Goal: Task Accomplishment & Management: Use online tool/utility

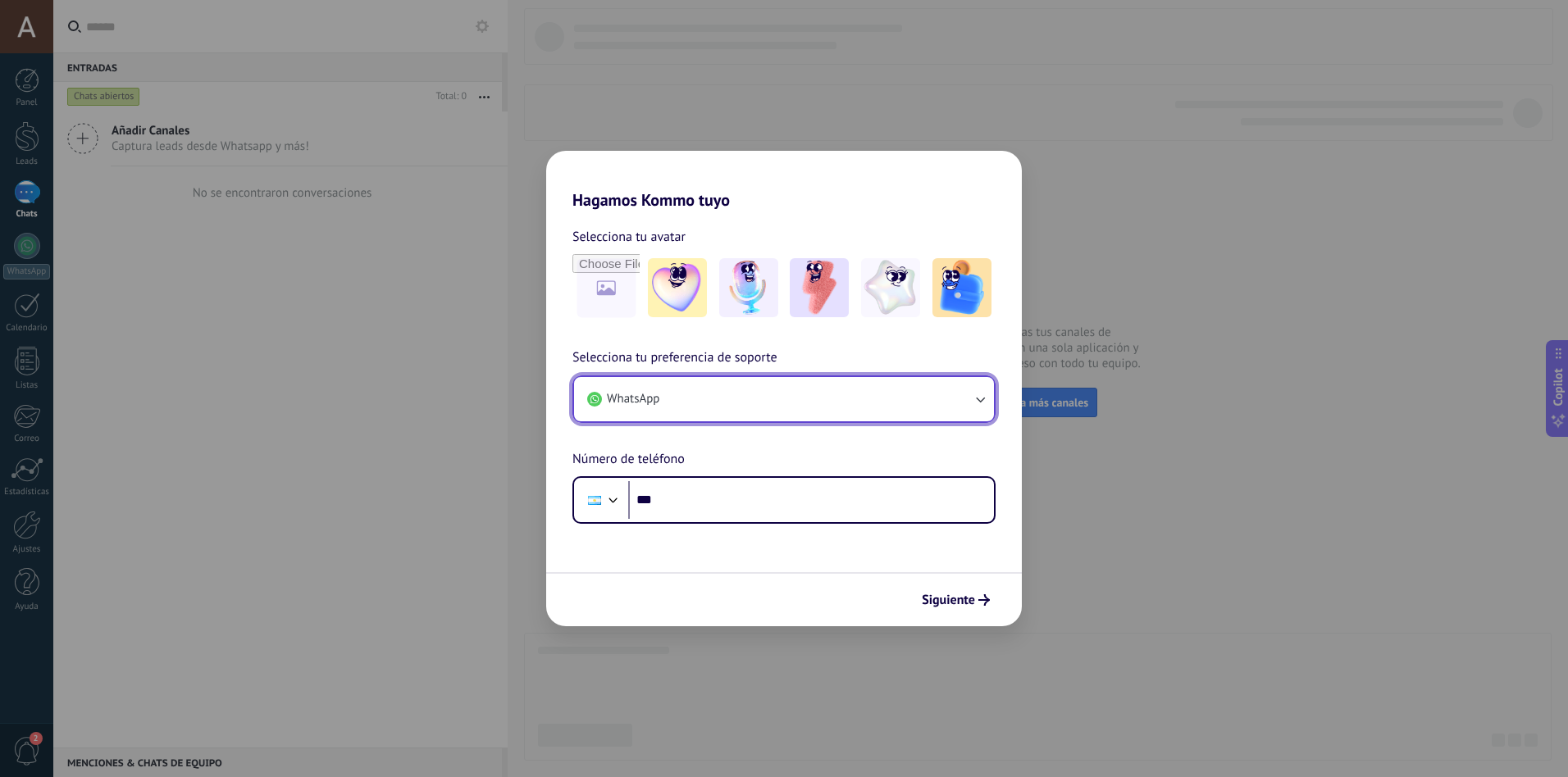
click at [704, 405] on button "WhatsApp" at bounding box center [784, 398] width 420 height 44
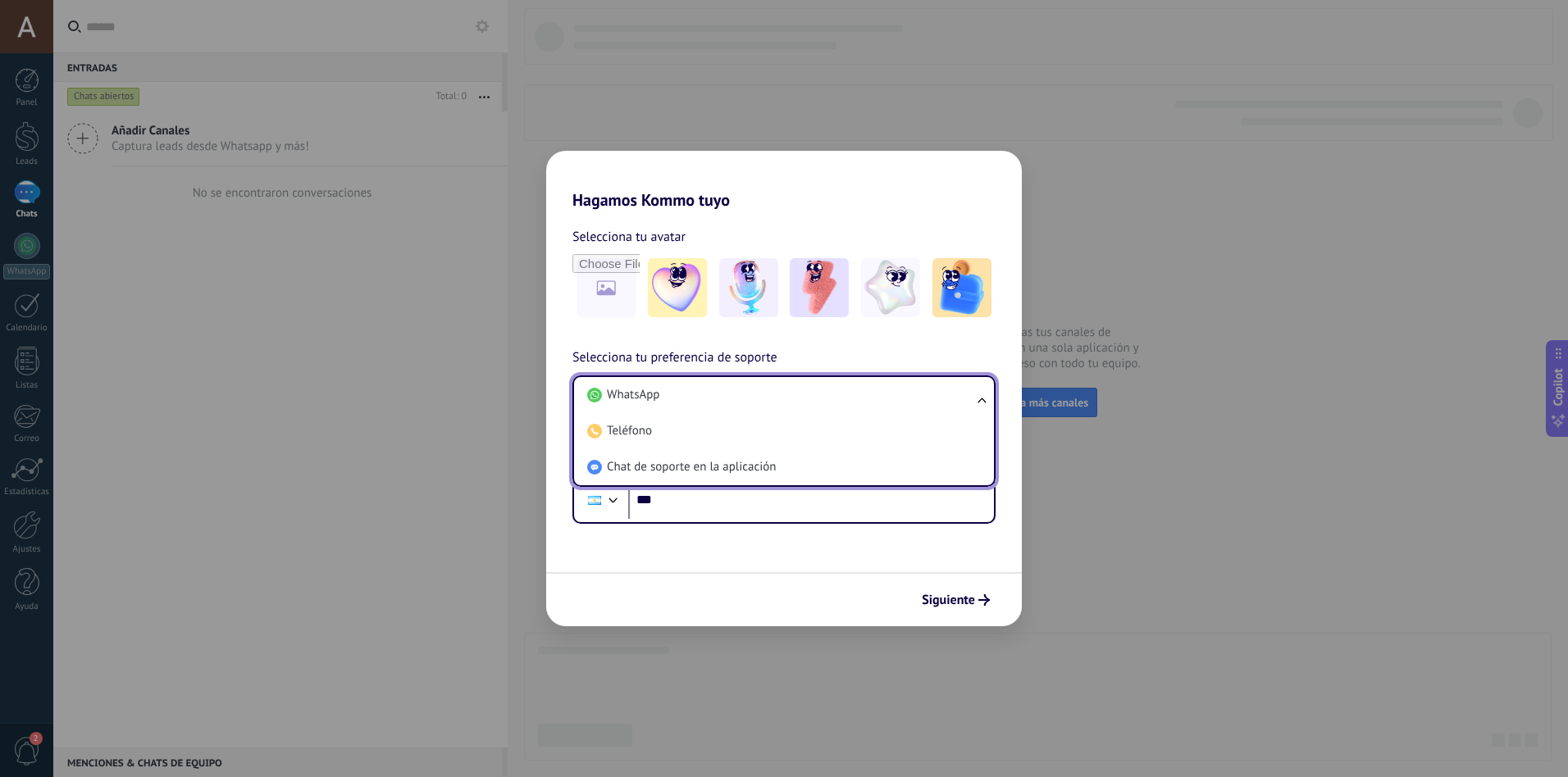
click at [892, 595] on div "Siguiente" at bounding box center [784, 599] width 476 height 54
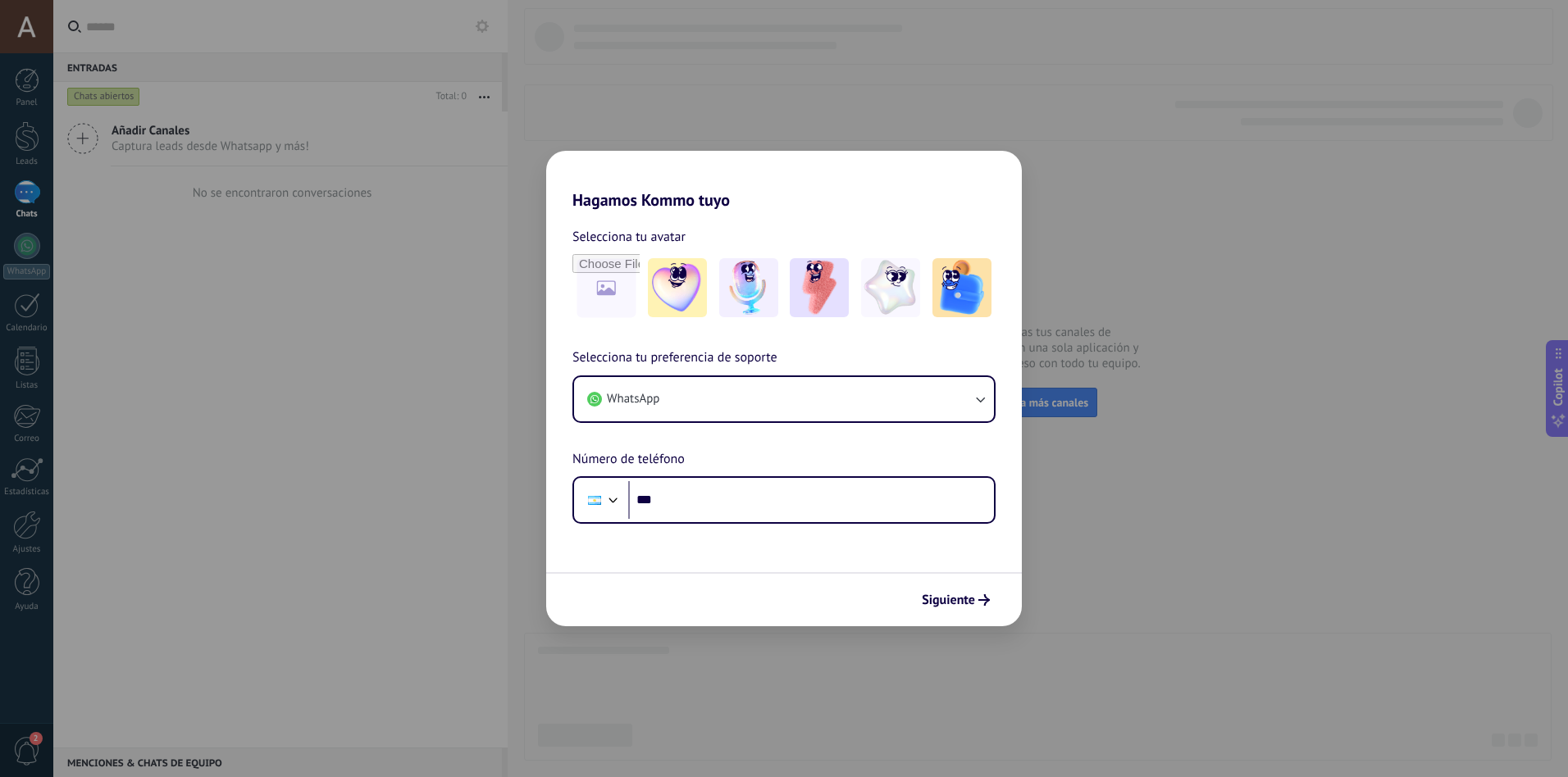
click at [485, 521] on div "Hagamos Kommo tuyo Selecciona tu avatar Selecciona tu preferencia de soporte Wh…" at bounding box center [784, 388] width 1568 height 777
click at [36, 200] on div "Hagamos Kommo tuyo Selecciona tu avatar Selecciona tu preferencia de soporte Wh…" at bounding box center [784, 388] width 1568 height 777
click at [691, 502] on input "***" at bounding box center [811, 500] width 366 height 37
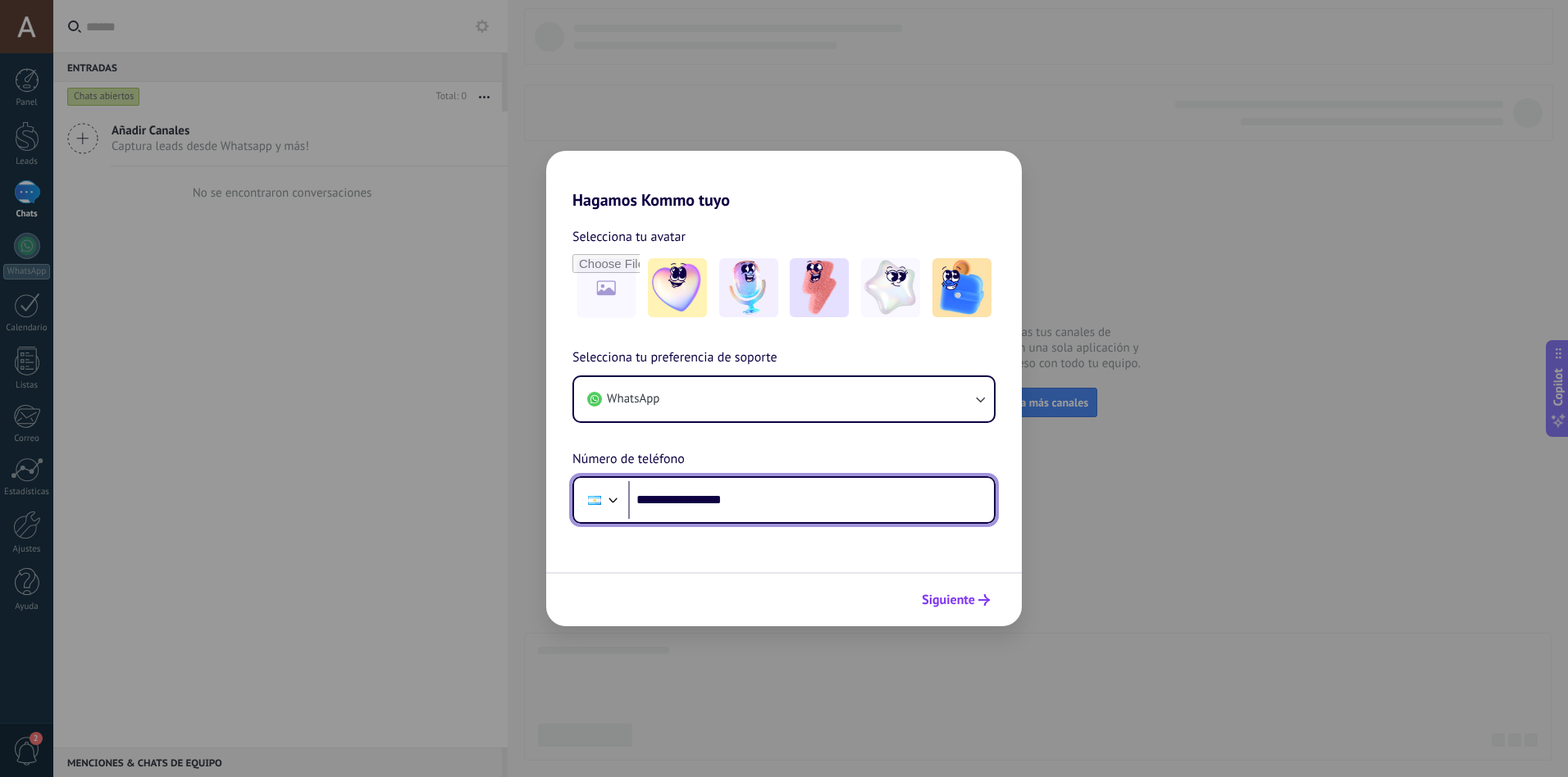
type input "**********"
click at [941, 601] on span "Siguiente" at bounding box center [948, 600] width 53 height 11
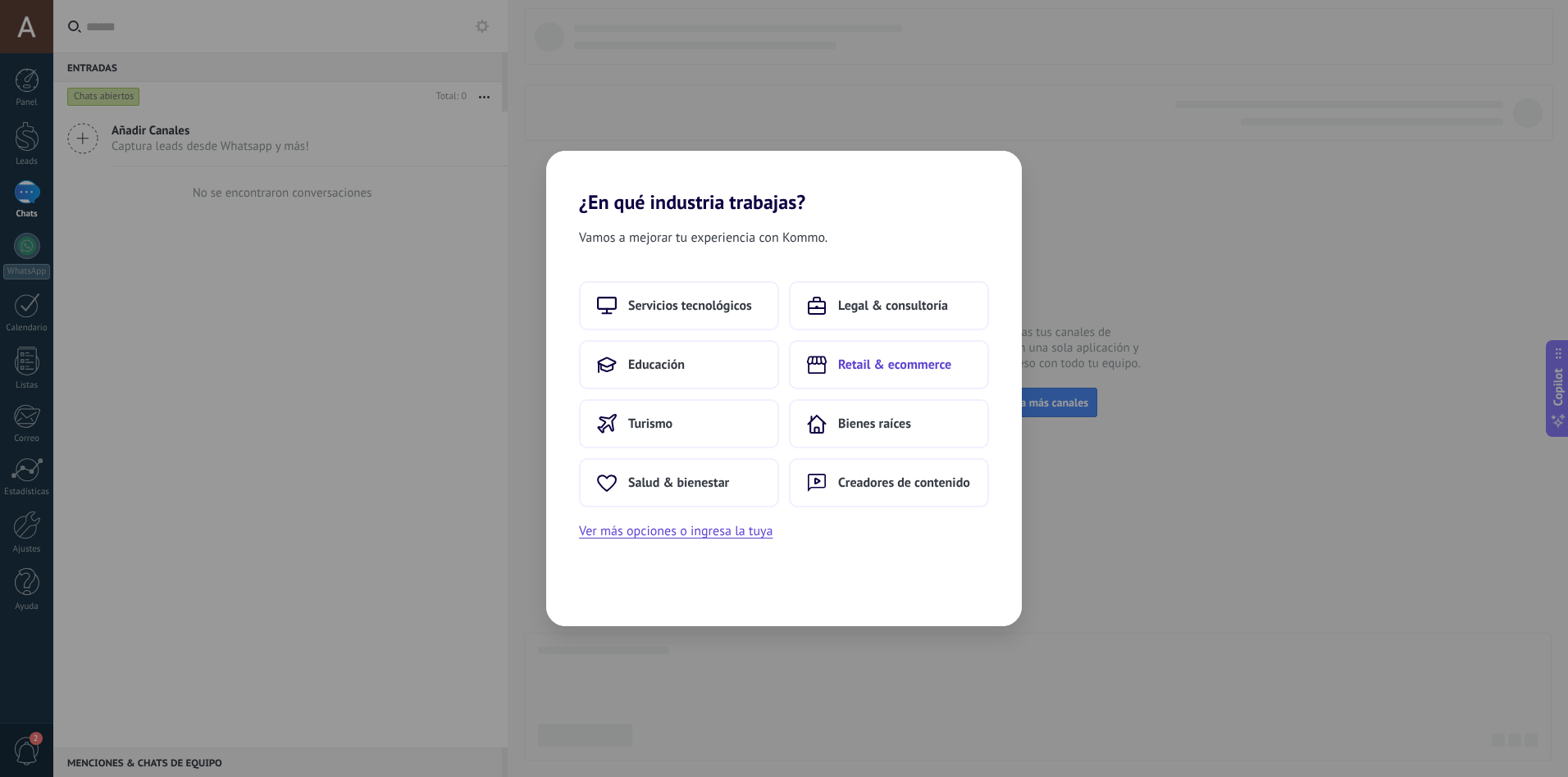
click at [861, 366] on span "Retail & ecommerce" at bounding box center [894, 365] width 113 height 17
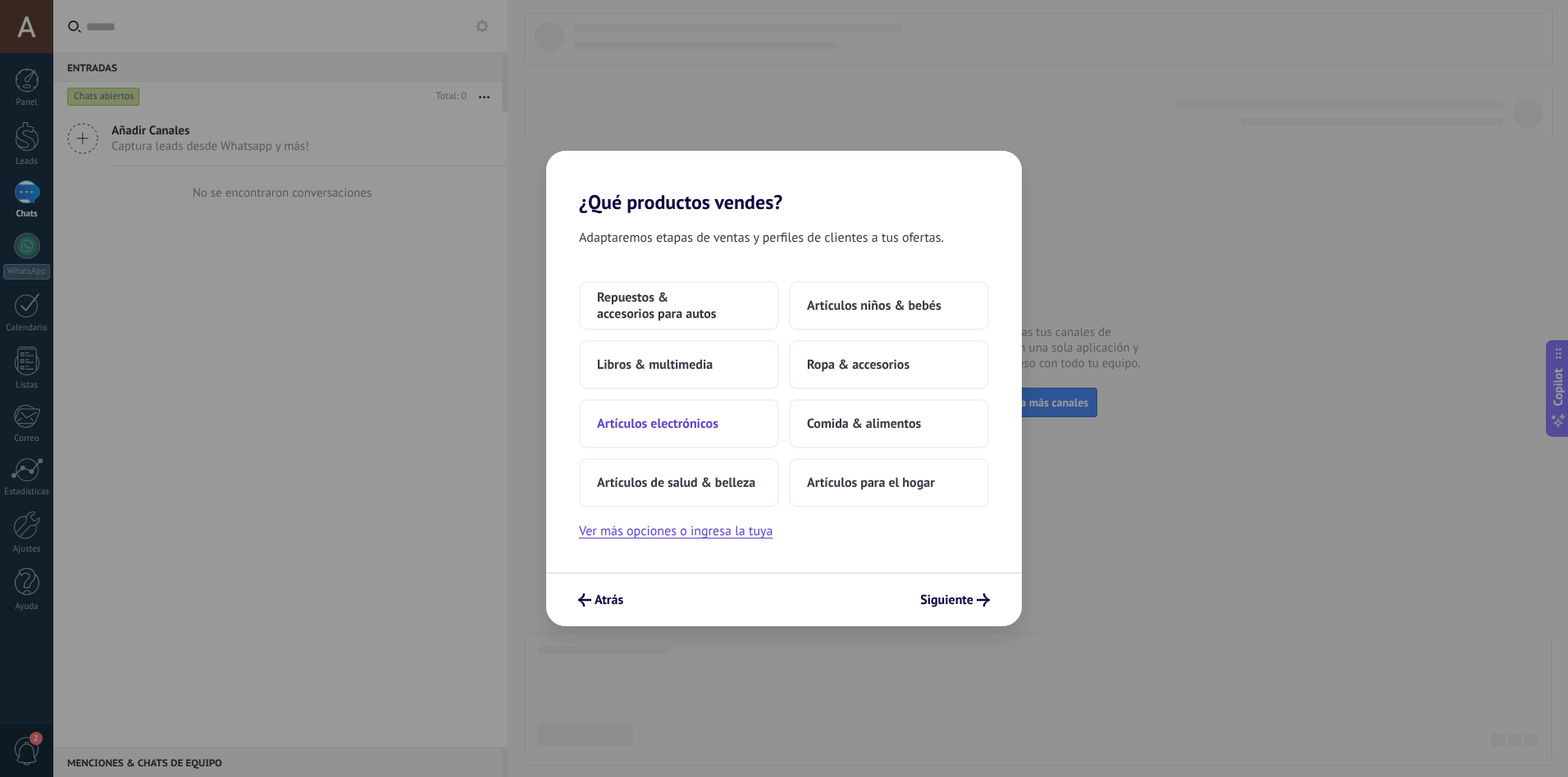
click at [689, 417] on span "Artículos electrónicos" at bounding box center [658, 424] width 121 height 17
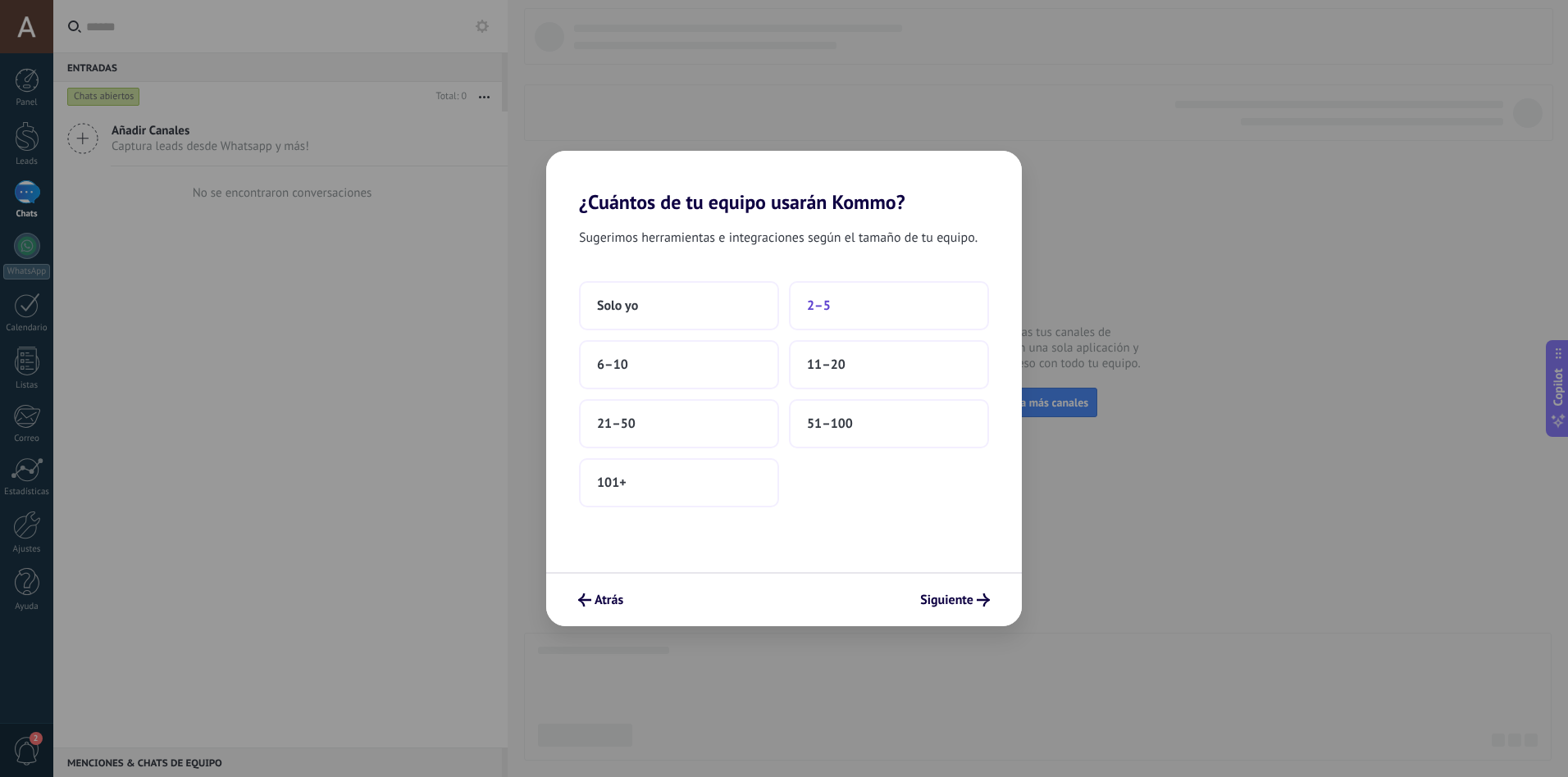
click at [811, 299] on span "2–5" at bounding box center [819, 306] width 23 height 17
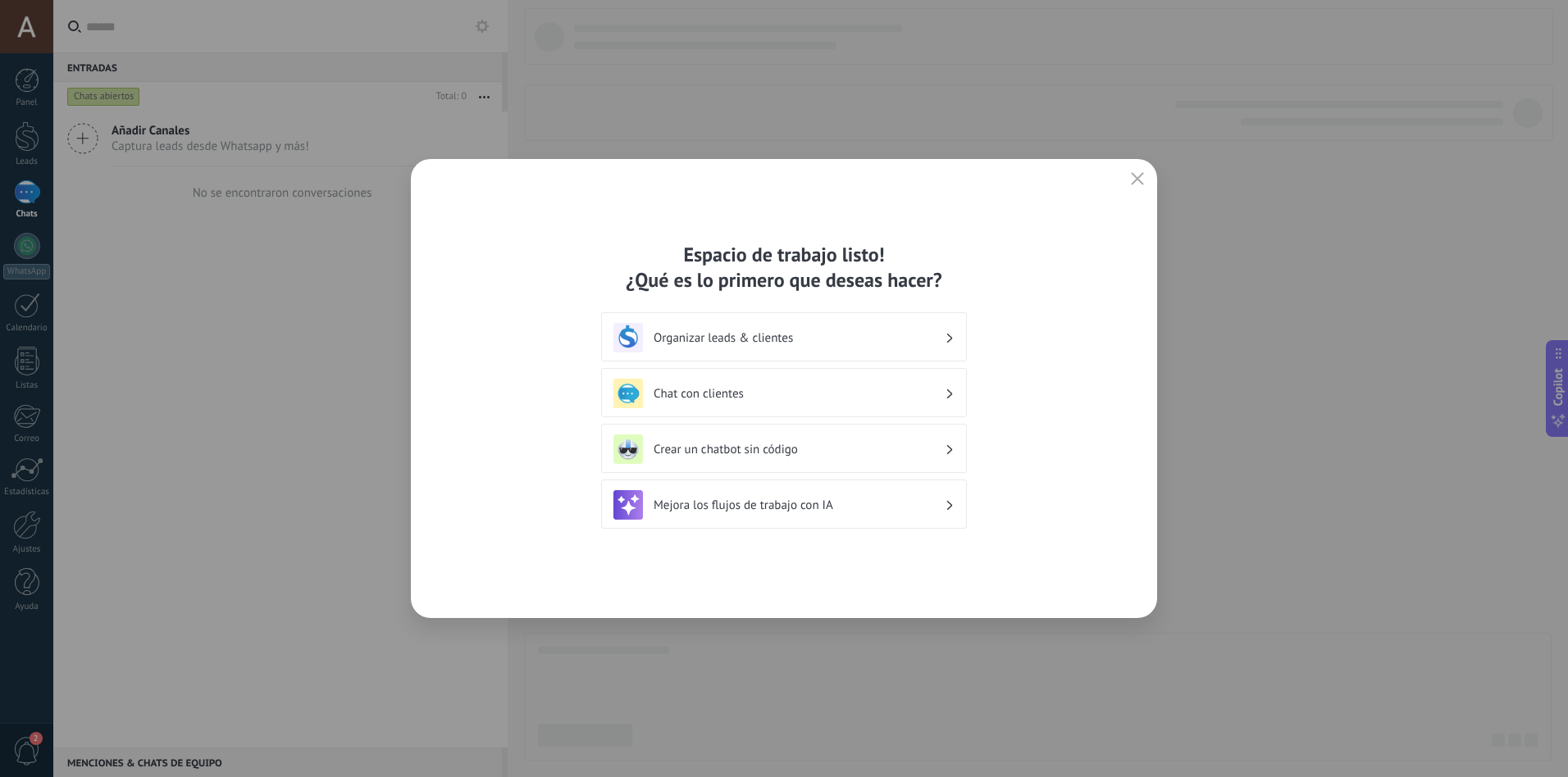
click at [754, 451] on h3 "Crear un chatbot sin código" at bounding box center [799, 450] width 291 height 16
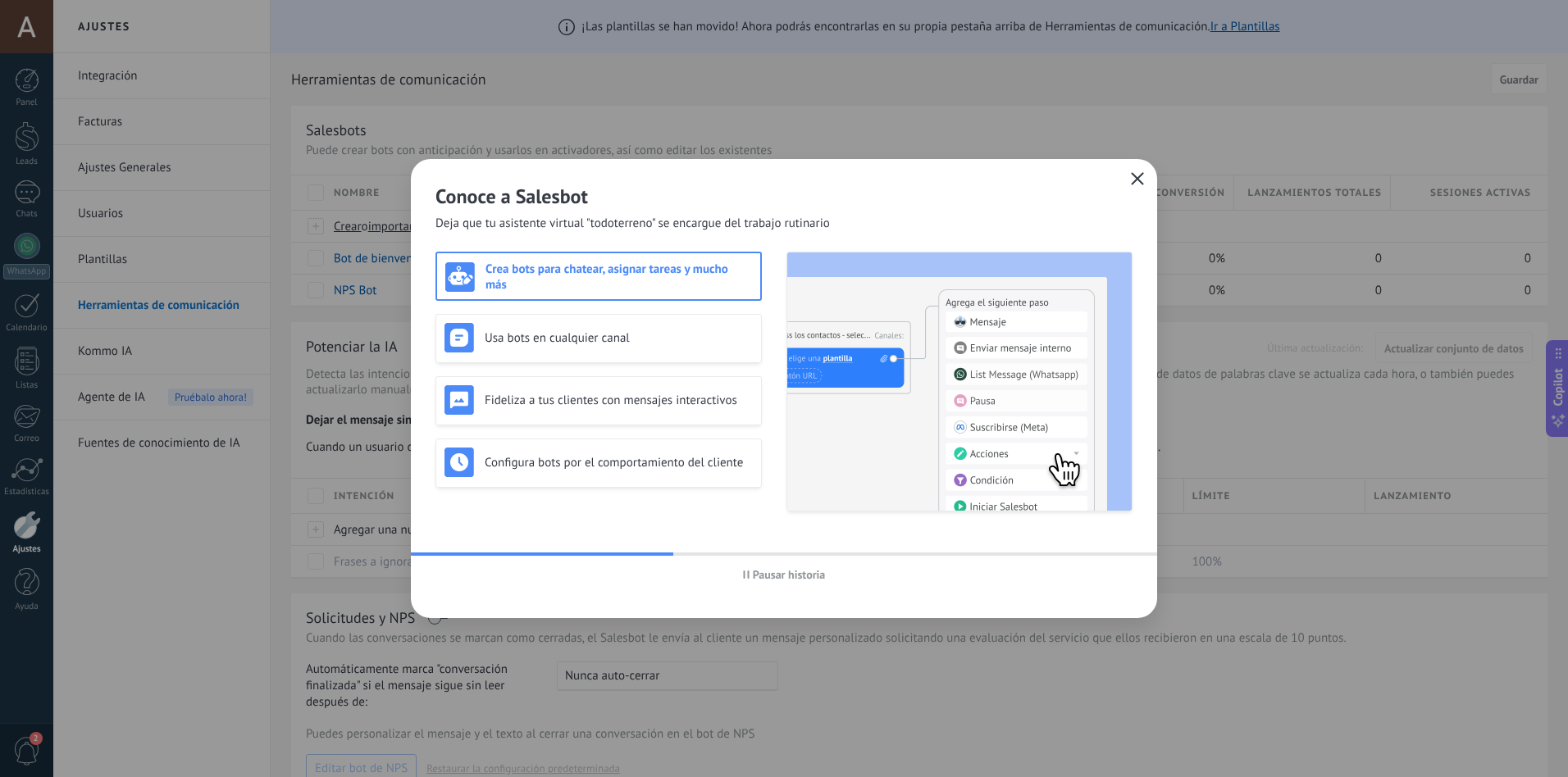
click at [1136, 176] on icon "button" at bounding box center [1138, 179] width 13 height 13
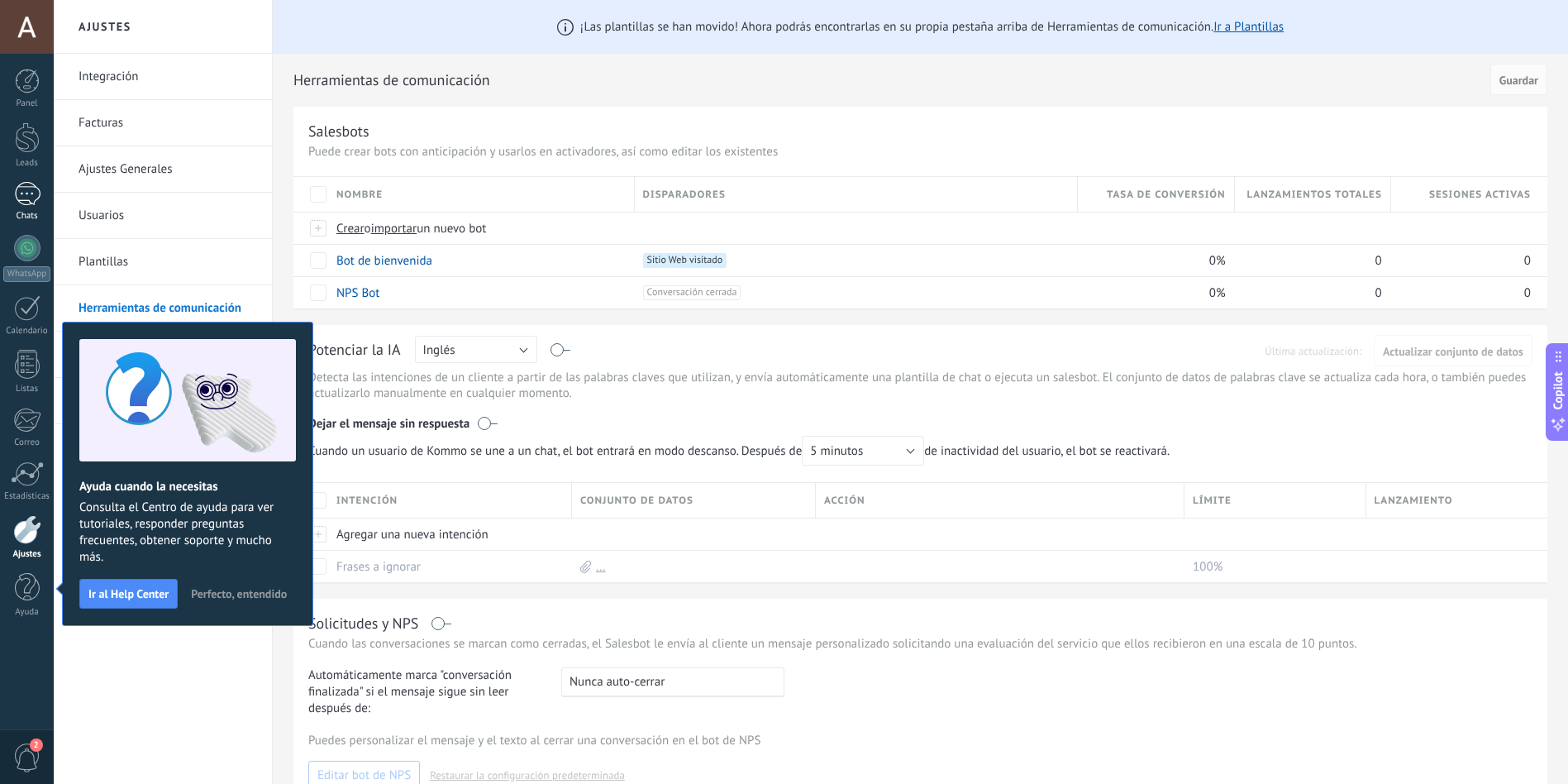
click at [28, 200] on div at bounding box center [27, 193] width 26 height 24
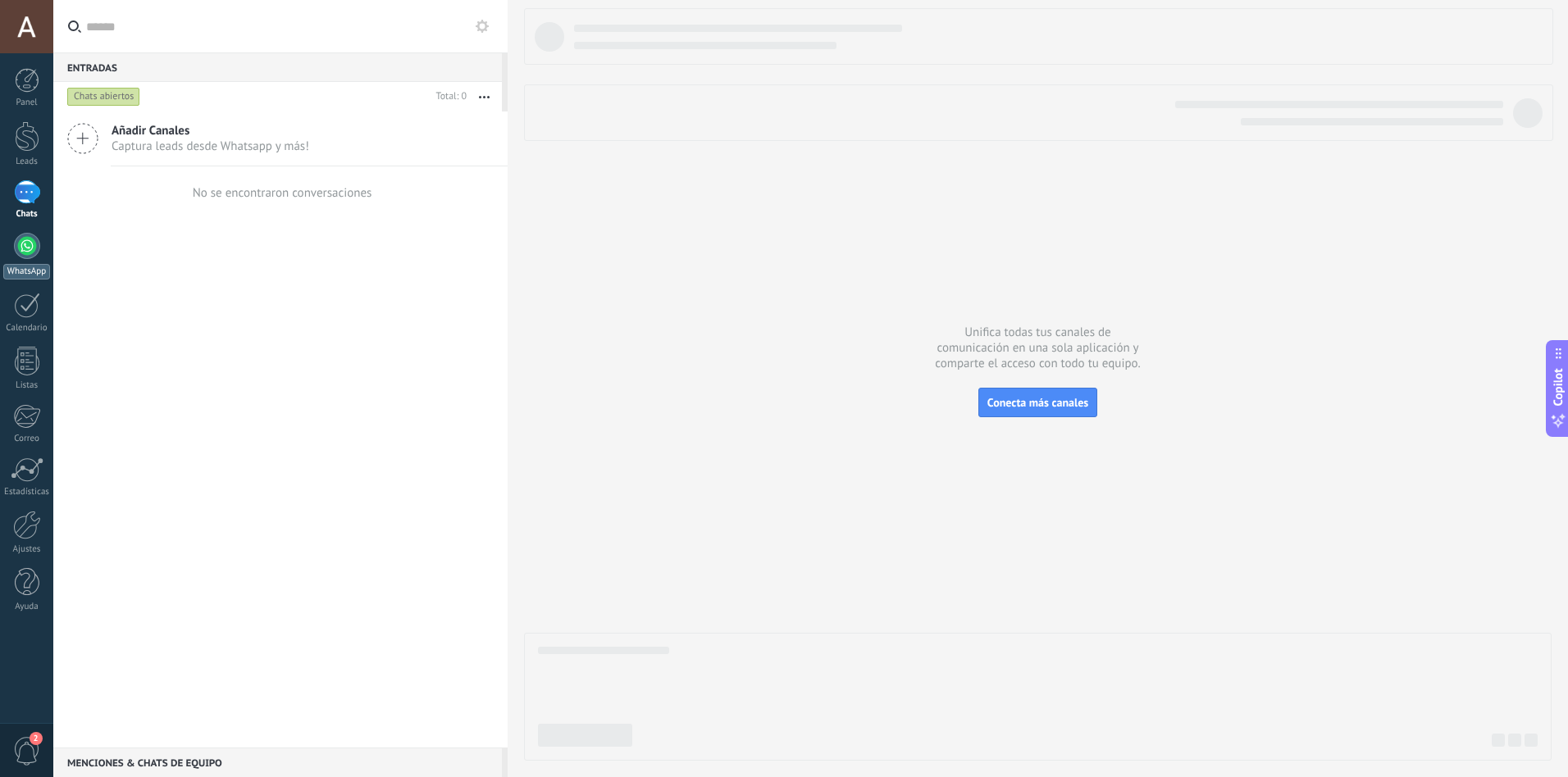
click at [26, 245] on div at bounding box center [27, 246] width 26 height 26
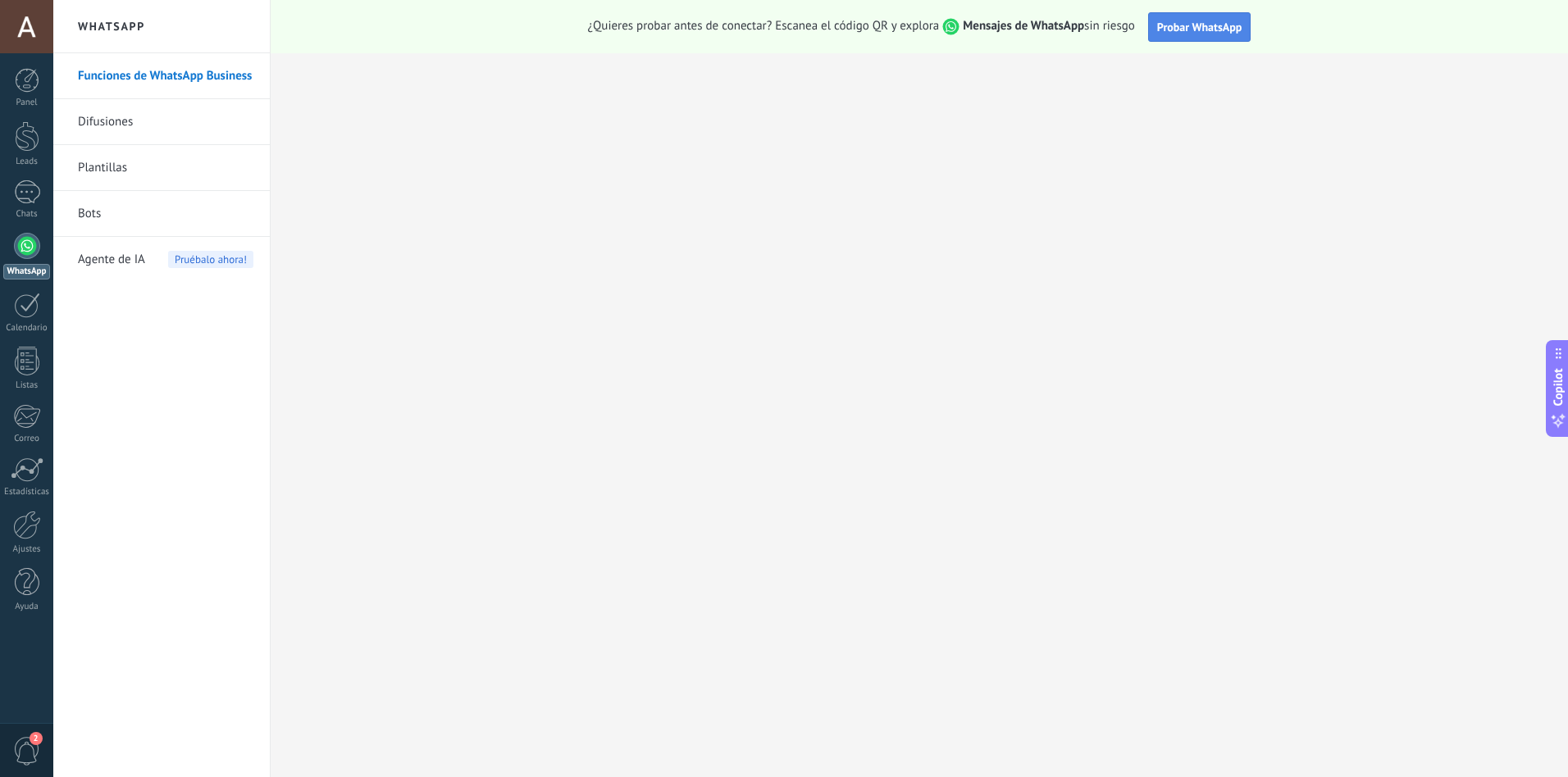
click at [1199, 25] on span "Probar WhatsApp" at bounding box center [1199, 27] width 85 height 15
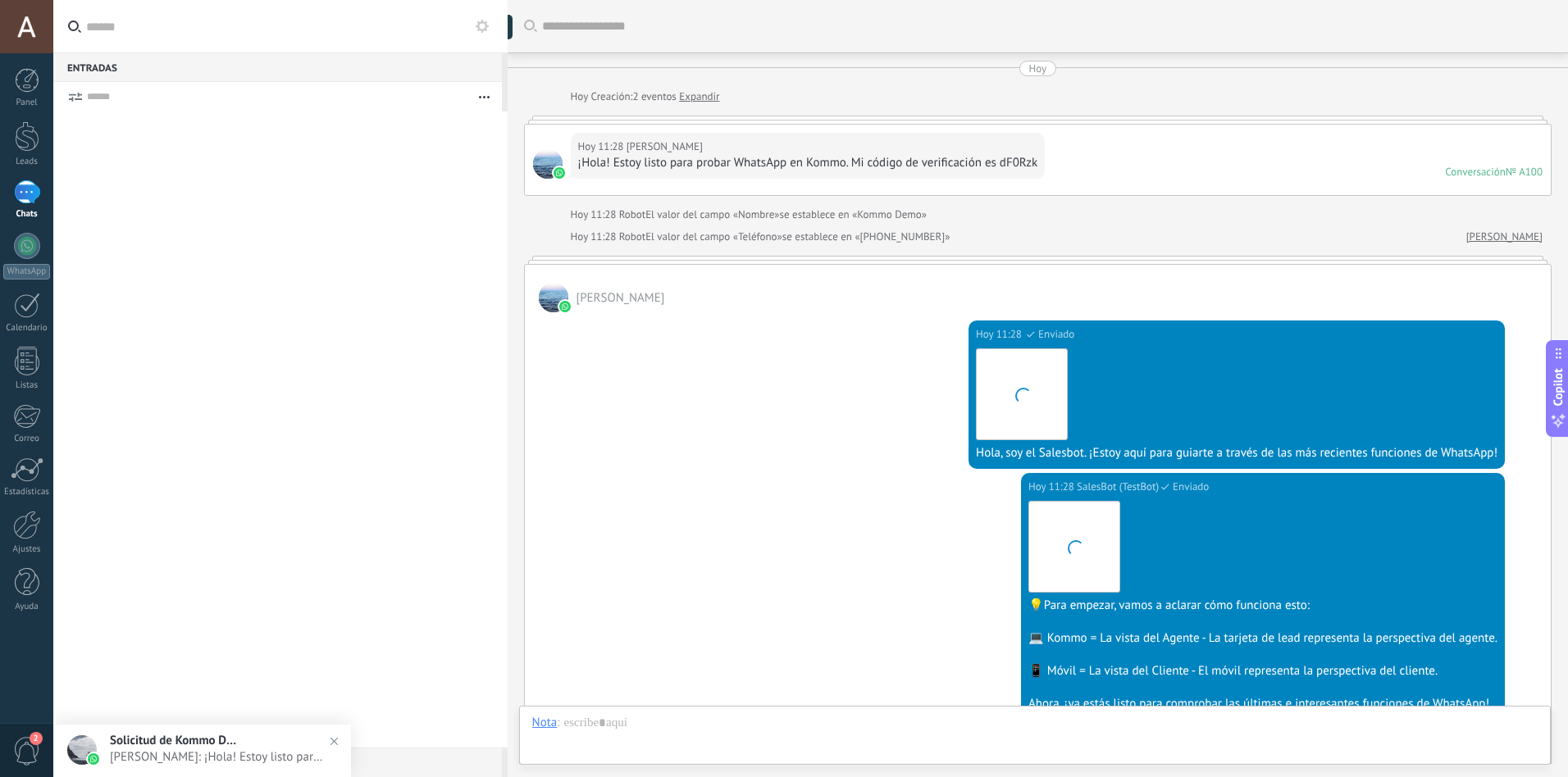
scroll to position [309, 0]
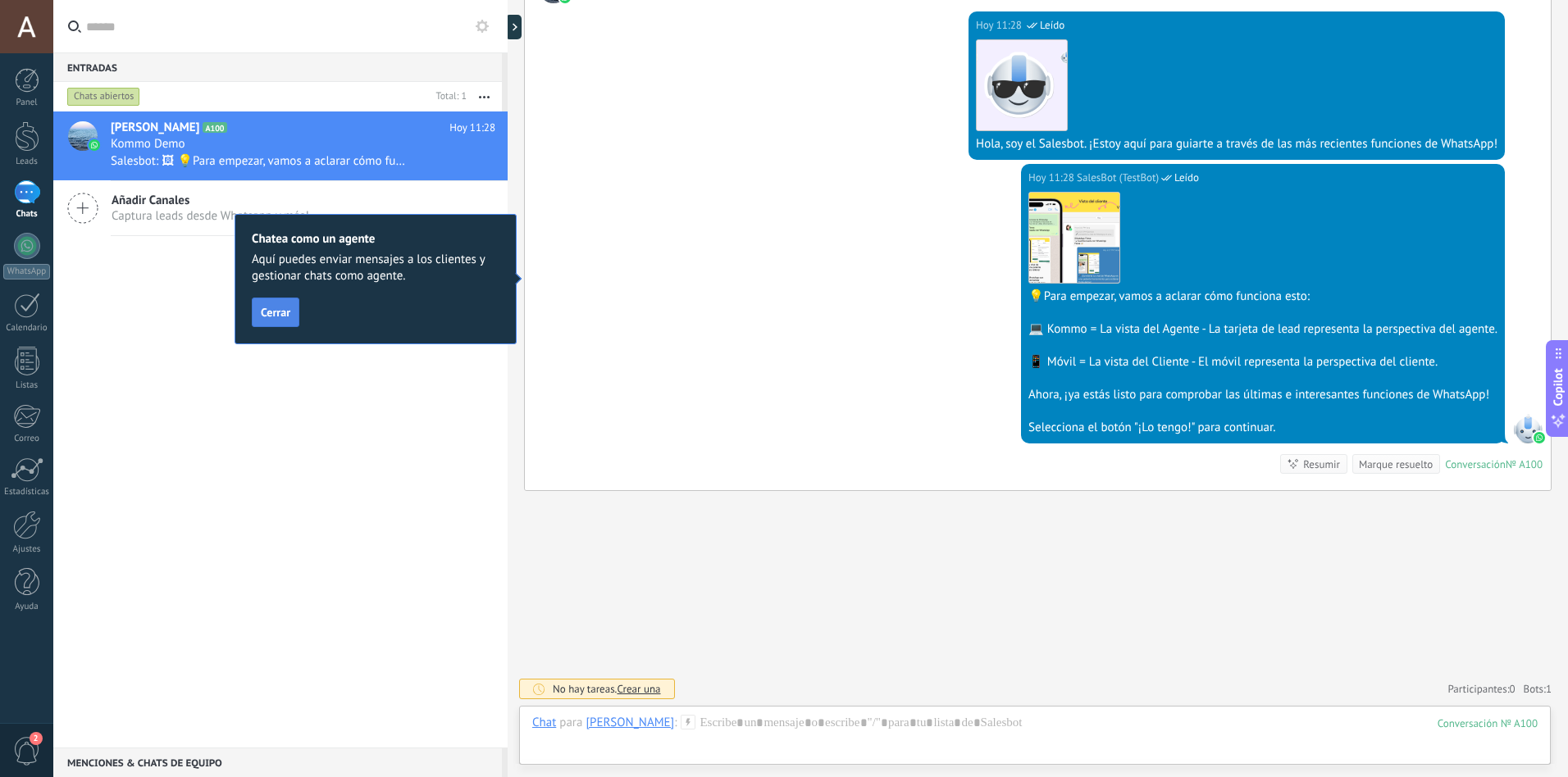
click at [260, 314] on button "Cerrar" at bounding box center [275, 312] width 48 height 30
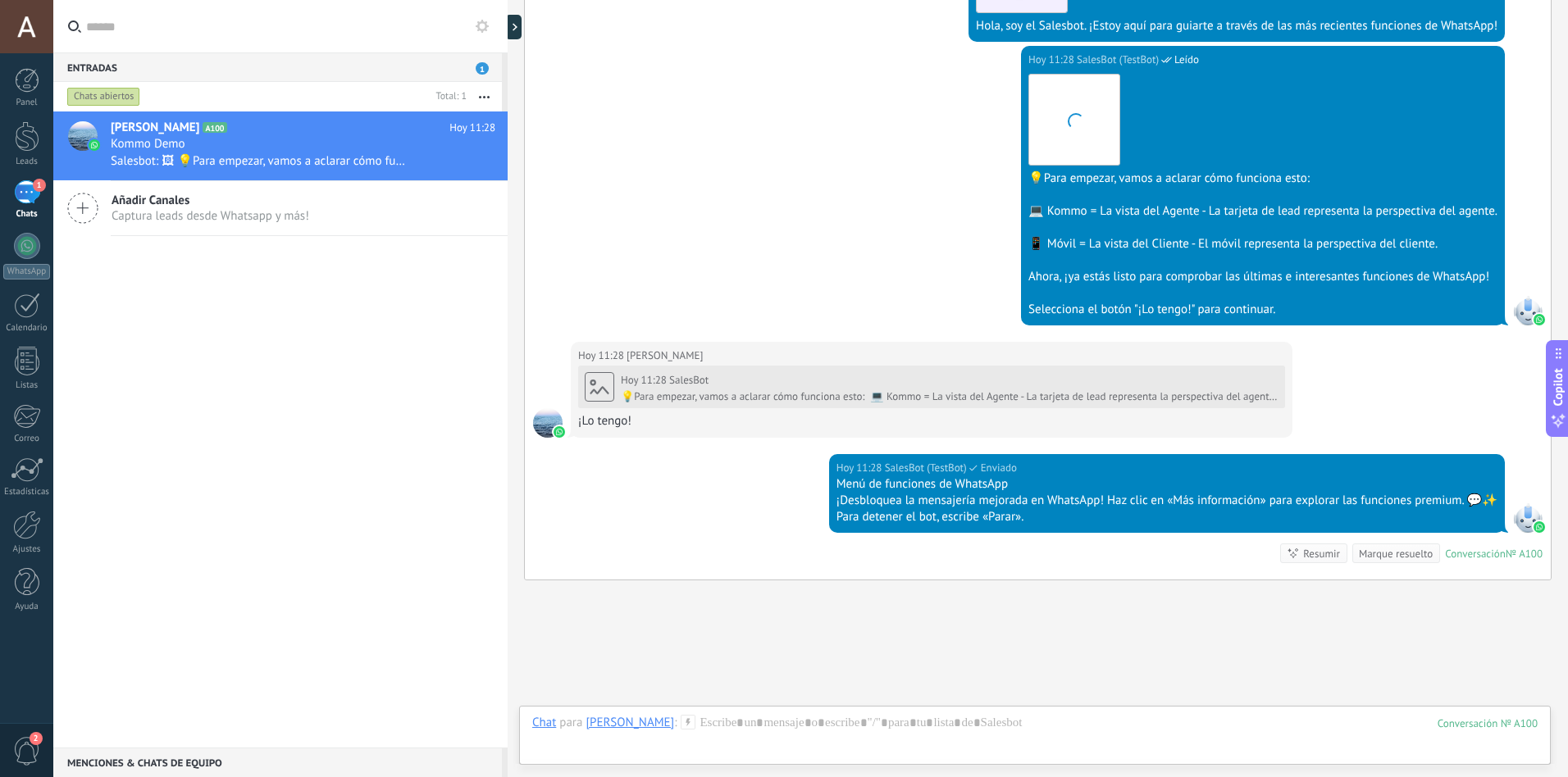
scroll to position [517, 0]
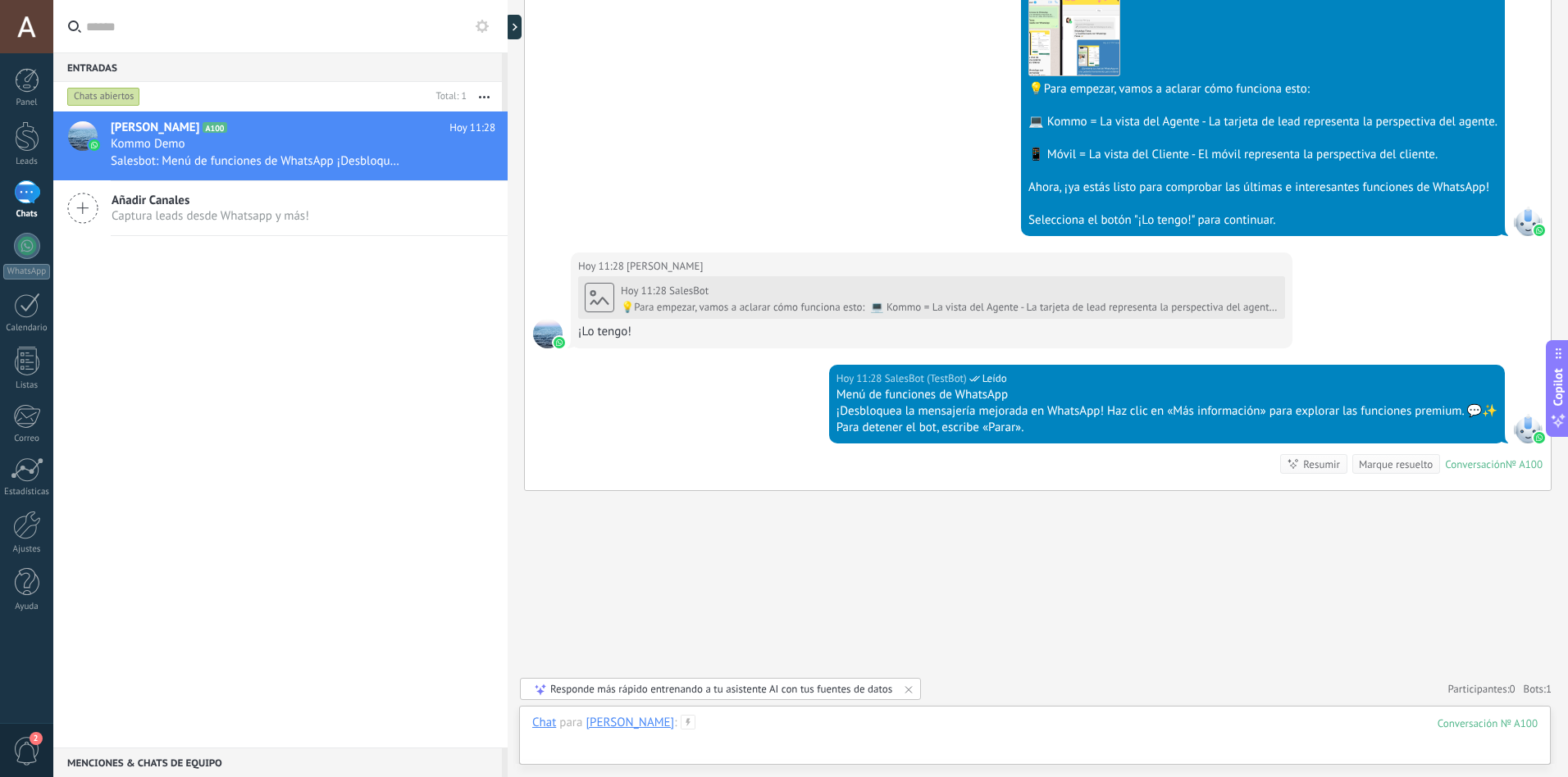
click at [747, 720] on div at bounding box center [1034, 739] width 1005 height 49
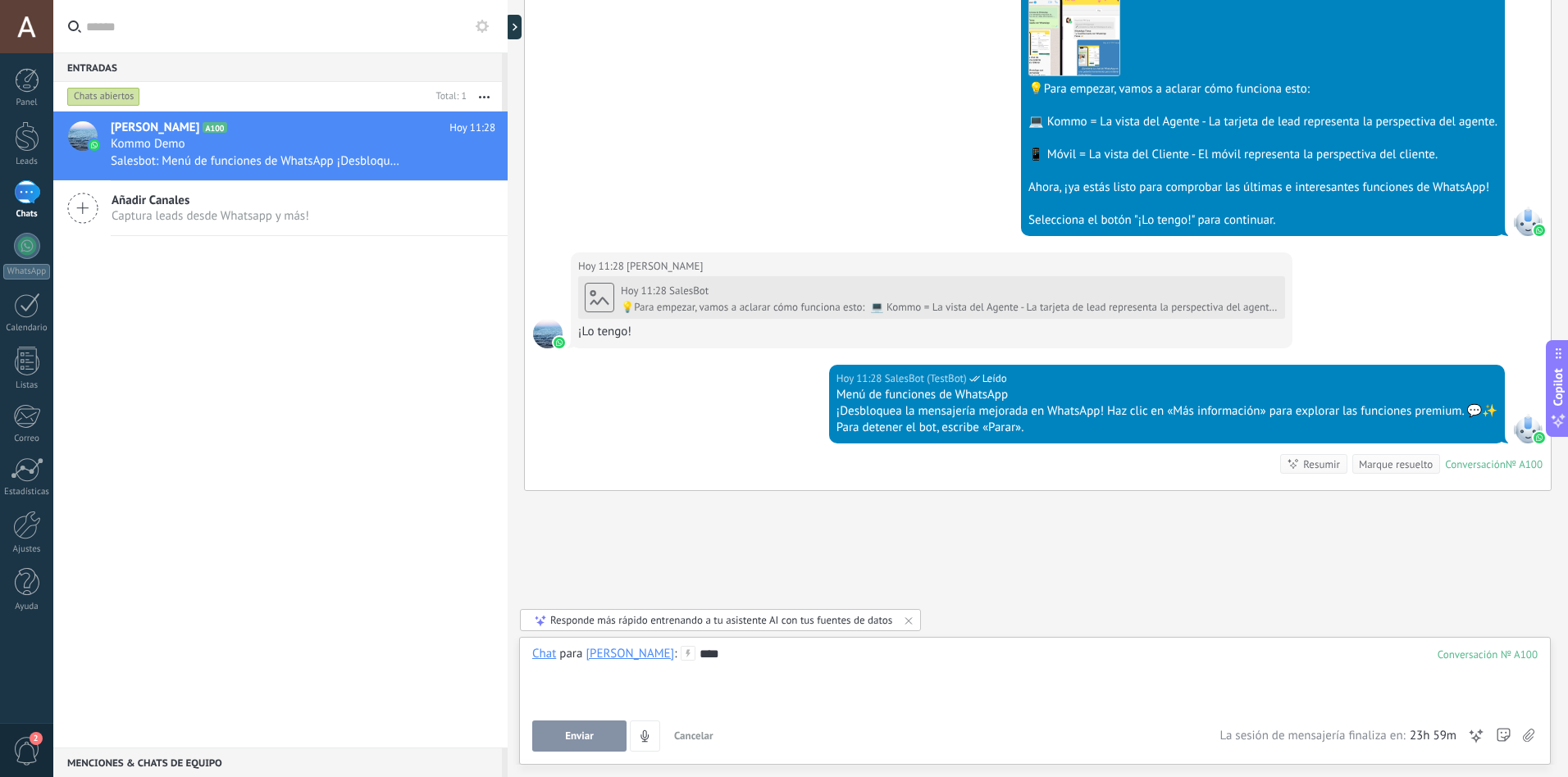
click at [589, 737] on span "Enviar" at bounding box center [579, 736] width 29 height 11
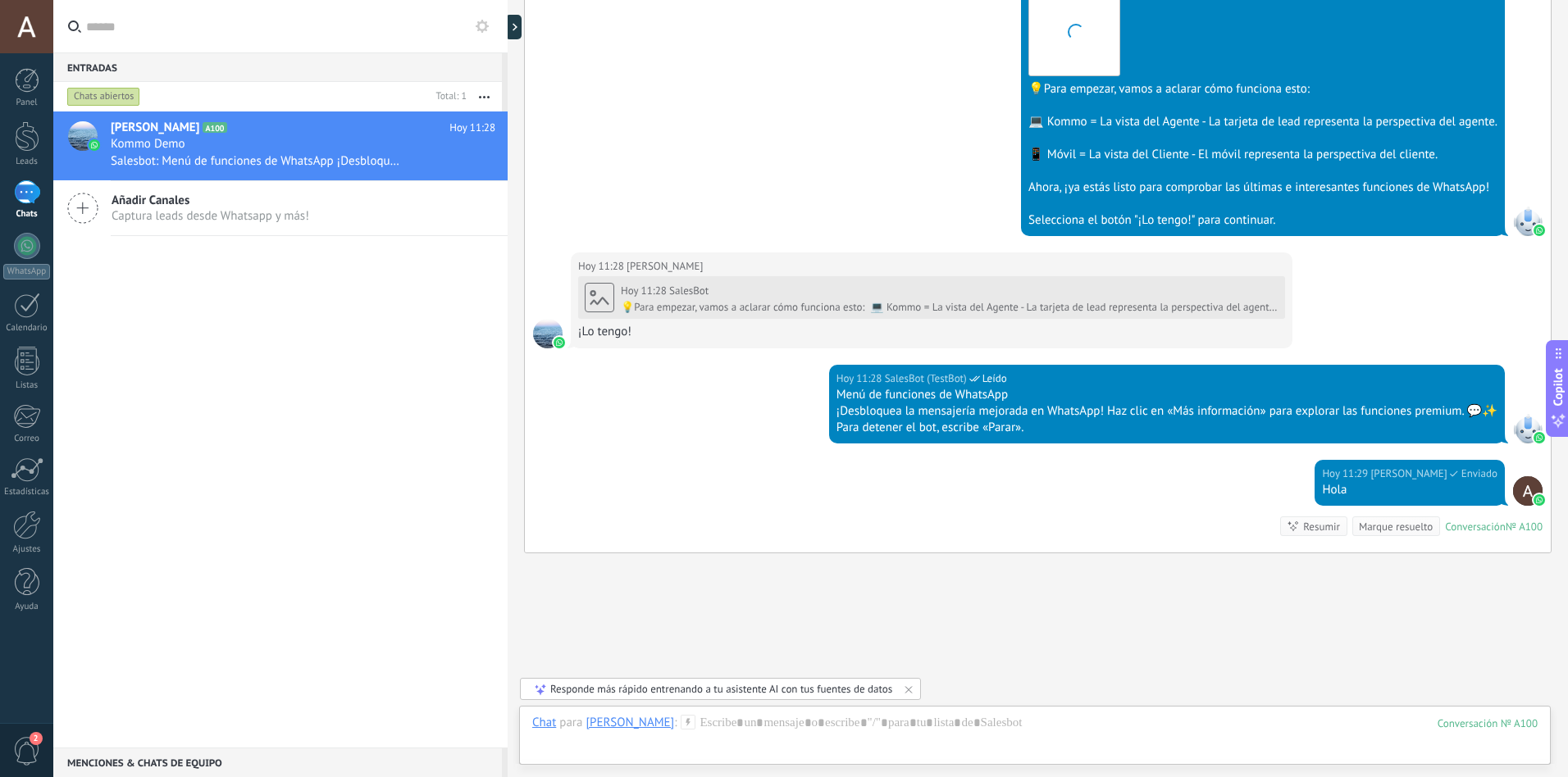
scroll to position [578, 0]
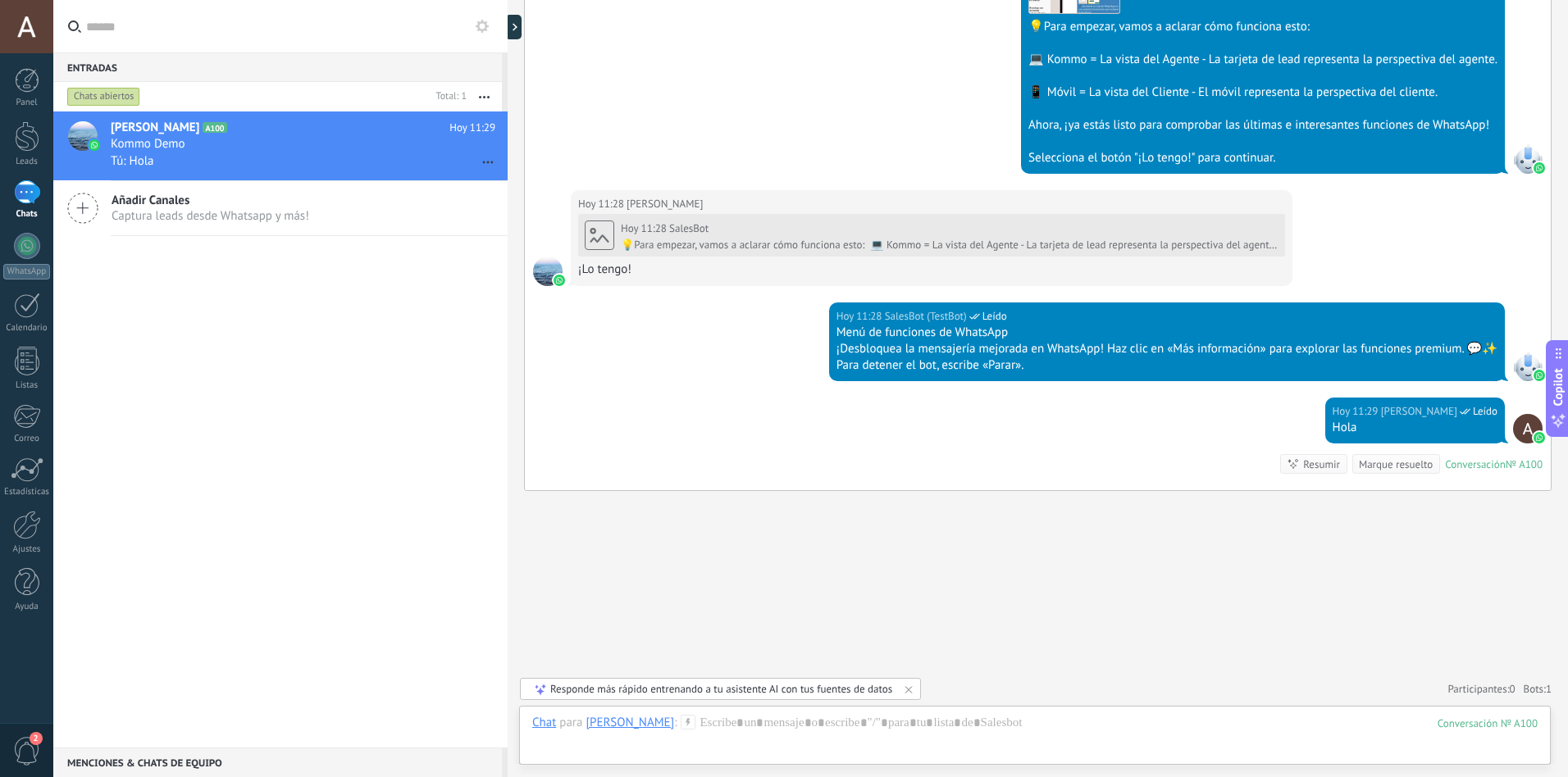
click at [23, 201] on div "1" at bounding box center [27, 191] width 26 height 23
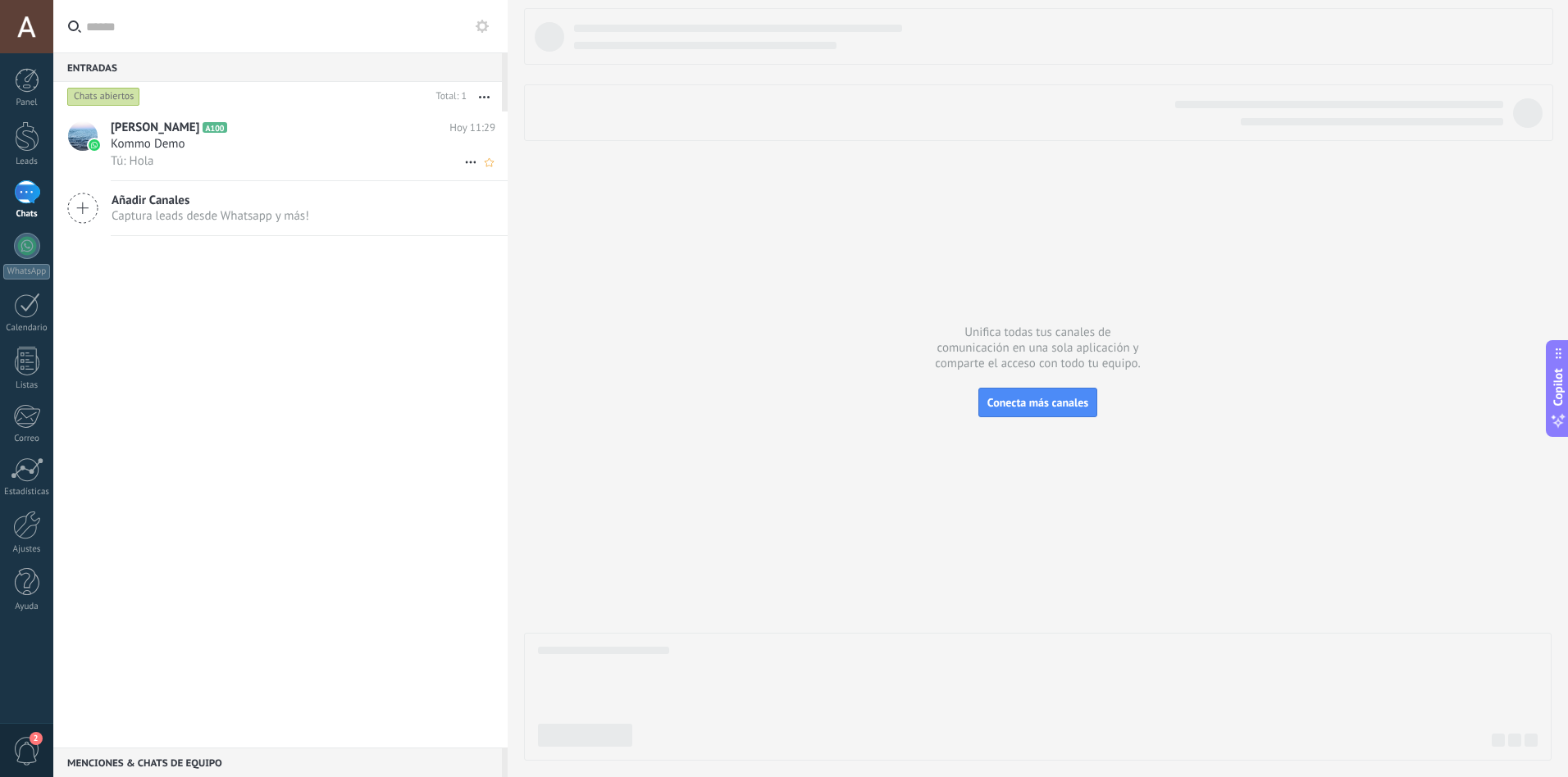
click at [175, 140] on span "Kommo Demo" at bounding box center [148, 145] width 75 height 17
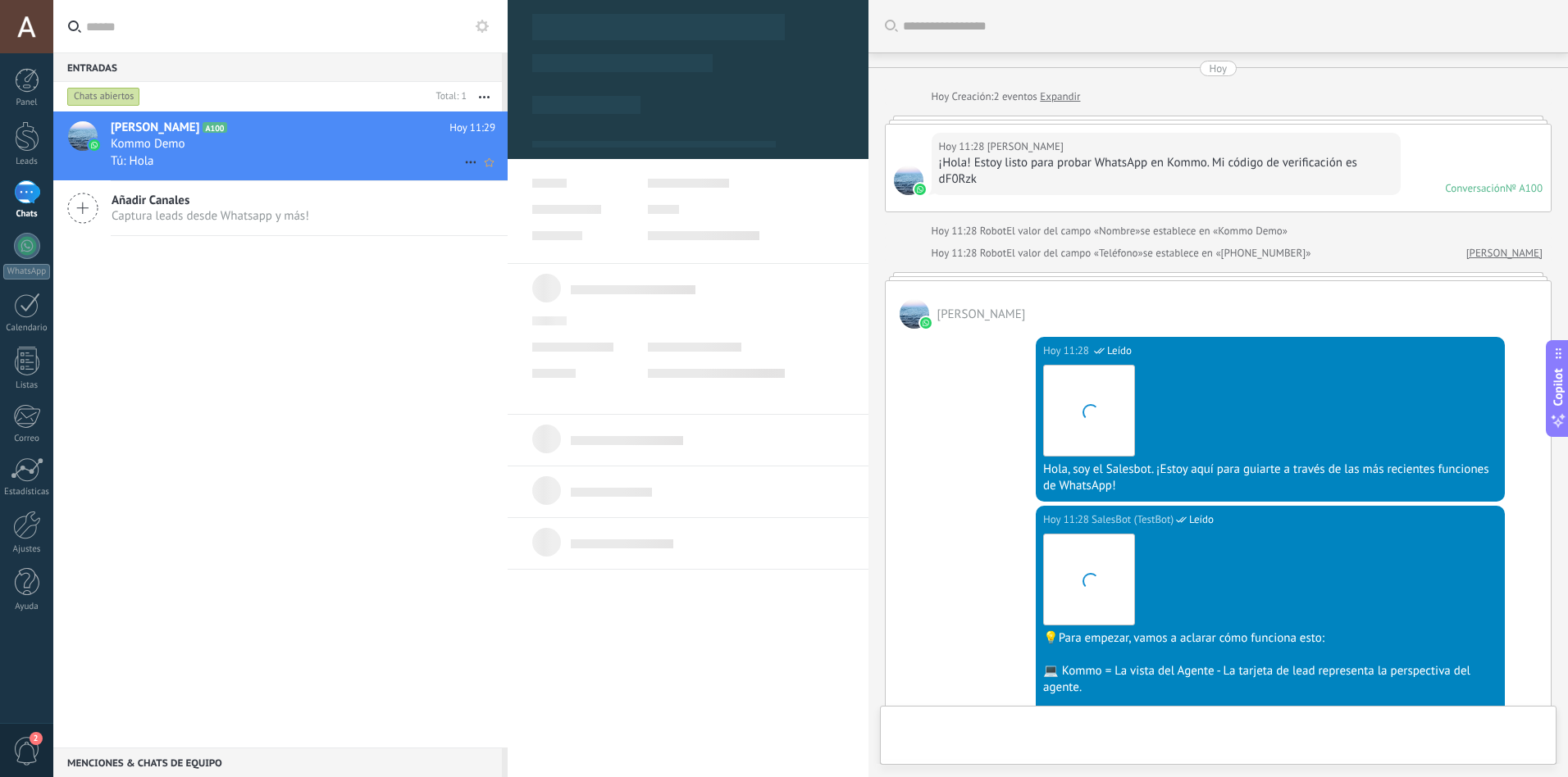
scroll to position [660, 0]
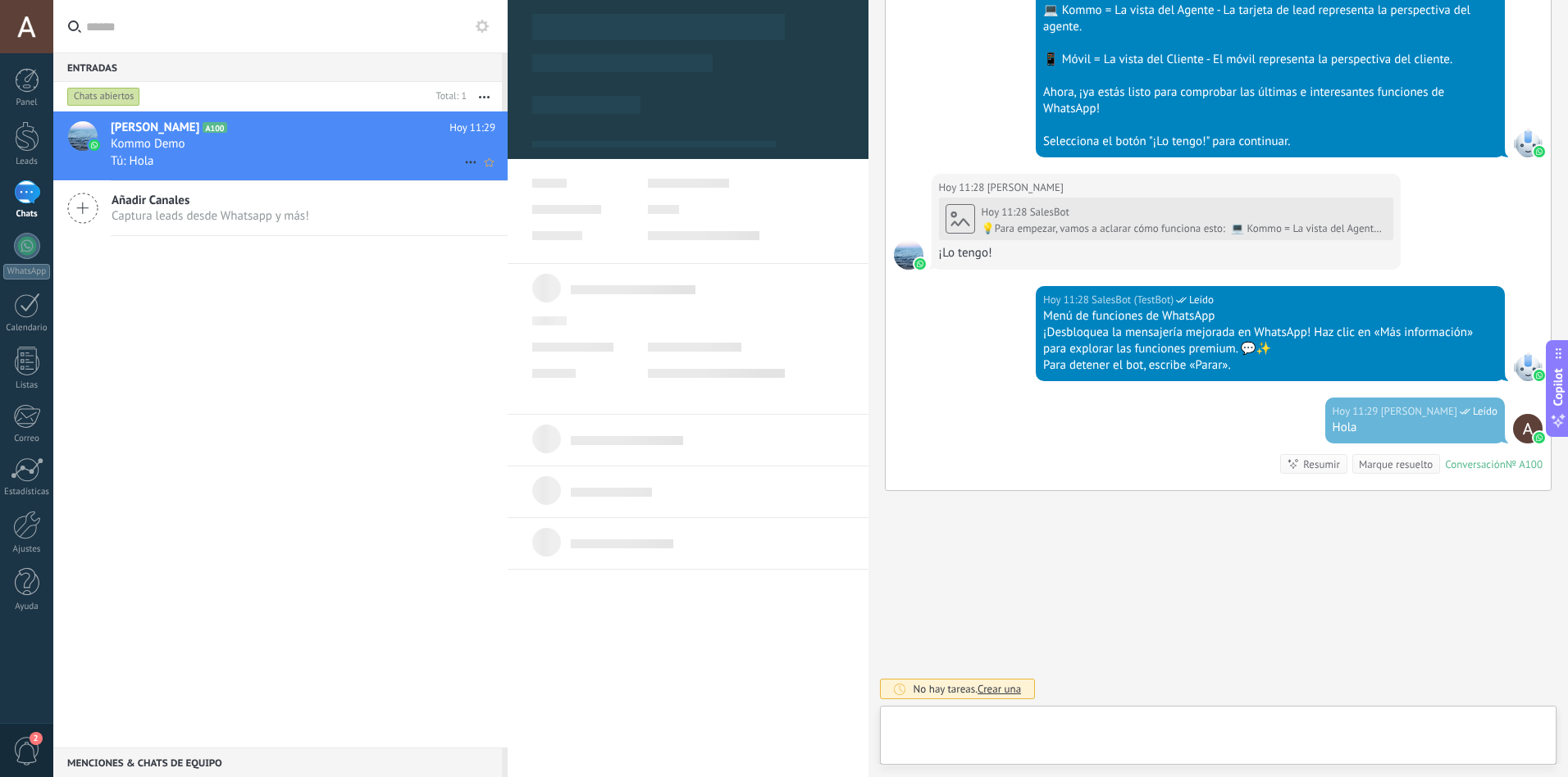
type textarea "**********"
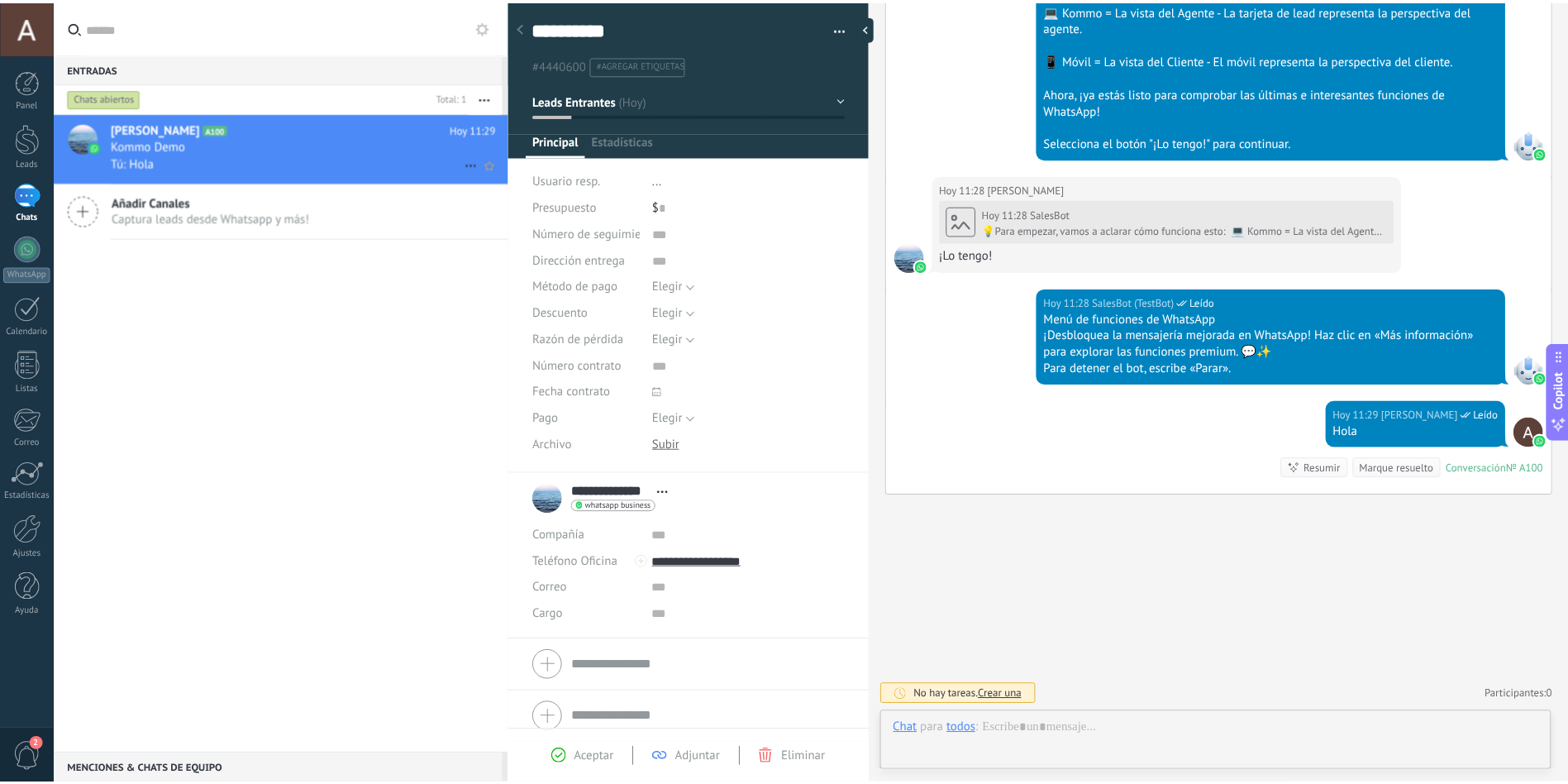
scroll to position [24, 0]
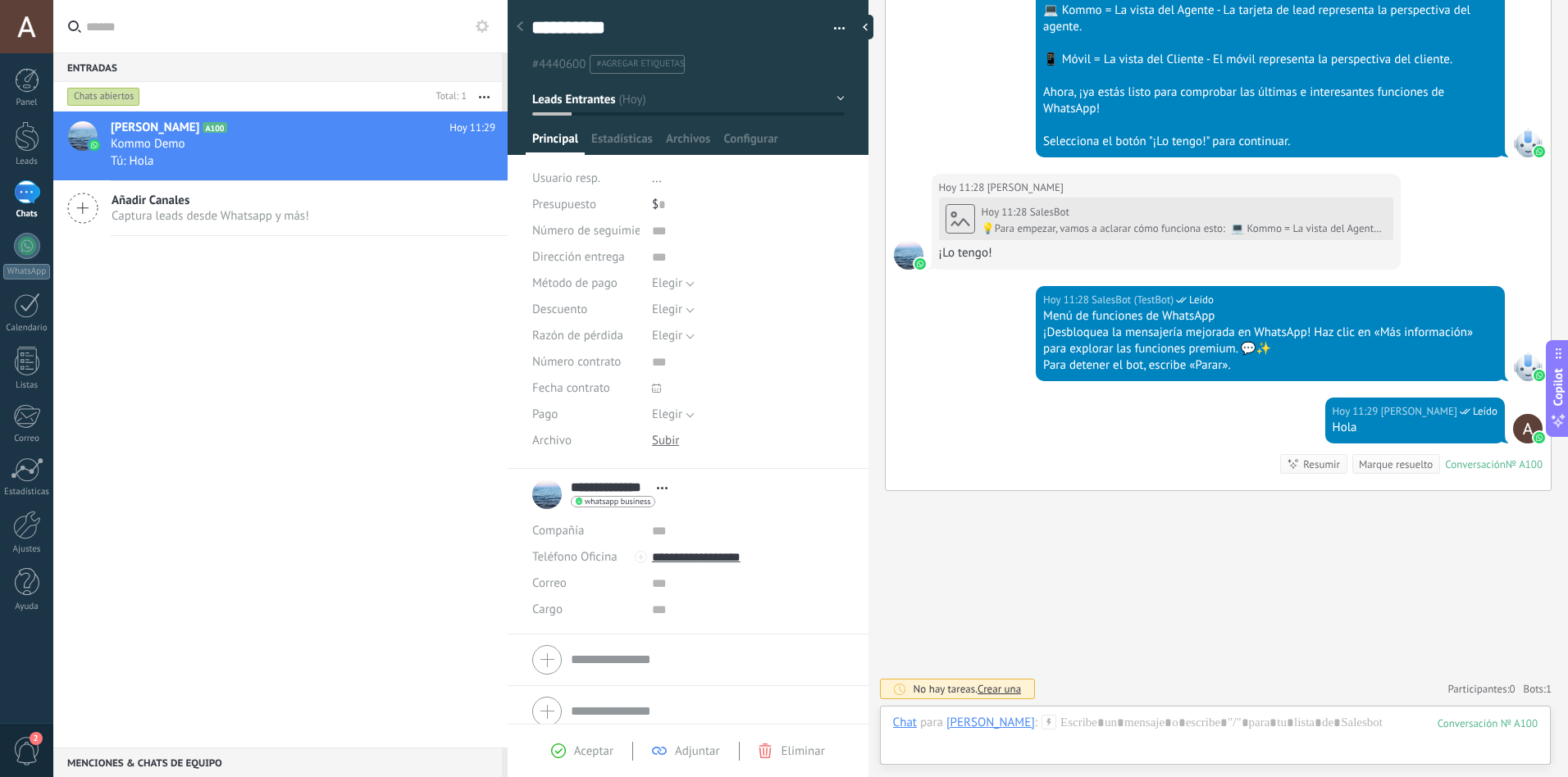
click at [28, 198] on div "1" at bounding box center [27, 191] width 26 height 23
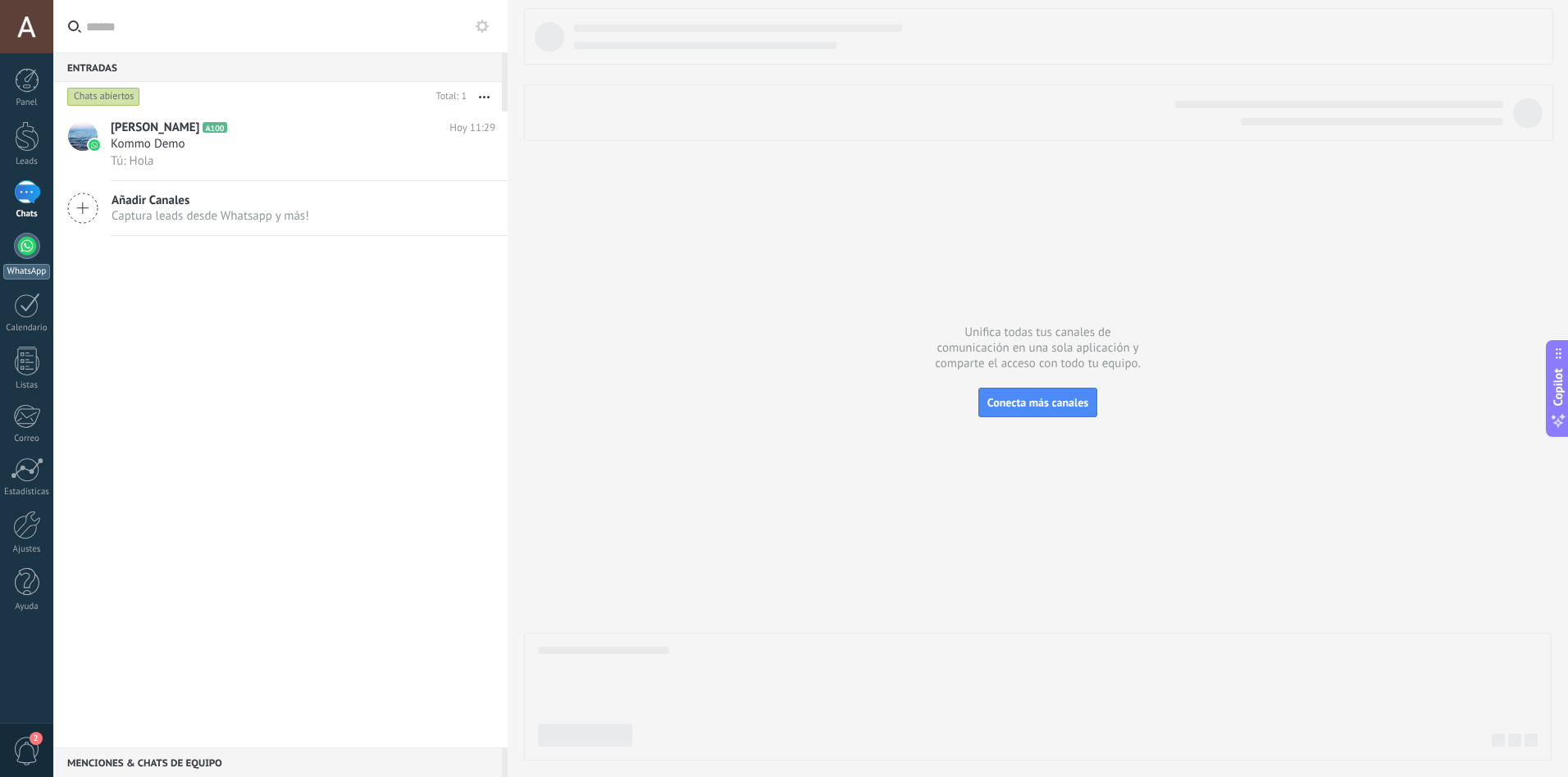
click at [27, 246] on div at bounding box center [27, 246] width 26 height 26
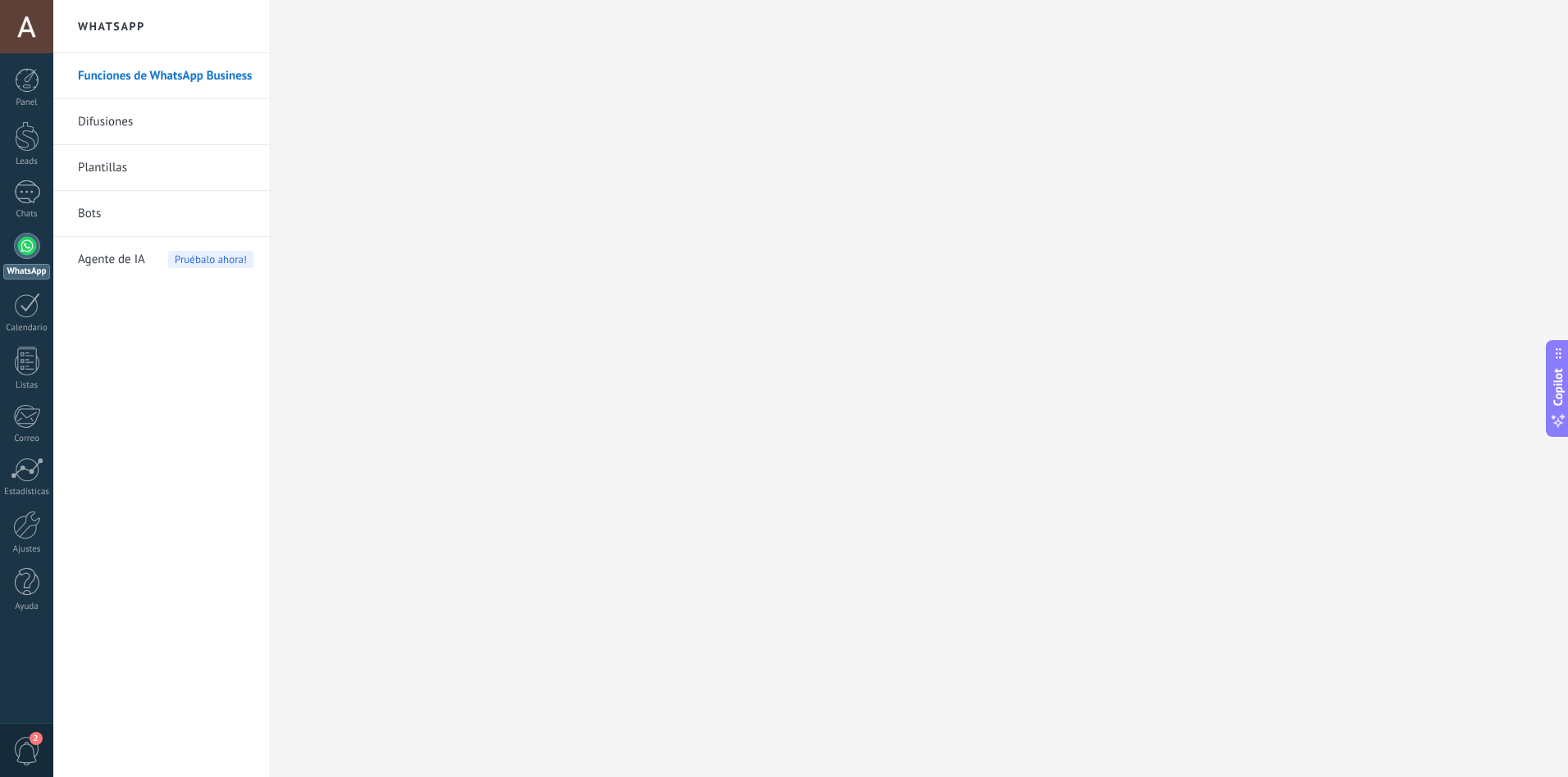
click at [28, 31] on div at bounding box center [26, 26] width 53 height 53
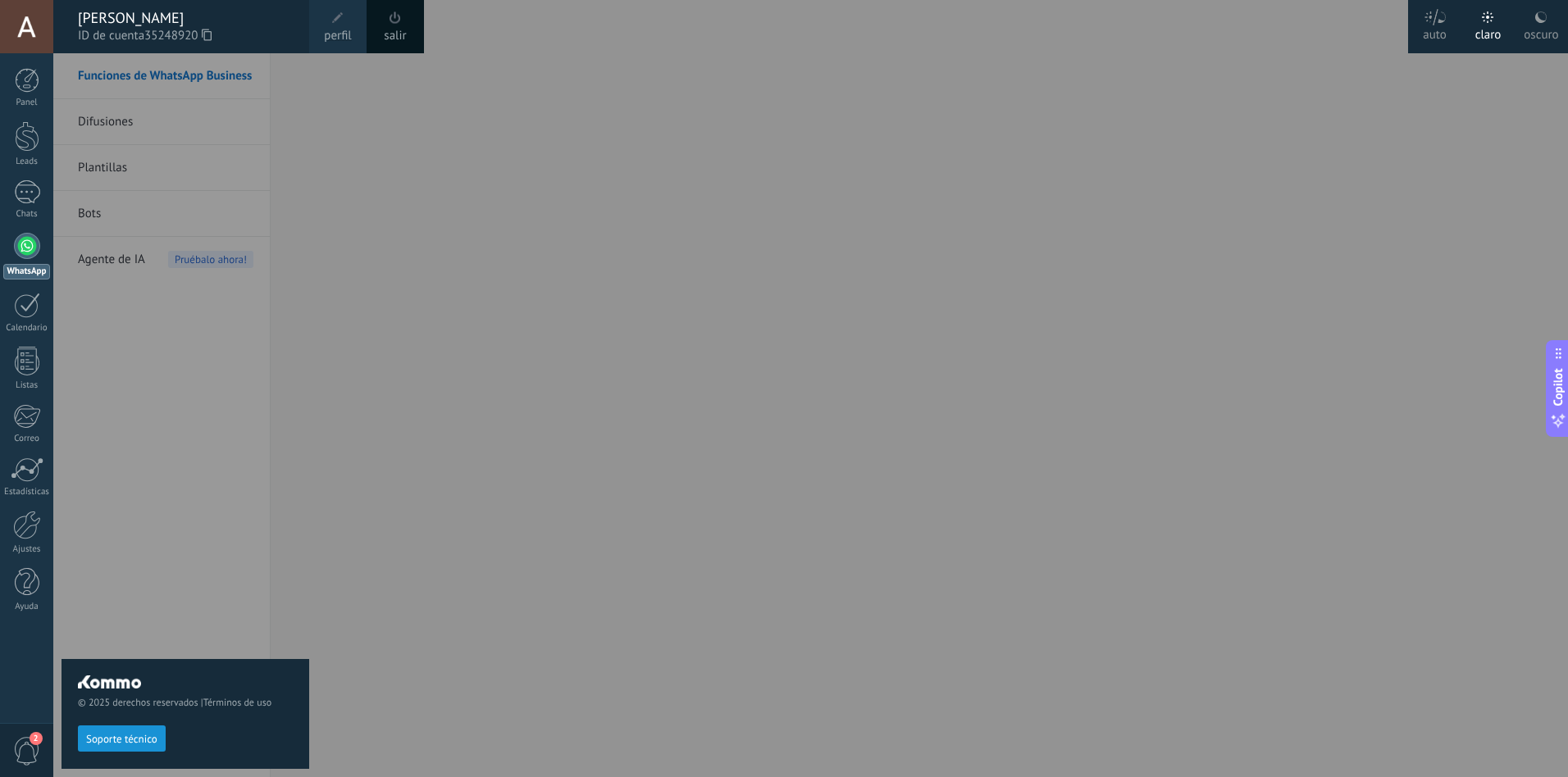
click at [136, 13] on div "[PERSON_NAME]" at bounding box center [185, 18] width 215 height 18
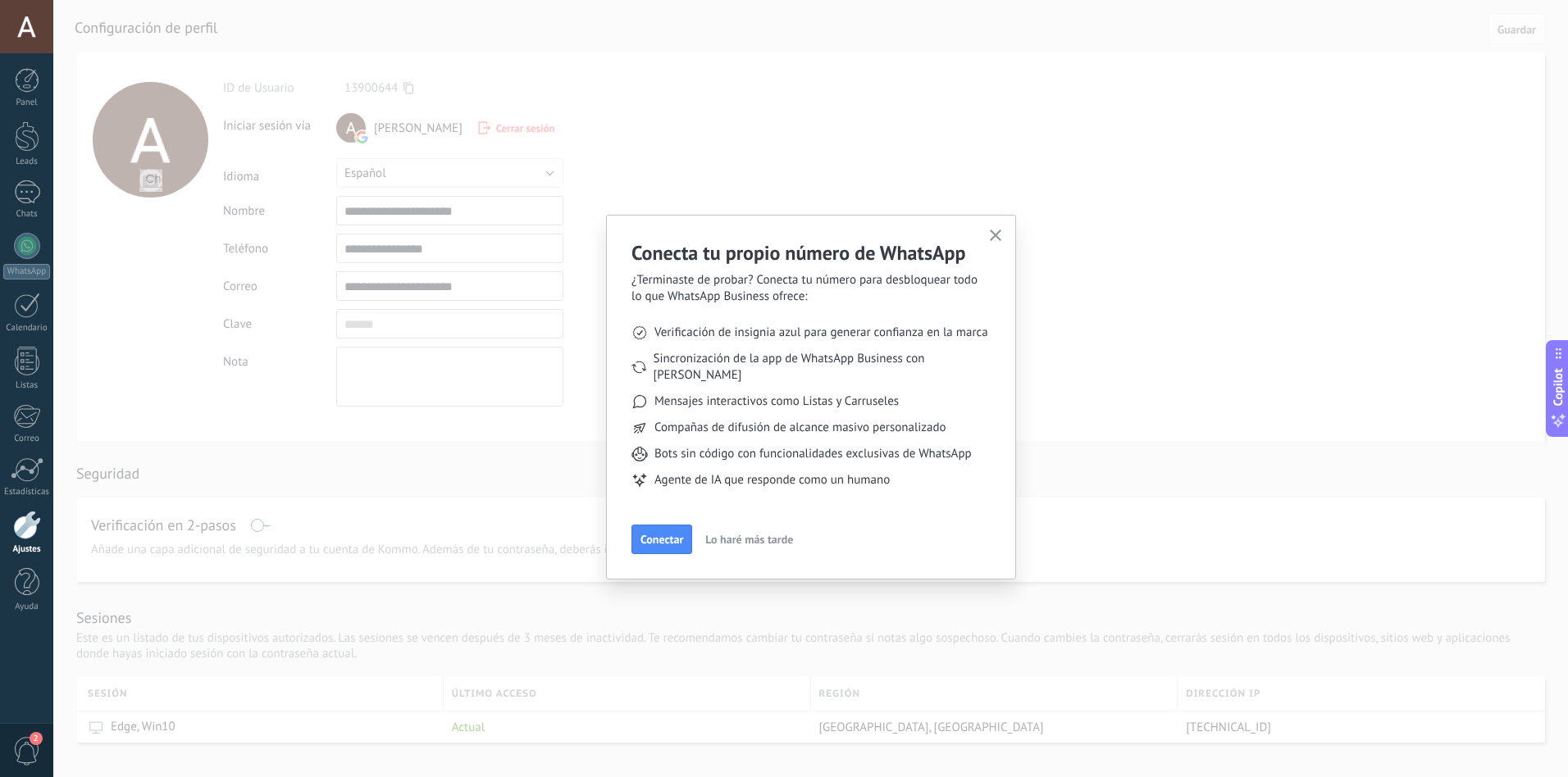
click at [997, 235] on use "button" at bounding box center [996, 235] width 12 height 12
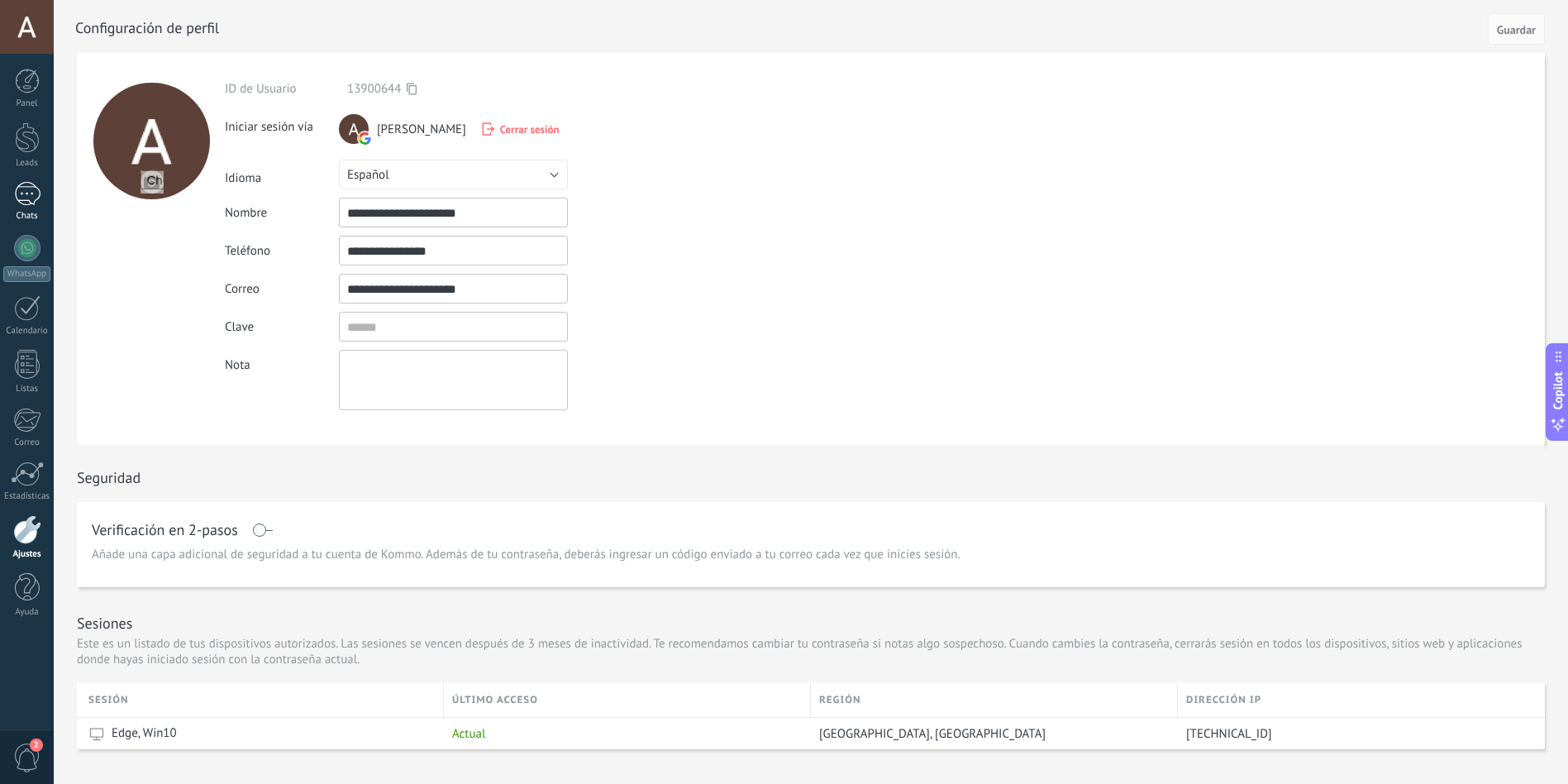
click at [30, 195] on div "1" at bounding box center [27, 193] width 26 height 24
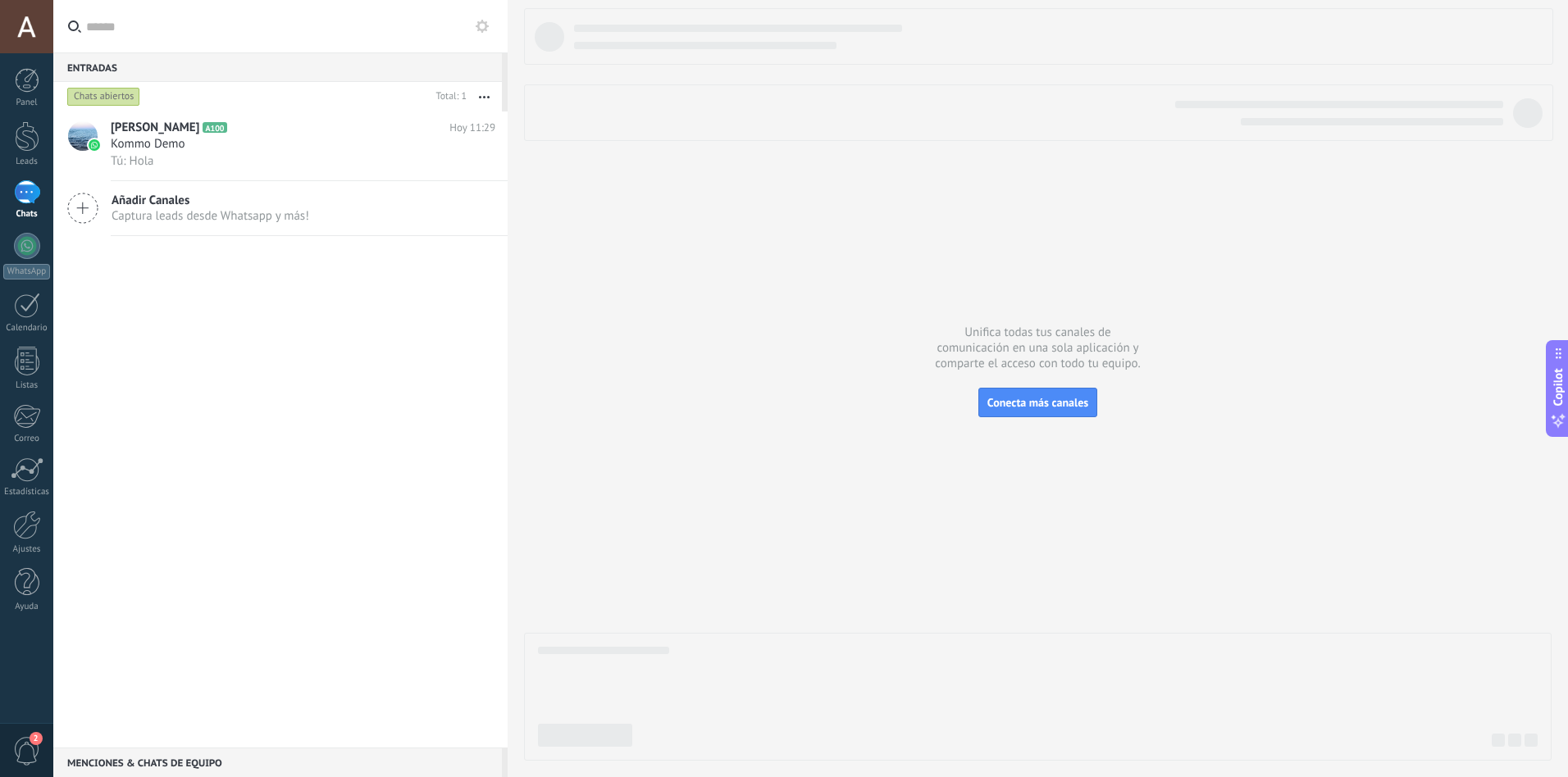
click at [77, 204] on icon at bounding box center [82, 208] width 31 height 31
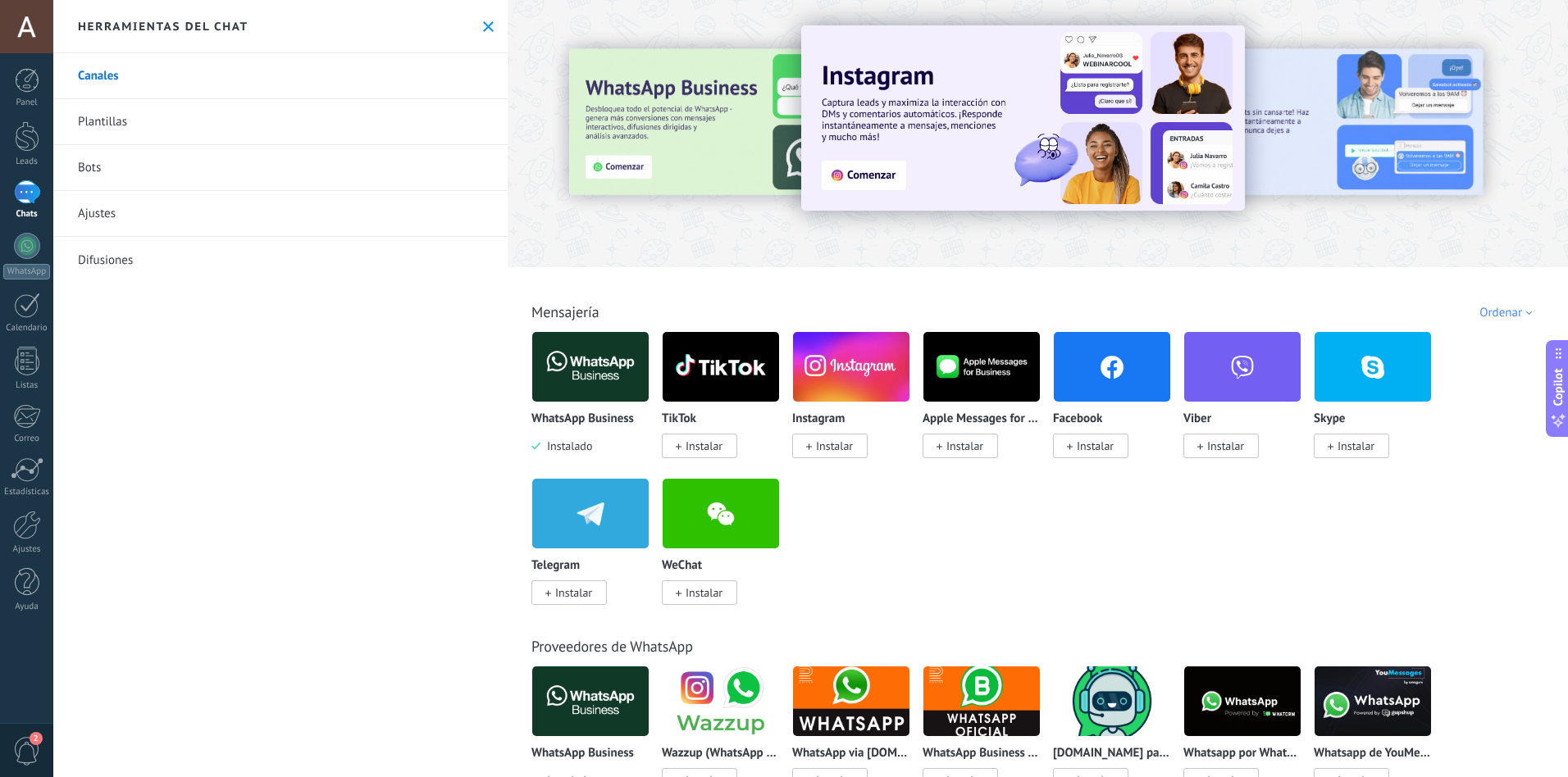
click at [85, 173] on link "Bots" at bounding box center [280, 168] width 455 height 46
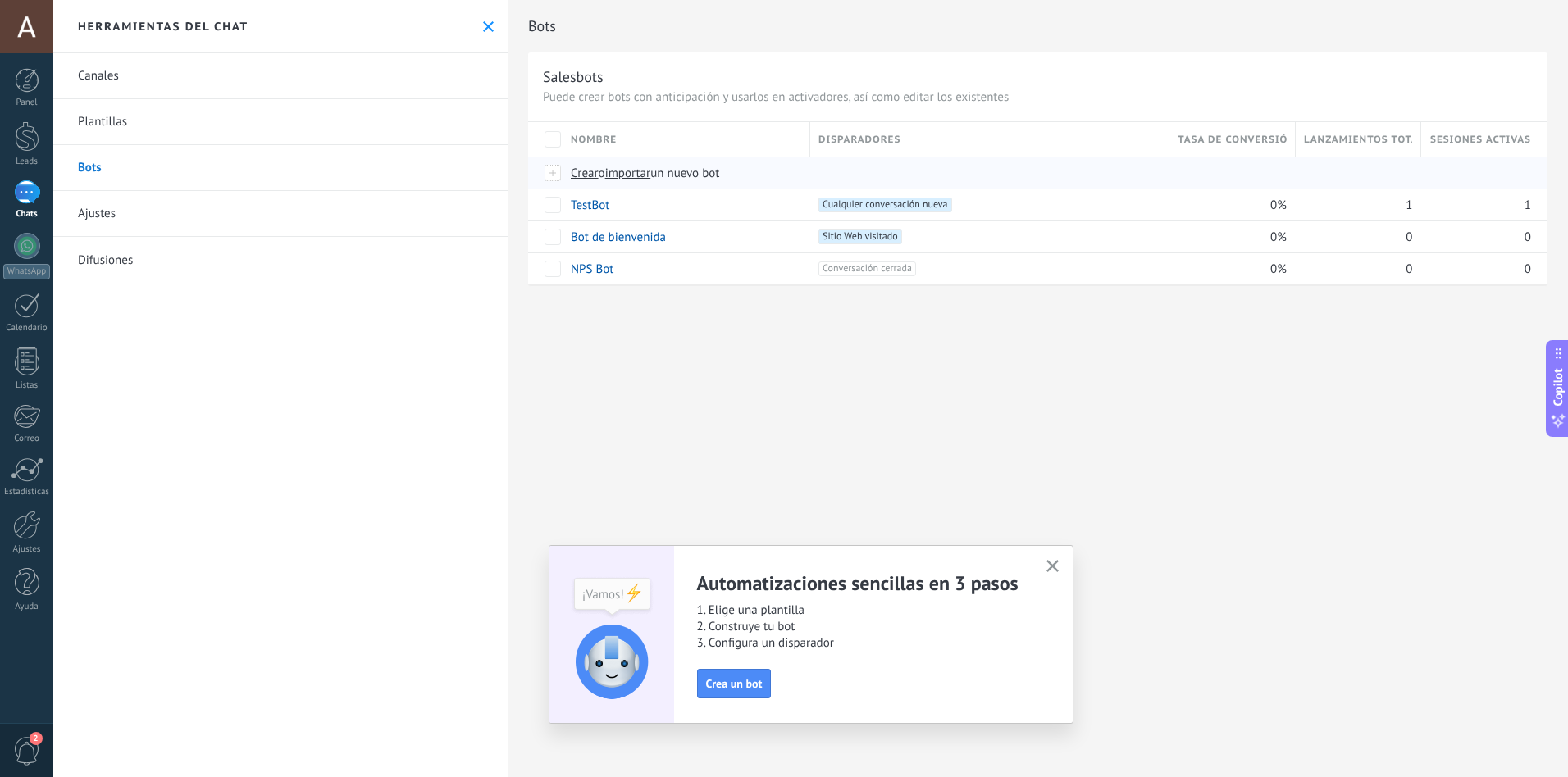
click at [623, 173] on span "importar" at bounding box center [628, 173] width 46 height 16
click at [0, 0] on input "importar un nuevo bot" at bounding box center [0, 0] width 0 height 0
click at [580, 208] on link "TestBot" at bounding box center [590, 205] width 38 height 16
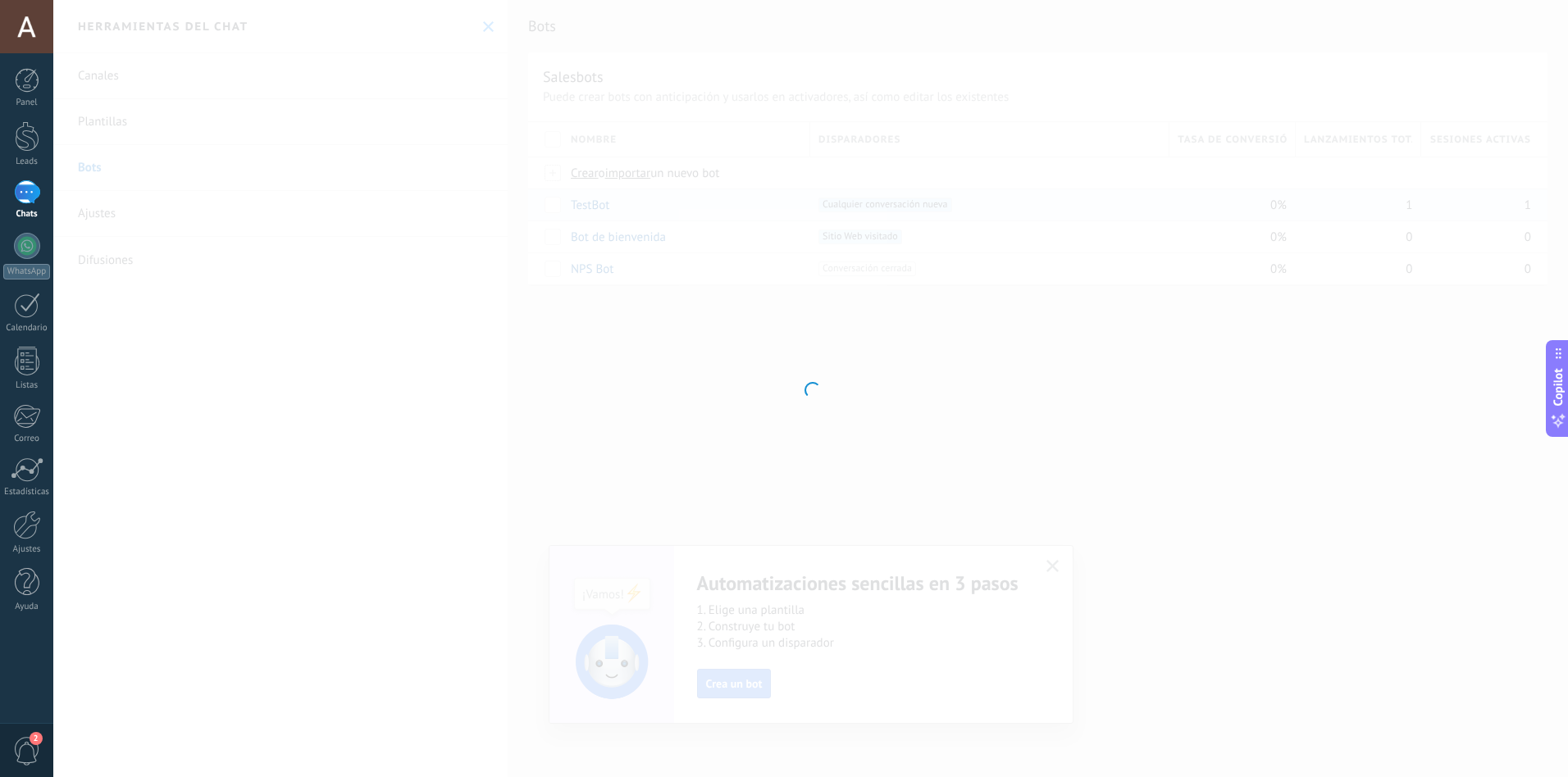
type input "*******"
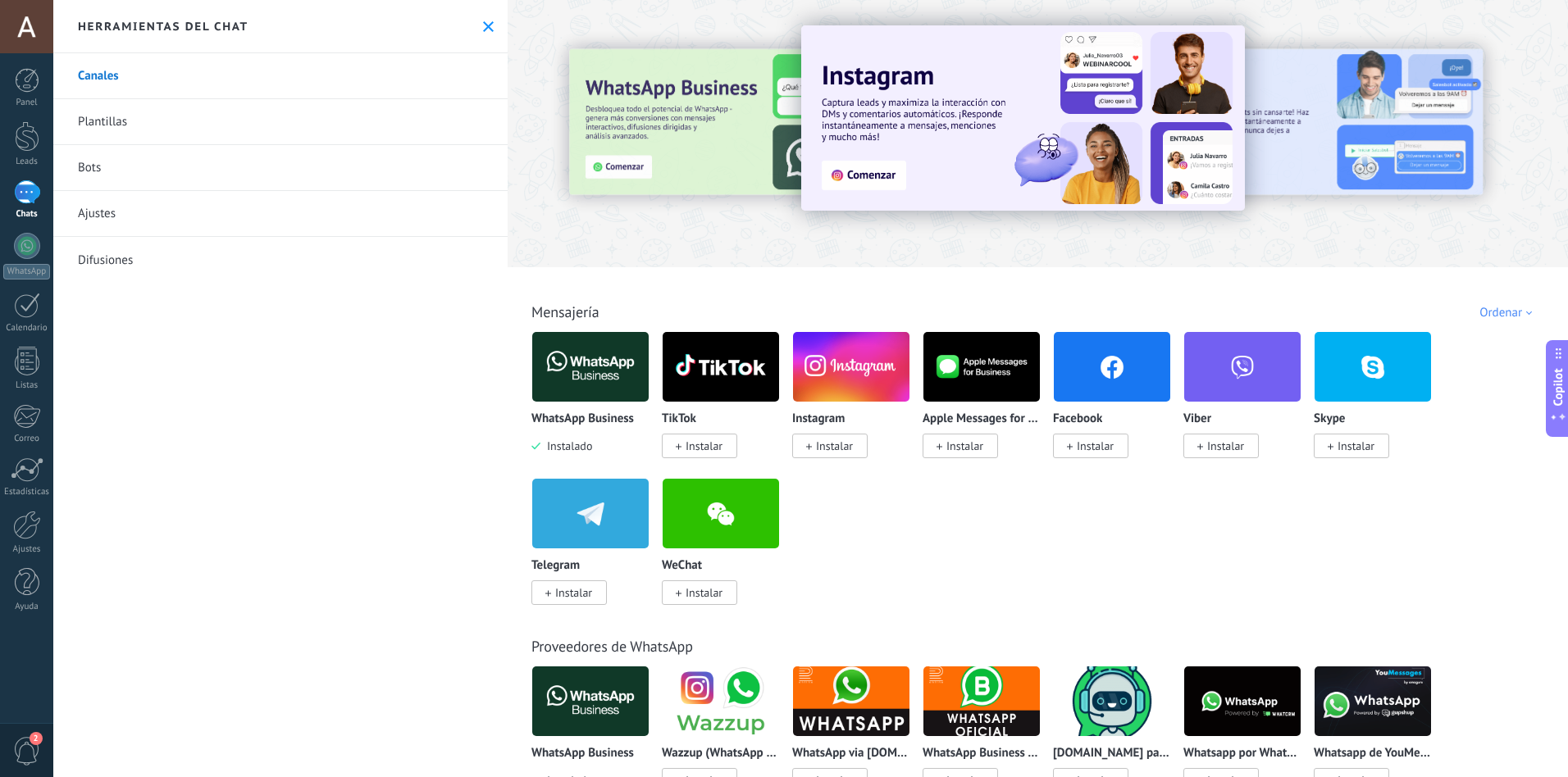
click at [85, 170] on link "Bots" at bounding box center [280, 168] width 455 height 46
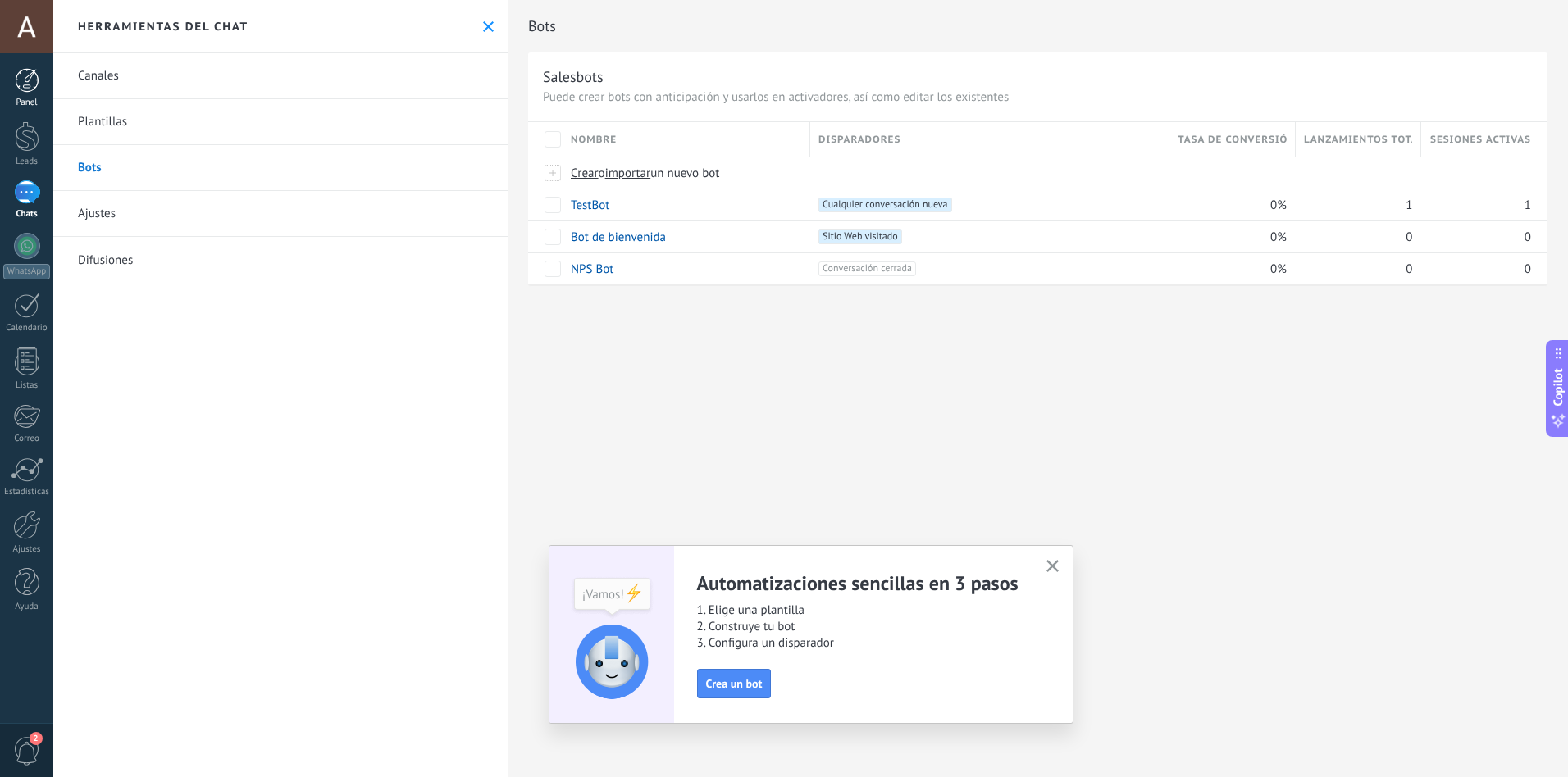
click at [31, 73] on div at bounding box center [27, 80] width 24 height 24
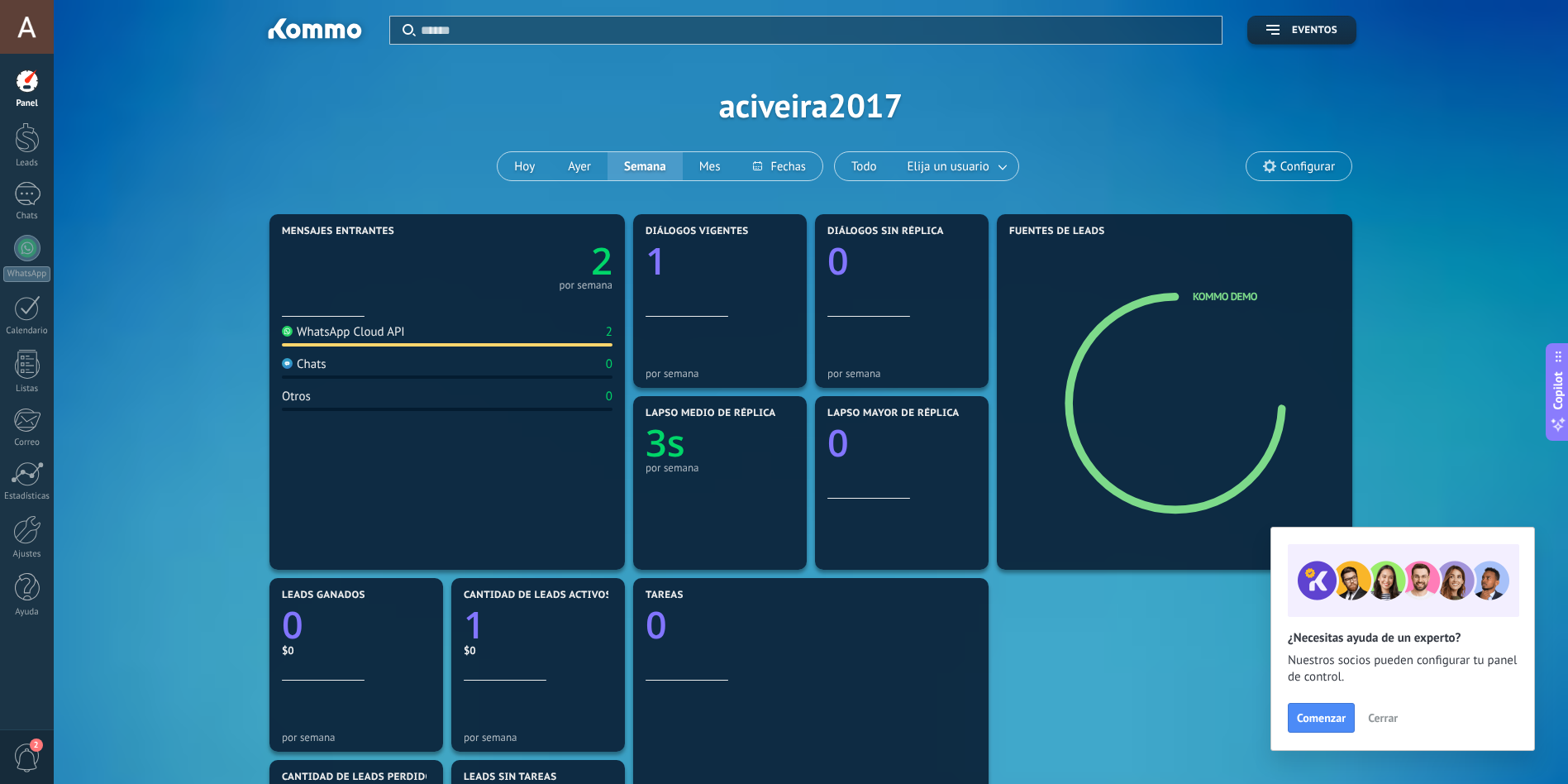
click at [1375, 713] on span "Cerrar" at bounding box center [1383, 718] width 30 height 11
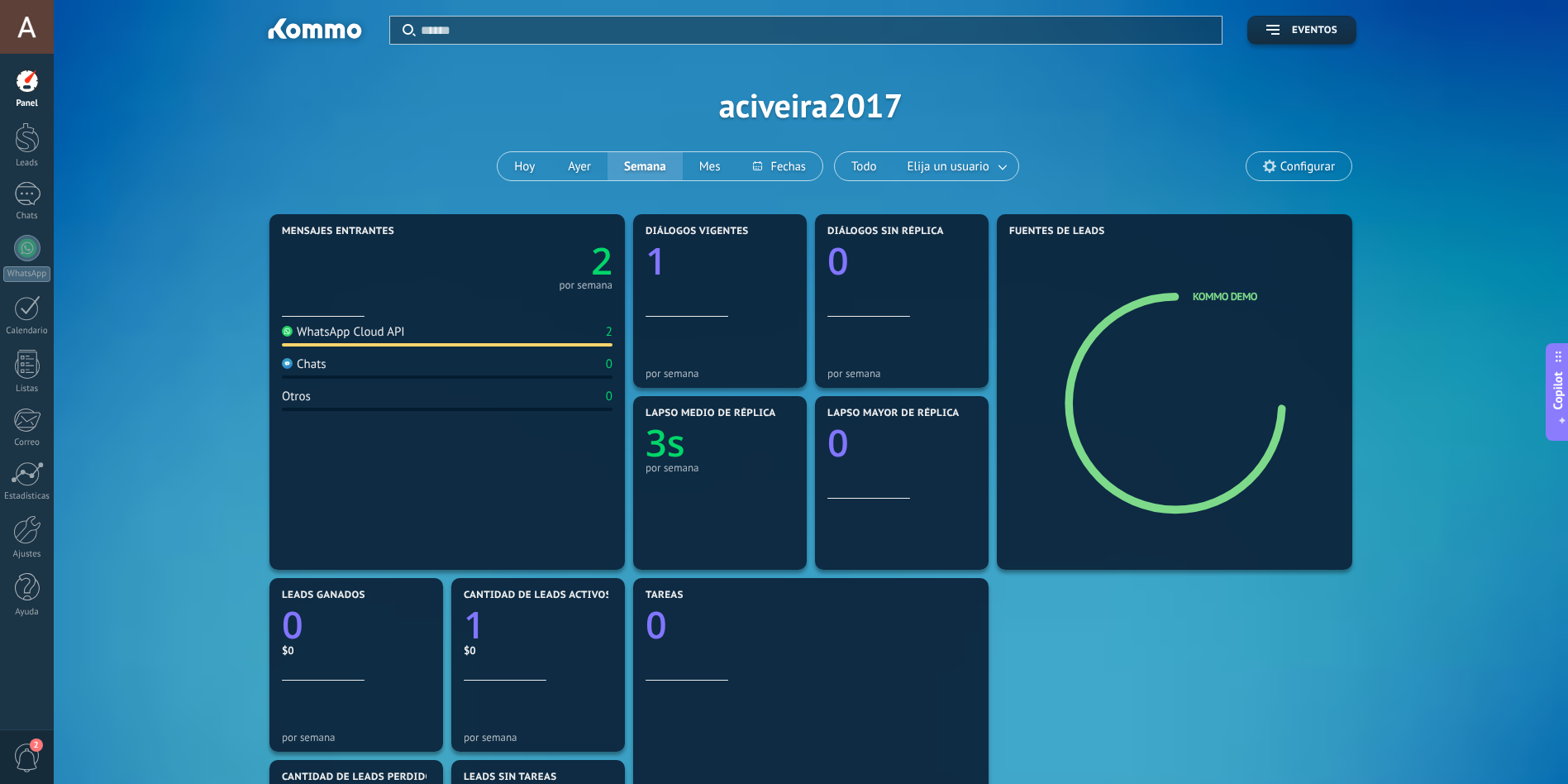
click at [590, 344] on div at bounding box center [448, 345] width 331 height 4
click at [565, 331] on div "WhatsApp Cloud API 2" at bounding box center [448, 335] width 331 height 23
click at [344, 329] on div "WhatsApp Cloud API" at bounding box center [343, 331] width 123 height 16
click at [596, 257] on text "2" at bounding box center [601, 261] width 22 height 51
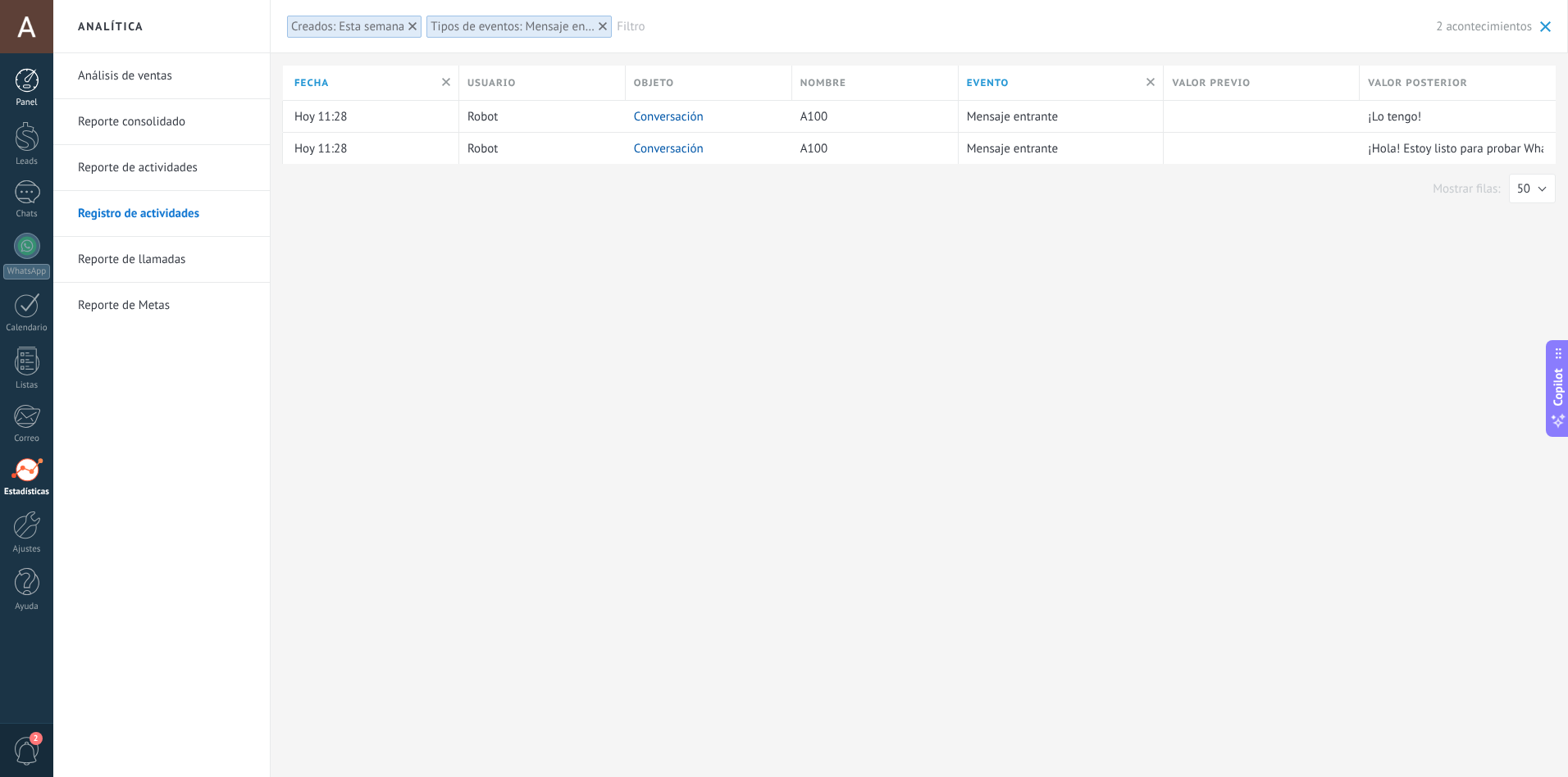
click at [29, 86] on div at bounding box center [27, 80] width 24 height 24
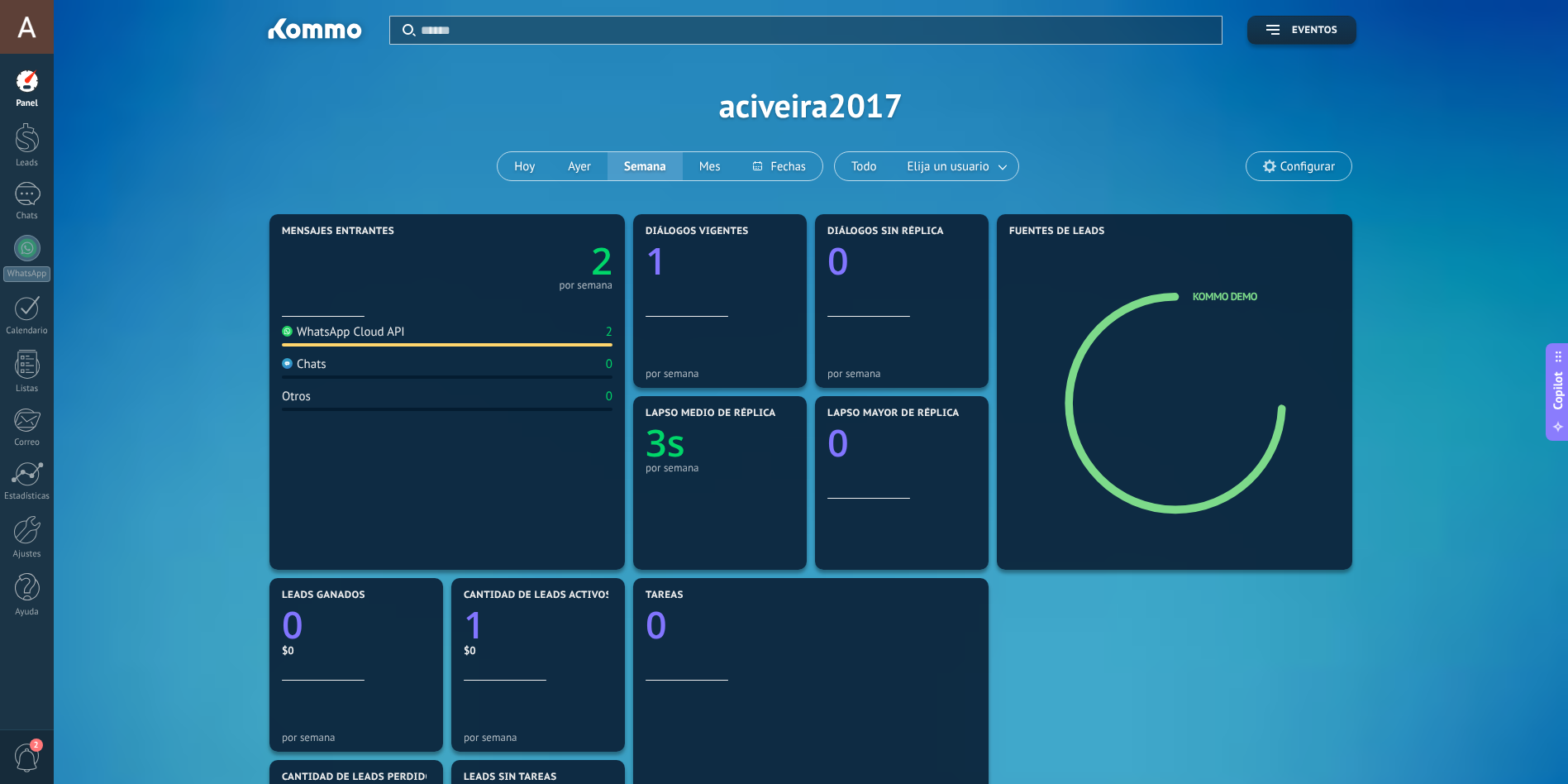
click at [32, 758] on span "2" at bounding box center [27, 758] width 28 height 29
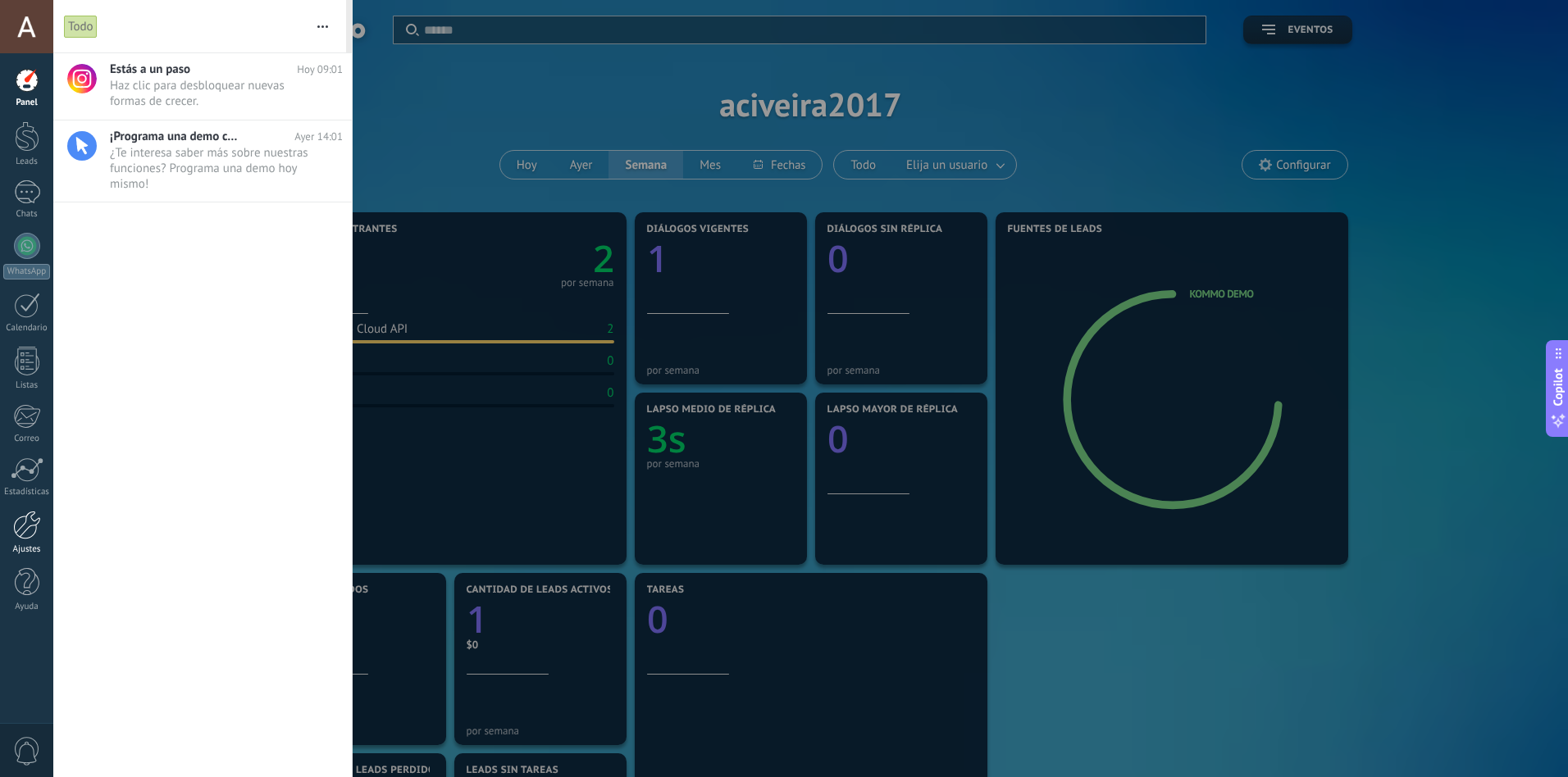
click at [20, 517] on div at bounding box center [27, 524] width 28 height 29
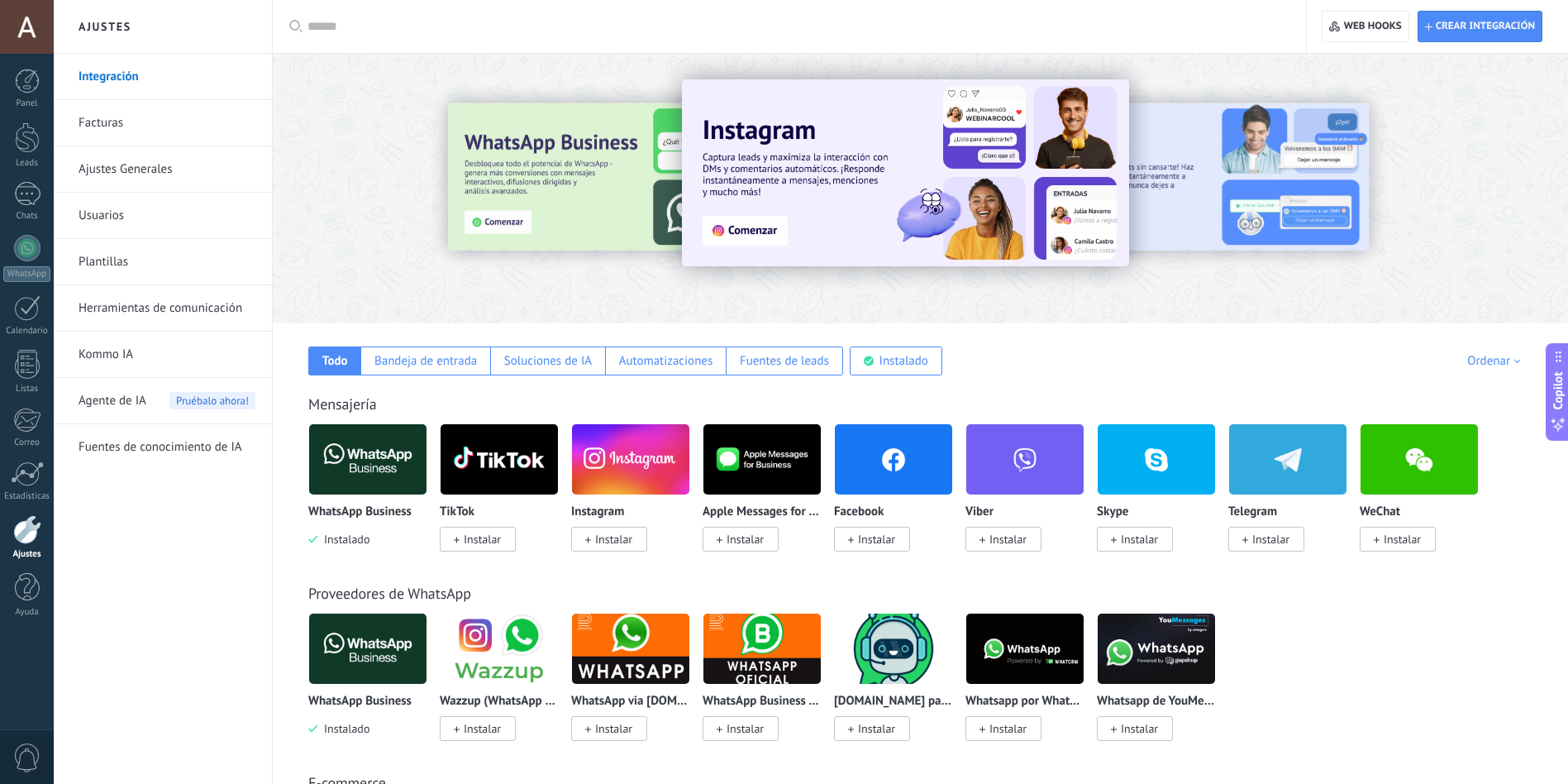
click at [96, 121] on link "Facturas" at bounding box center [166, 122] width 177 height 46
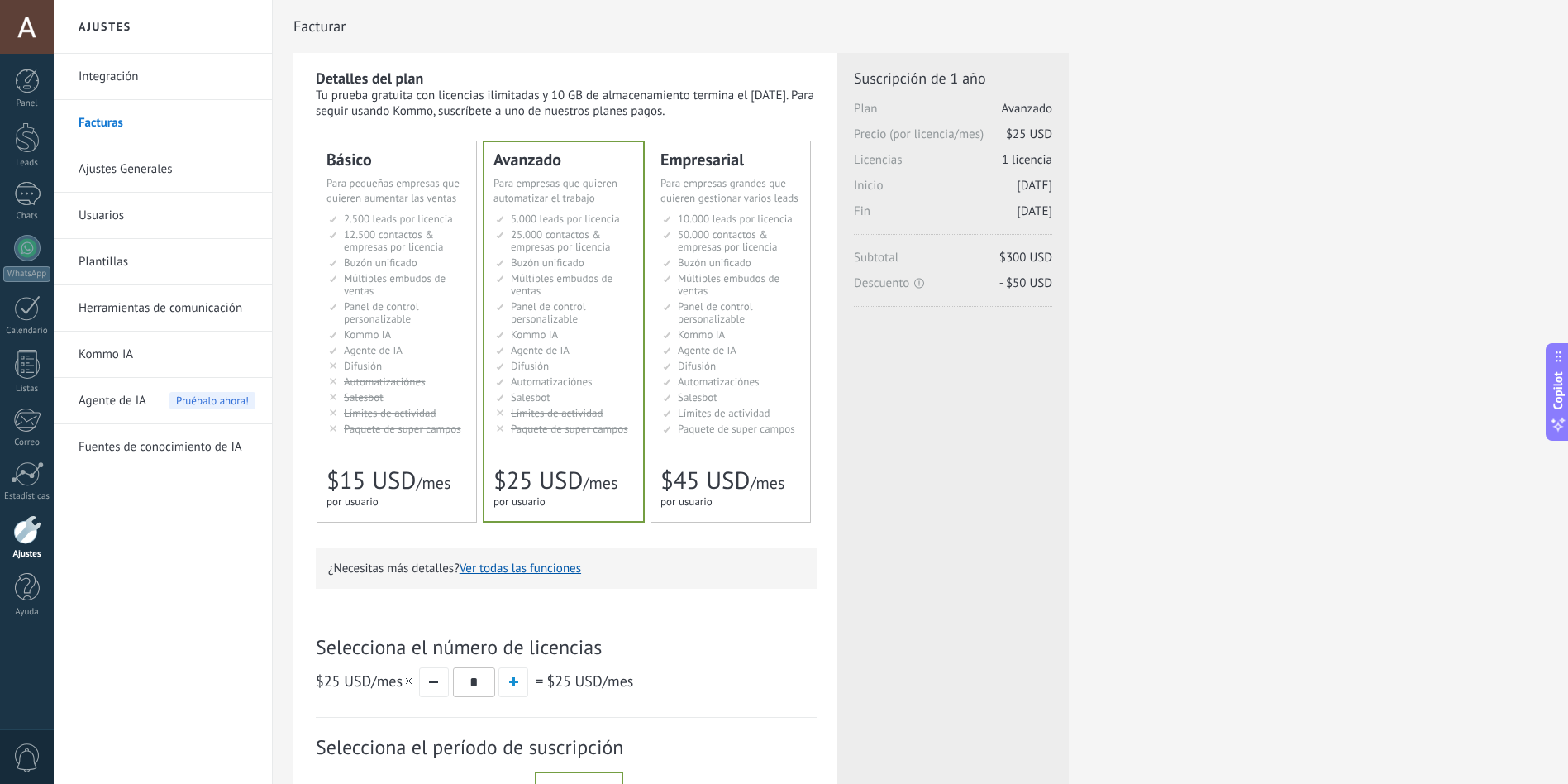
click at [424, 337] on li "Kommo AI Kommo AI Kommo IA Kommo AI Kommo IA Kommo AI Kommo AI" at bounding box center [398, 334] width 138 height 12
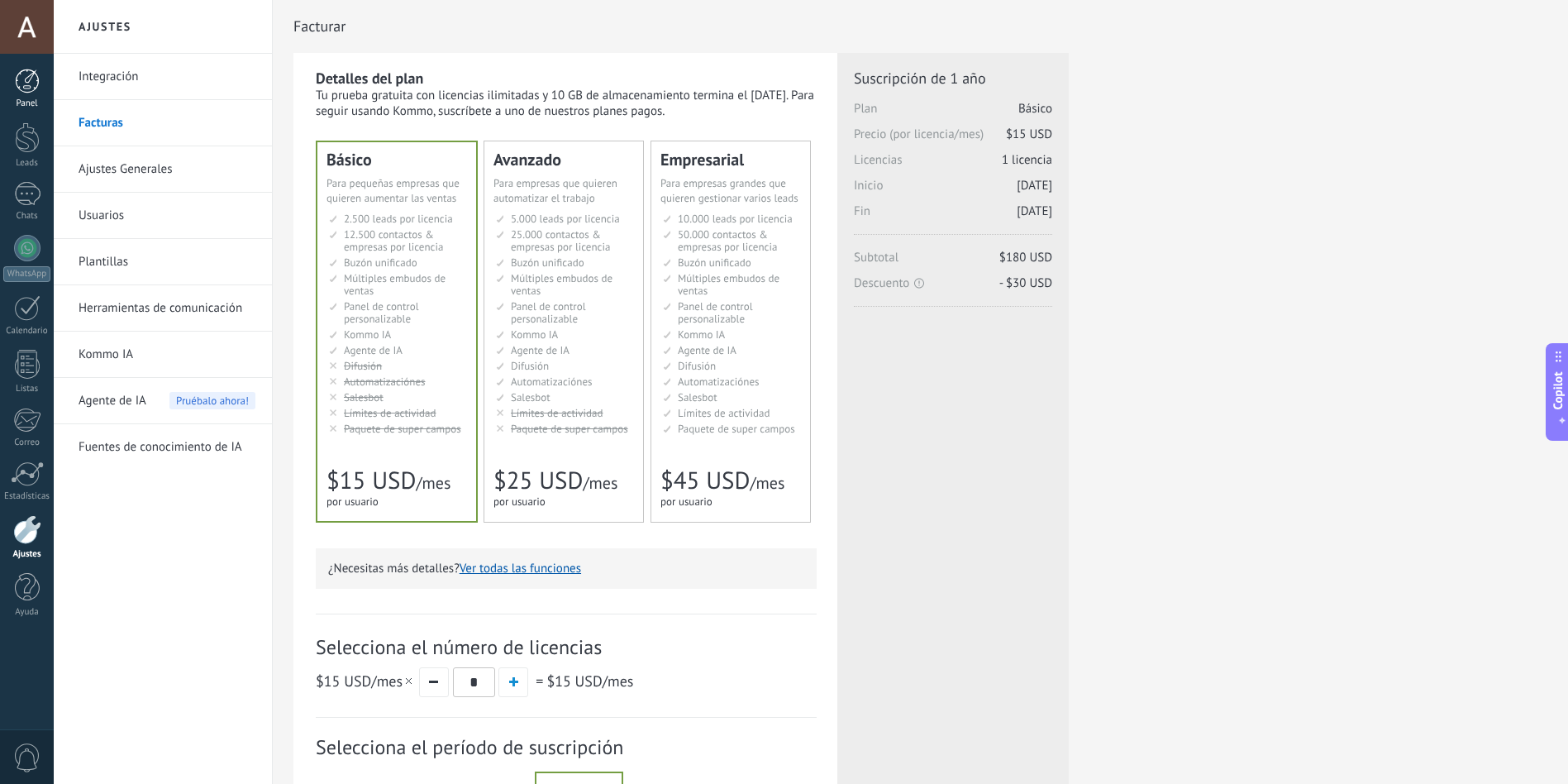
click at [20, 84] on div at bounding box center [27, 81] width 24 height 24
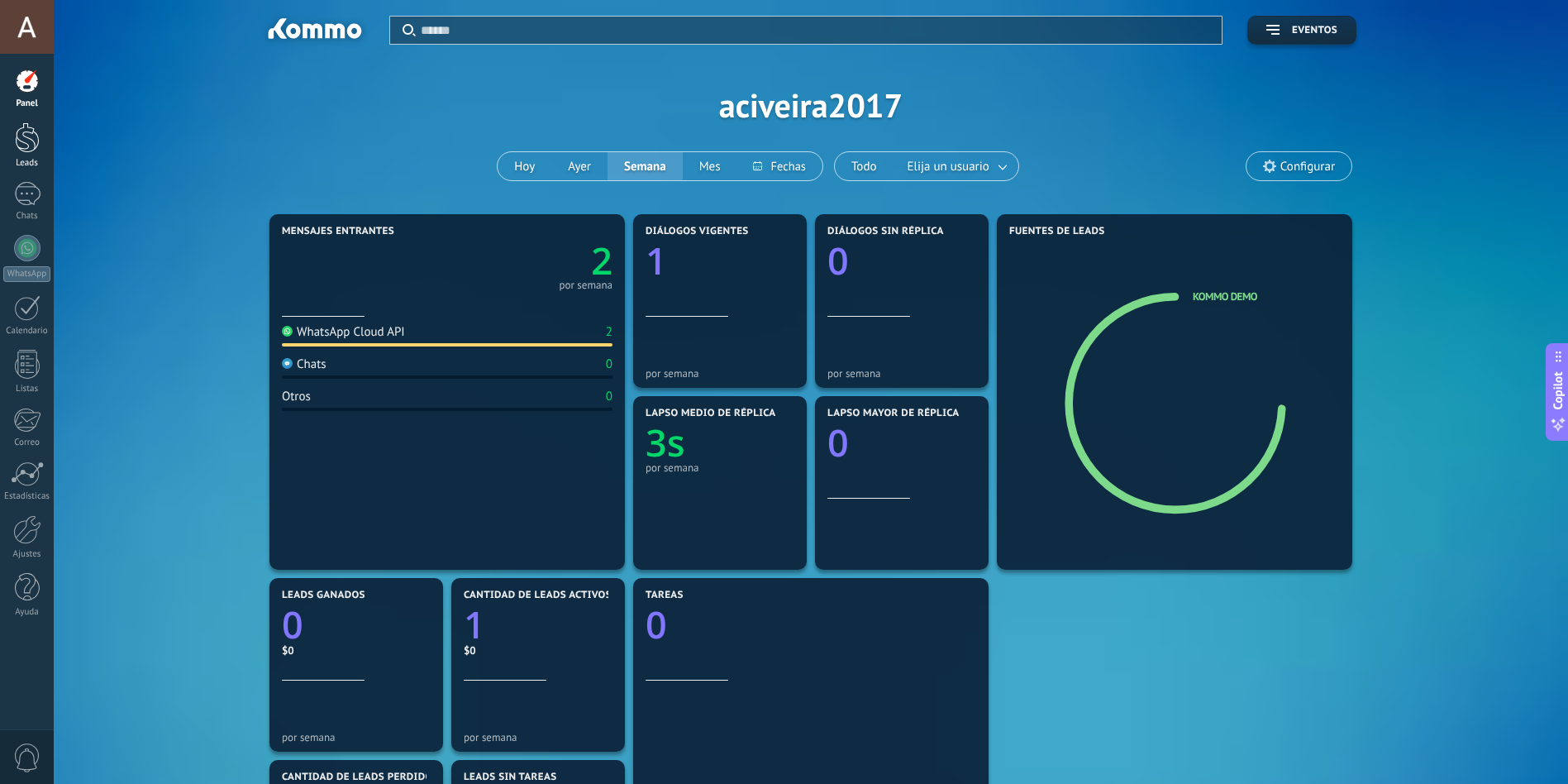
click at [25, 139] on div at bounding box center [27, 137] width 24 height 31
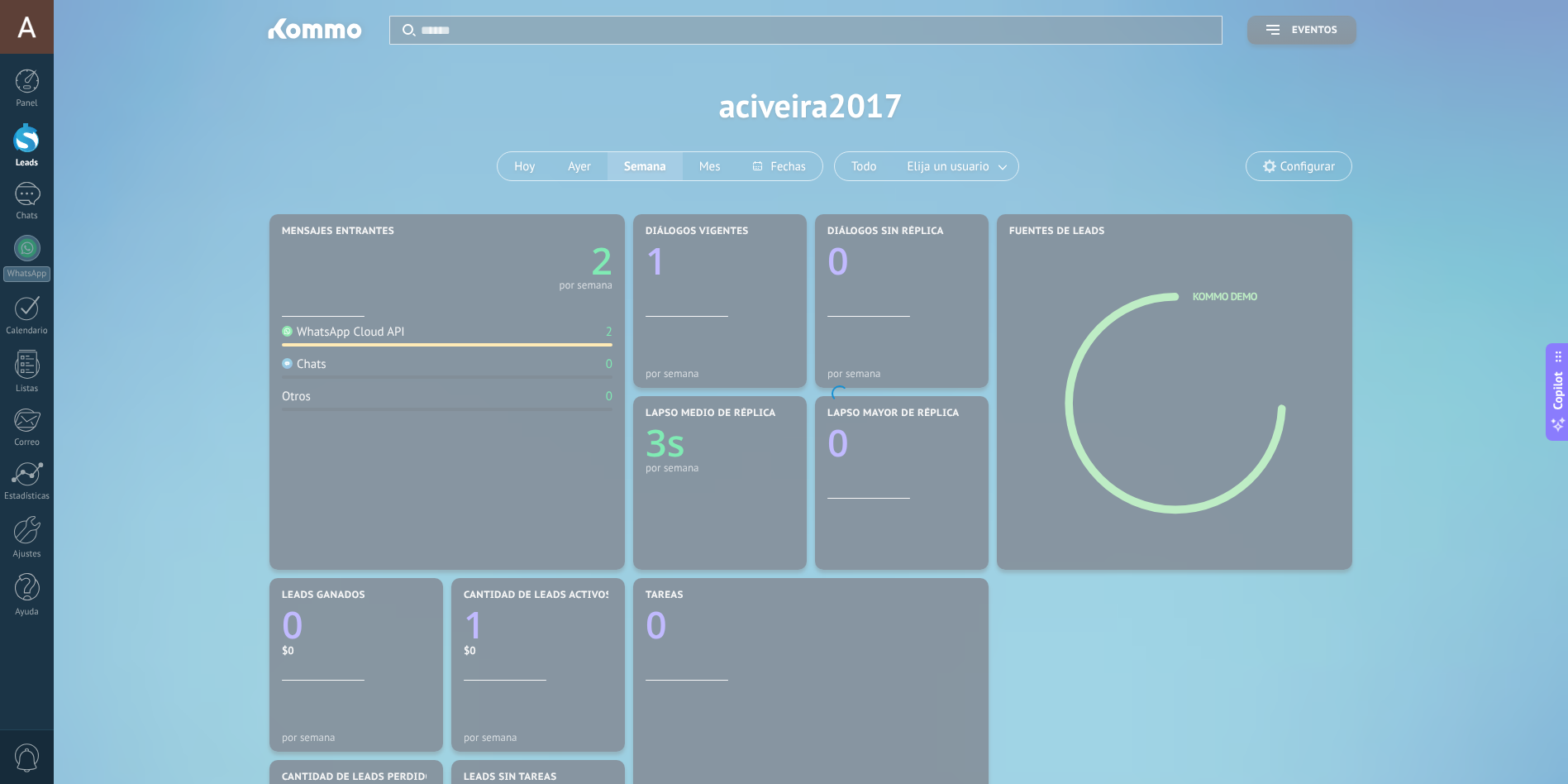
click at [1333, 35] on body ".abccls-1,.abccls-2{fill-rule:evenodd}.abccls-2{fill:#fff} .abfcls-1{fill:none}…" at bounding box center [784, 392] width 1568 height 784
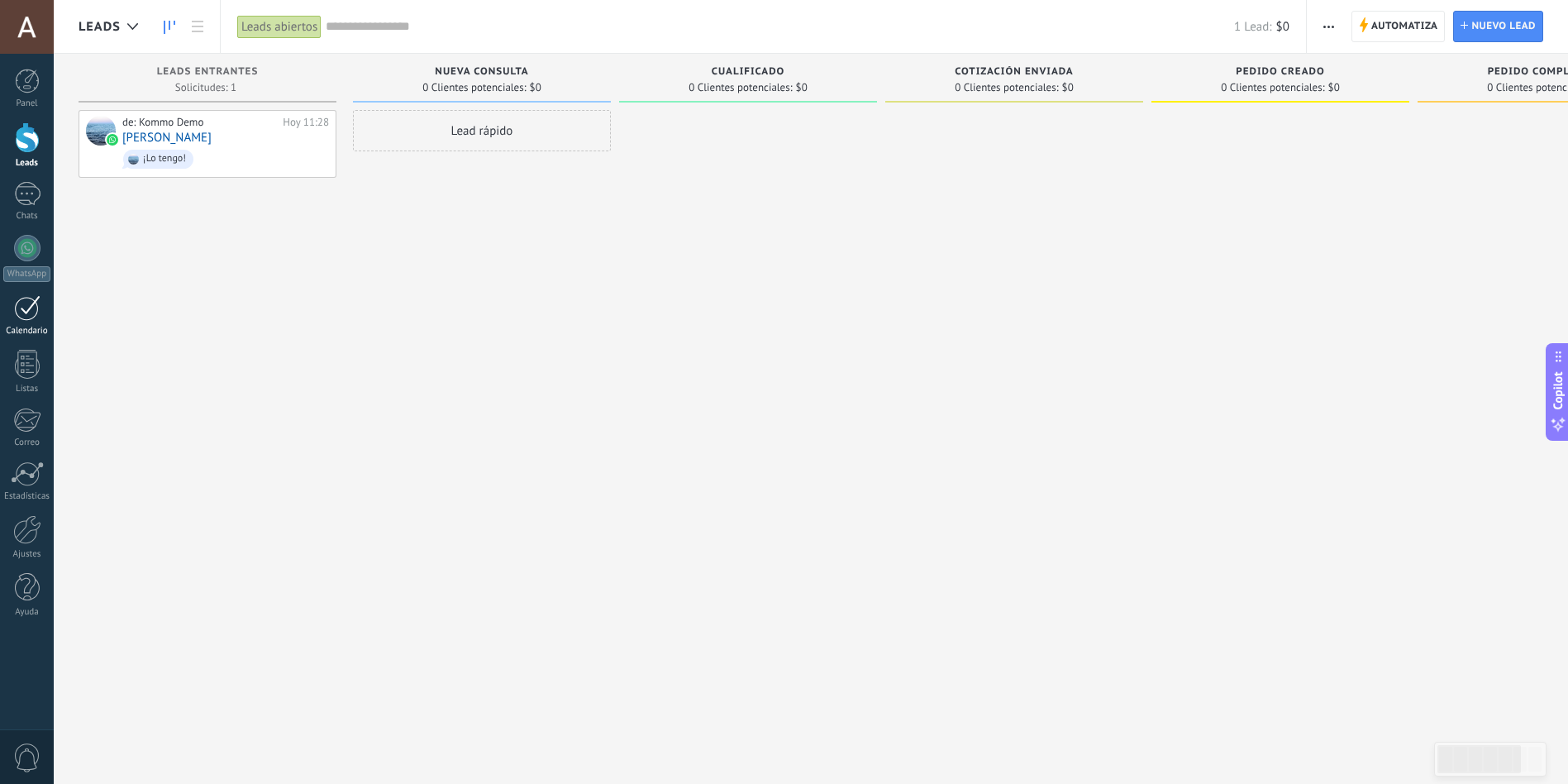
click at [20, 311] on div at bounding box center [27, 308] width 26 height 25
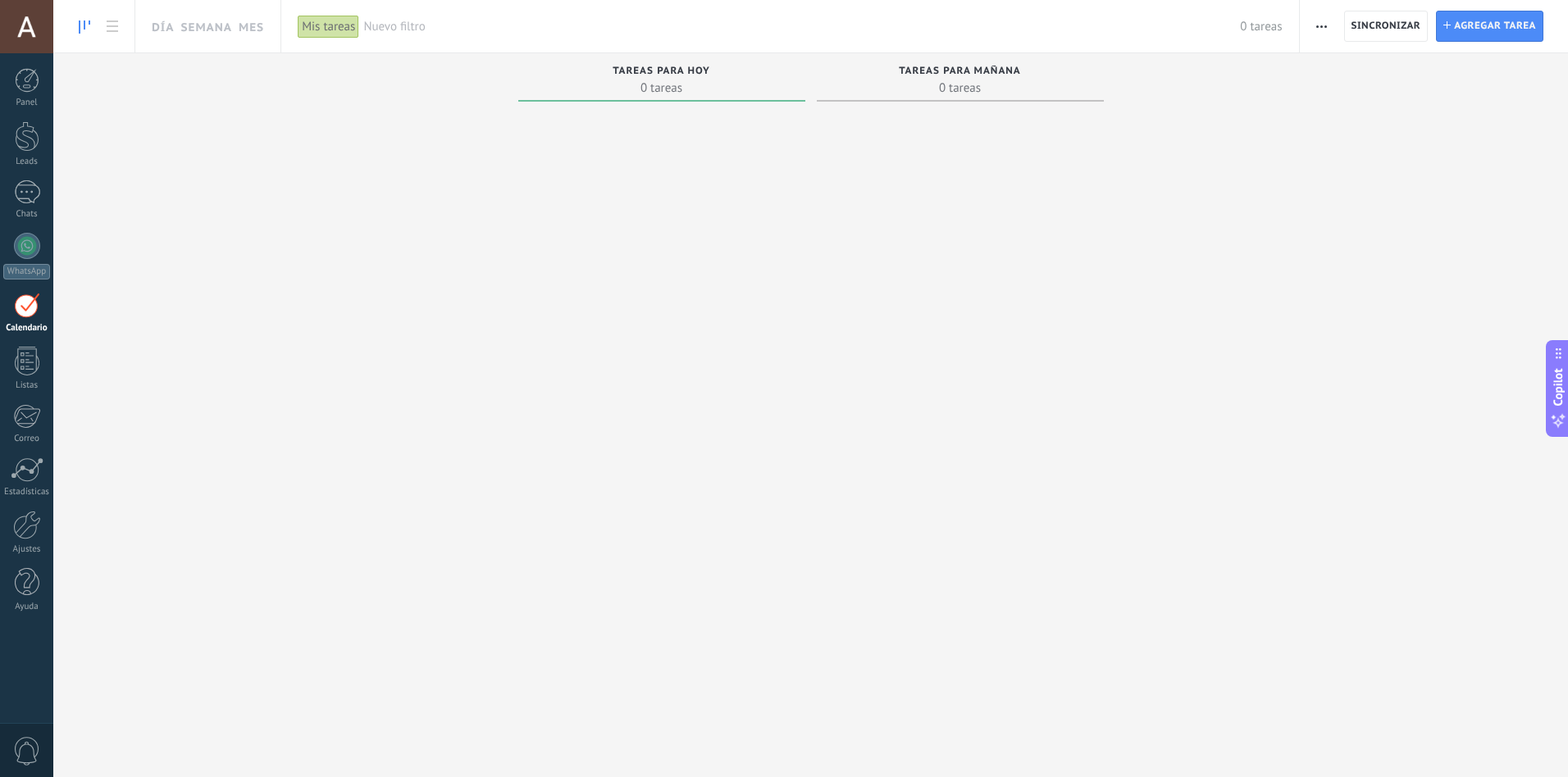
click at [31, 310] on div at bounding box center [27, 305] width 26 height 25
click at [23, 22] on div at bounding box center [26, 26] width 53 height 53
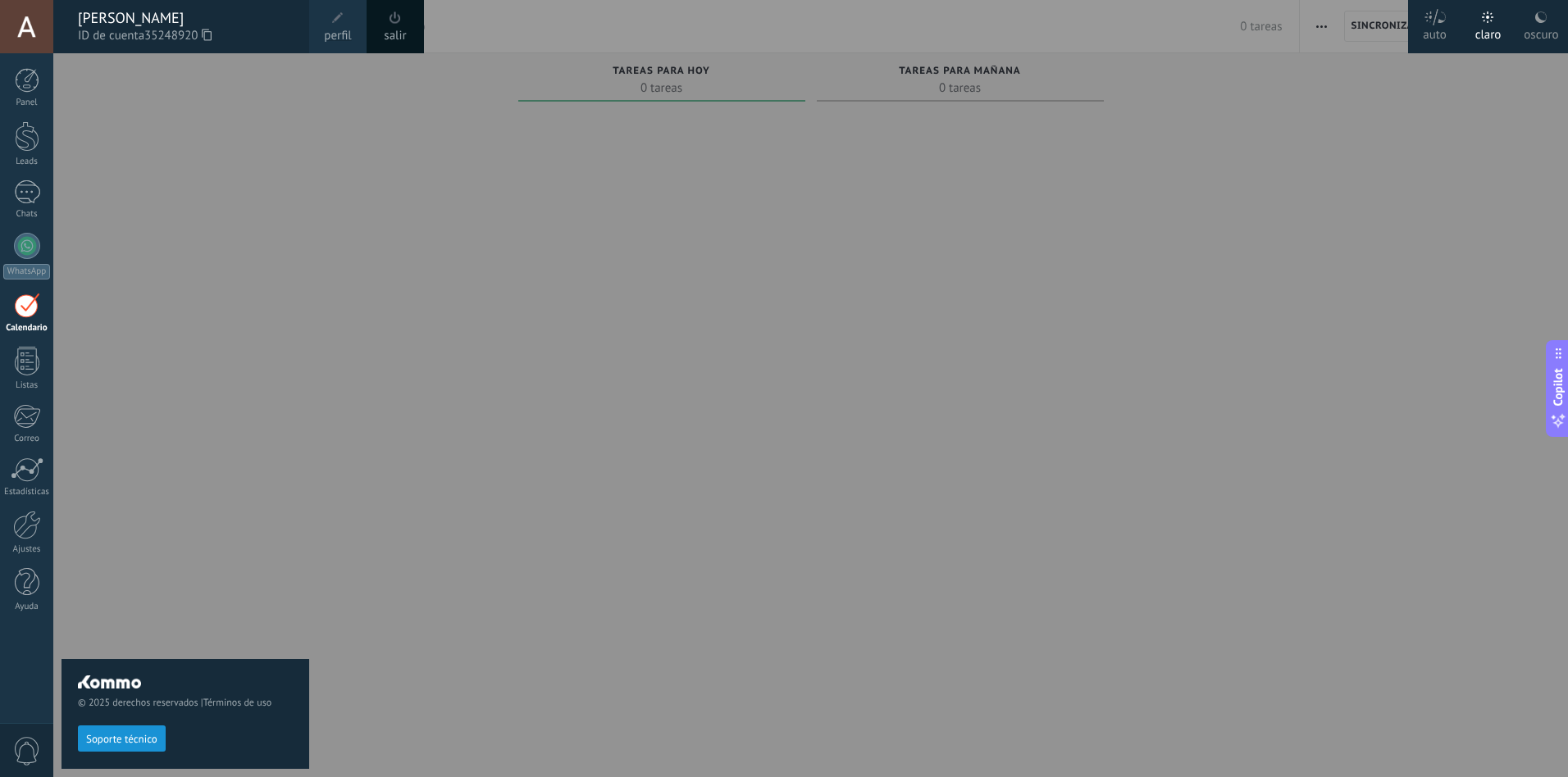
click at [159, 22] on div "[PERSON_NAME]" at bounding box center [185, 18] width 215 height 18
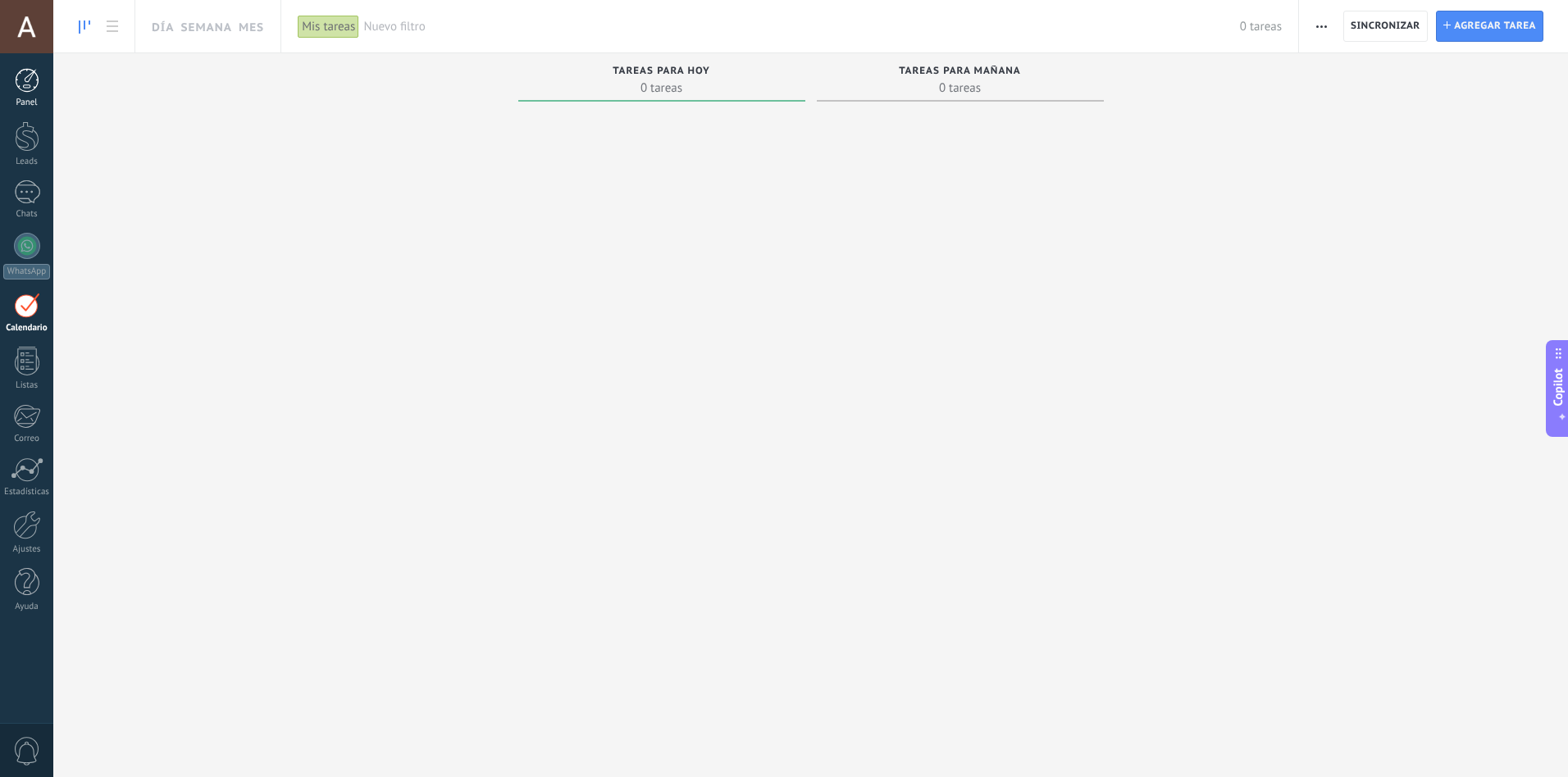
click at [36, 76] on div at bounding box center [27, 80] width 24 height 24
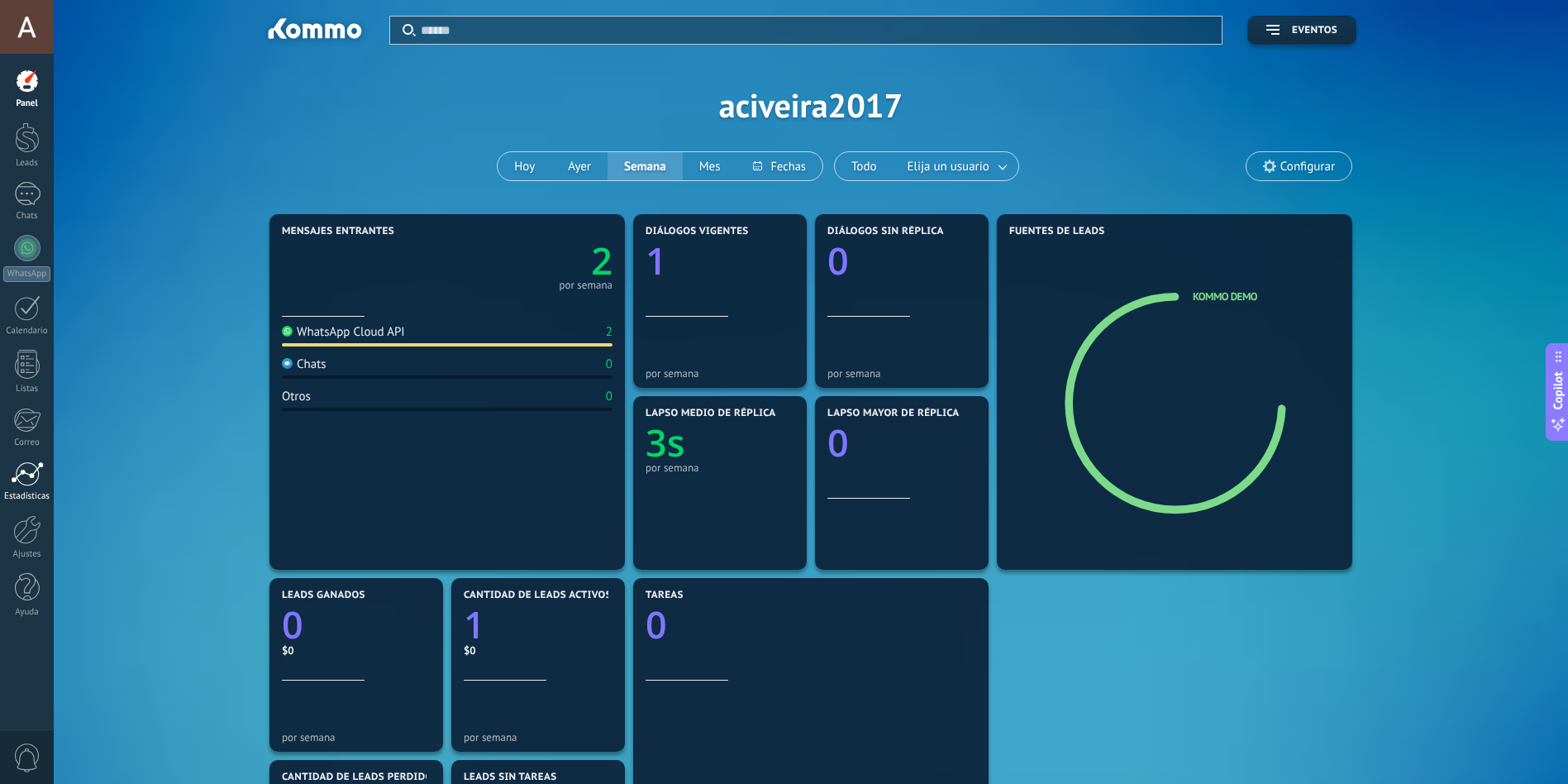
click at [19, 474] on div at bounding box center [26, 473] width 33 height 24
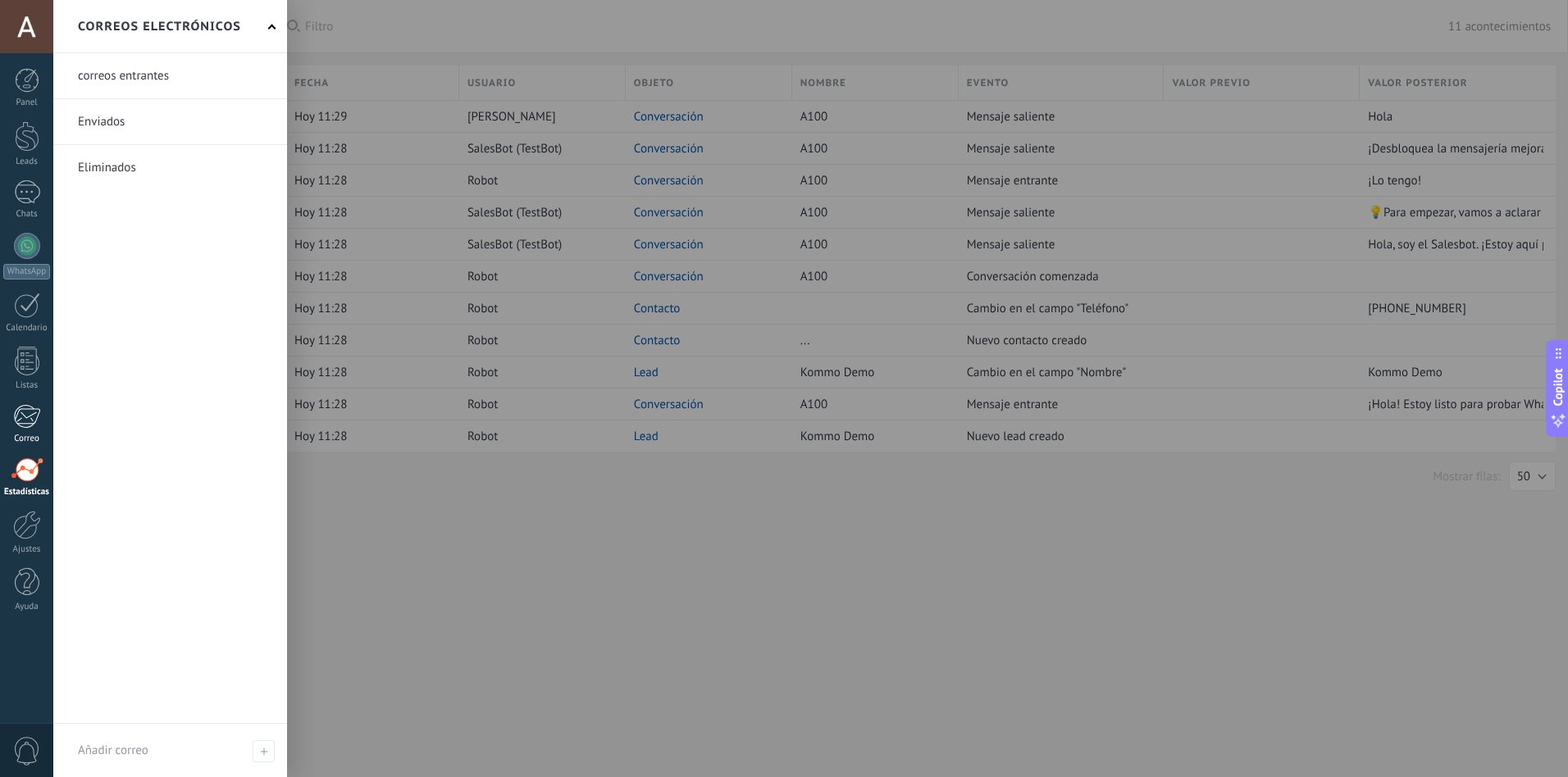
click at [20, 424] on div at bounding box center [26, 416] width 27 height 24
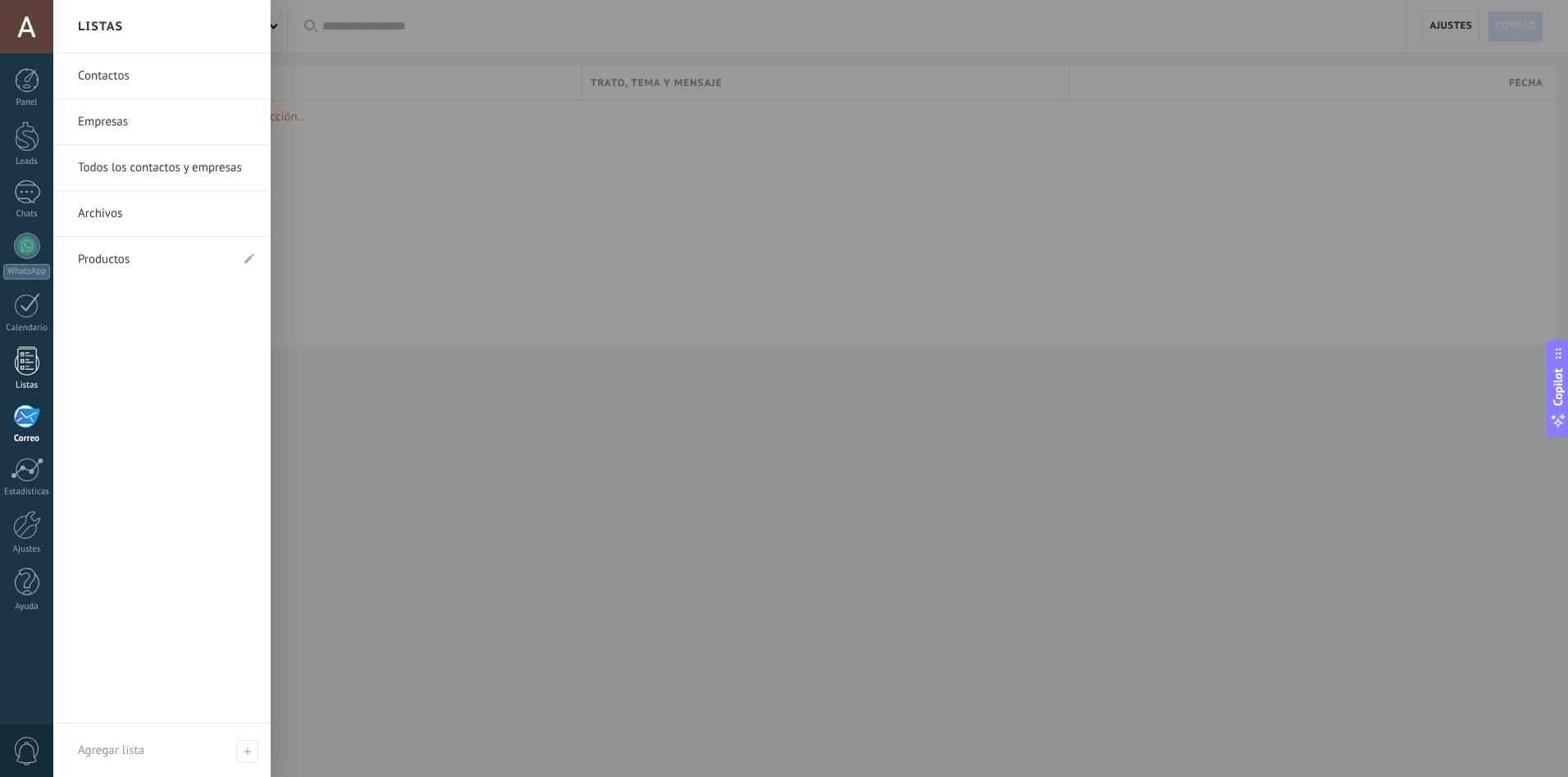
click at [22, 371] on div at bounding box center [27, 361] width 24 height 29
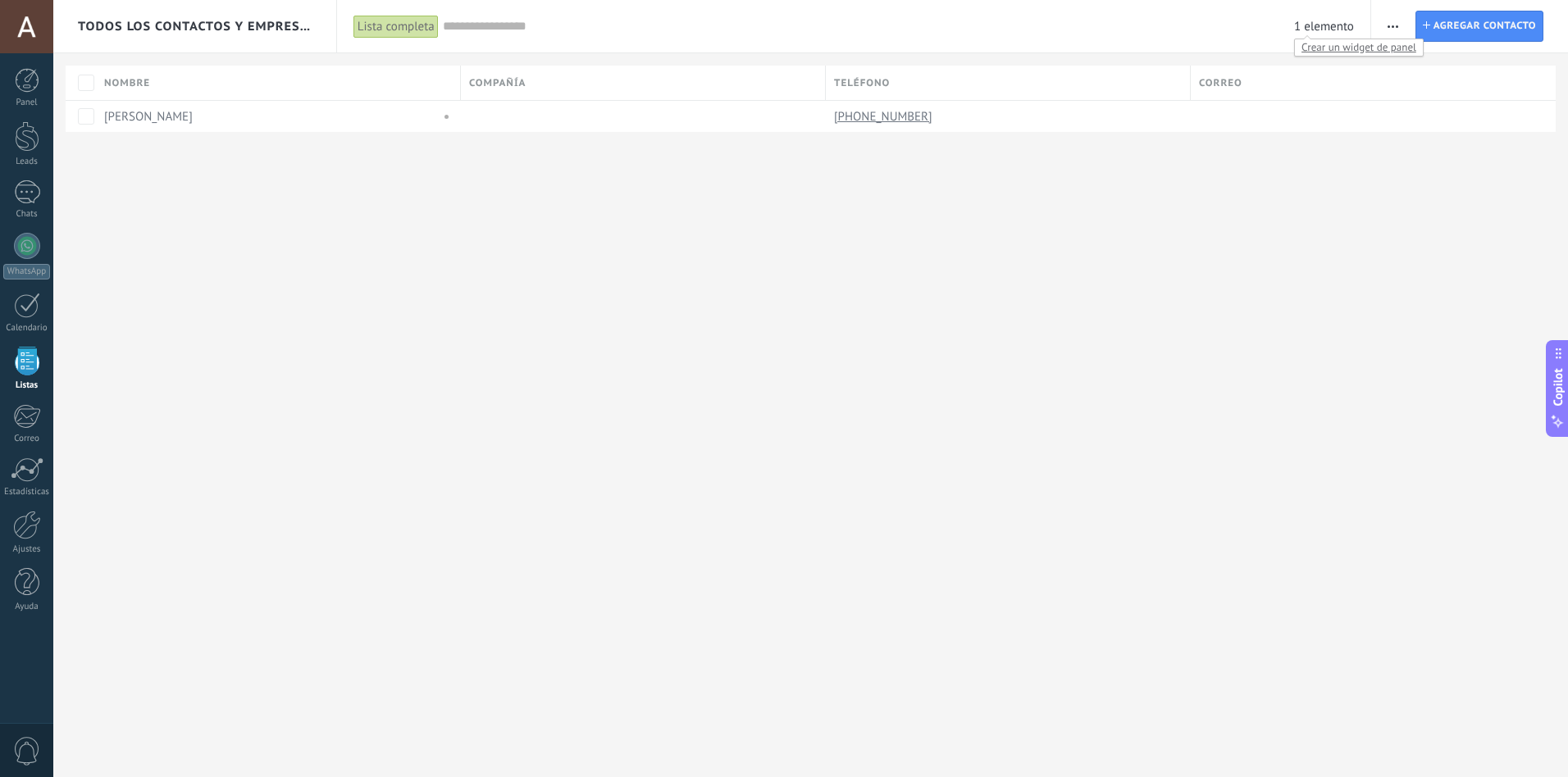
click at [1327, 23] on span "1 elemento" at bounding box center [1324, 26] width 60 height 16
click at [33, 197] on div at bounding box center [27, 191] width 26 height 23
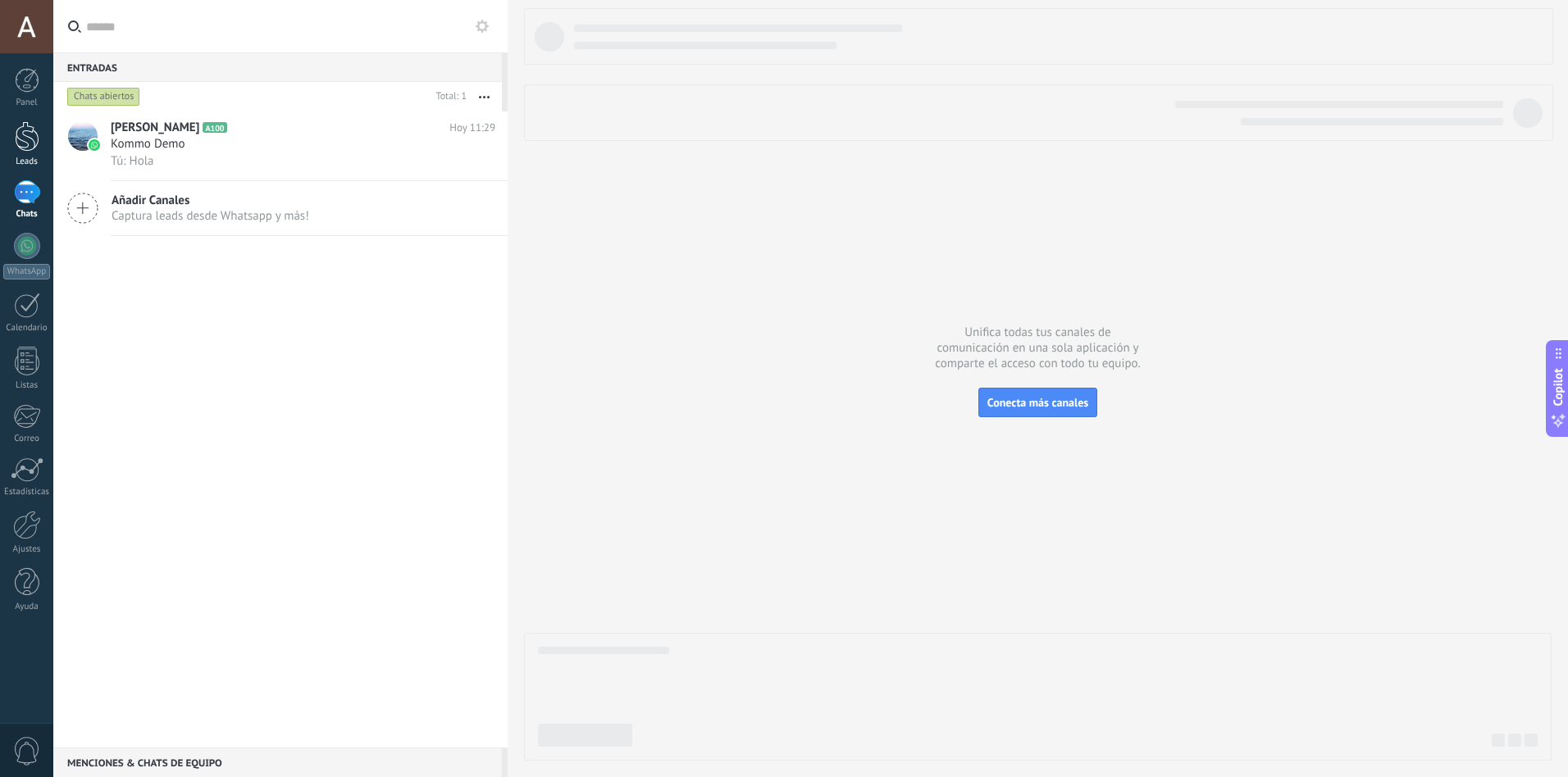
click at [29, 139] on div at bounding box center [27, 136] width 24 height 31
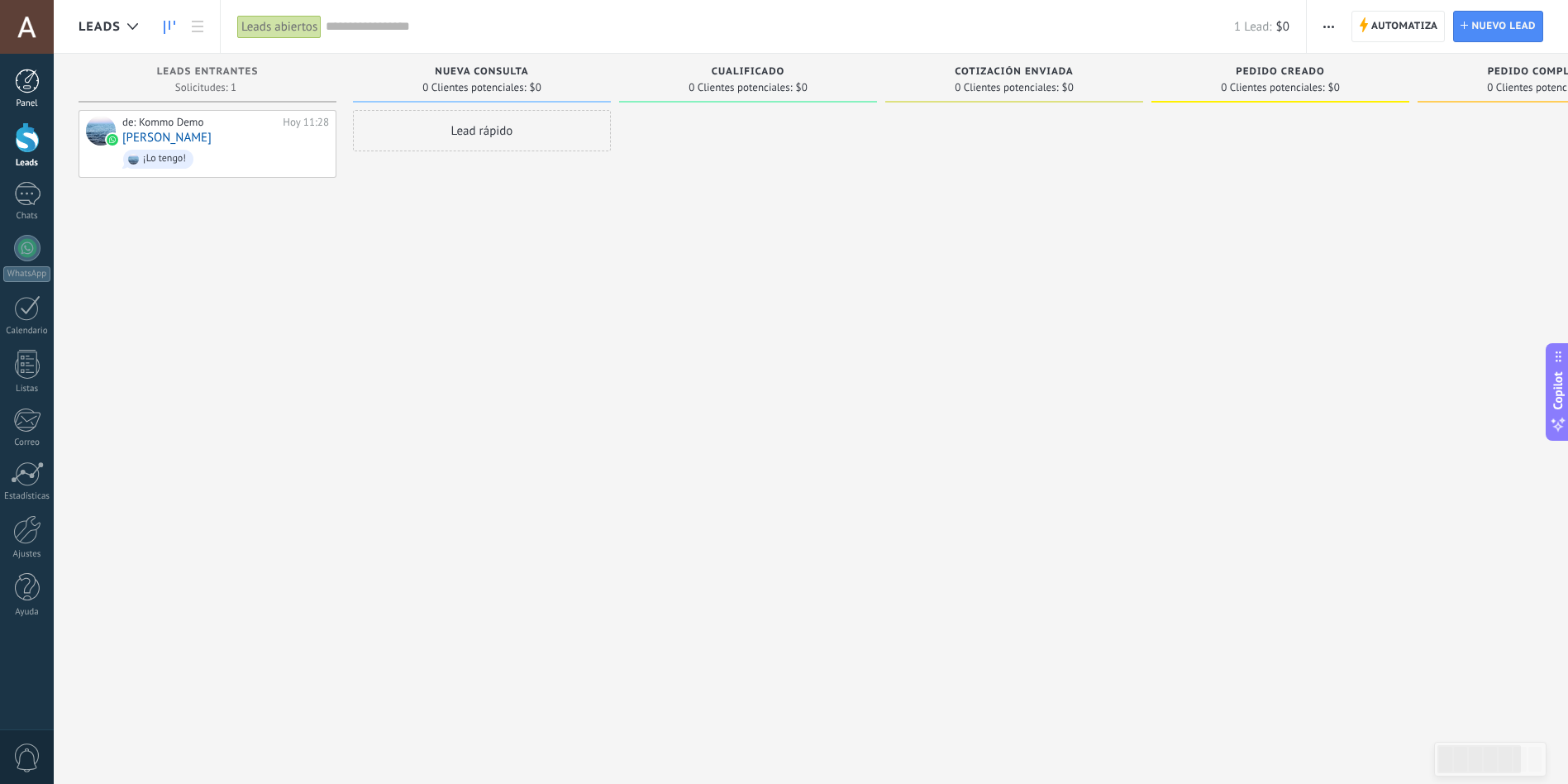
click at [24, 88] on div at bounding box center [27, 81] width 24 height 24
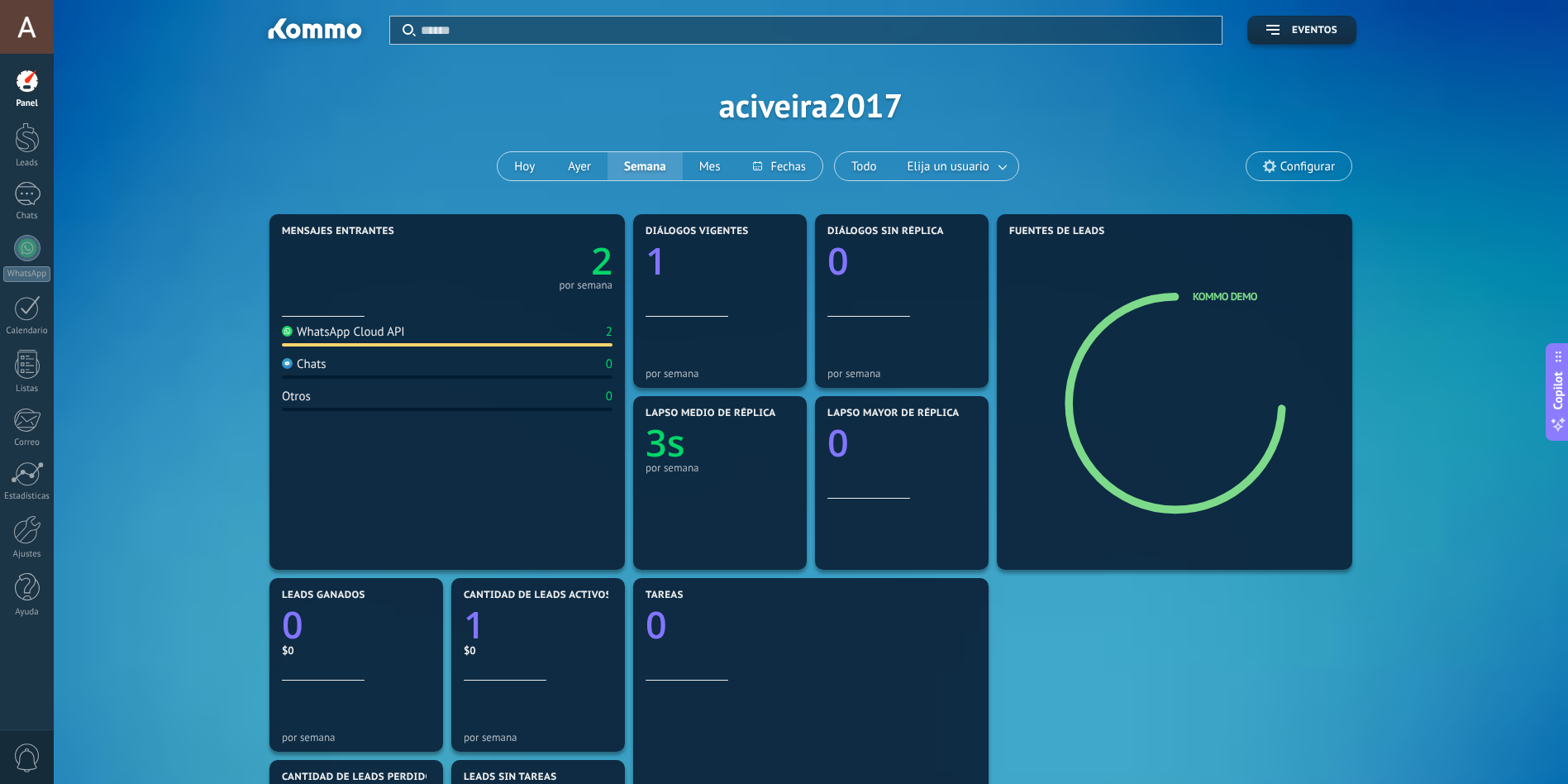
click at [1306, 160] on span "Configurar" at bounding box center [1307, 167] width 55 height 14
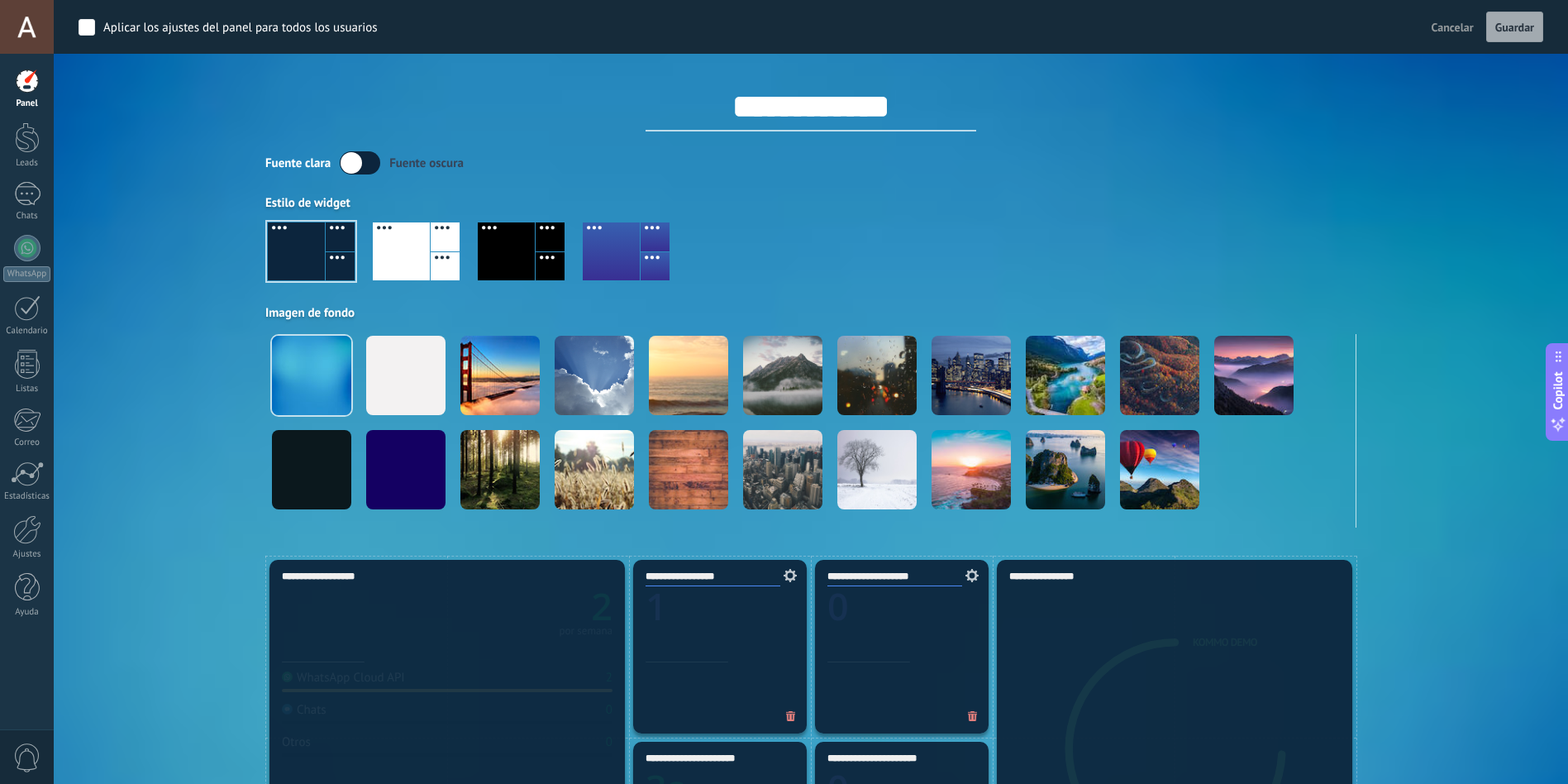
click at [498, 93] on div "**********" at bounding box center [811, 92] width 1091 height 78
click at [22, 26] on div at bounding box center [26, 26] width 54 height 54
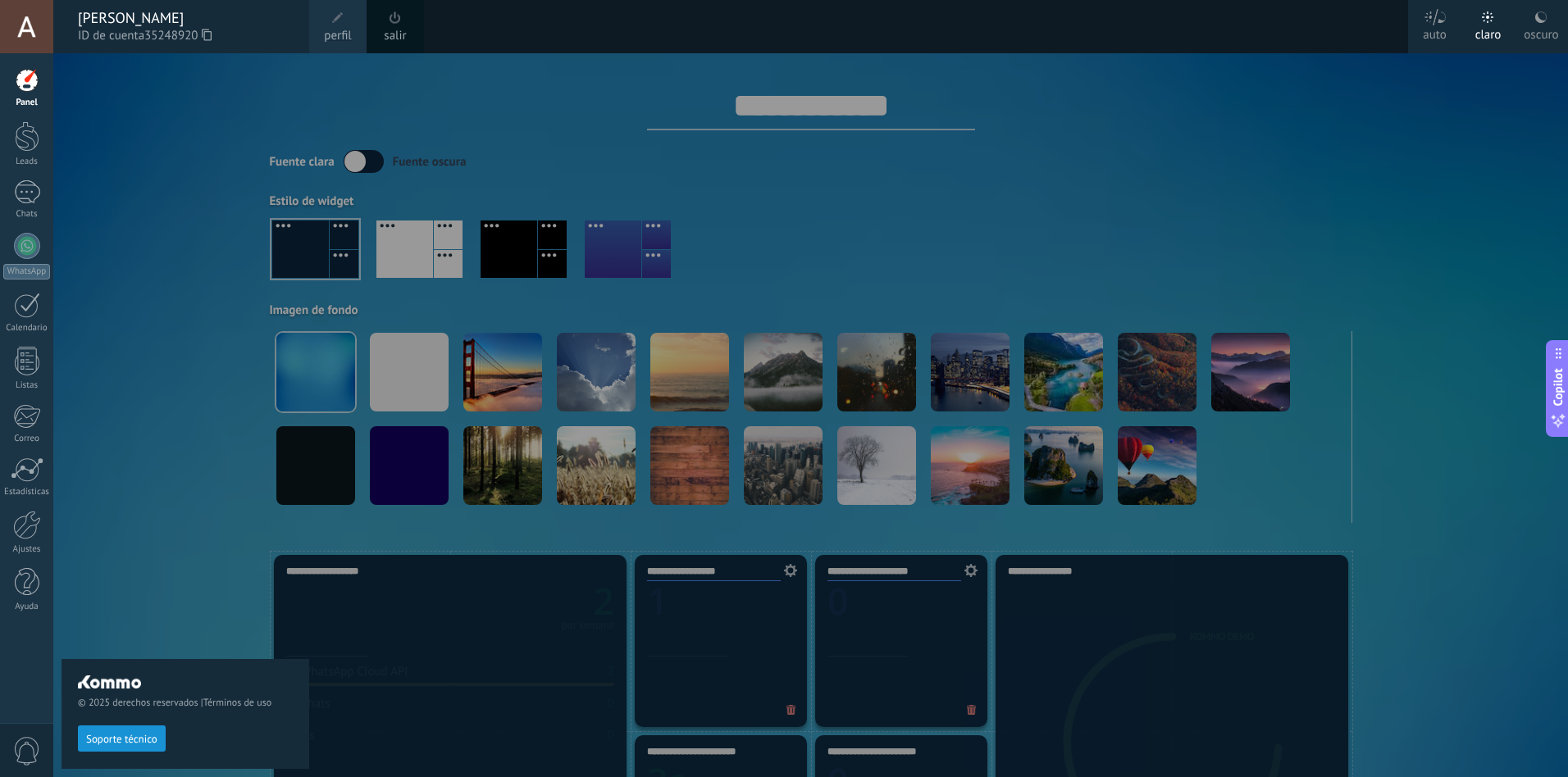
click at [152, 24] on div "[PERSON_NAME]" at bounding box center [185, 18] width 215 height 18
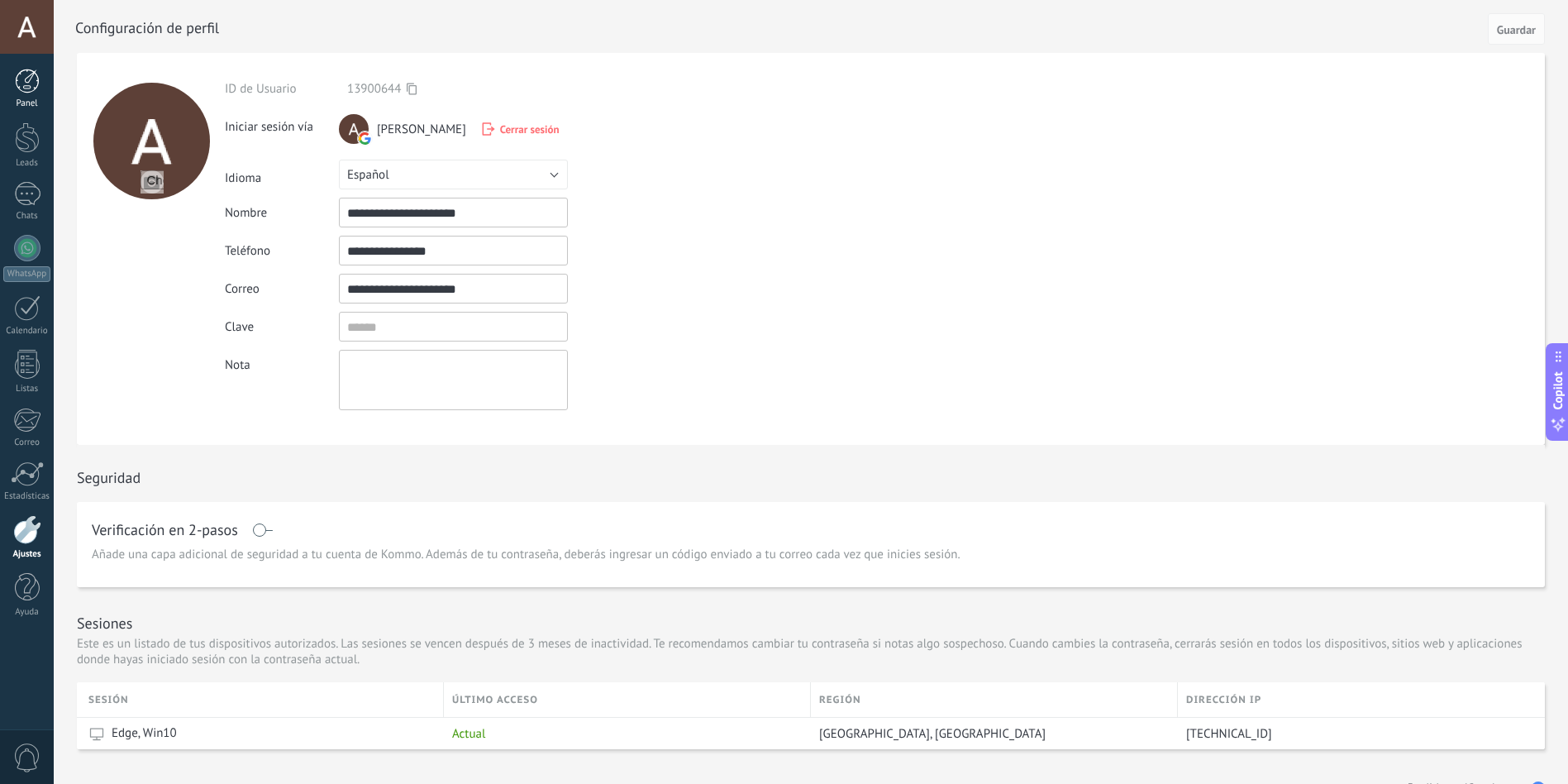
click at [33, 77] on div at bounding box center [27, 81] width 24 height 24
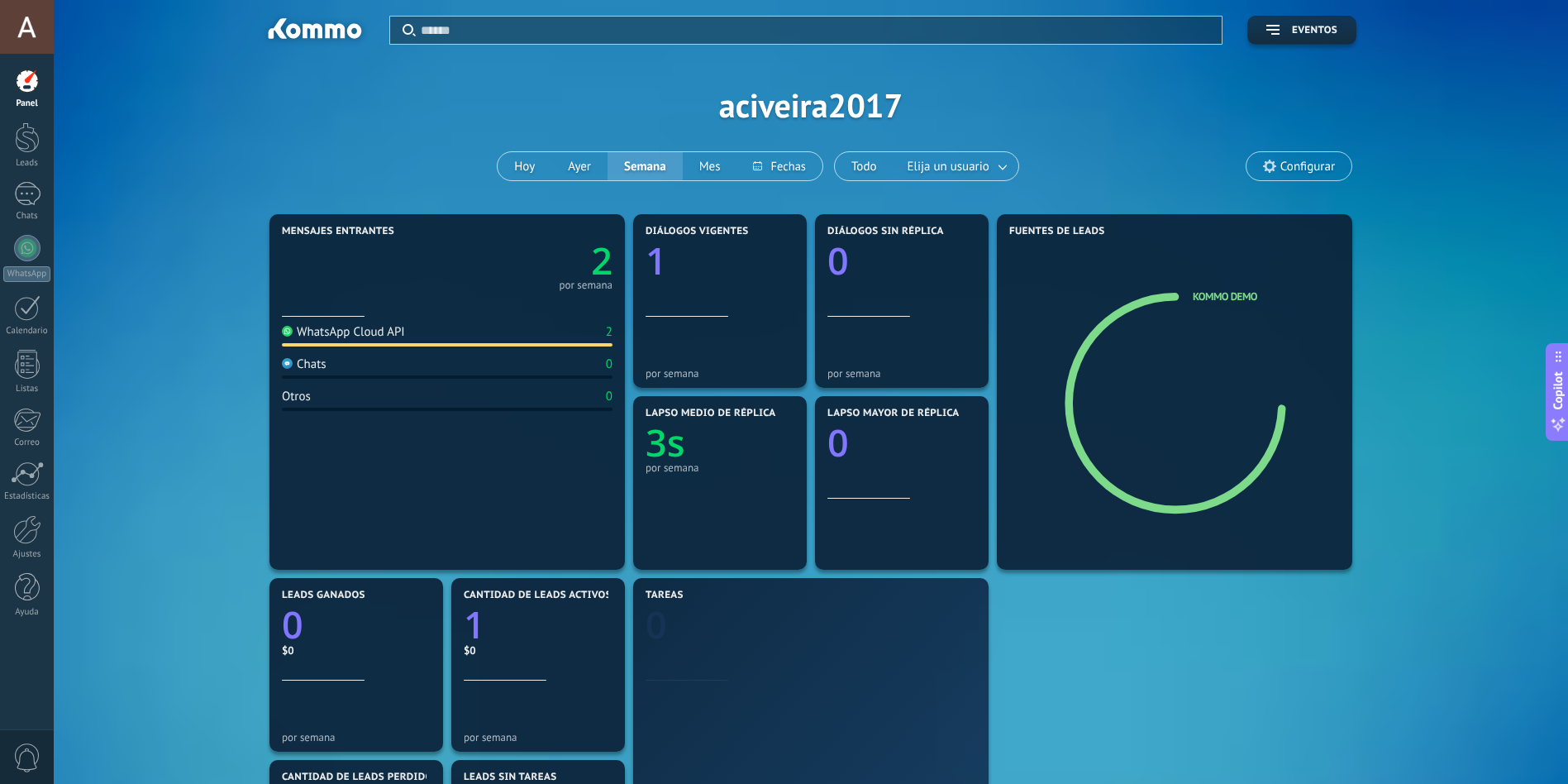
click at [0, 24] on html ".abccls-1,.abccls-2{fill-rule:evenodd}.abccls-2{fill:#fff} .abfcls-1{fill:none}…" at bounding box center [784, 392] width 1568 height 784
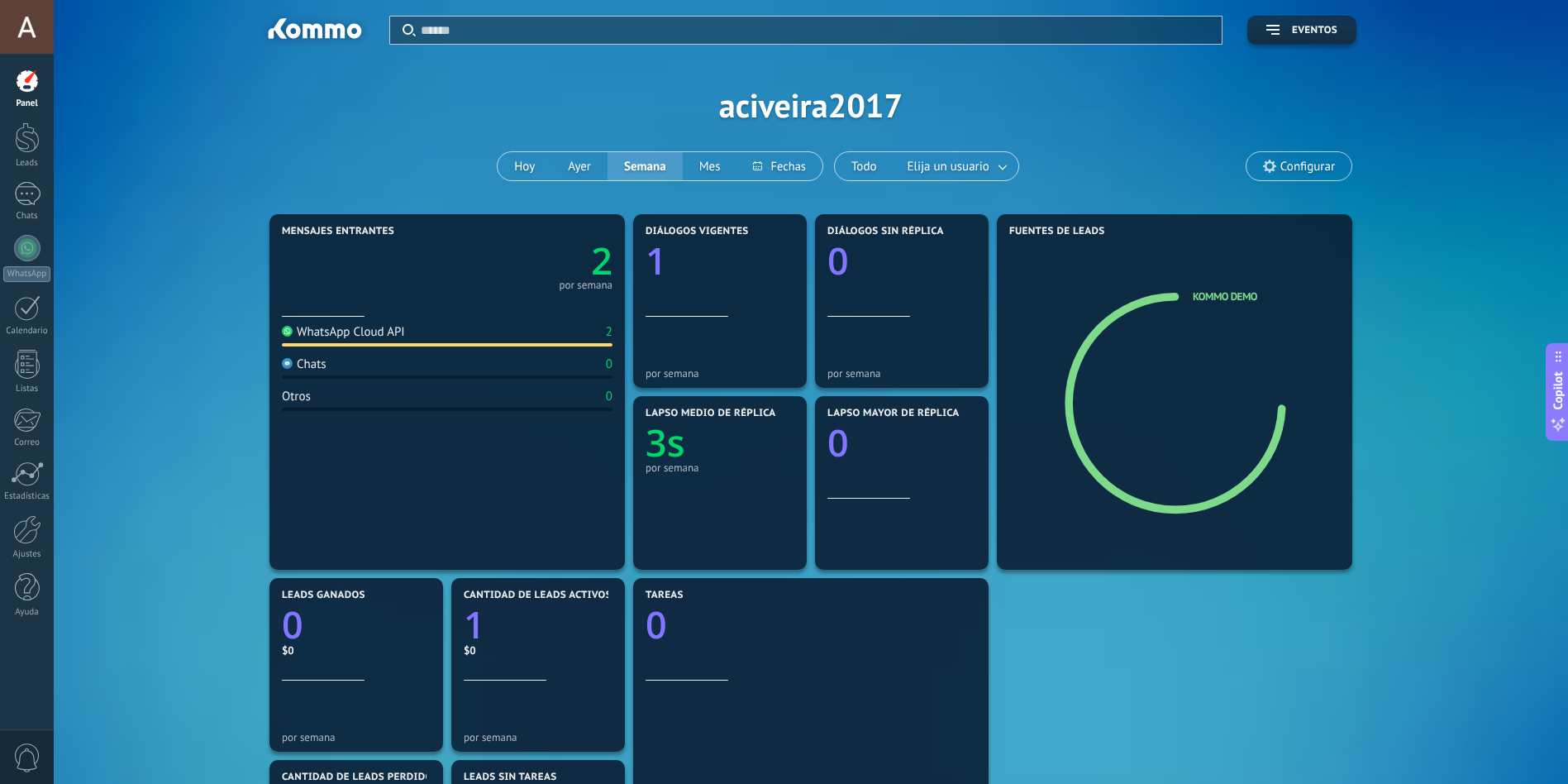
click at [28, 24] on div at bounding box center [26, 26] width 54 height 54
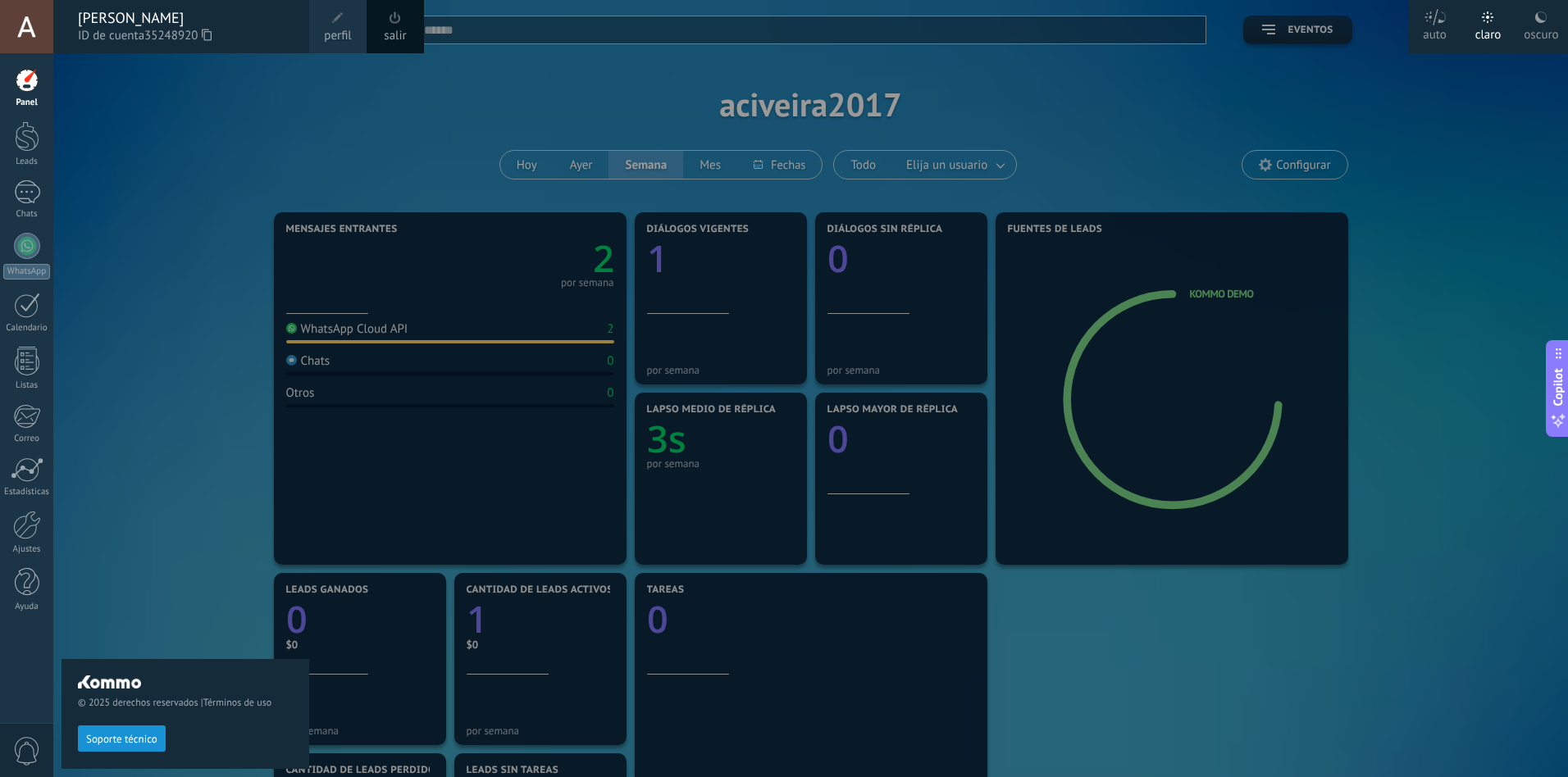
click at [335, 19] on span at bounding box center [338, 18] width 11 height 11
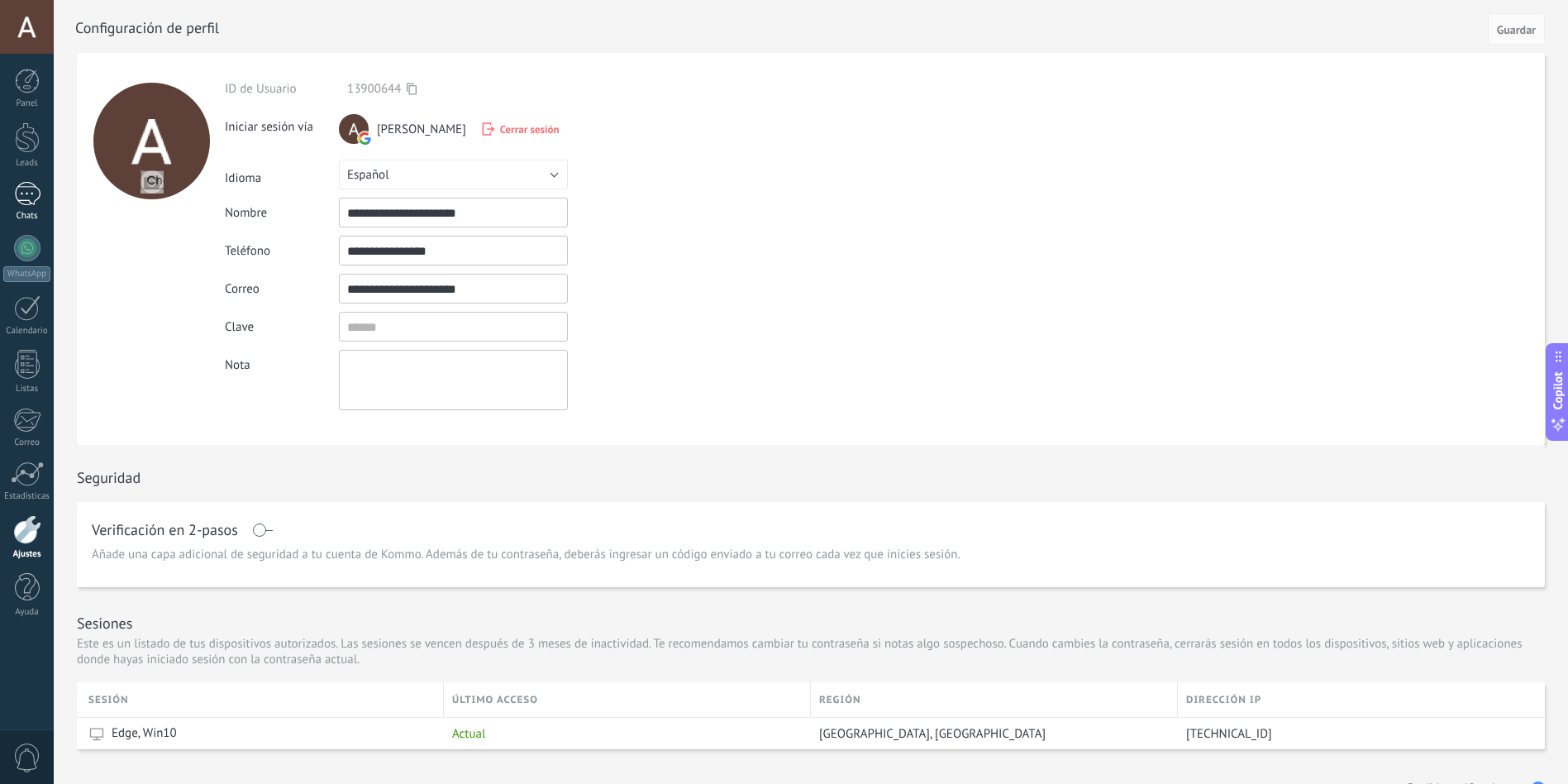
click at [26, 192] on div at bounding box center [27, 193] width 26 height 24
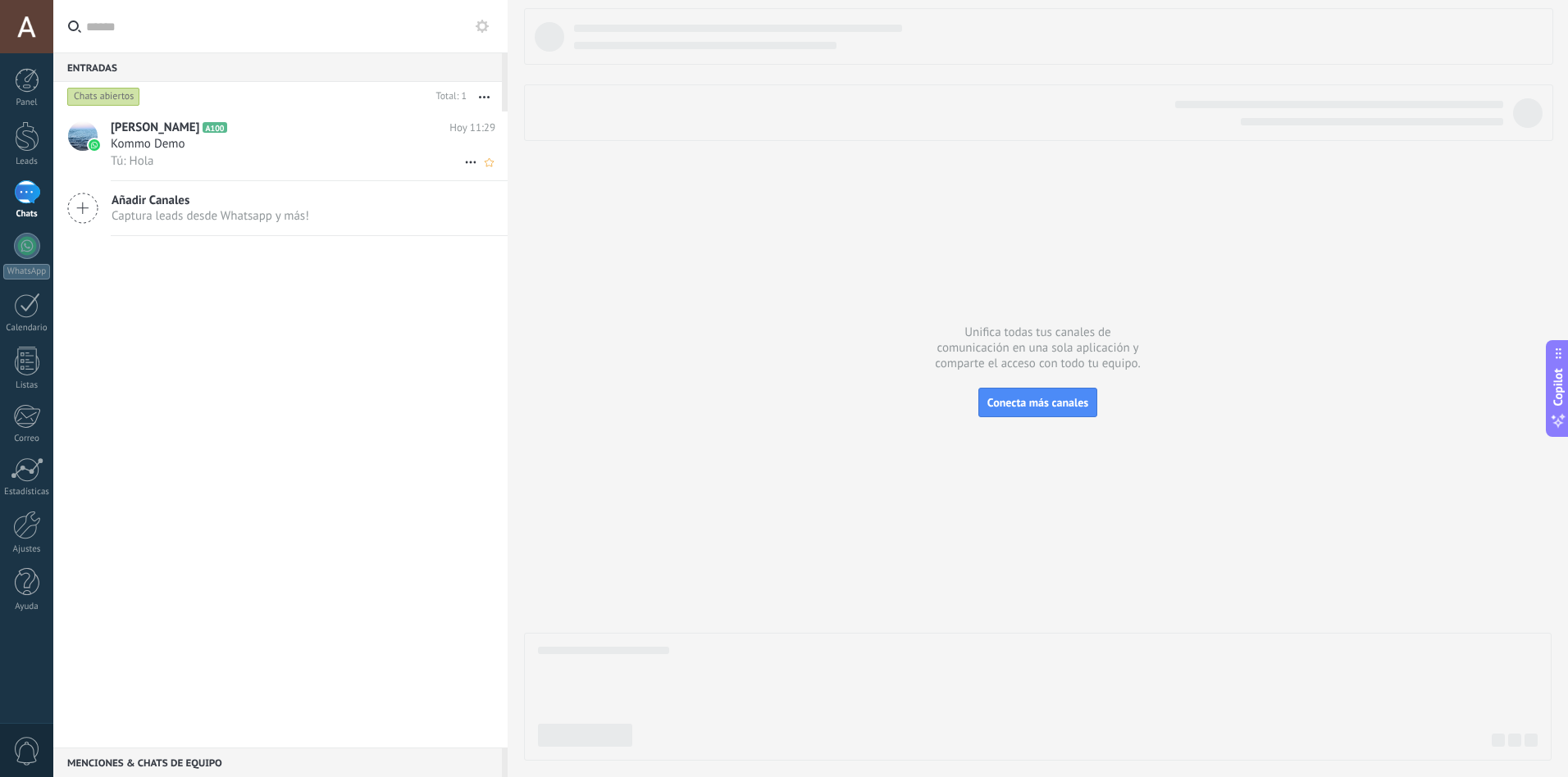
click at [176, 163] on div "Tú: Hola" at bounding box center [303, 160] width 385 height 17
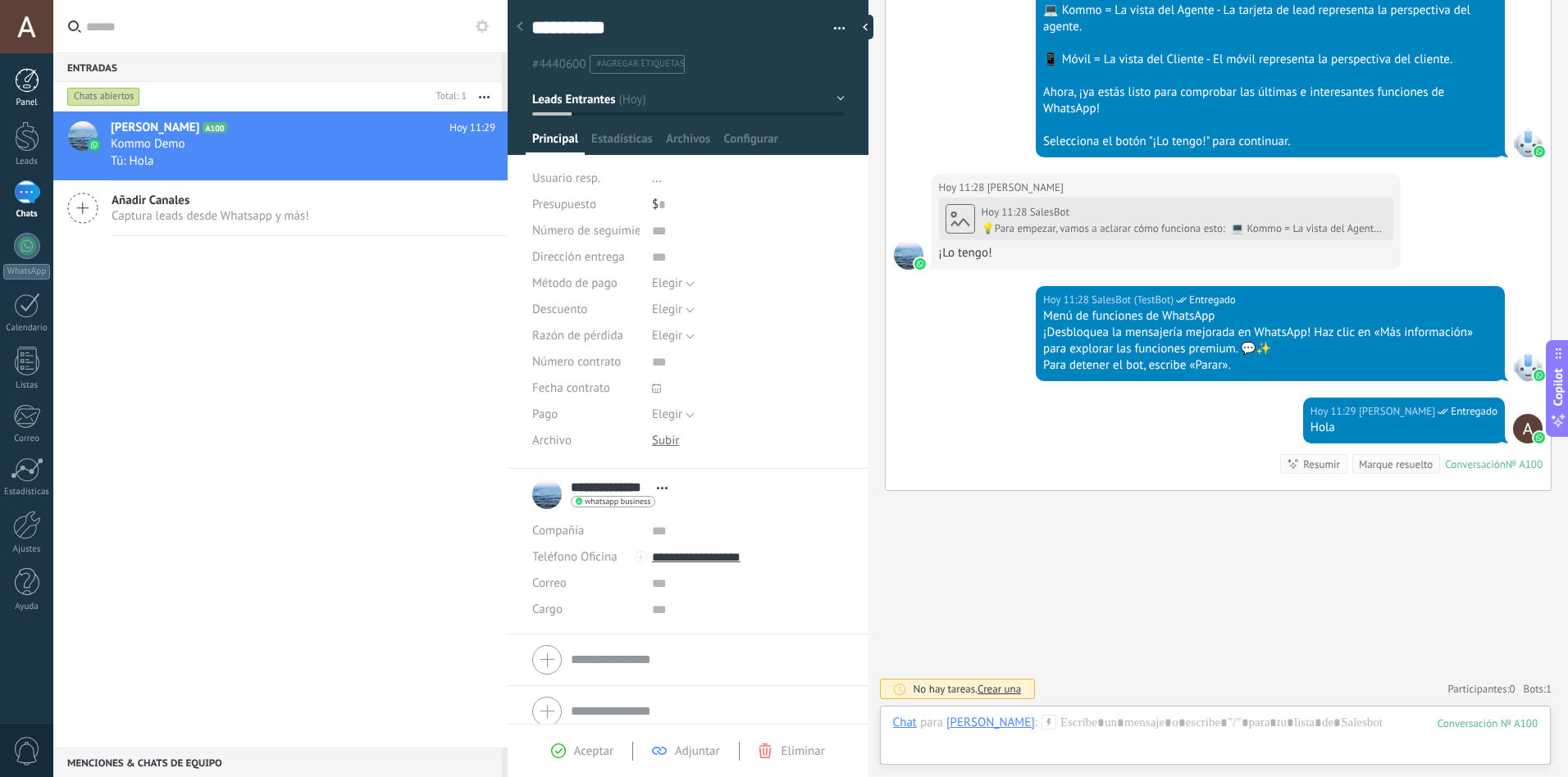
click at [15, 84] on div at bounding box center [27, 80] width 24 height 24
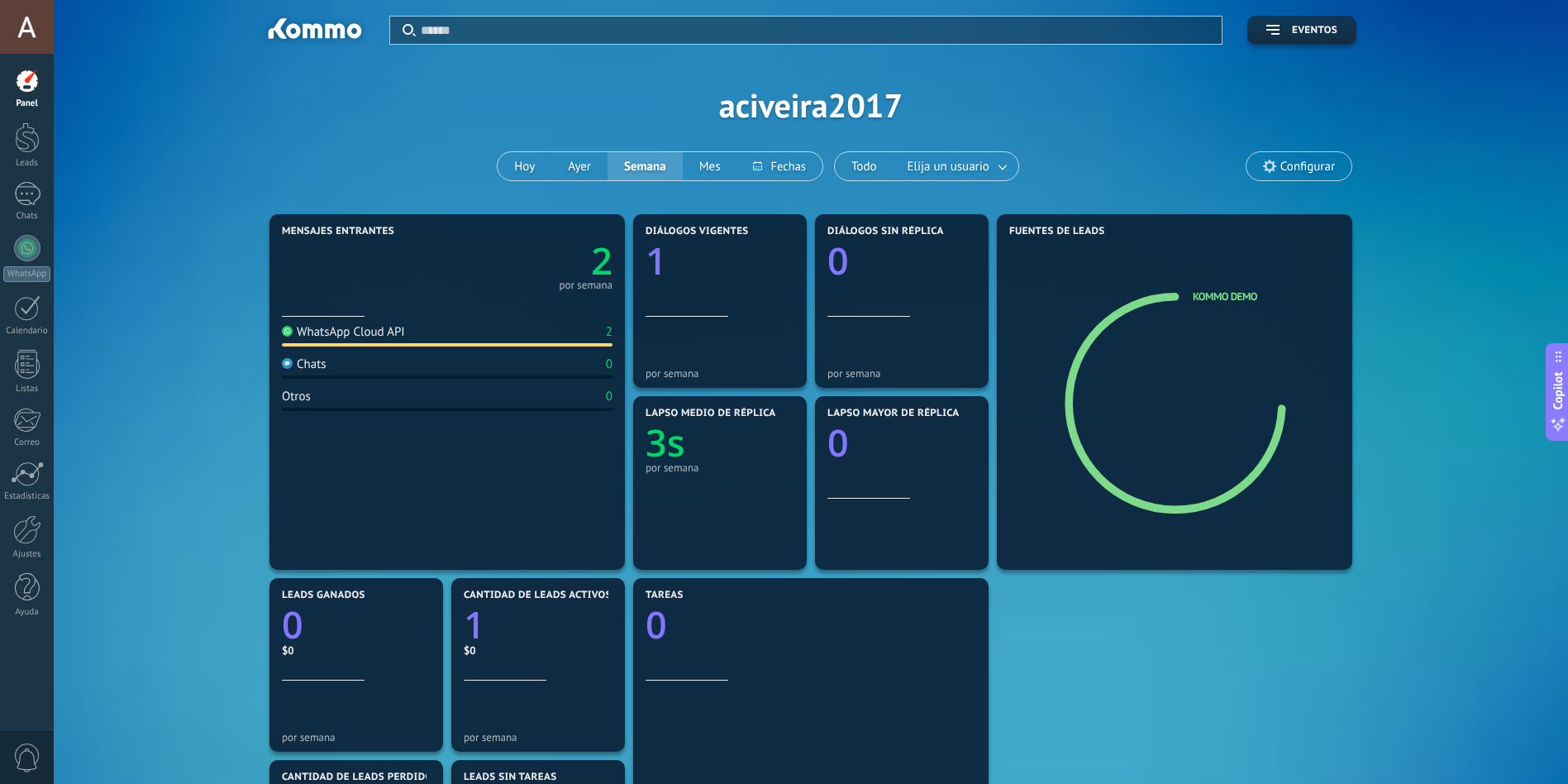
click at [1315, 160] on span "Configurar" at bounding box center [1307, 167] width 55 height 14
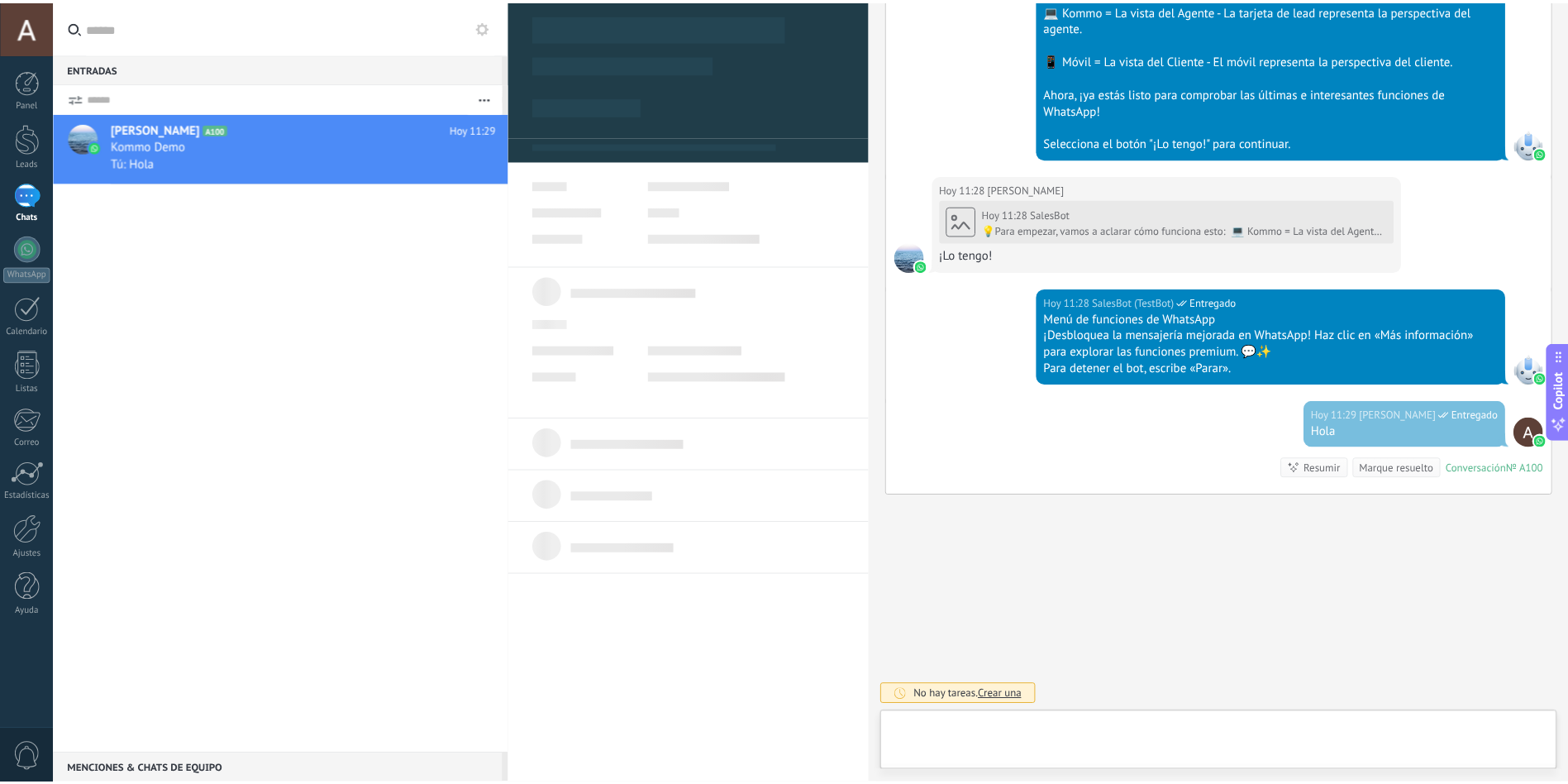
scroll to position [24, 0]
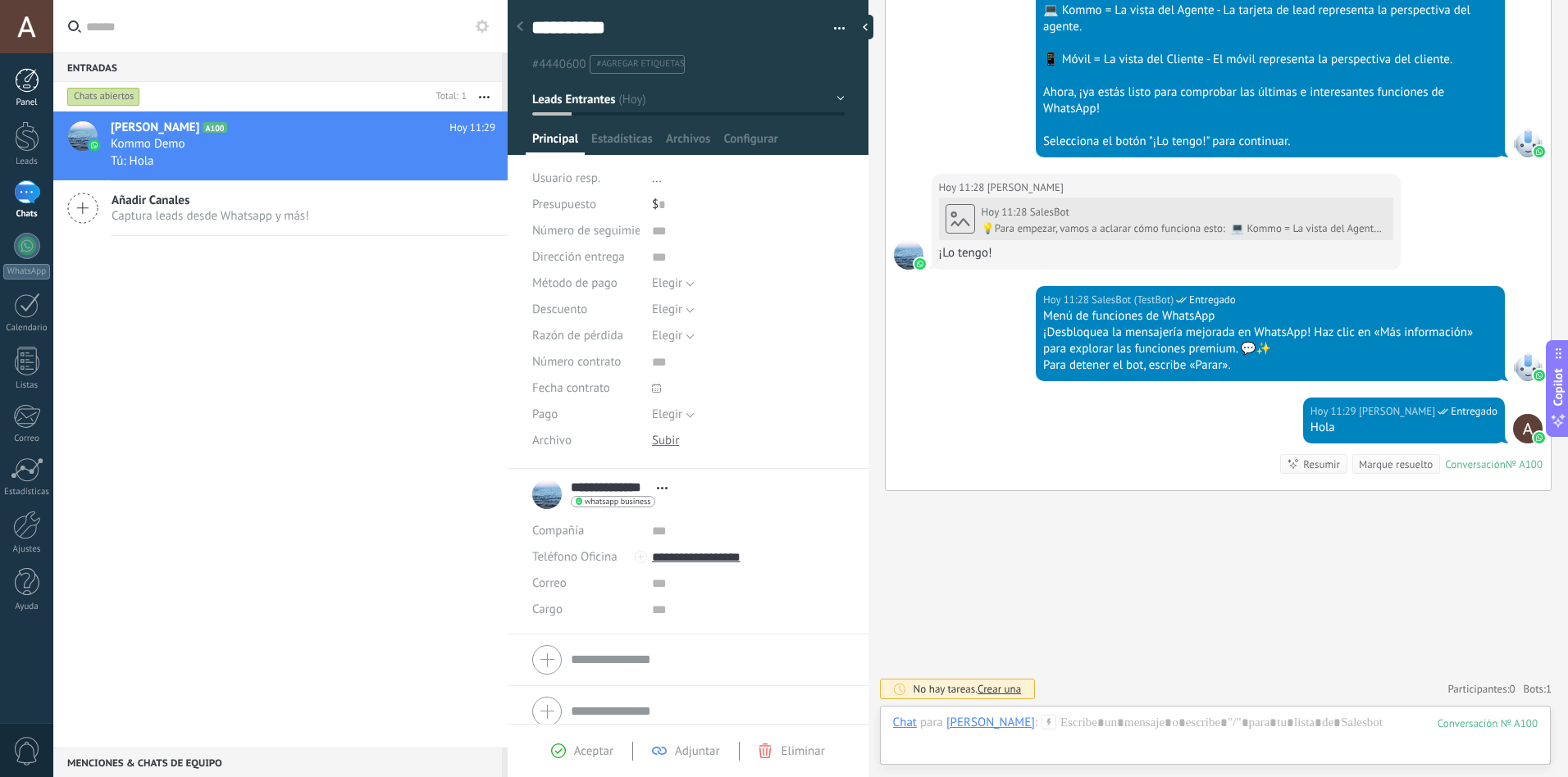
click at [17, 75] on div at bounding box center [27, 80] width 24 height 24
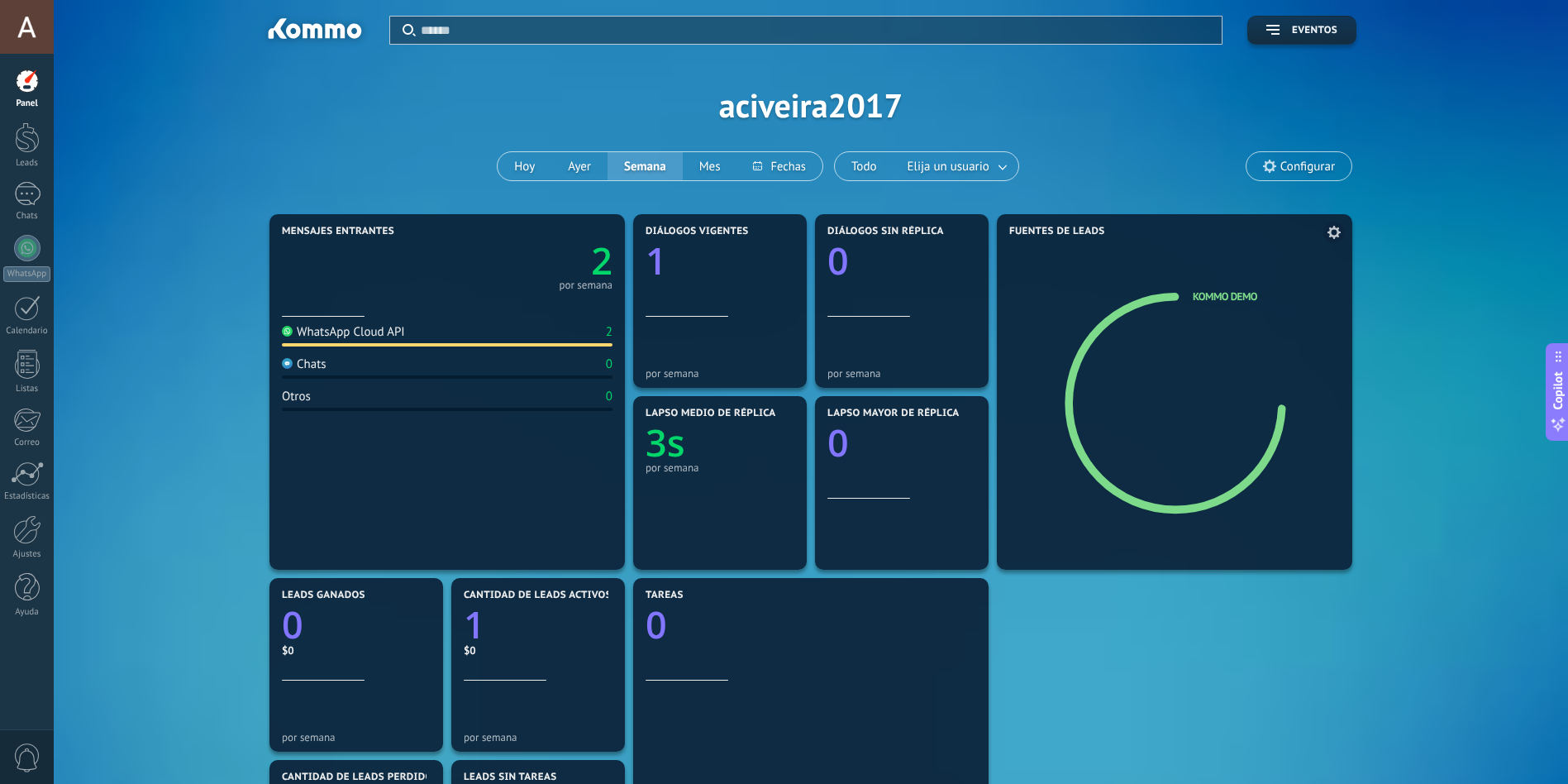
click at [1299, 258] on div "Fuentes de leads Kommo Demo" at bounding box center [1175, 392] width 356 height 356
click at [1147, 328] on icon at bounding box center [1176, 401] width 161 height 164
click at [1087, 320] on icon at bounding box center [1173, 404] width 204 height 191
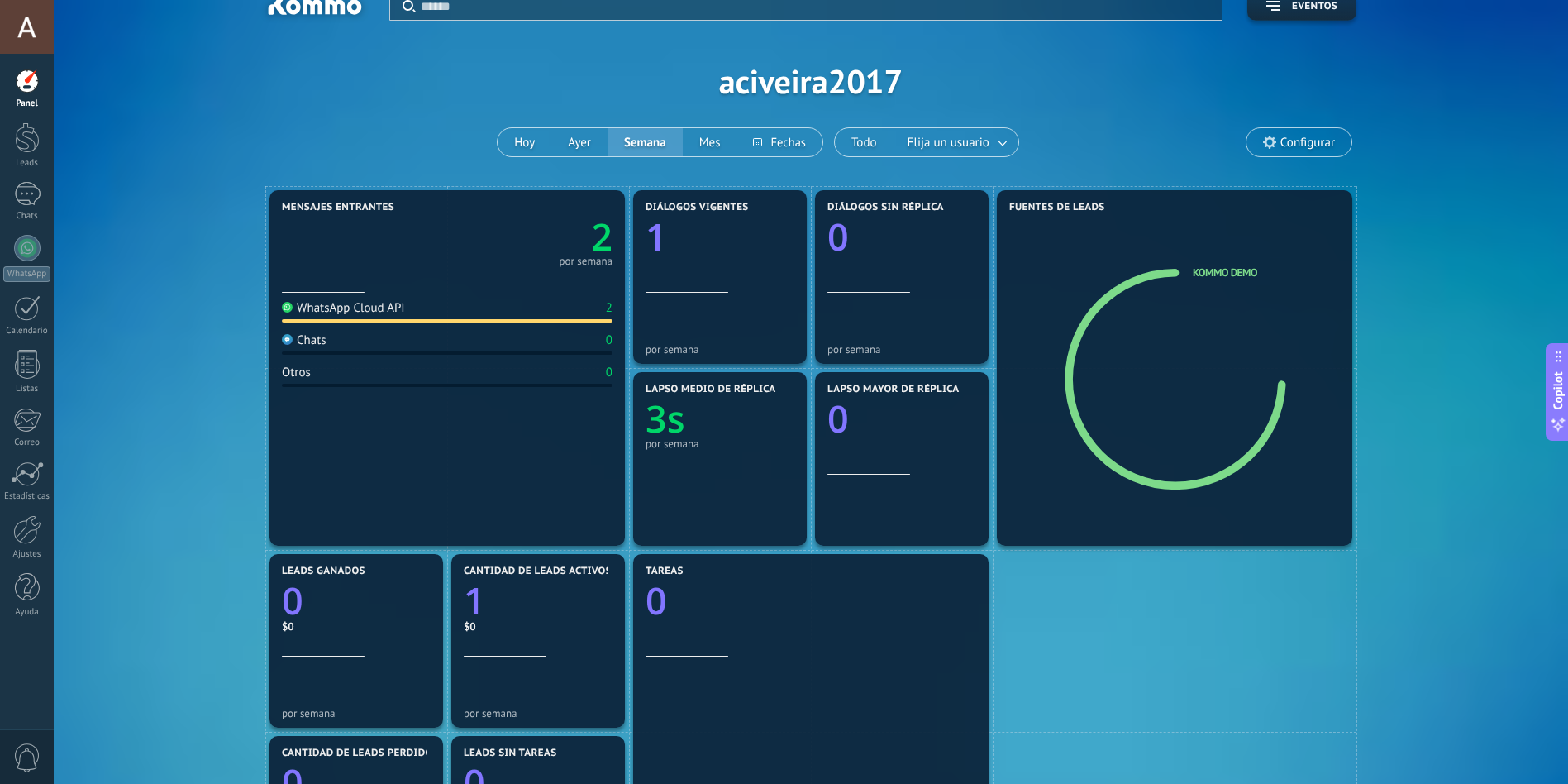
scroll to position [6, 0]
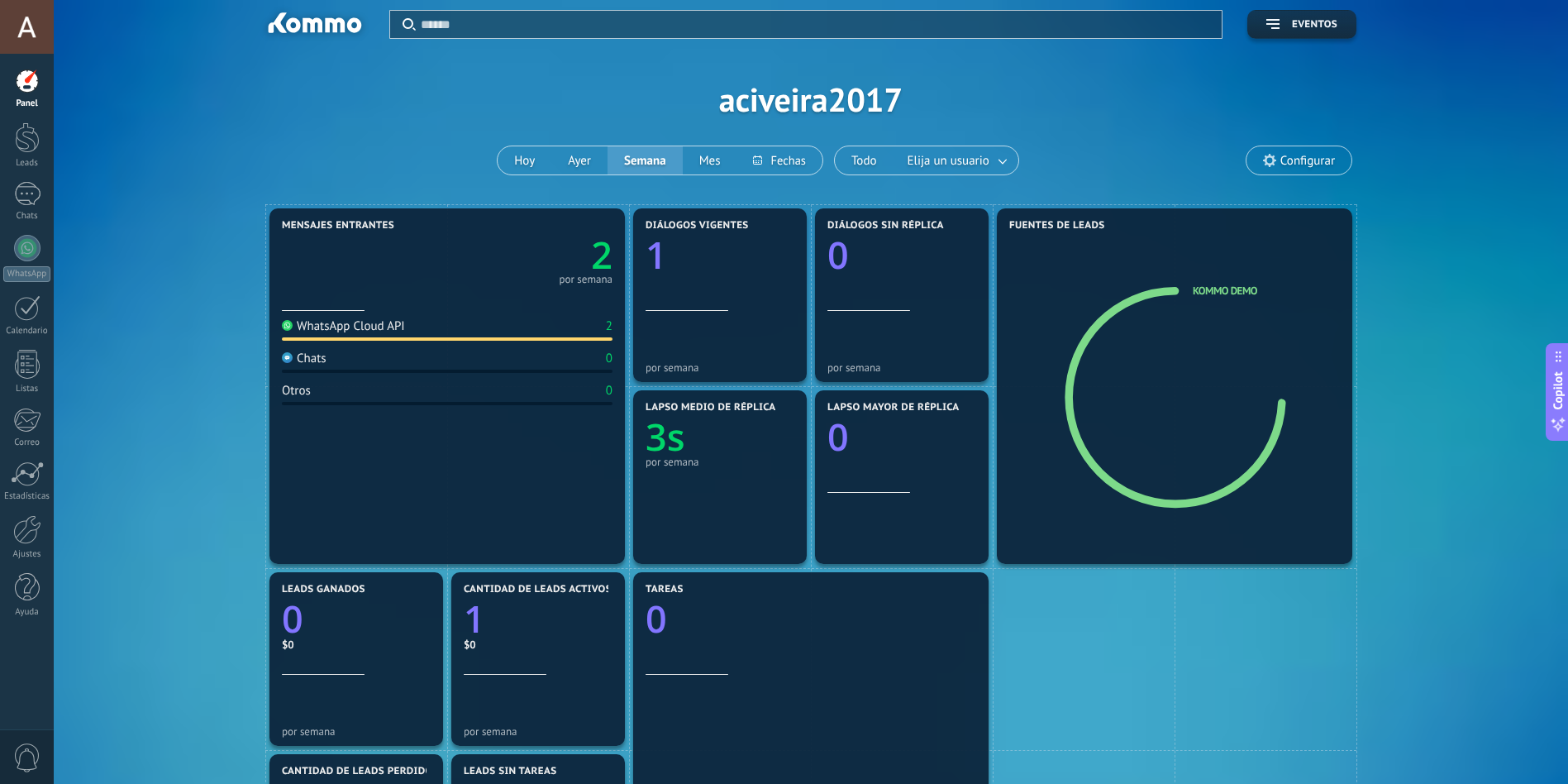
click at [1292, 148] on span "Configurar" at bounding box center [1299, 161] width 105 height 28
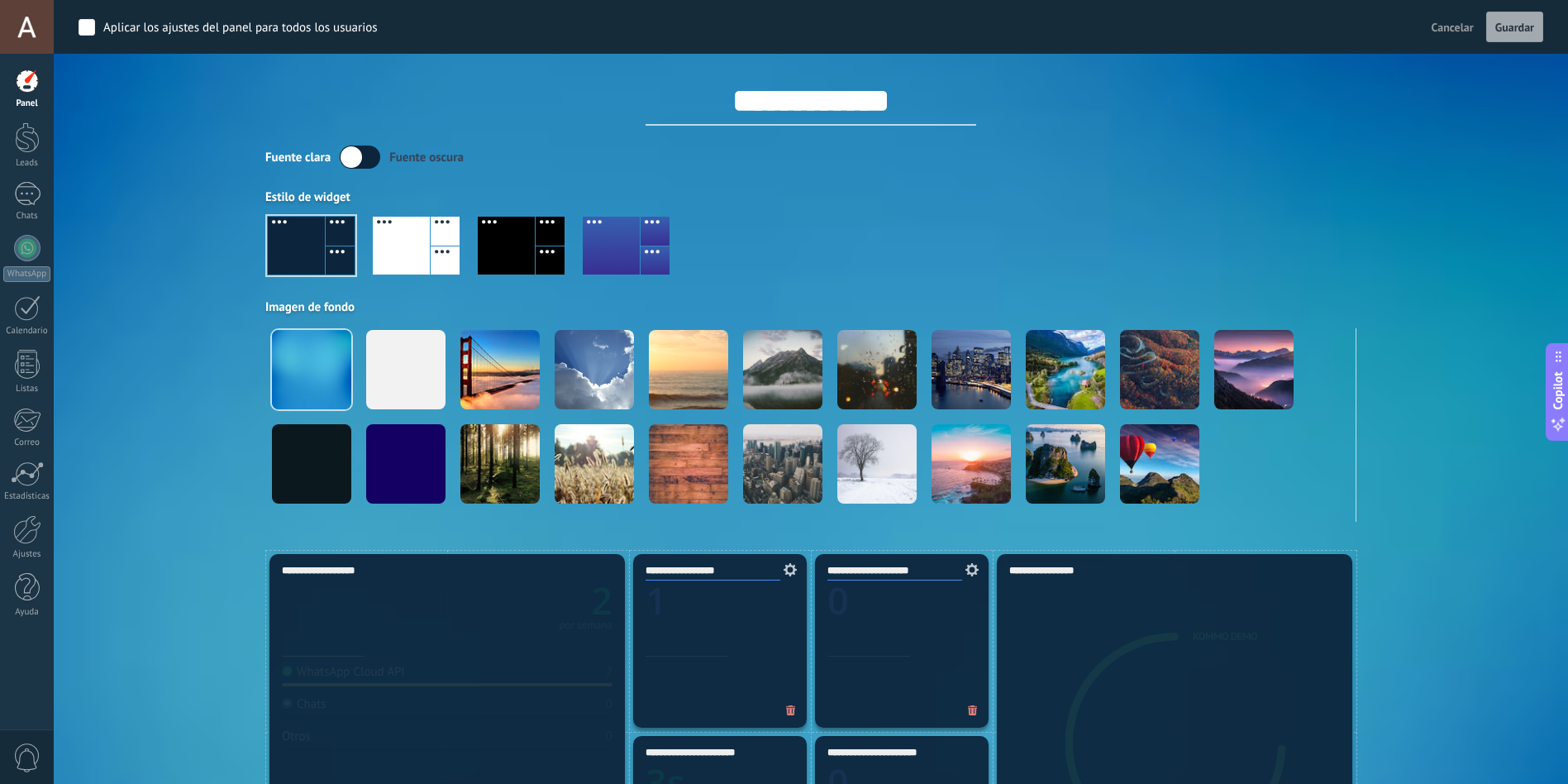
click at [391, 256] on div at bounding box center [401, 246] width 57 height 58
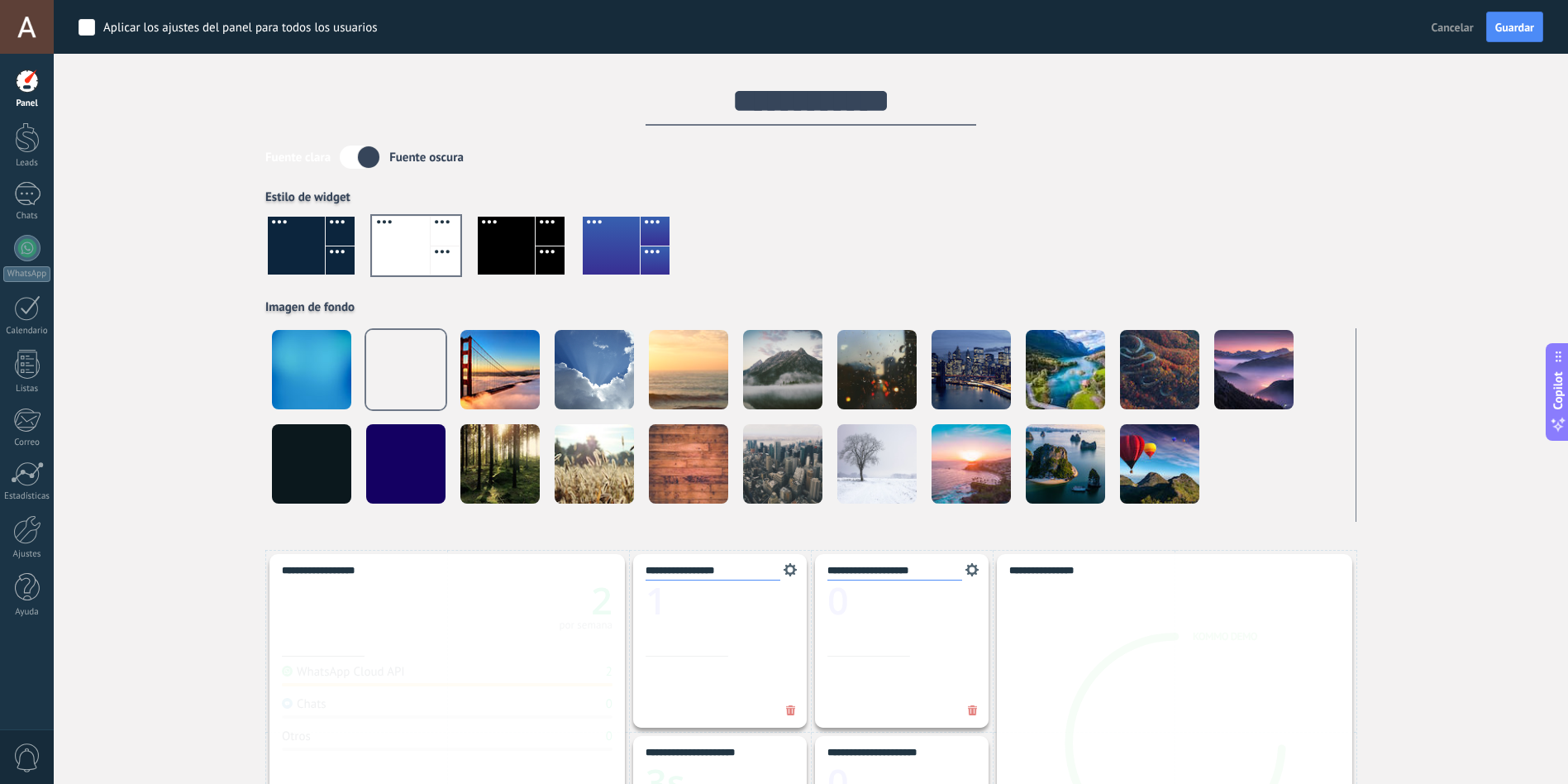
click at [299, 253] on div at bounding box center [296, 246] width 57 height 58
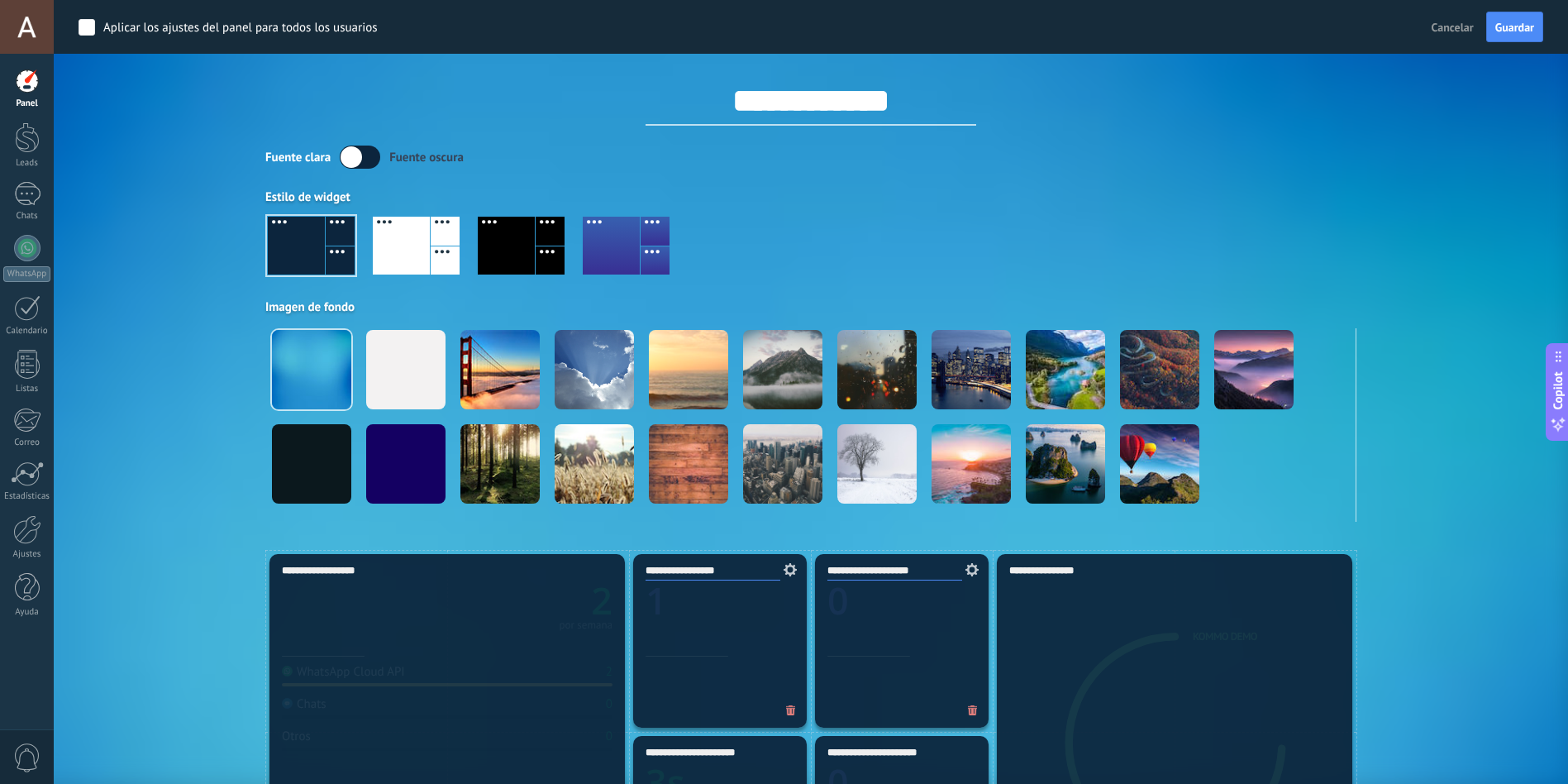
click at [195, 200] on div "Aplicar Eventos aciveira2017 Hoy Ayer Semana Mes Todo Elija un usuario Configur…" at bounding box center [810, 272] width 1465 height 556
click at [358, 154] on label at bounding box center [359, 157] width 40 height 24
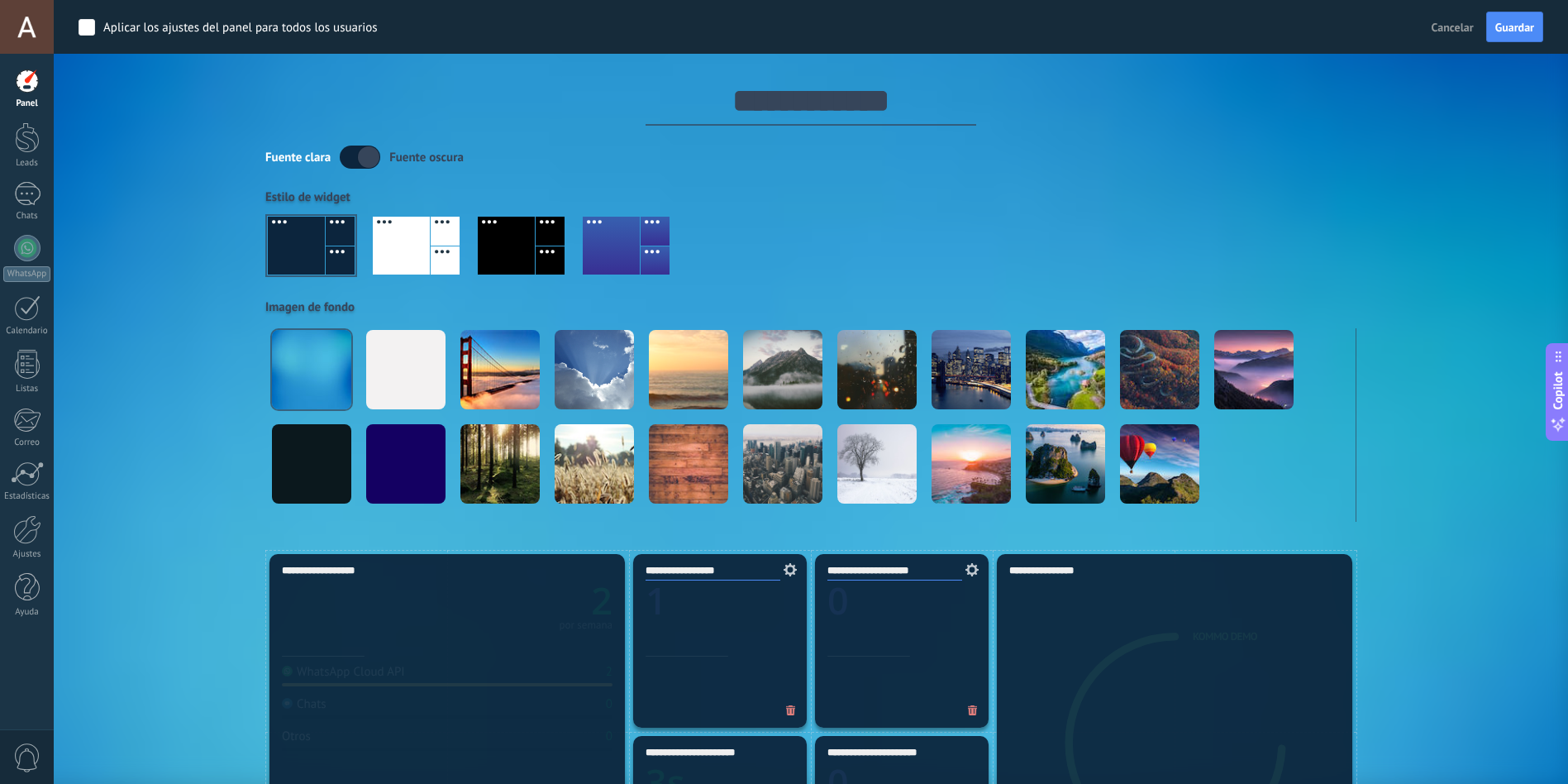
click at [216, 276] on div "Aplicar Eventos aciveira2017 Hoy Ayer Semana Mes Todo Elija un usuario Configur…" at bounding box center [810, 272] width 1465 height 556
click at [1528, 19] on button "Guardar" at bounding box center [1514, 26] width 57 height 31
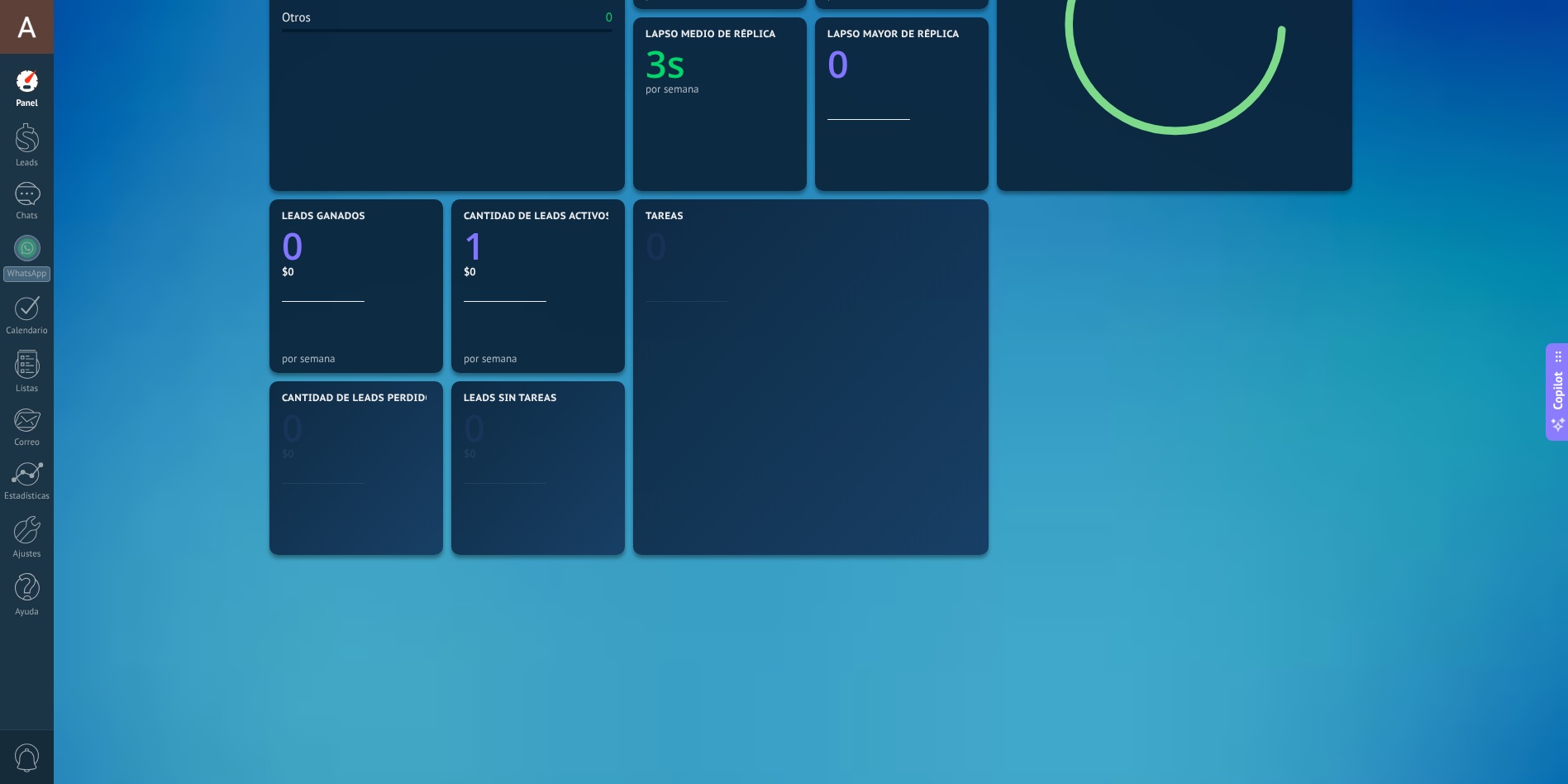
scroll to position [386, 0]
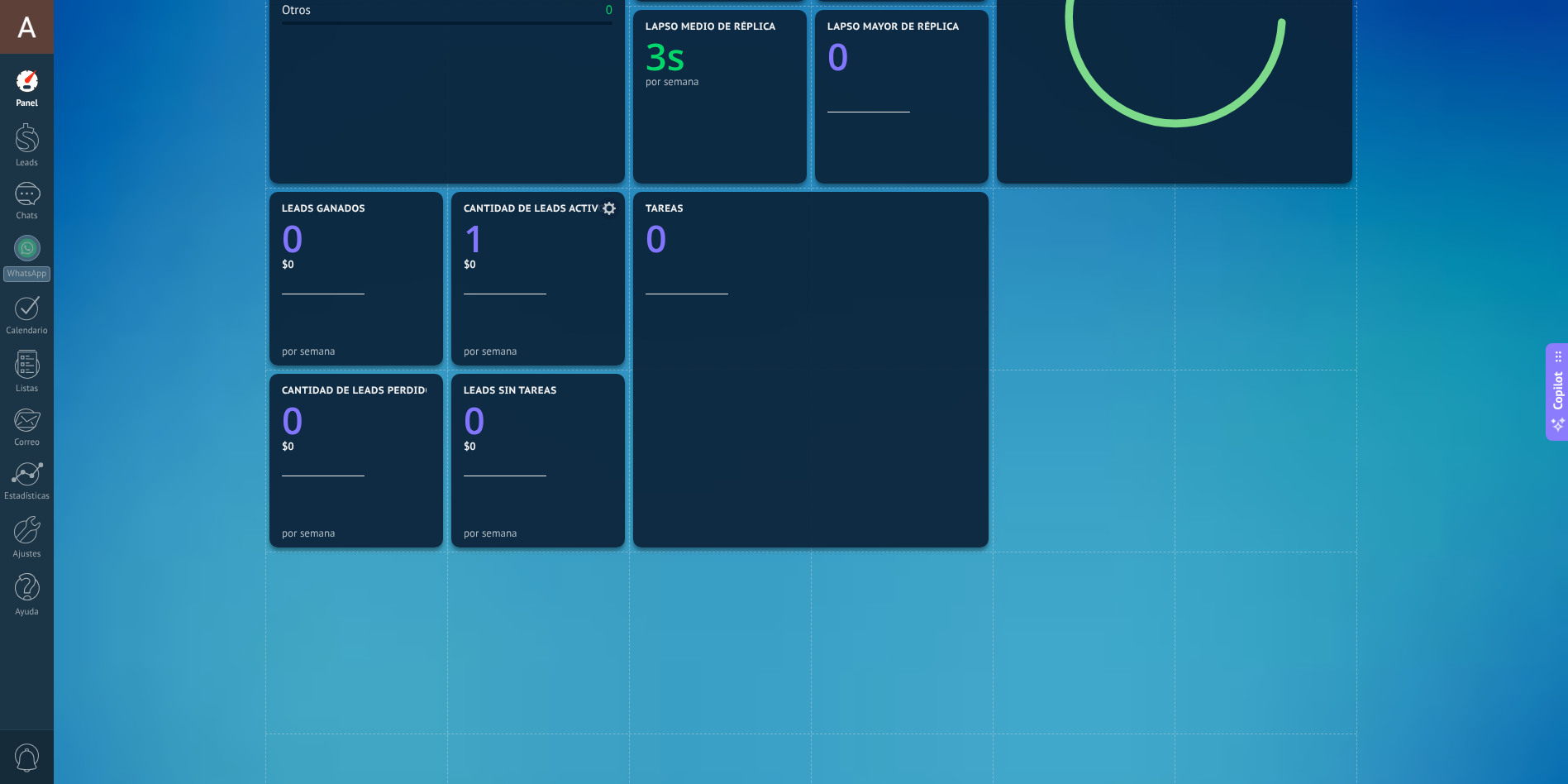
click at [472, 238] on text "1" at bounding box center [474, 239] width 22 height 51
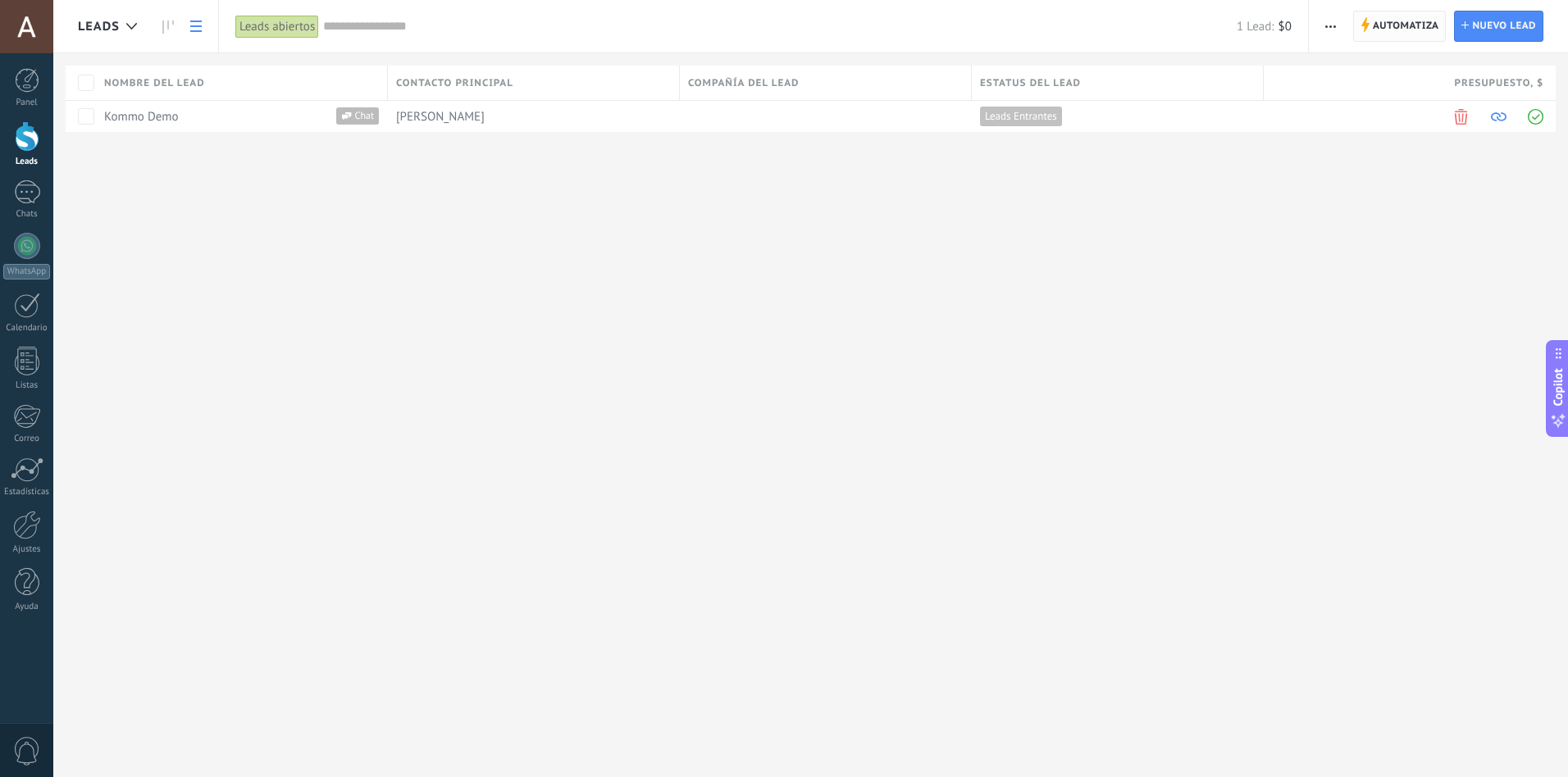
click at [1403, 28] on span "Automatiza" at bounding box center [1406, 26] width 66 height 30
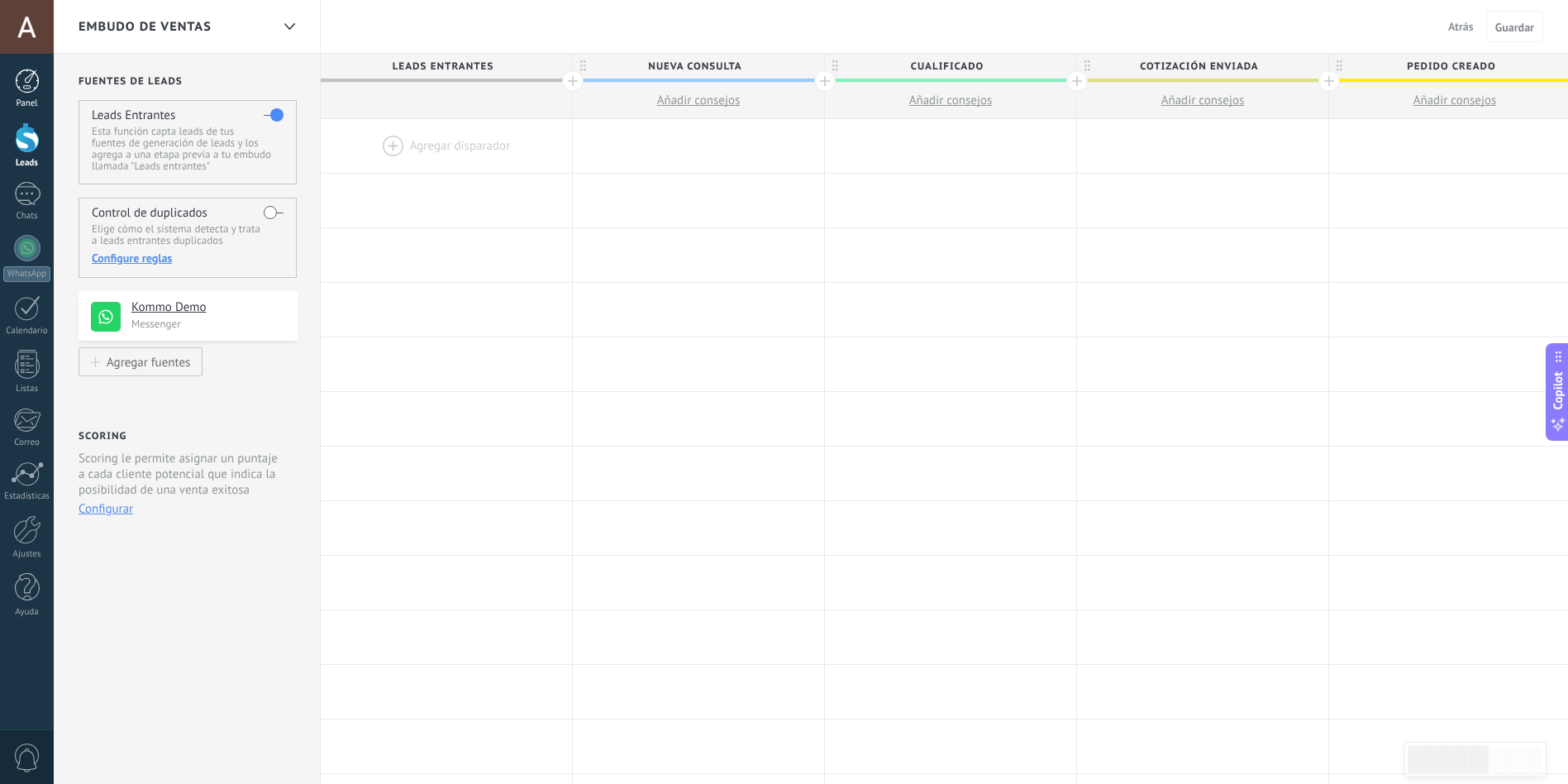
click at [24, 74] on div at bounding box center [27, 81] width 24 height 24
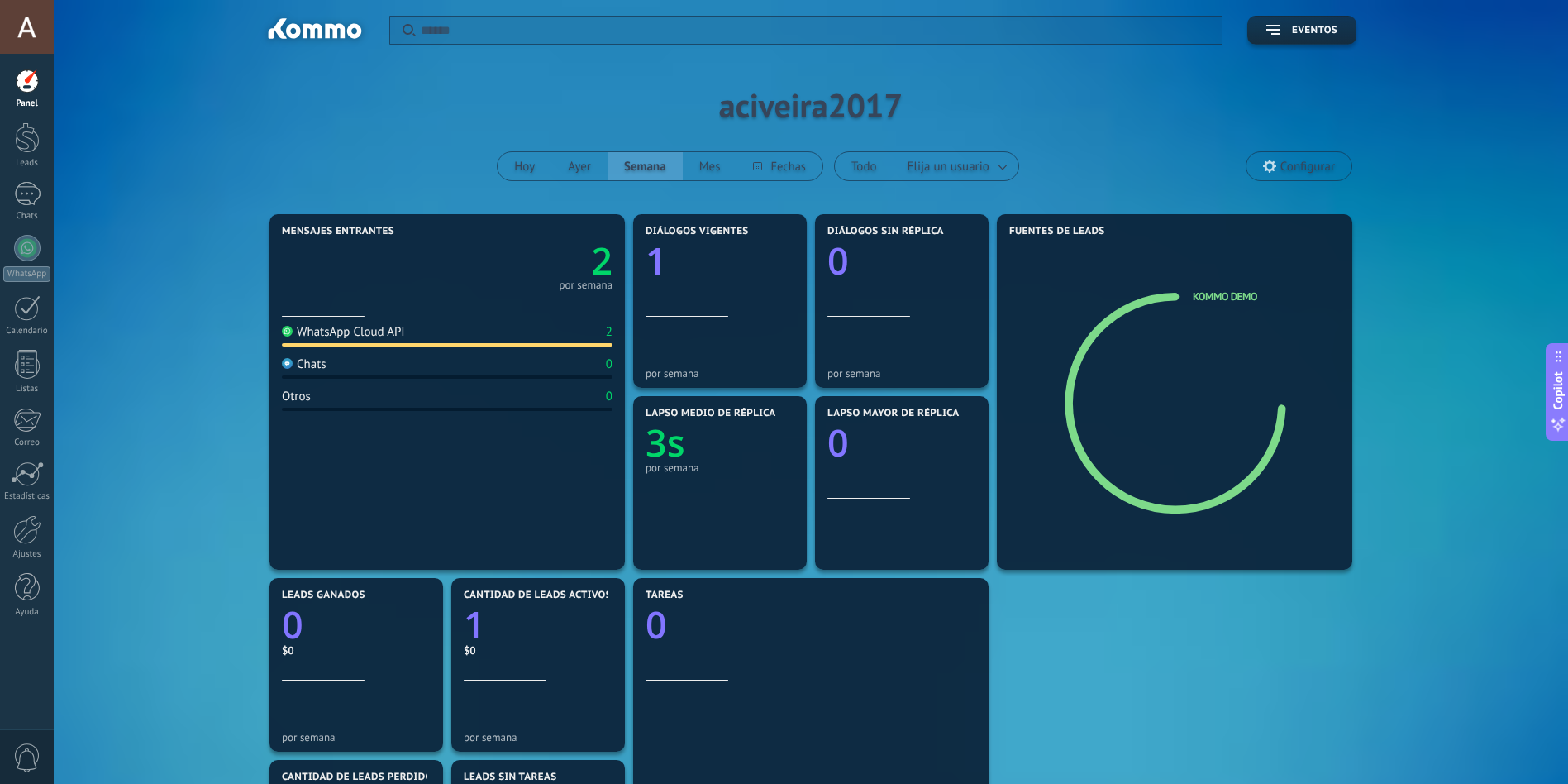
click at [306, 332] on div "WhatsApp Cloud API" at bounding box center [343, 331] width 123 height 16
click at [601, 270] on text "2" at bounding box center [601, 261] width 22 height 51
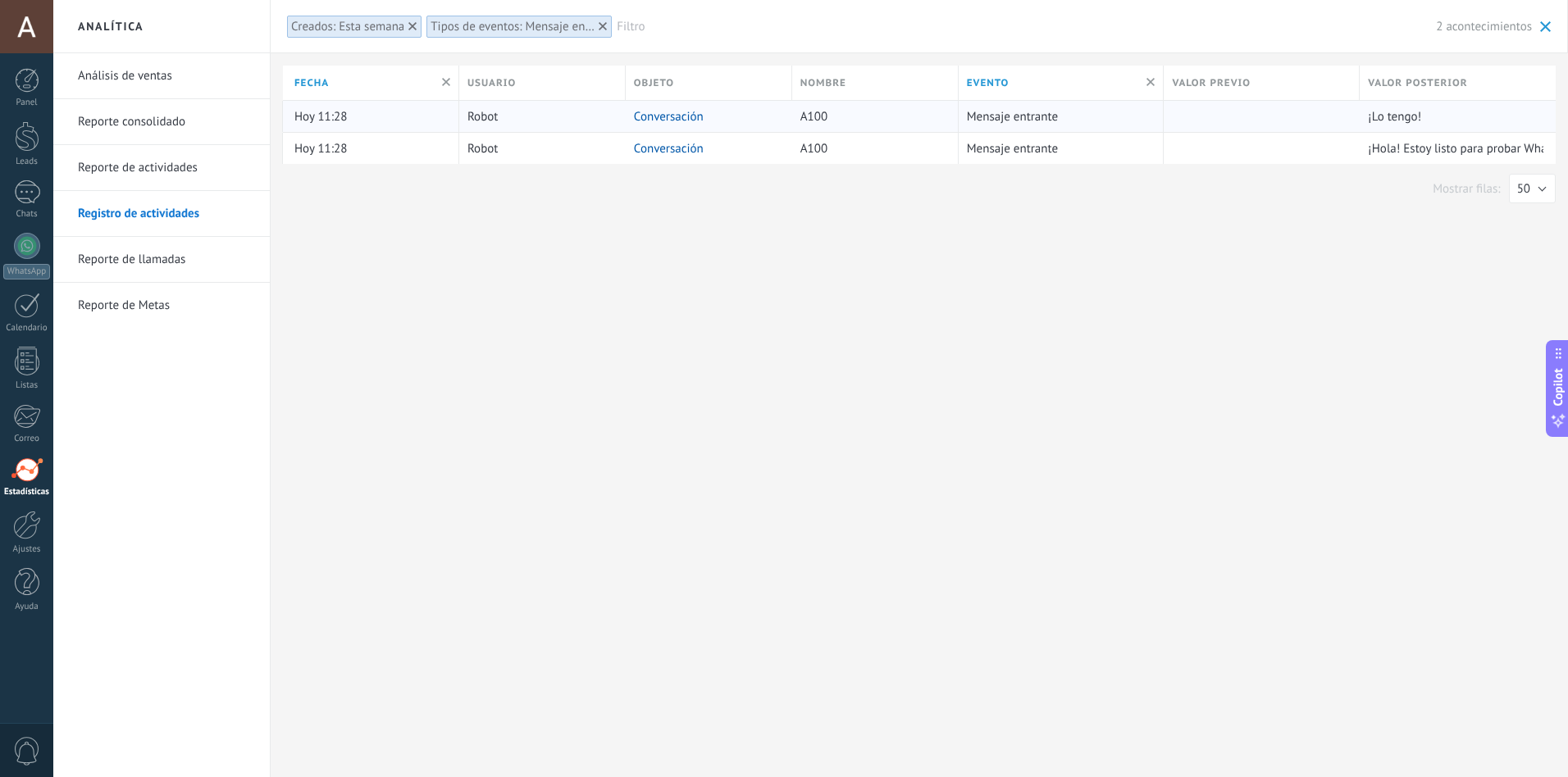
click at [680, 114] on link "Conversación" at bounding box center [668, 117] width 70 height 16
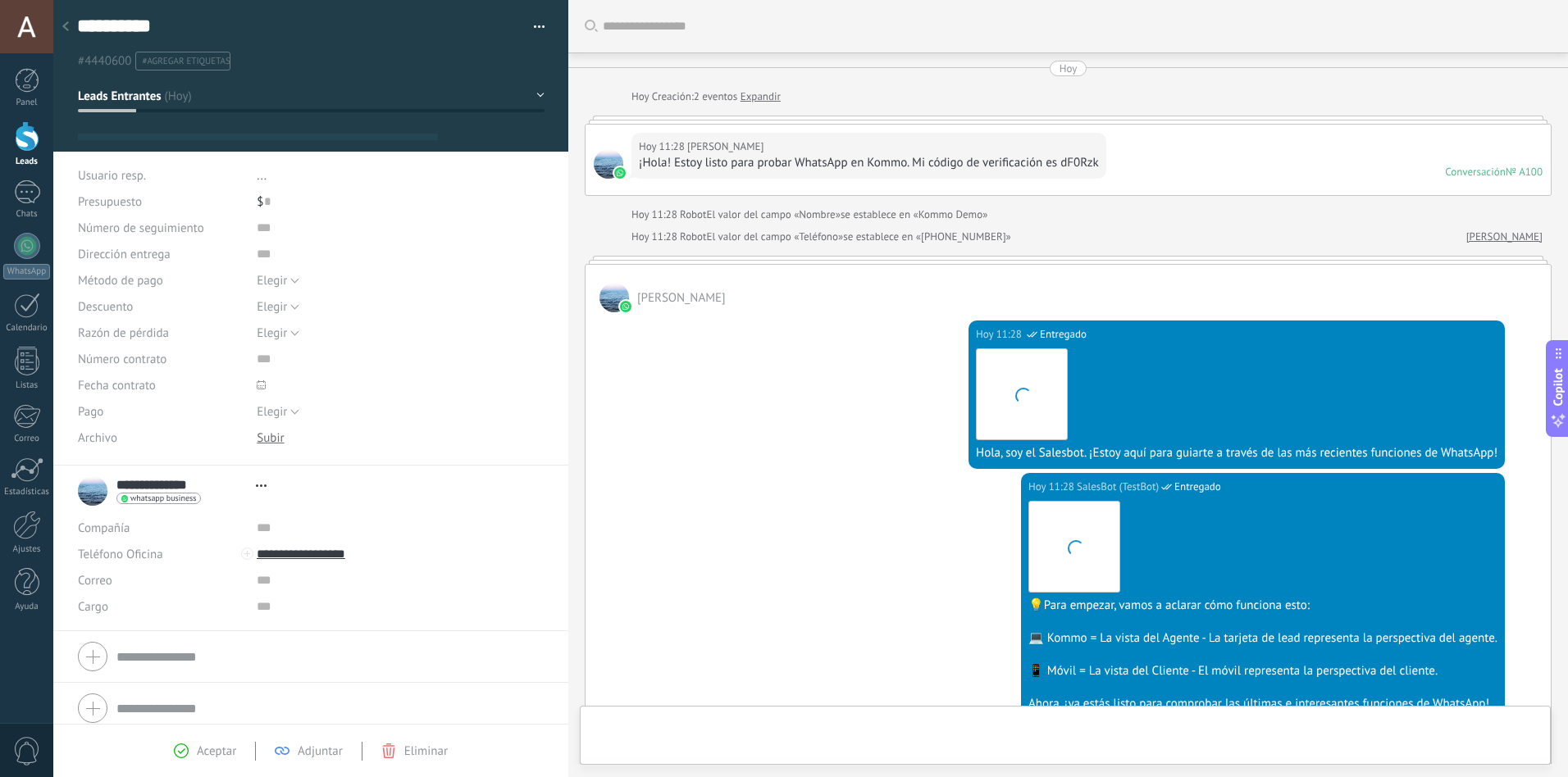
type textarea "**********"
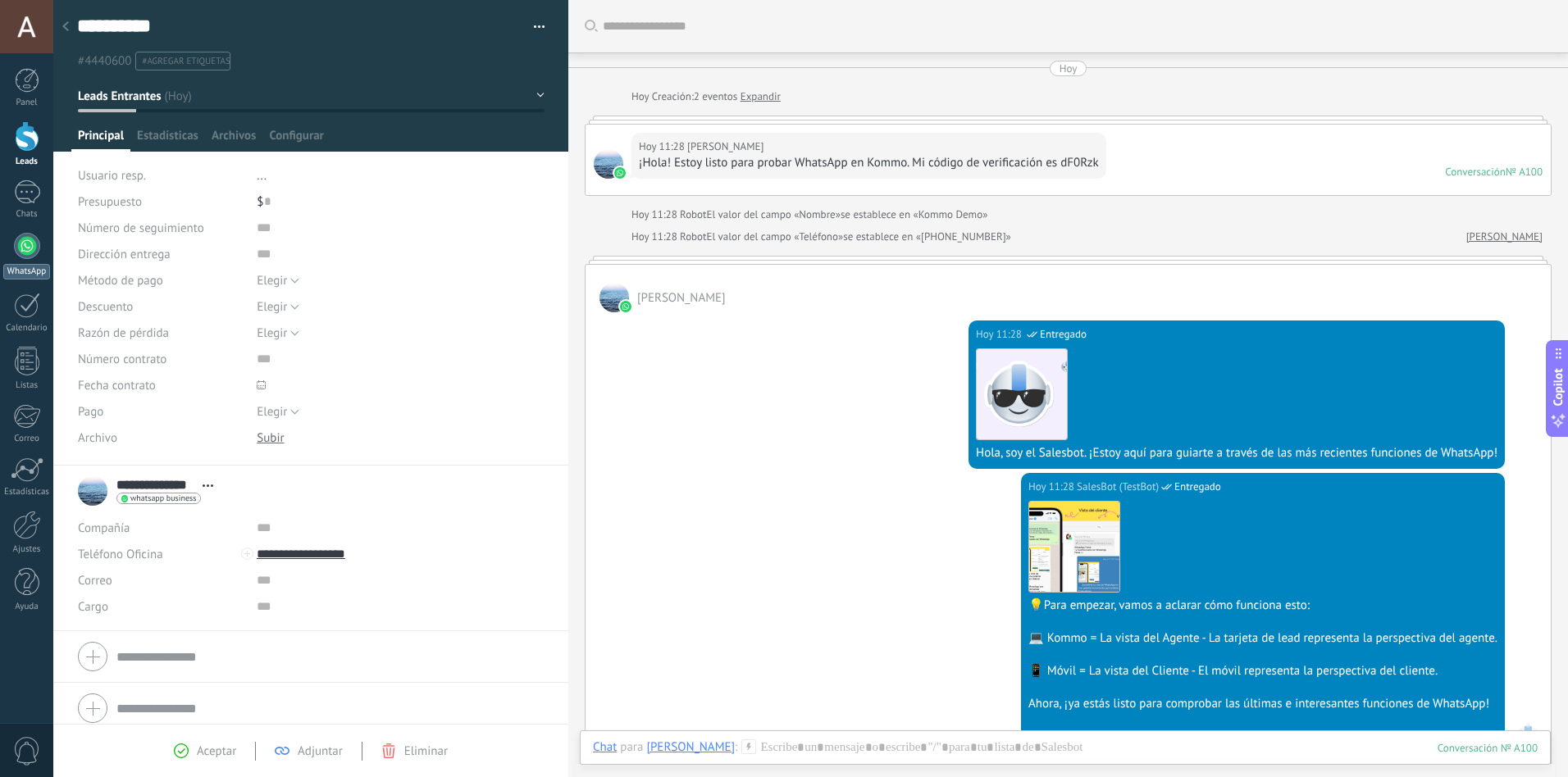
click at [30, 241] on div at bounding box center [27, 246] width 26 height 26
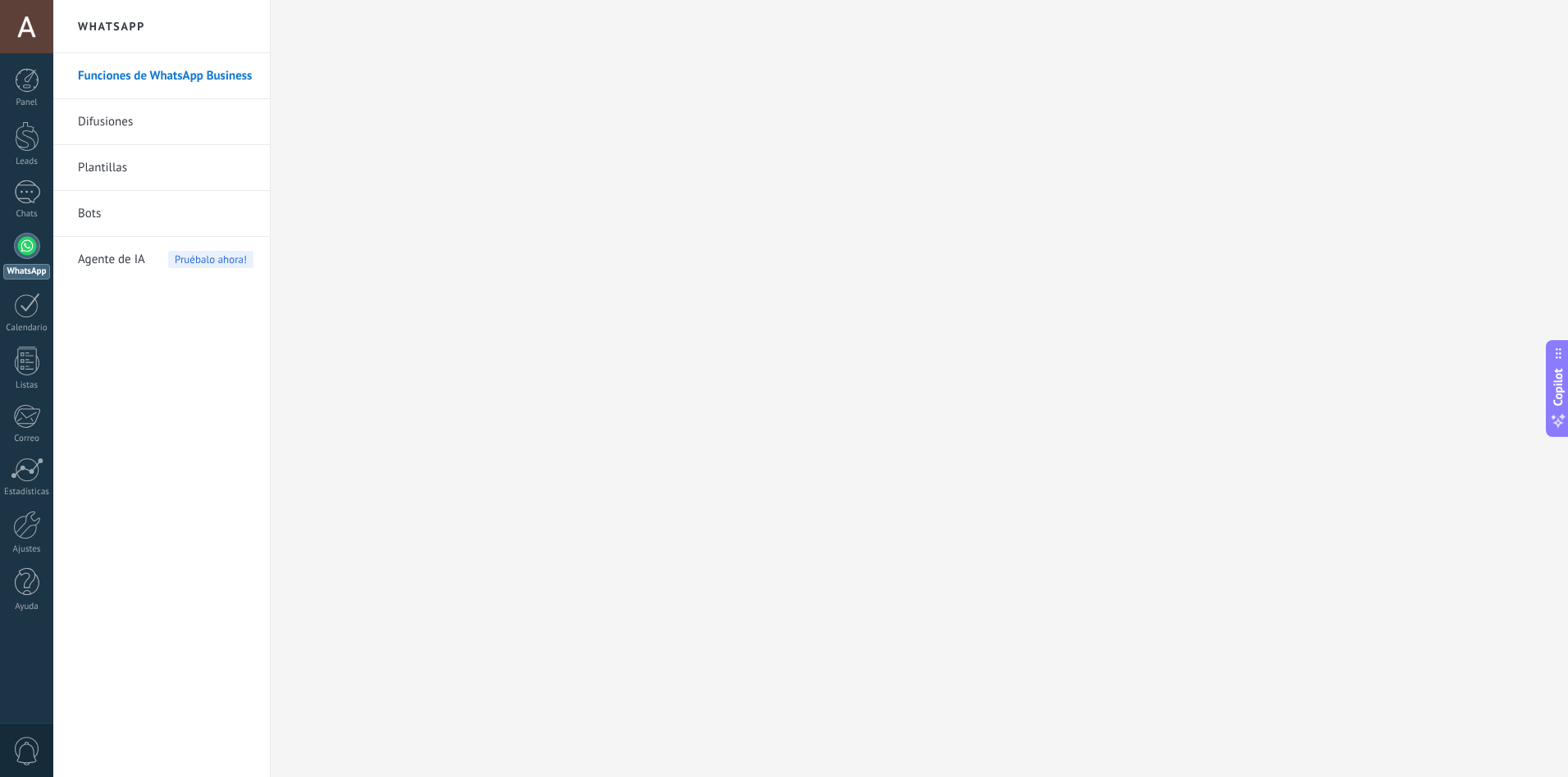
click at [101, 166] on link "Plantillas" at bounding box center [165, 168] width 175 height 46
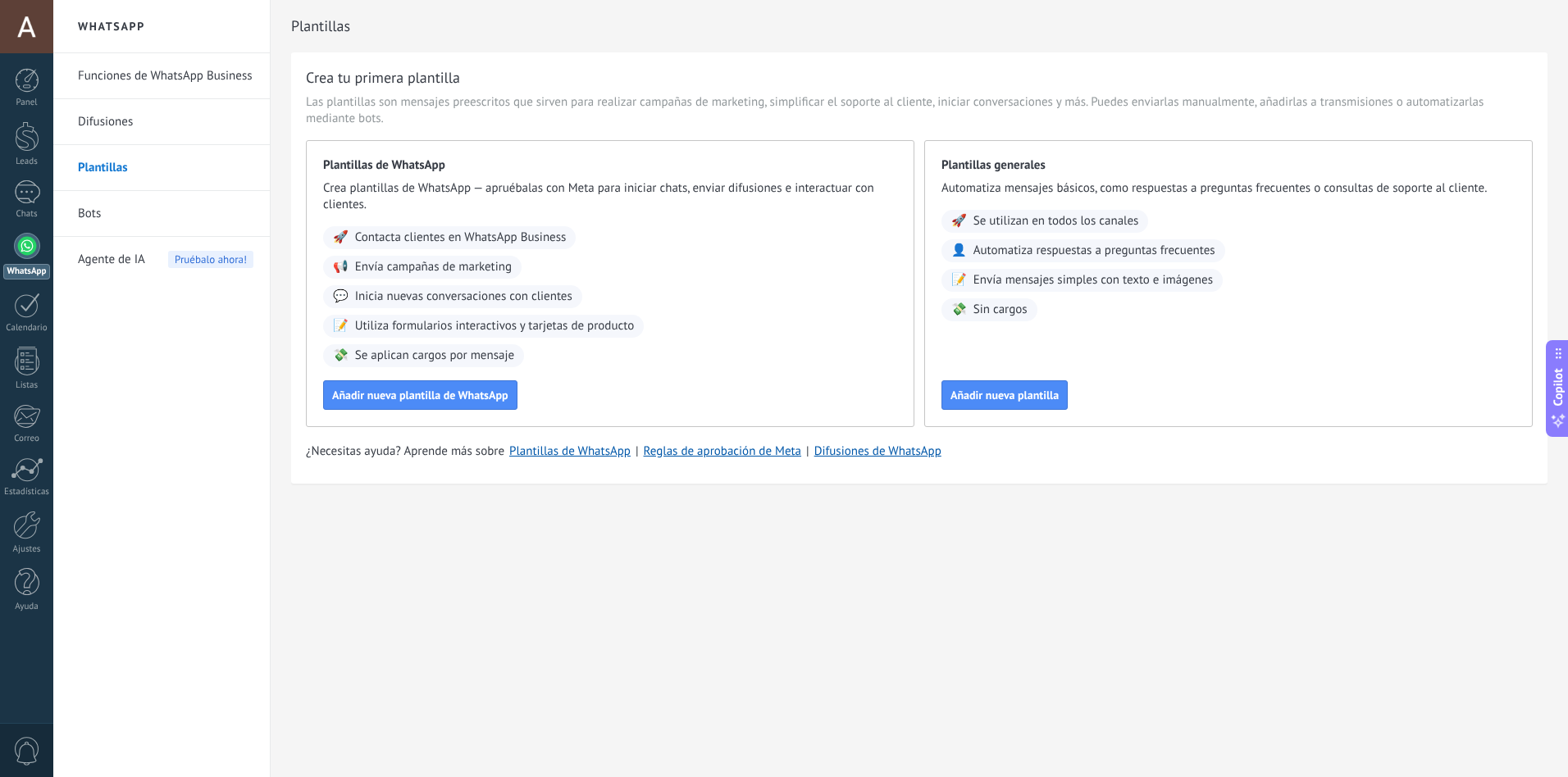
click at [90, 212] on link "Bots" at bounding box center [165, 214] width 175 height 46
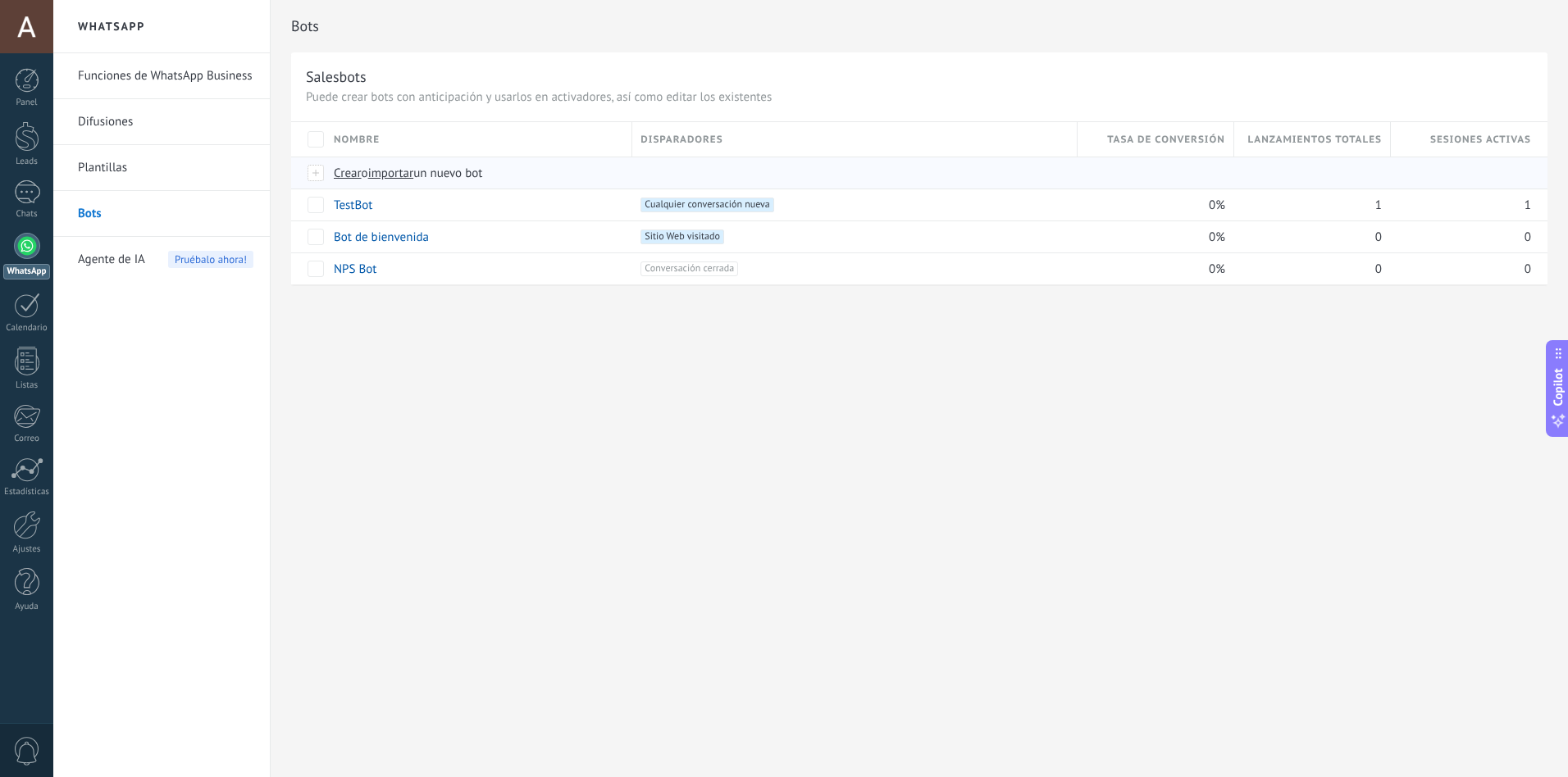
click at [343, 173] on span "Crear" at bounding box center [348, 173] width 28 height 16
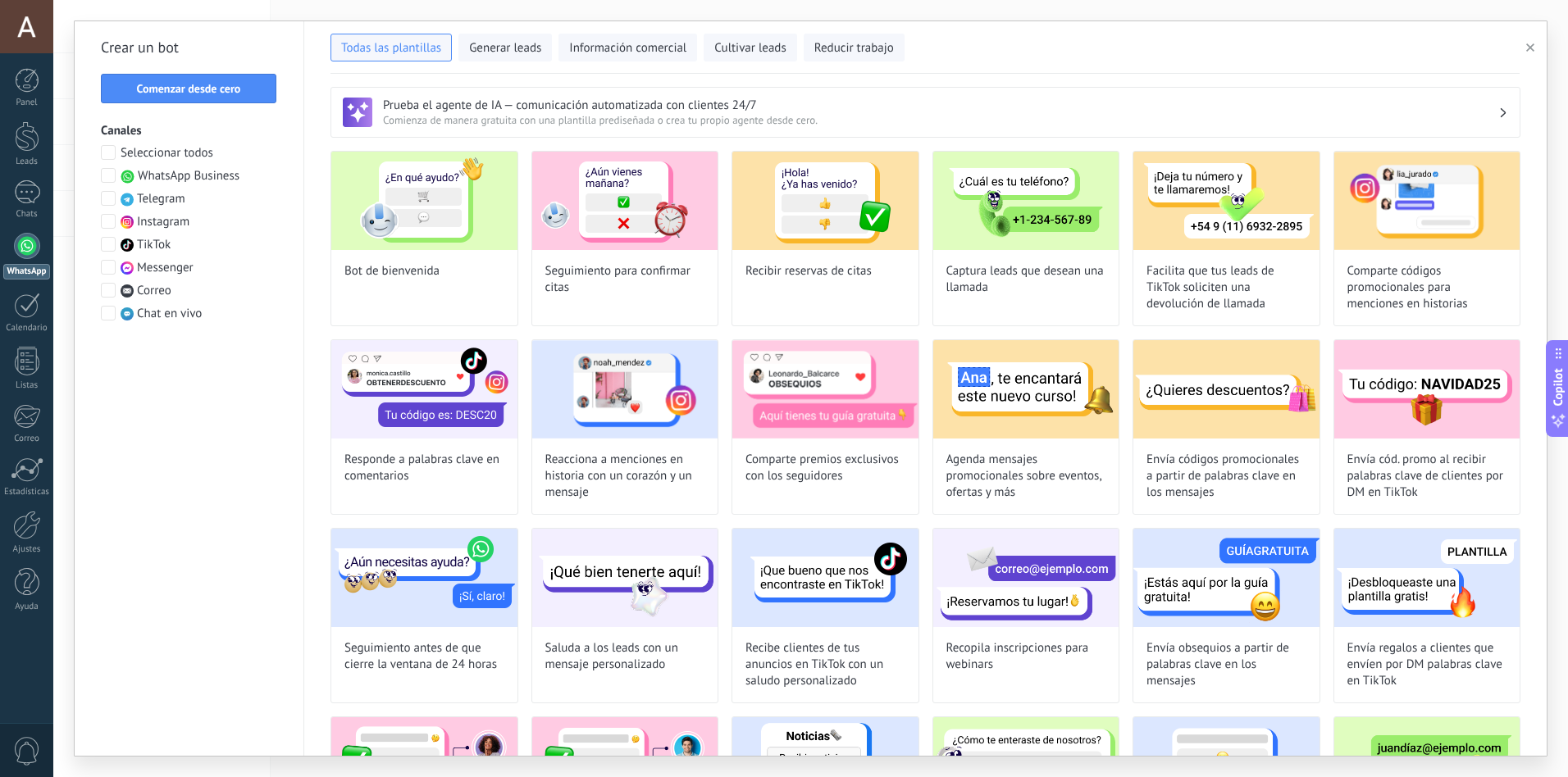
click at [103, 173] on span at bounding box center [108, 175] width 15 height 15
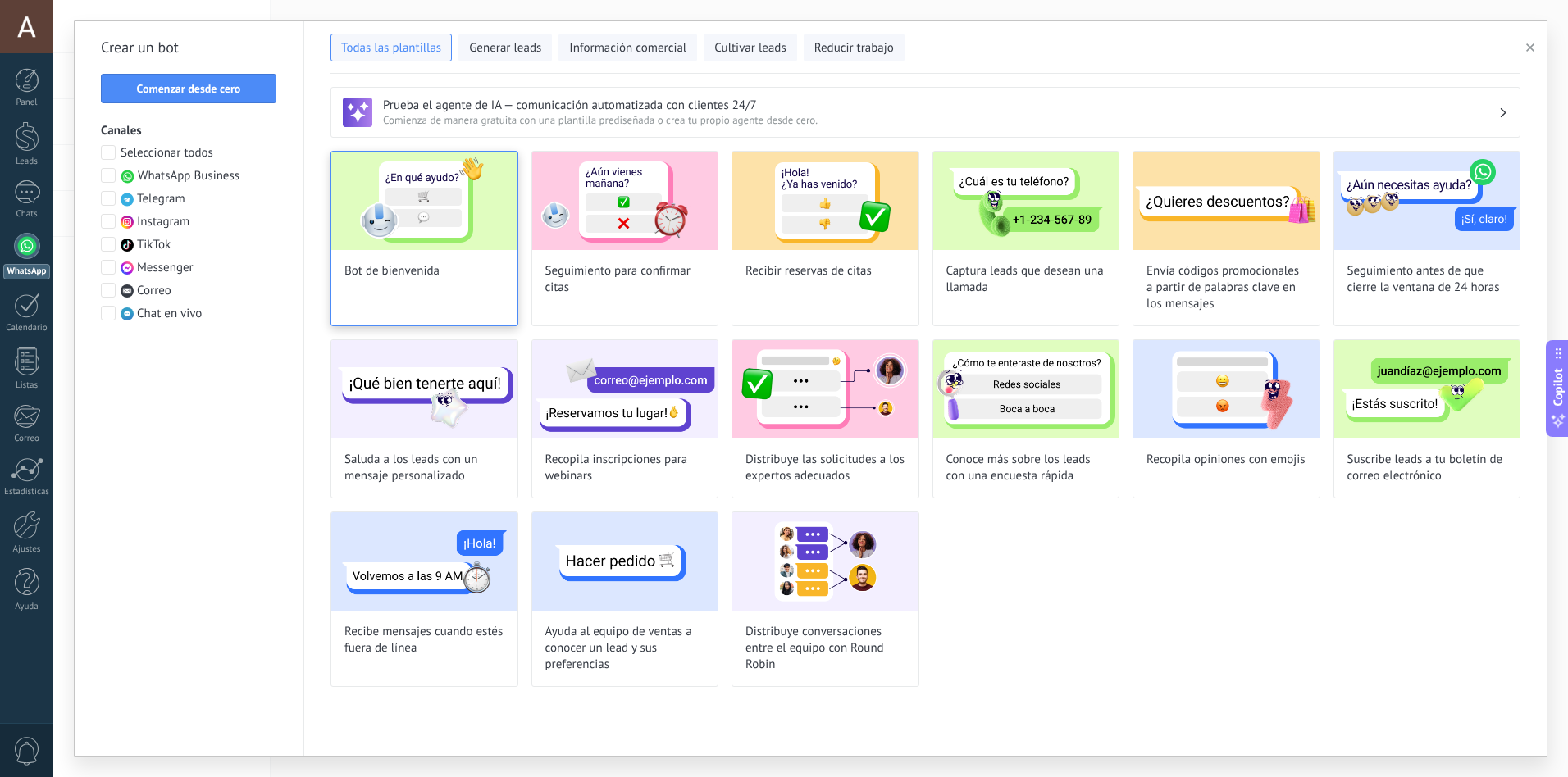
click at [432, 203] on img at bounding box center [424, 201] width 186 height 98
type input "**********"
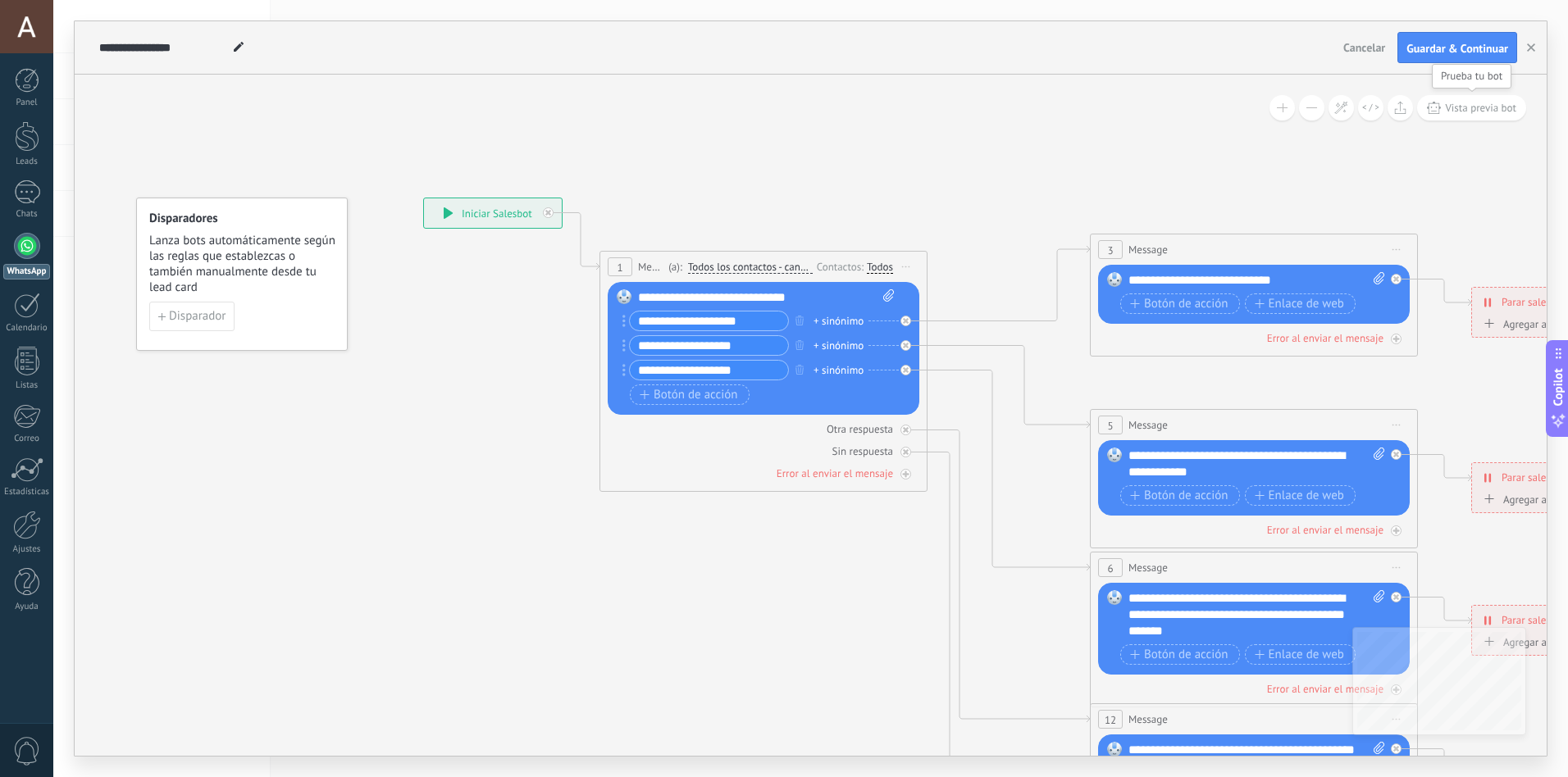
click at [1471, 109] on span "Vista previa bot" at bounding box center [1480, 107] width 71 height 14
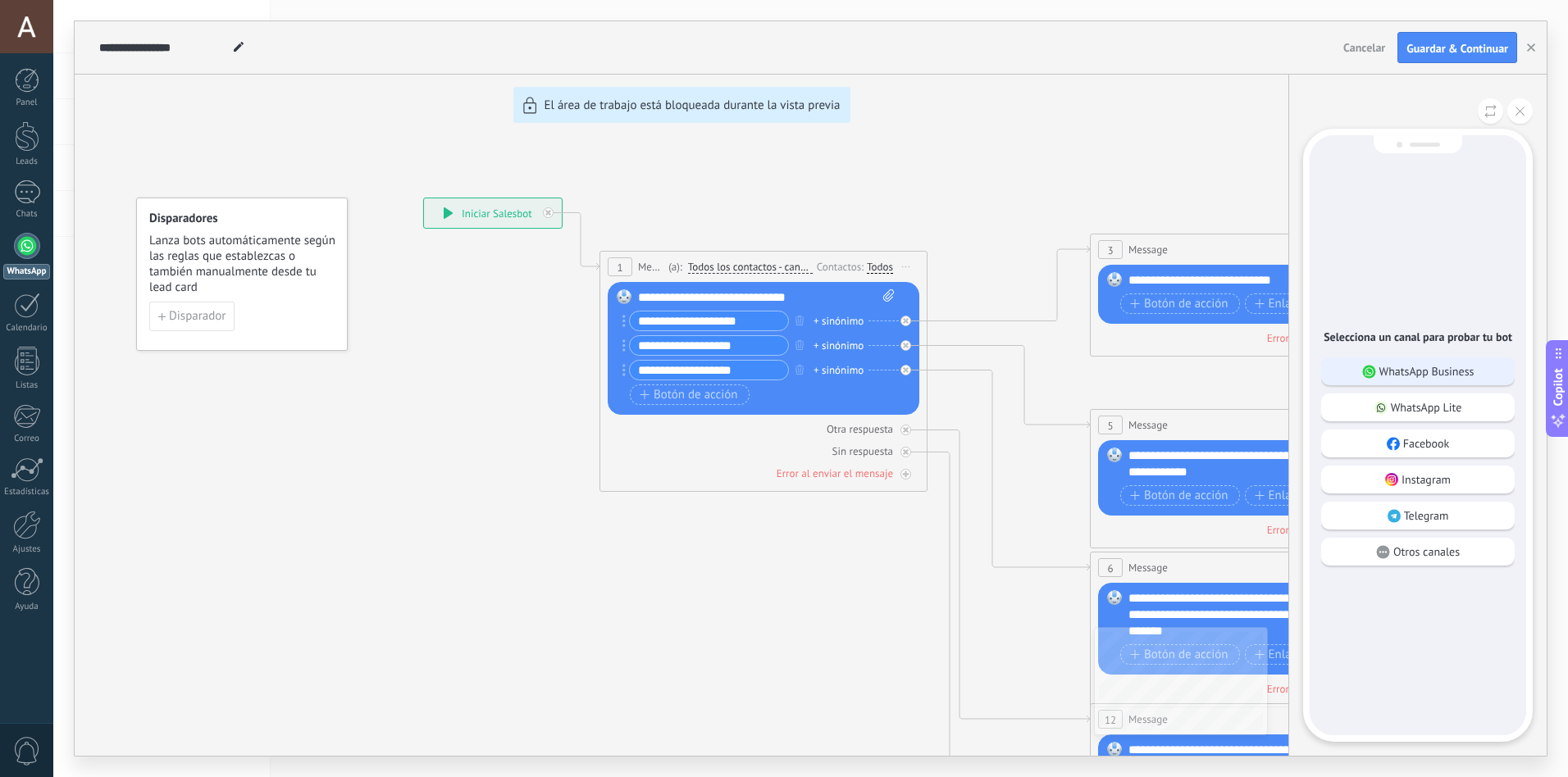
click at [1421, 374] on p "WhatsApp Business" at bounding box center [1427, 371] width 95 height 15
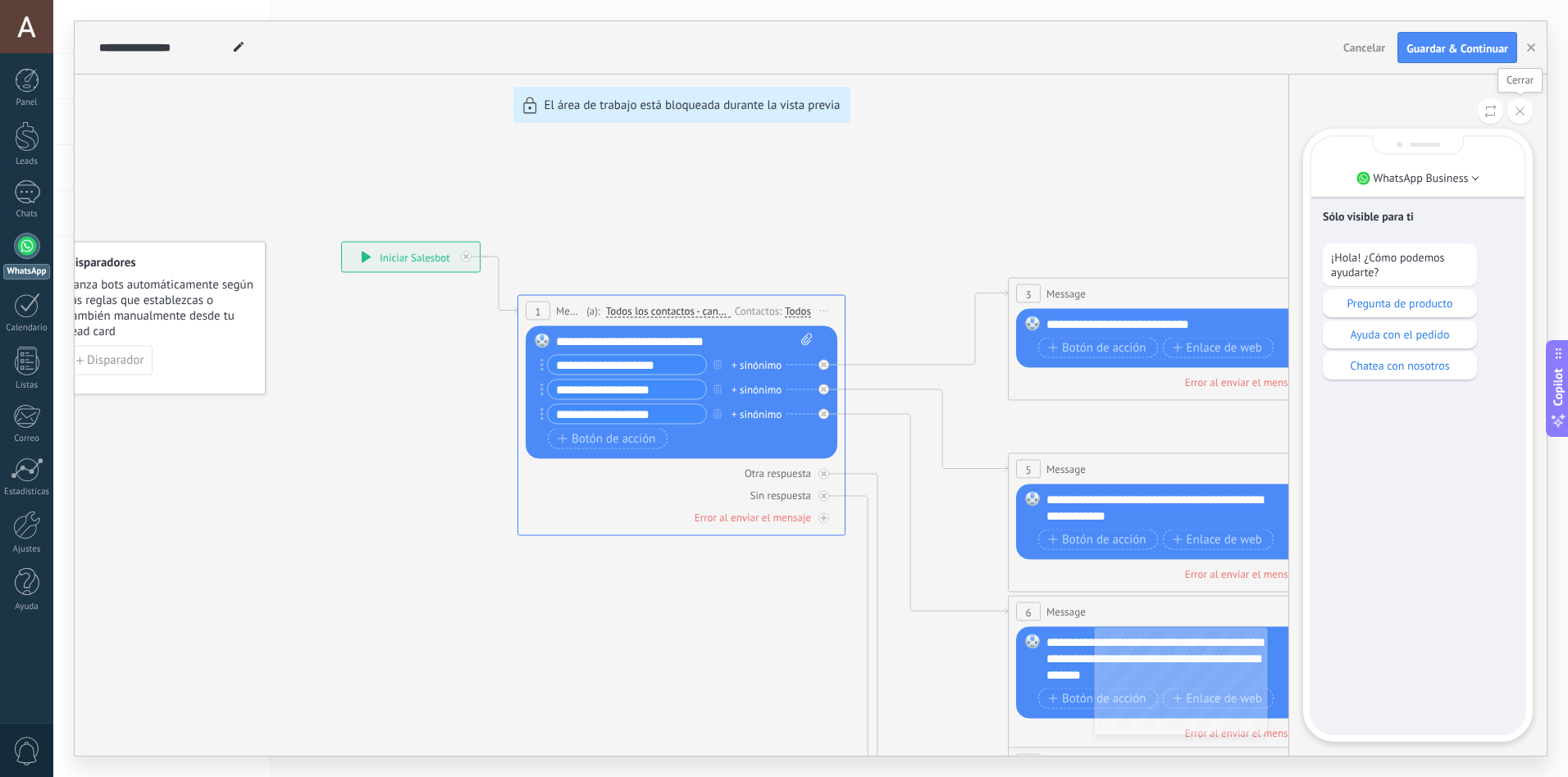
click at [1521, 110] on icon at bounding box center [1520, 111] width 9 height 9
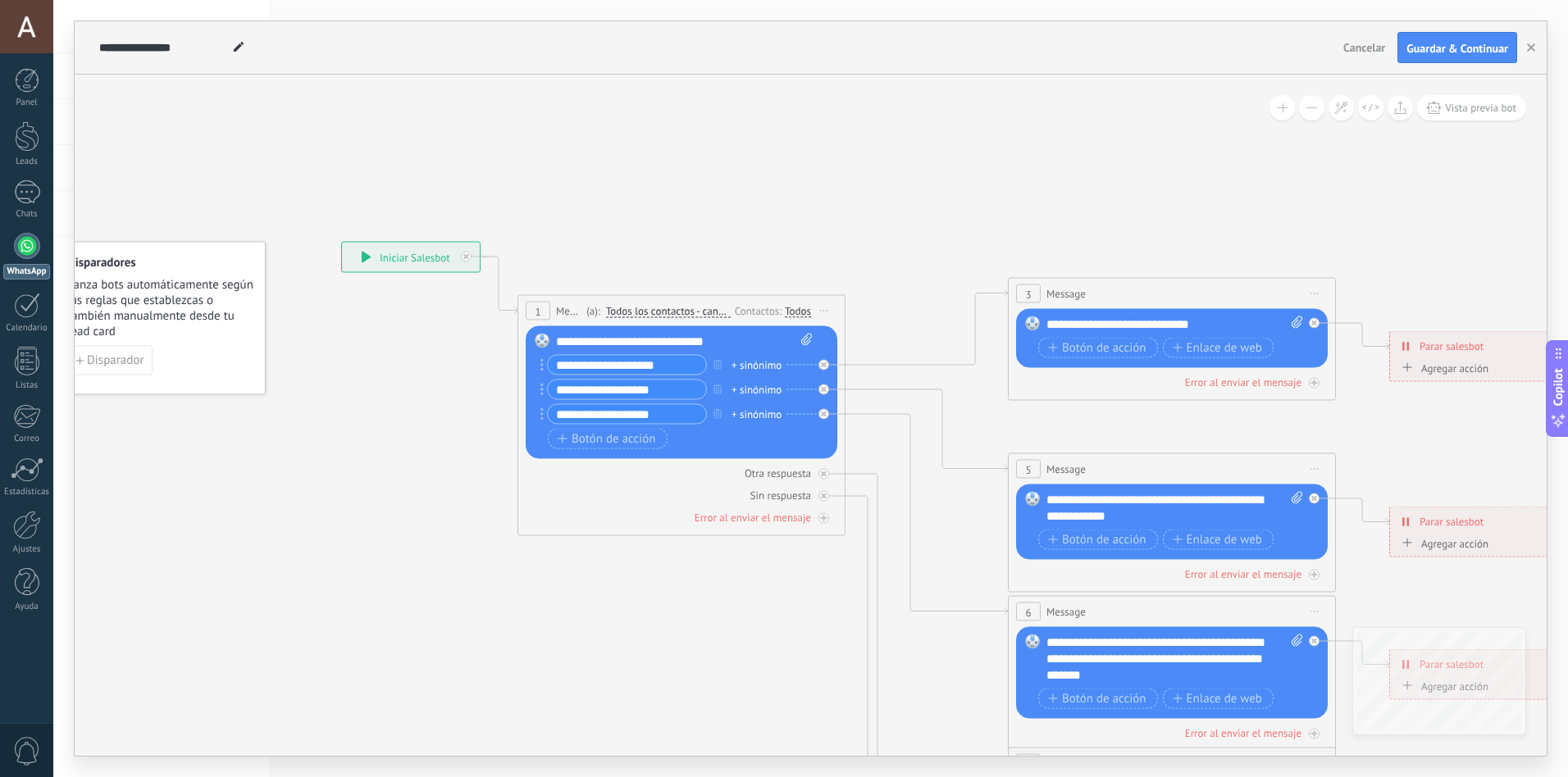
click at [1356, 52] on span "Cancelar" at bounding box center [1364, 48] width 42 height 15
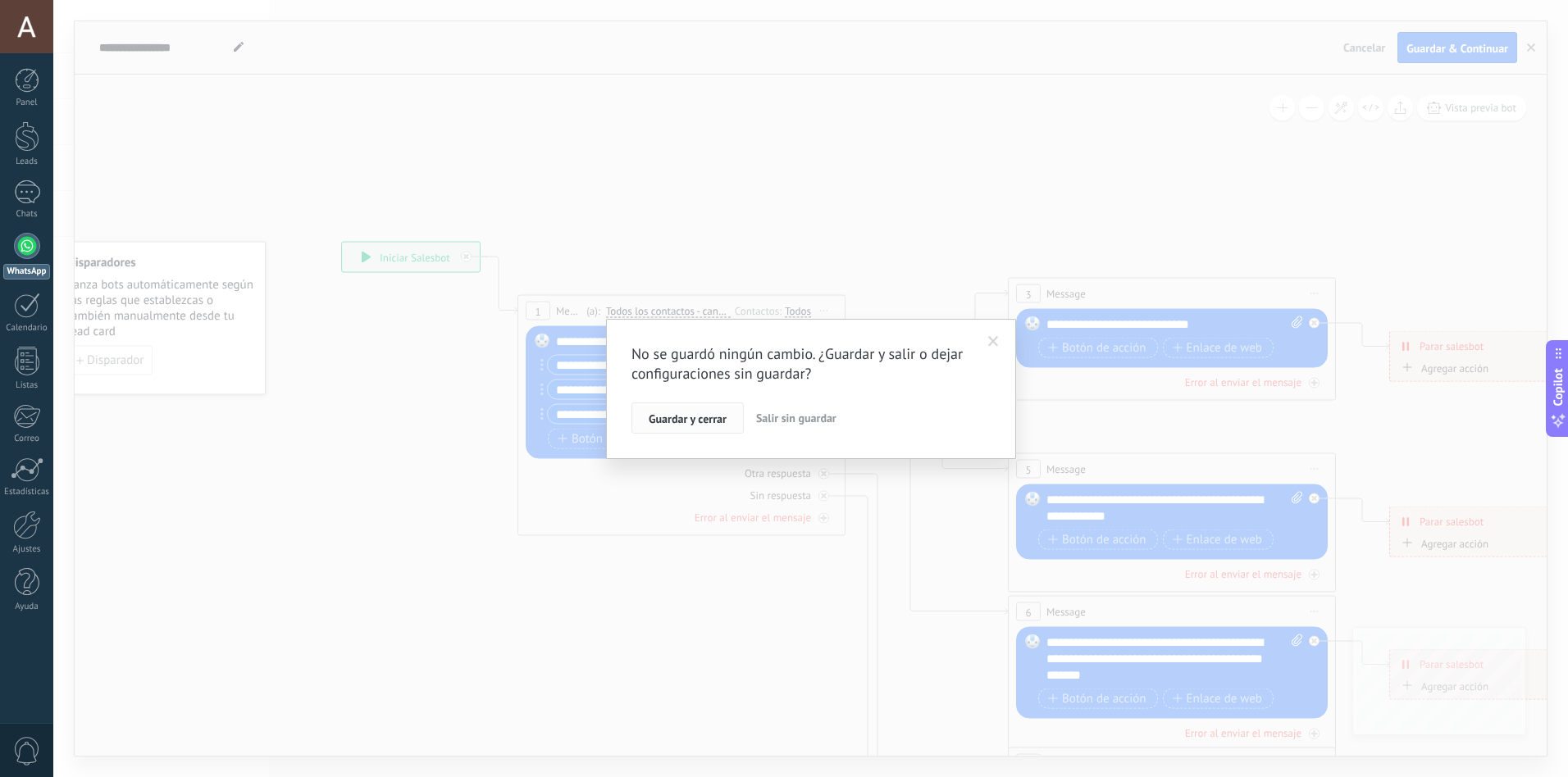
click at [705, 426] on button "Guardar y cerrar" at bounding box center [688, 417] width 112 height 31
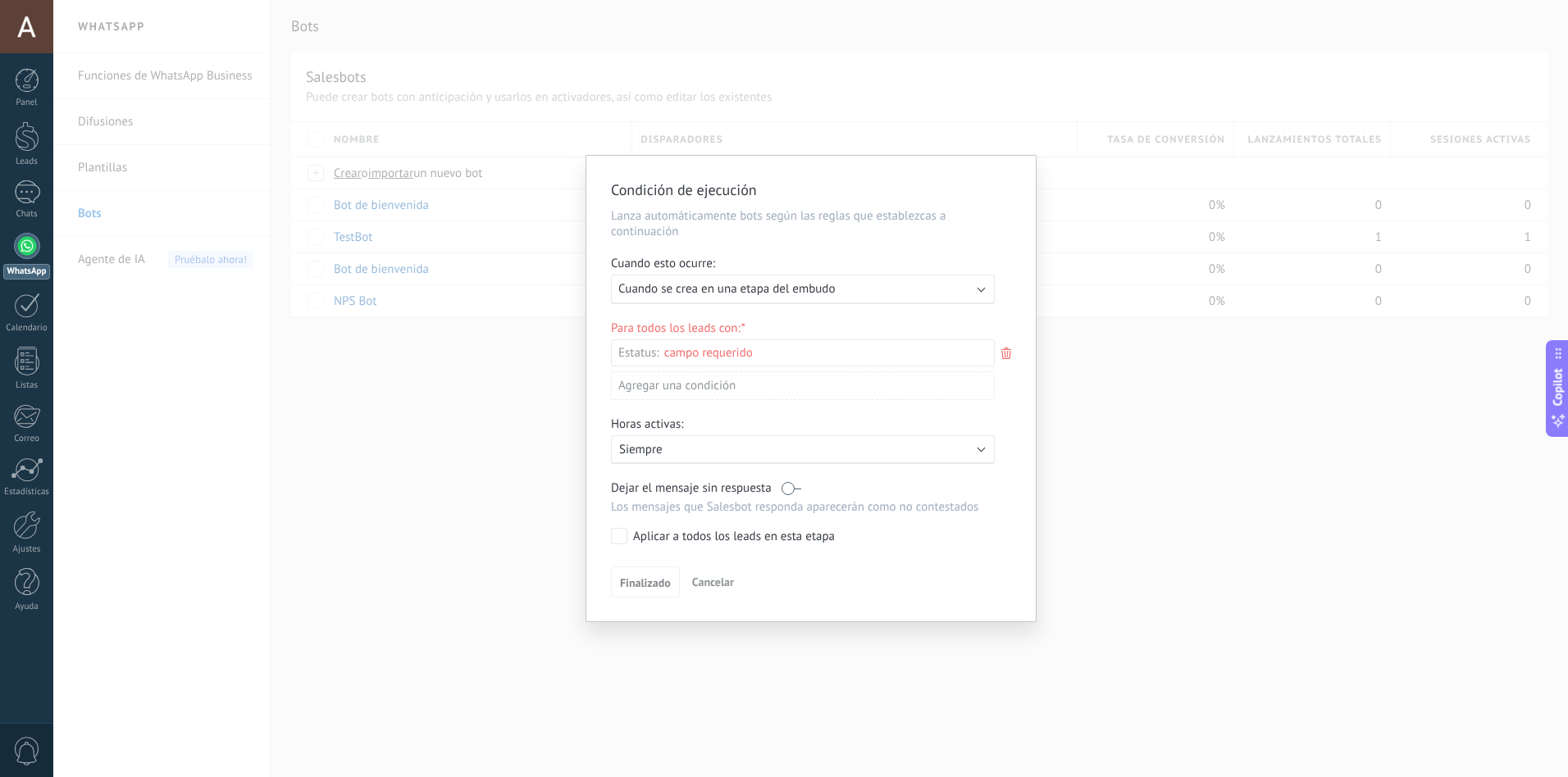
click at [439, 501] on div "Condición de ejecución Lanza automáticamente bots según las reglas que establez…" at bounding box center [810, 388] width 1515 height 777
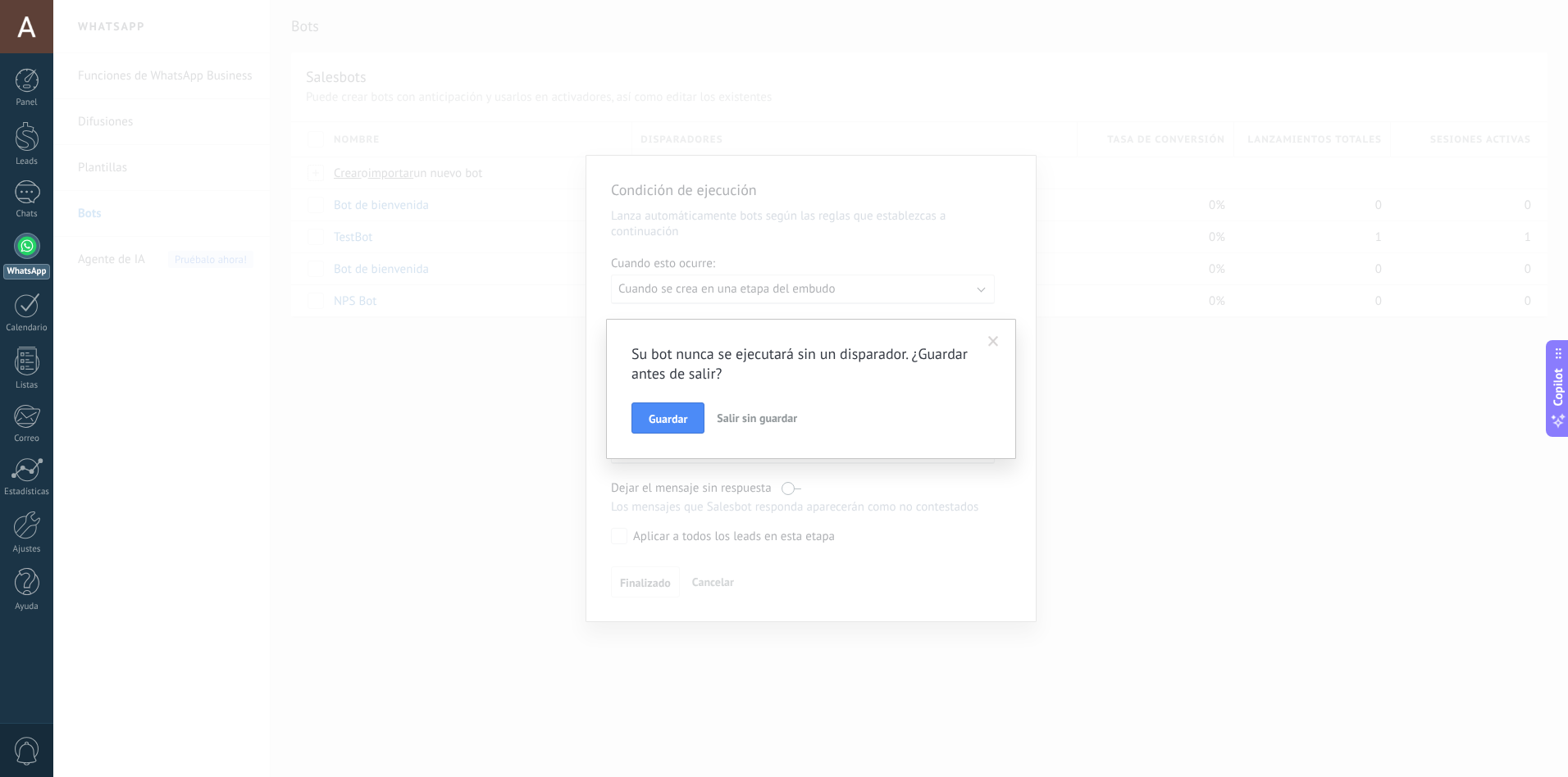
click at [754, 415] on span "Salir sin guardar" at bounding box center [757, 418] width 80 height 15
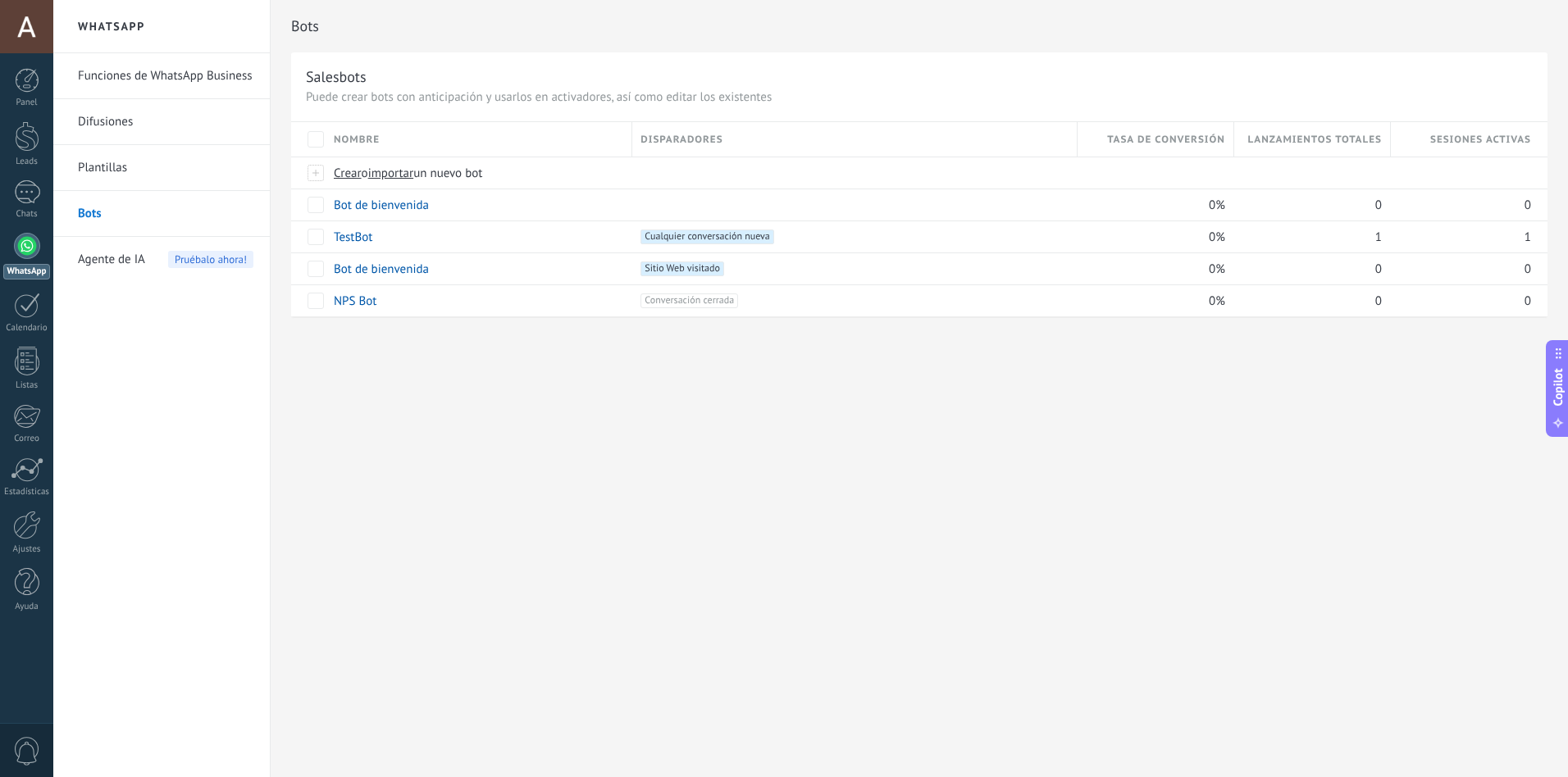
click at [422, 355] on div "Bots Salesbots Puede crear bots con anticipación y usarlos en activadores, así …" at bounding box center [919, 388] width 1297 height 777
click at [353, 206] on link "Bot de bienvenida" at bounding box center [382, 205] width 95 height 16
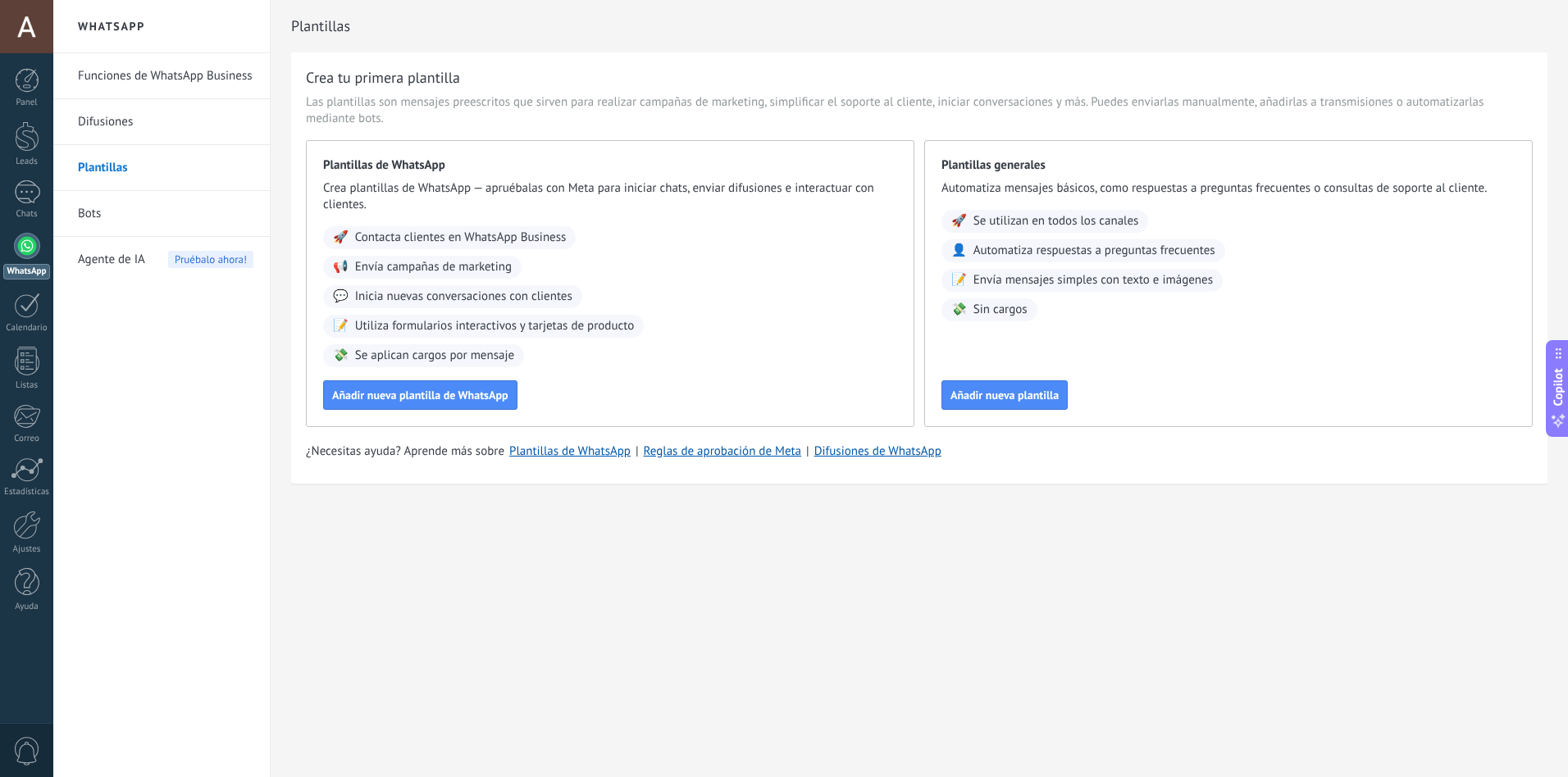
click at [90, 213] on link "Bots" at bounding box center [165, 214] width 175 height 46
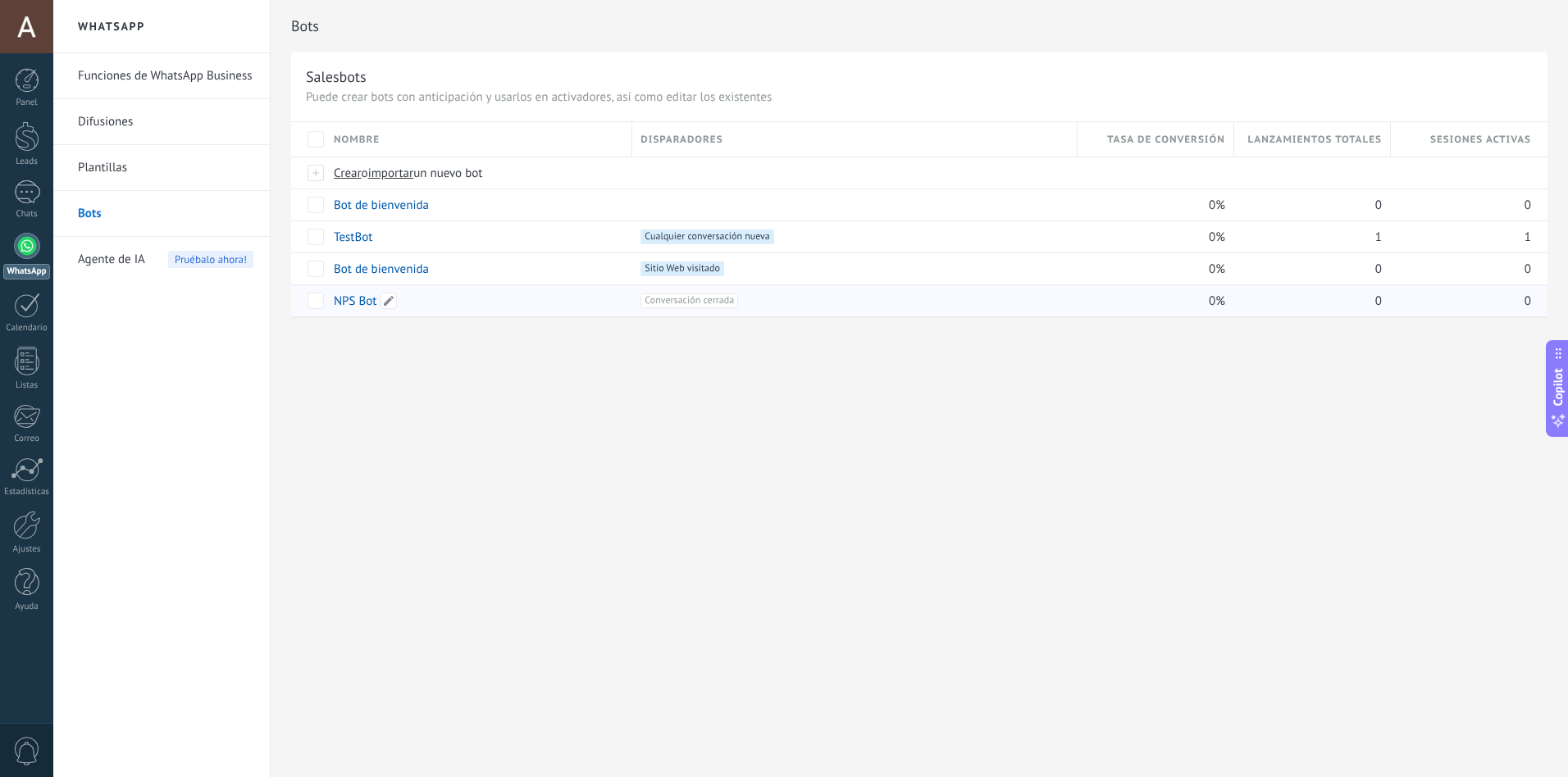
click at [352, 295] on link "NPS Bot" at bounding box center [356, 301] width 43 height 16
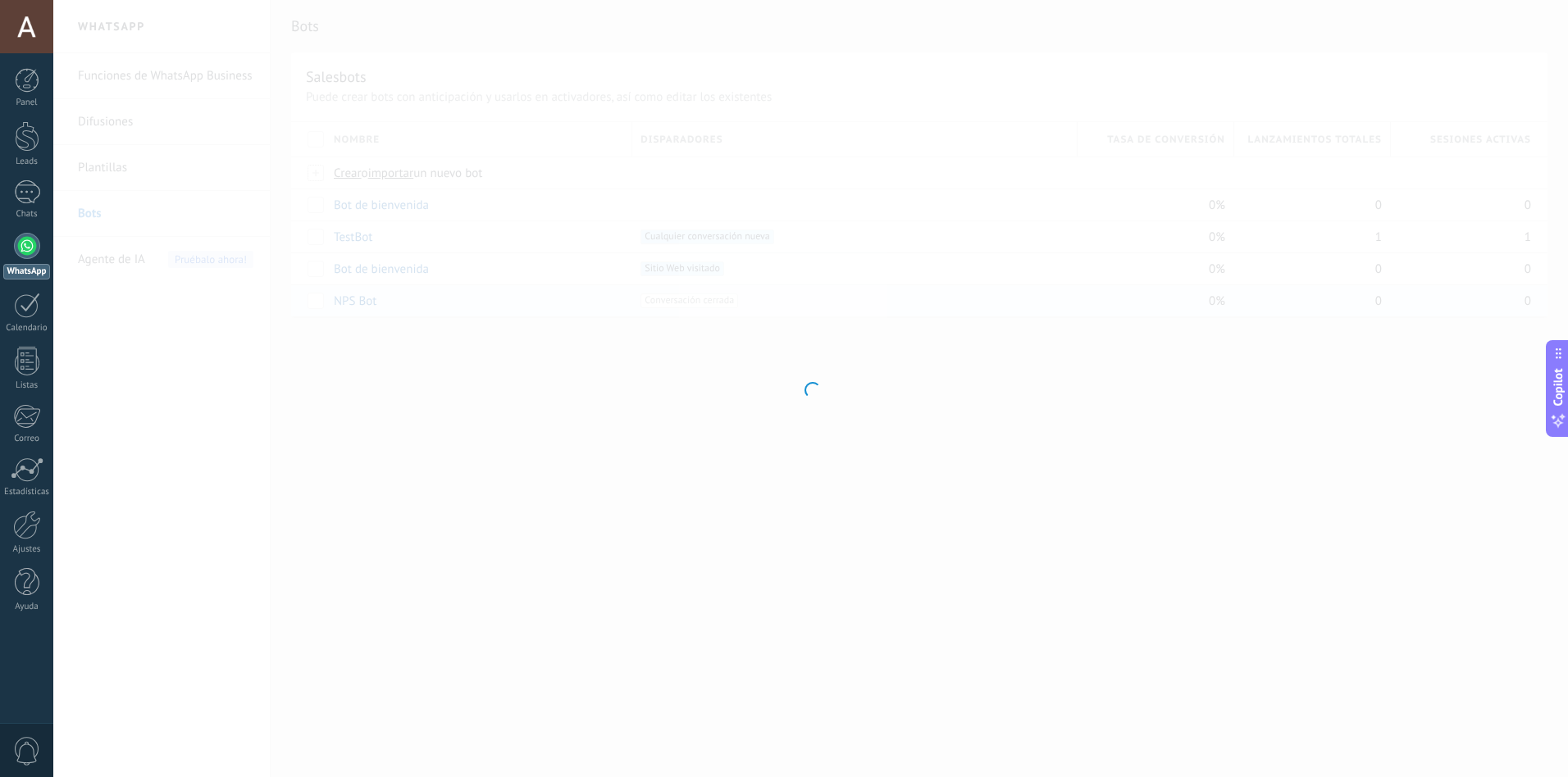
type input "*******"
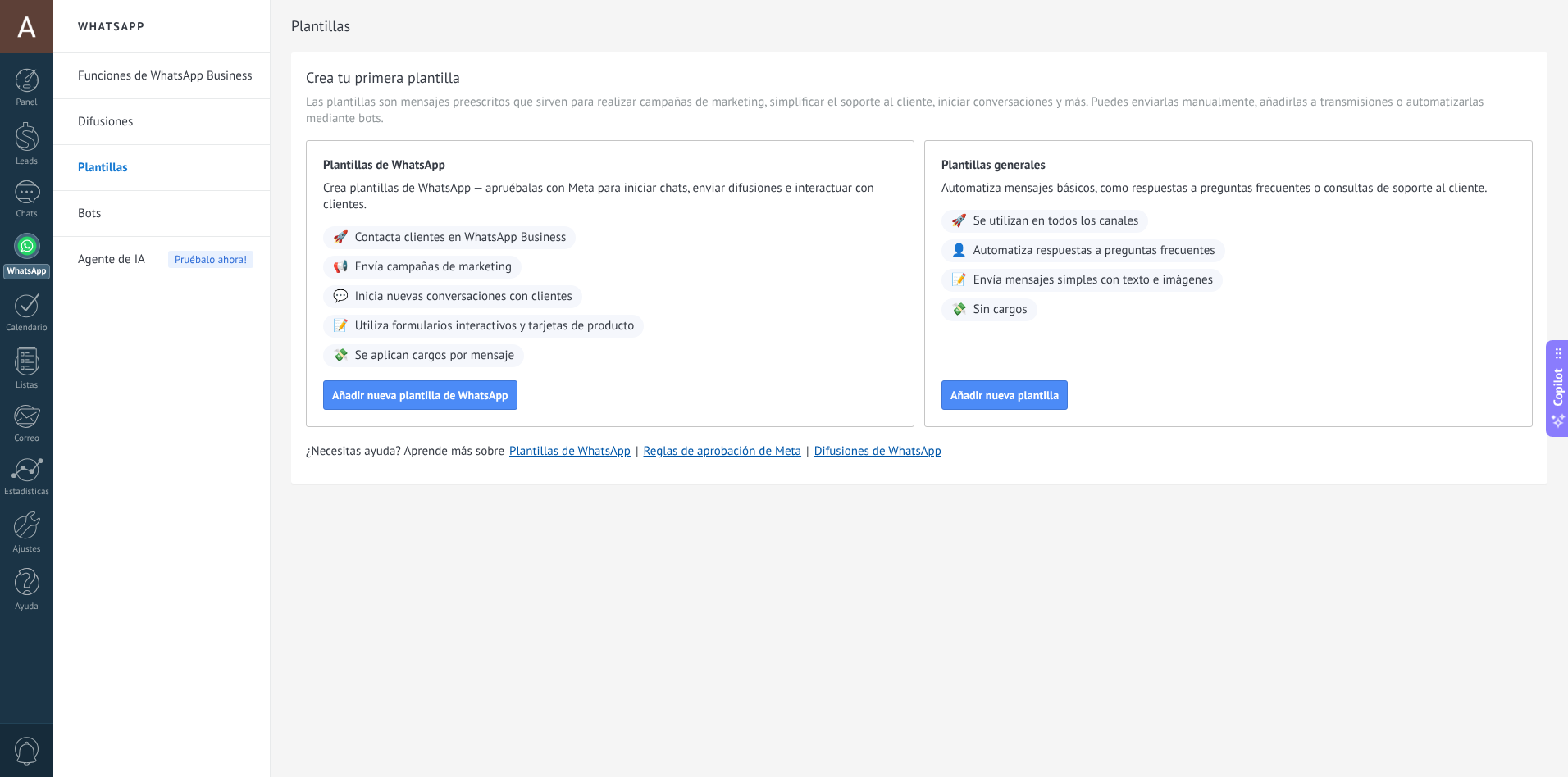
click at [89, 208] on link "Bots" at bounding box center [165, 214] width 175 height 46
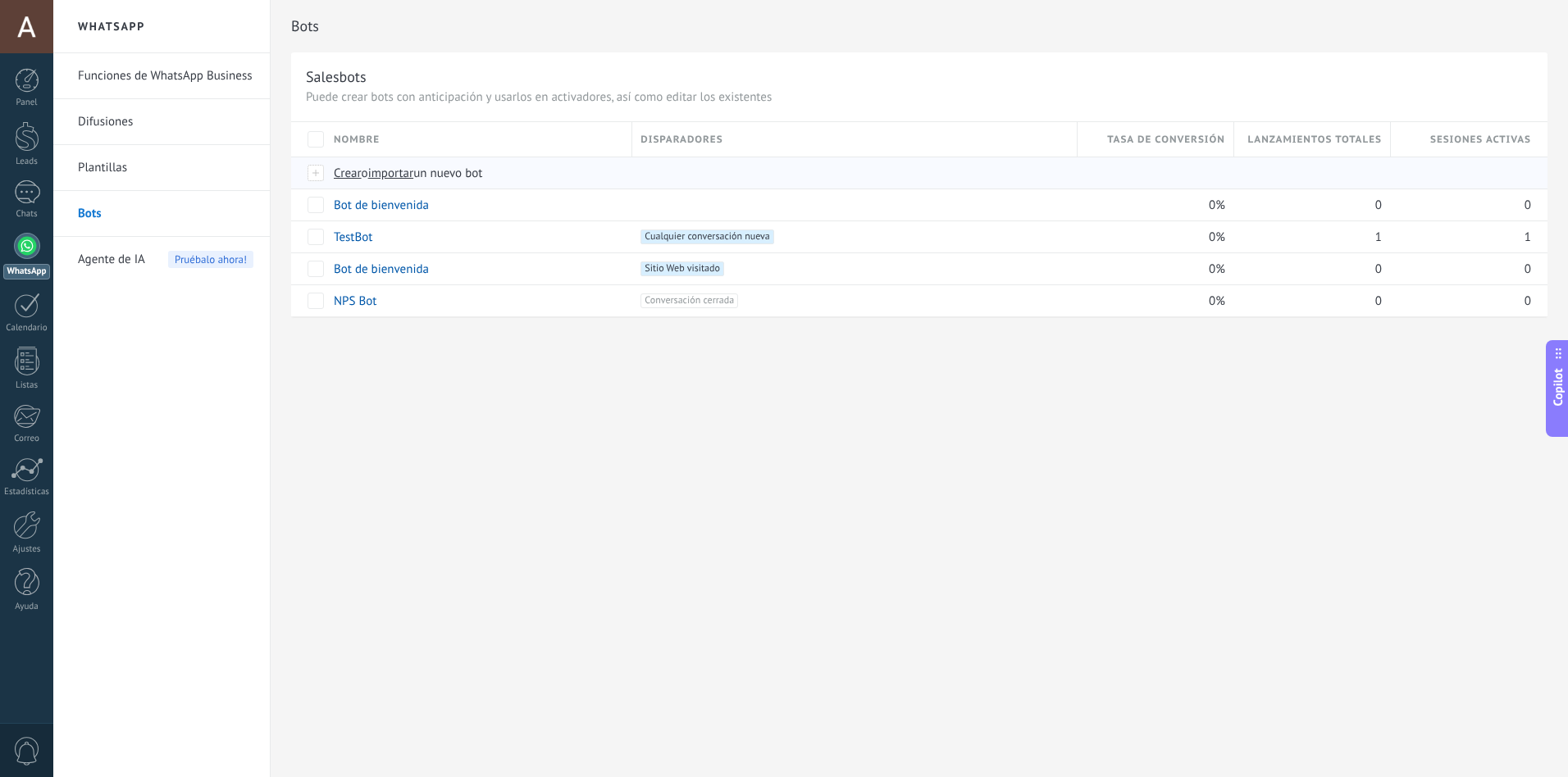
click at [389, 174] on span "importar" at bounding box center [391, 173] width 46 height 16
click at [0, 0] on input "importar un nuevo bot" at bounding box center [0, 0] width 0 height 0
click at [93, 80] on link "Funciones de WhatsApp Business" at bounding box center [165, 76] width 175 height 46
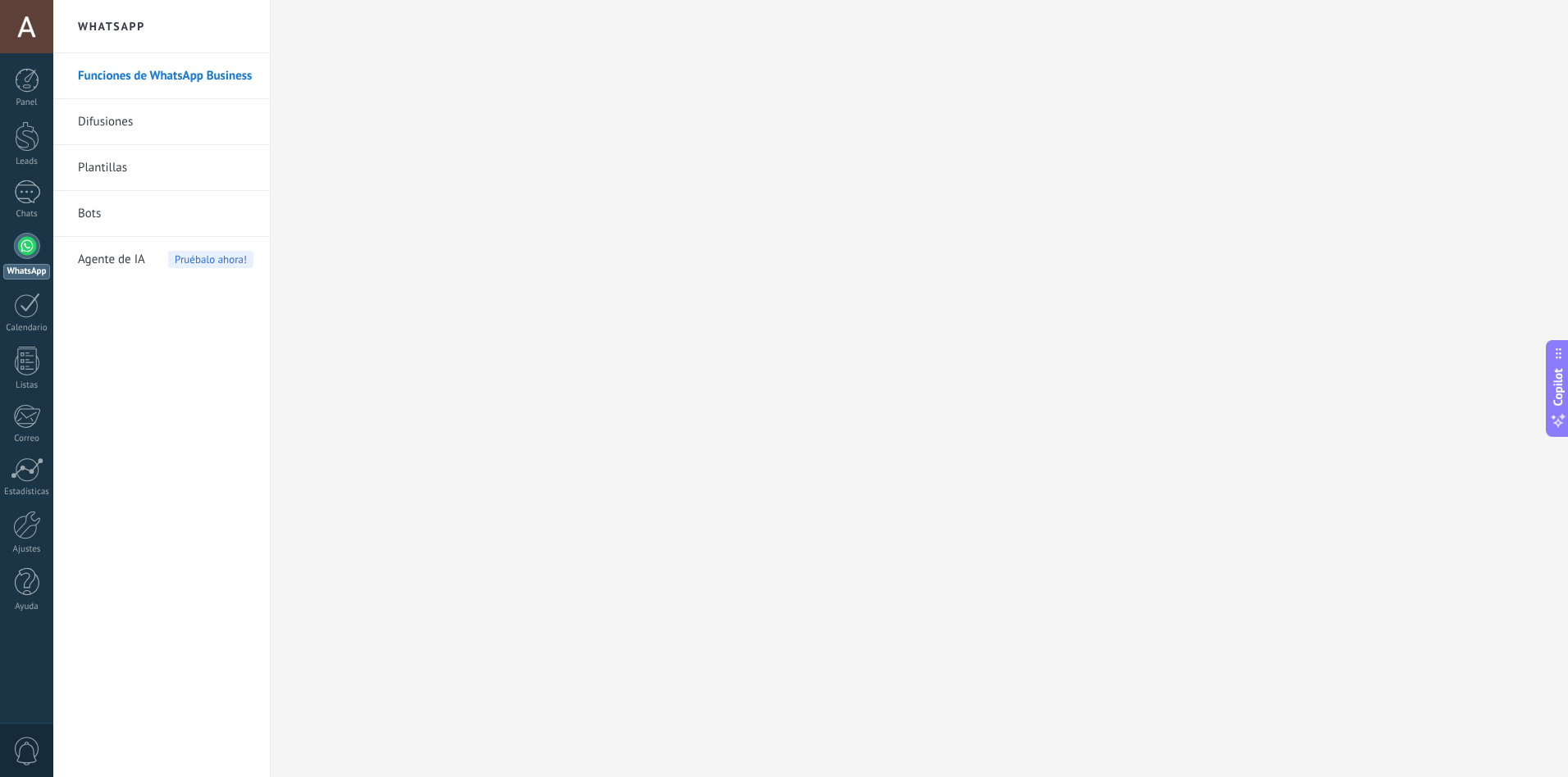
click at [105, 120] on link "Difusiones" at bounding box center [165, 121] width 175 height 46
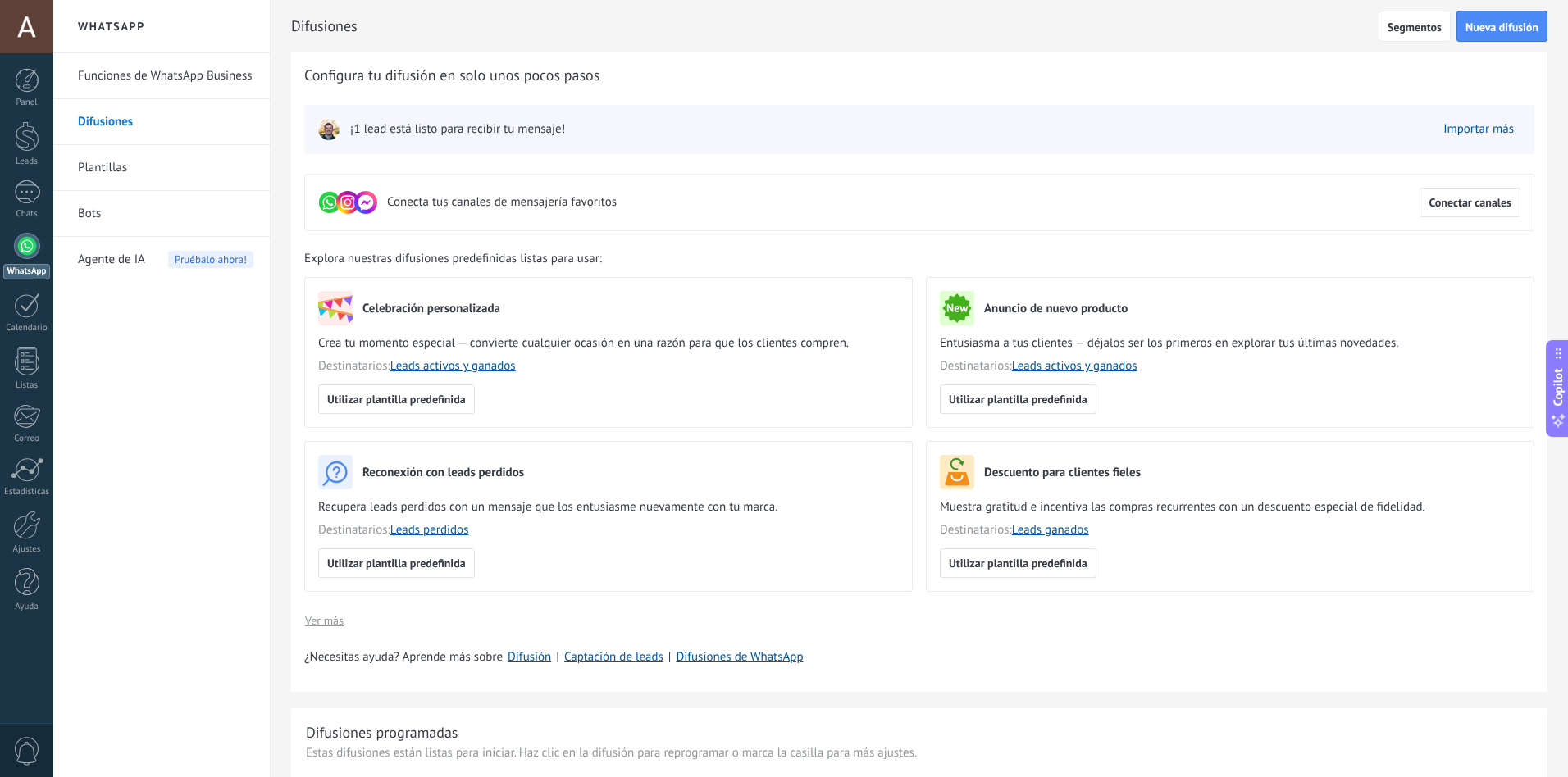
click at [106, 171] on link "Plantillas" at bounding box center [165, 168] width 175 height 46
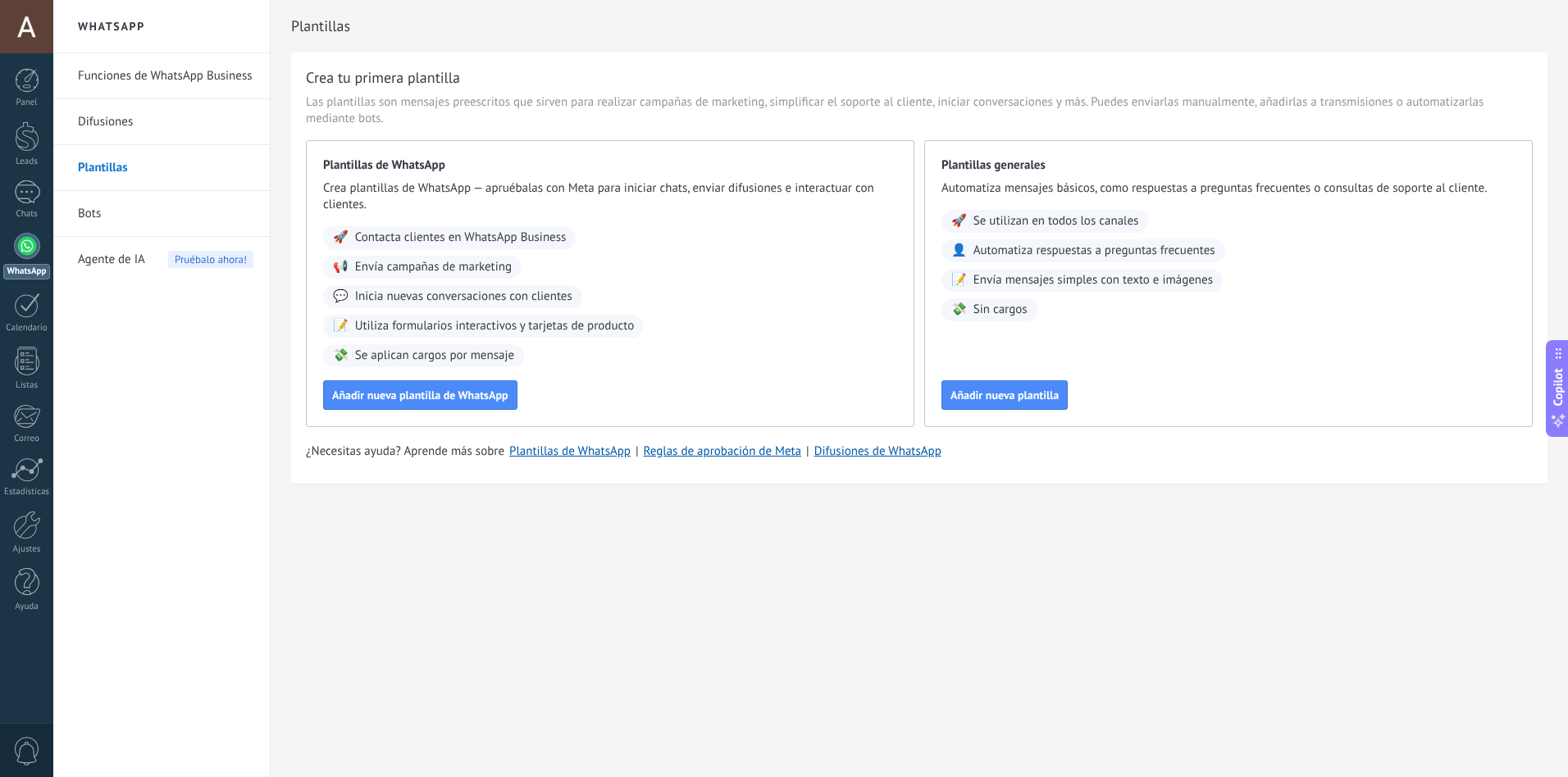
click at [85, 209] on link "Bots" at bounding box center [165, 214] width 175 height 46
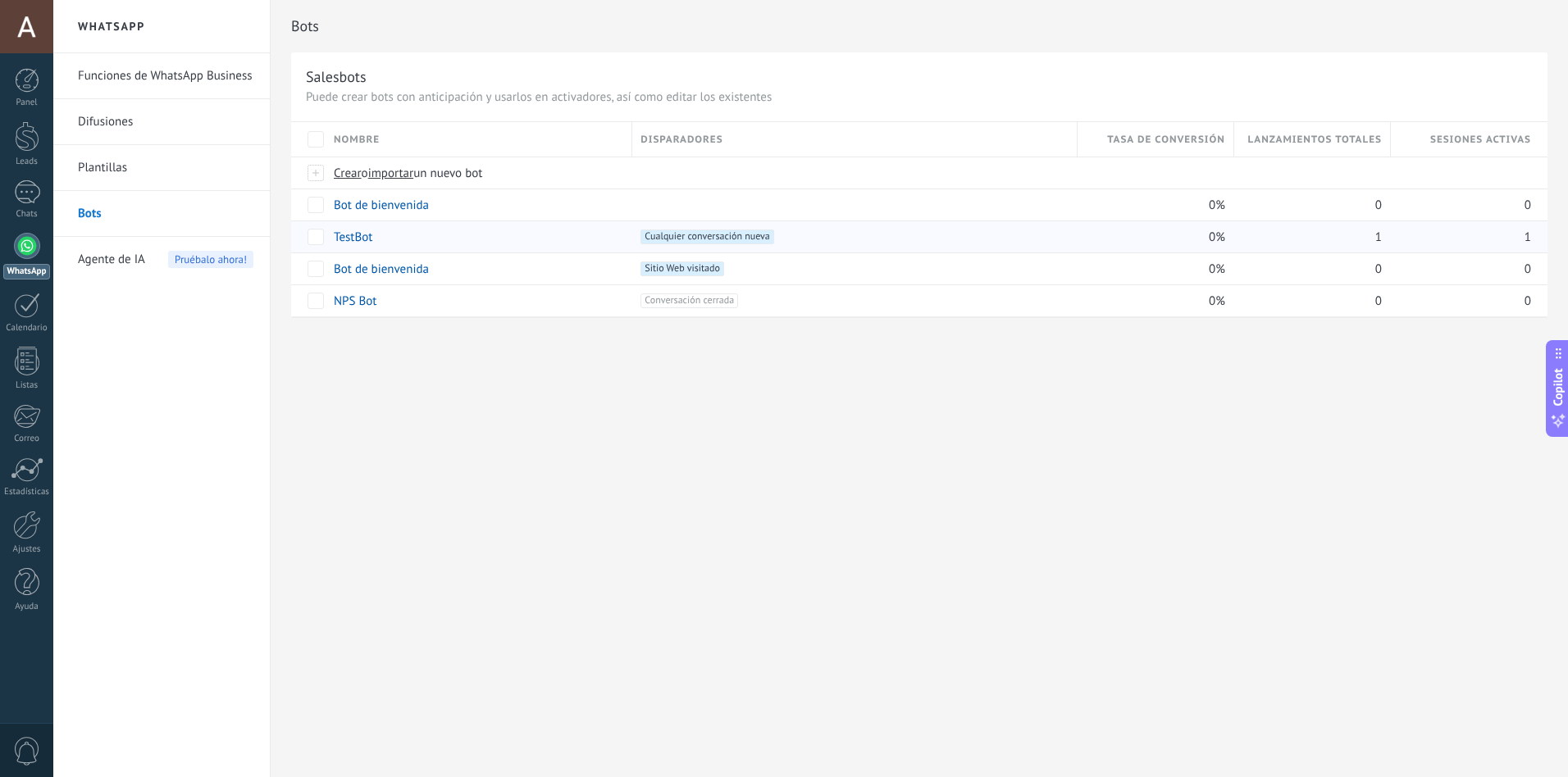
click at [354, 242] on link "TestBot" at bounding box center [353, 237] width 38 height 16
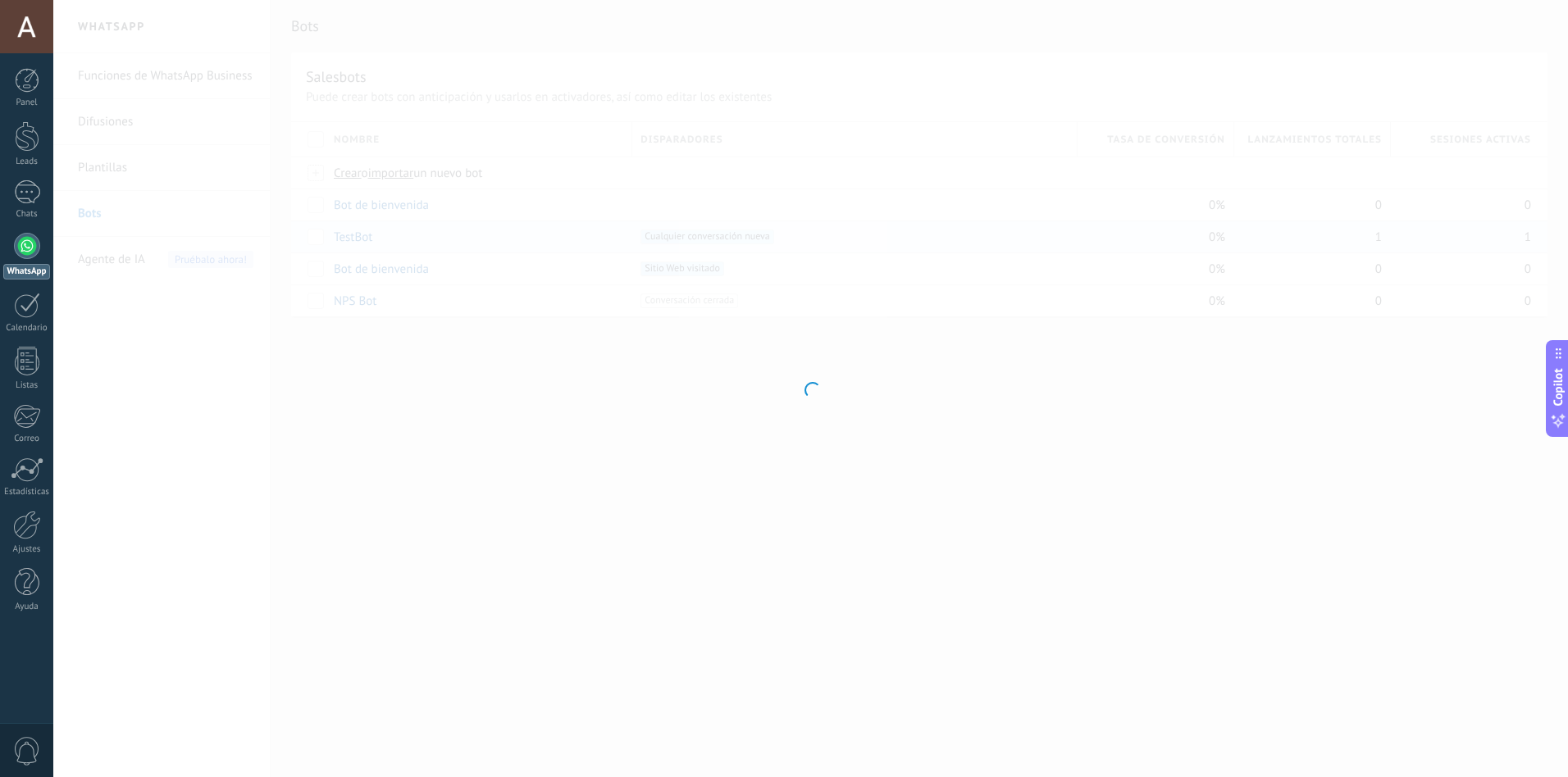
type input "*******"
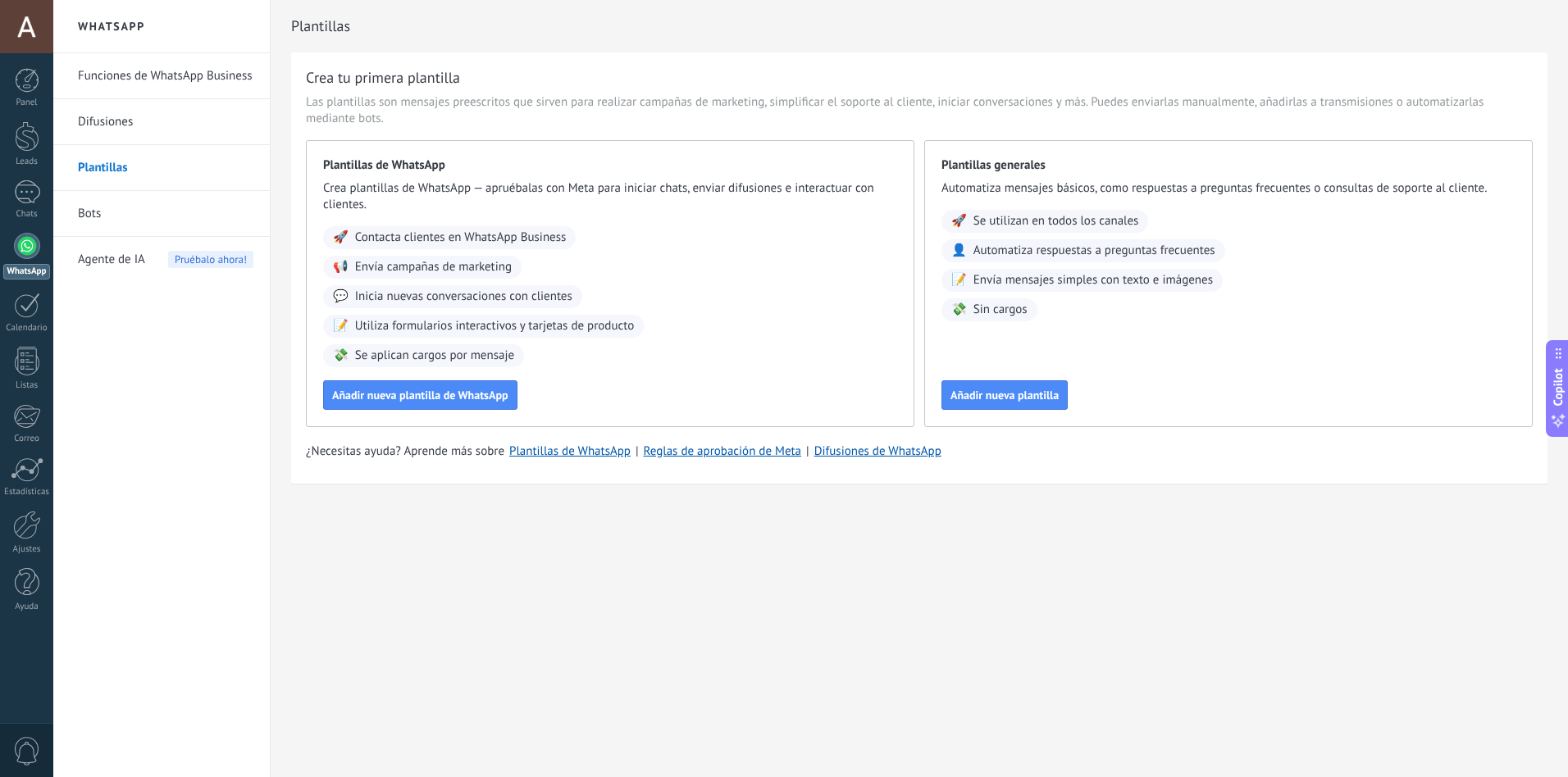
click at [76, 211] on li "Bots" at bounding box center [161, 214] width 217 height 46
click at [88, 209] on link "Bots" at bounding box center [165, 214] width 175 height 46
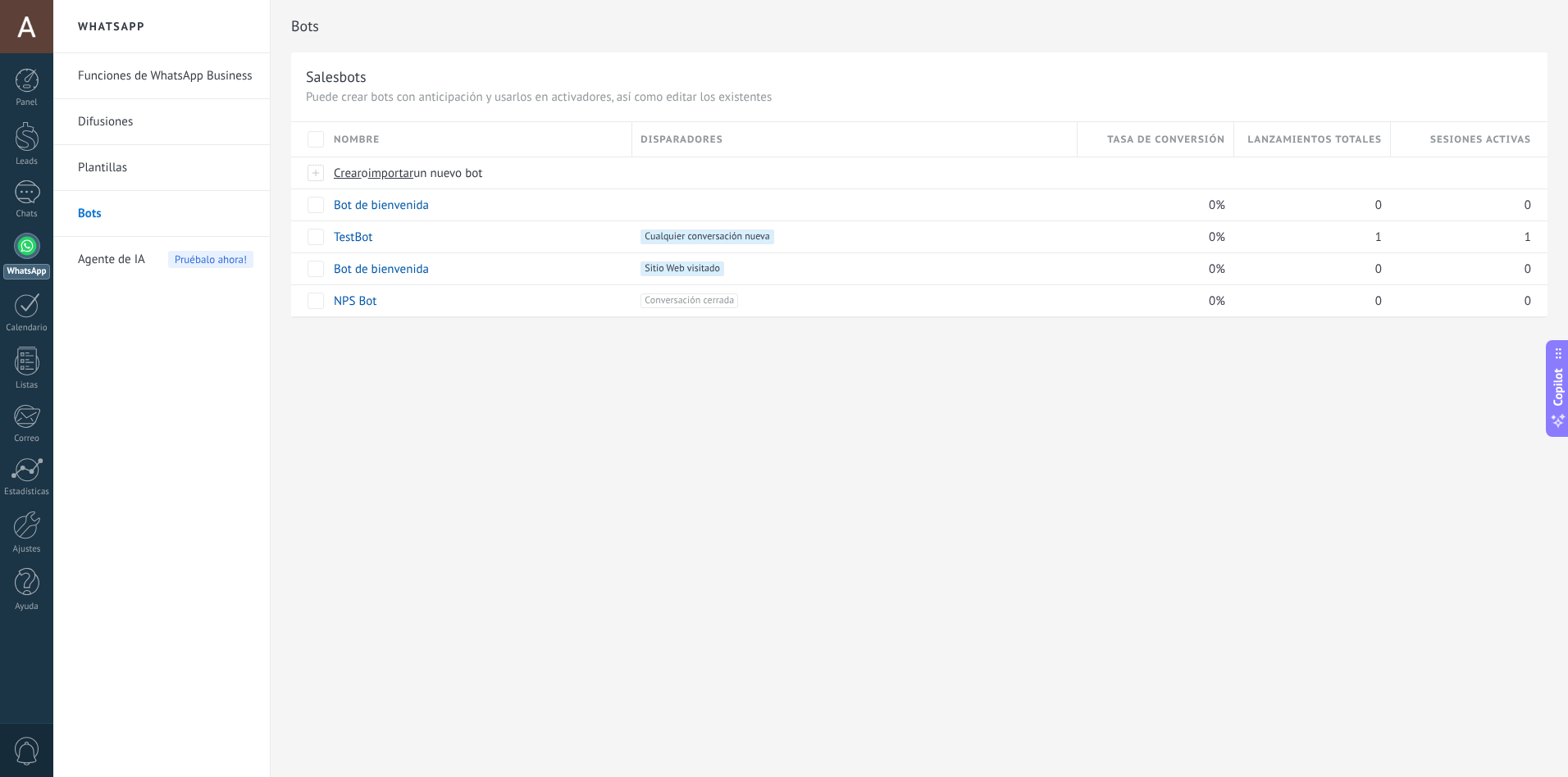
click at [18, 64] on div "Panel Leads Chats WhatsApp Clientes" at bounding box center [53, 388] width 106 height 671
click at [27, 76] on div at bounding box center [27, 80] width 24 height 24
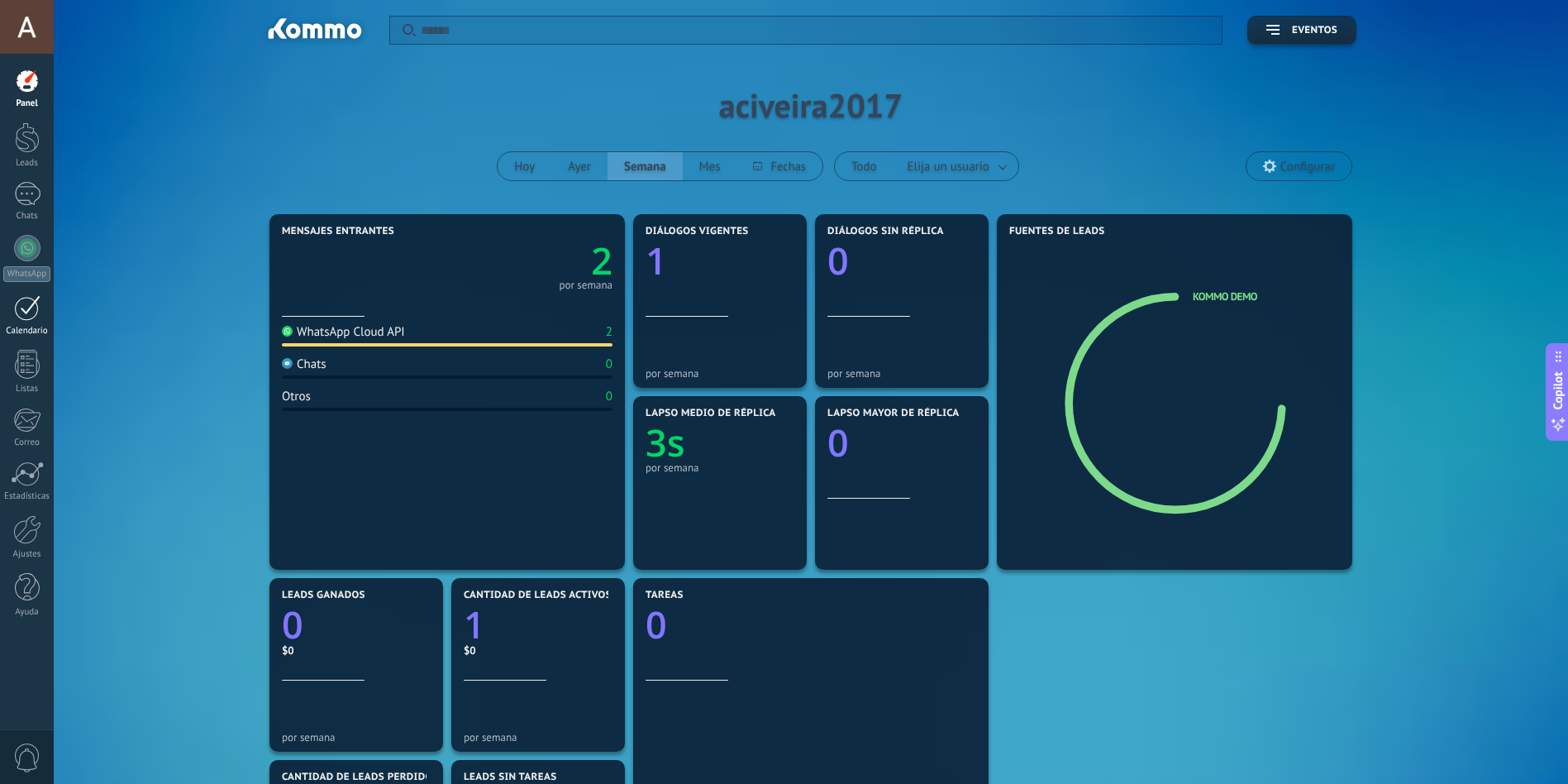
click at [21, 304] on div at bounding box center [27, 308] width 26 height 25
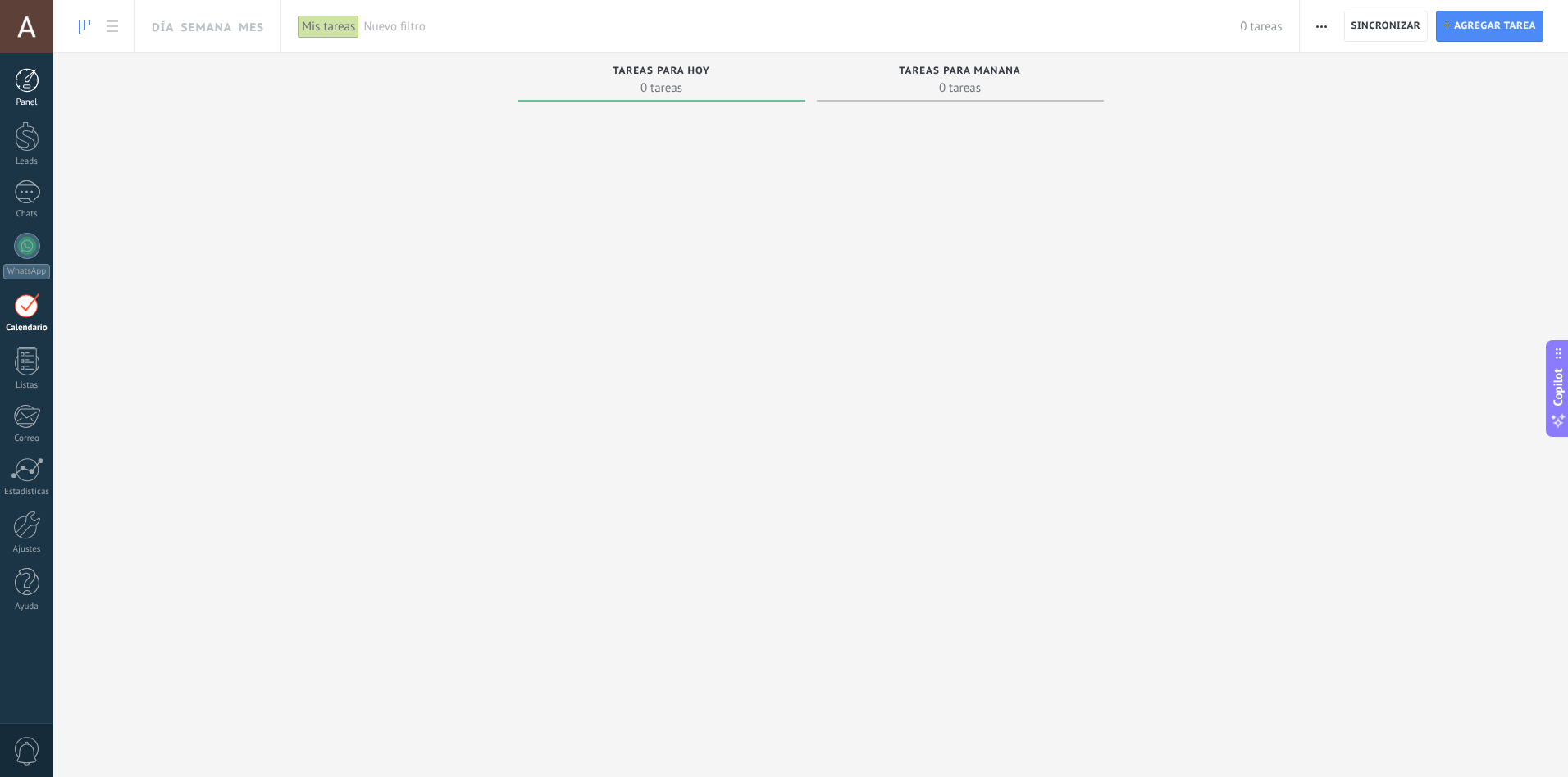
click at [17, 87] on div at bounding box center [27, 80] width 24 height 24
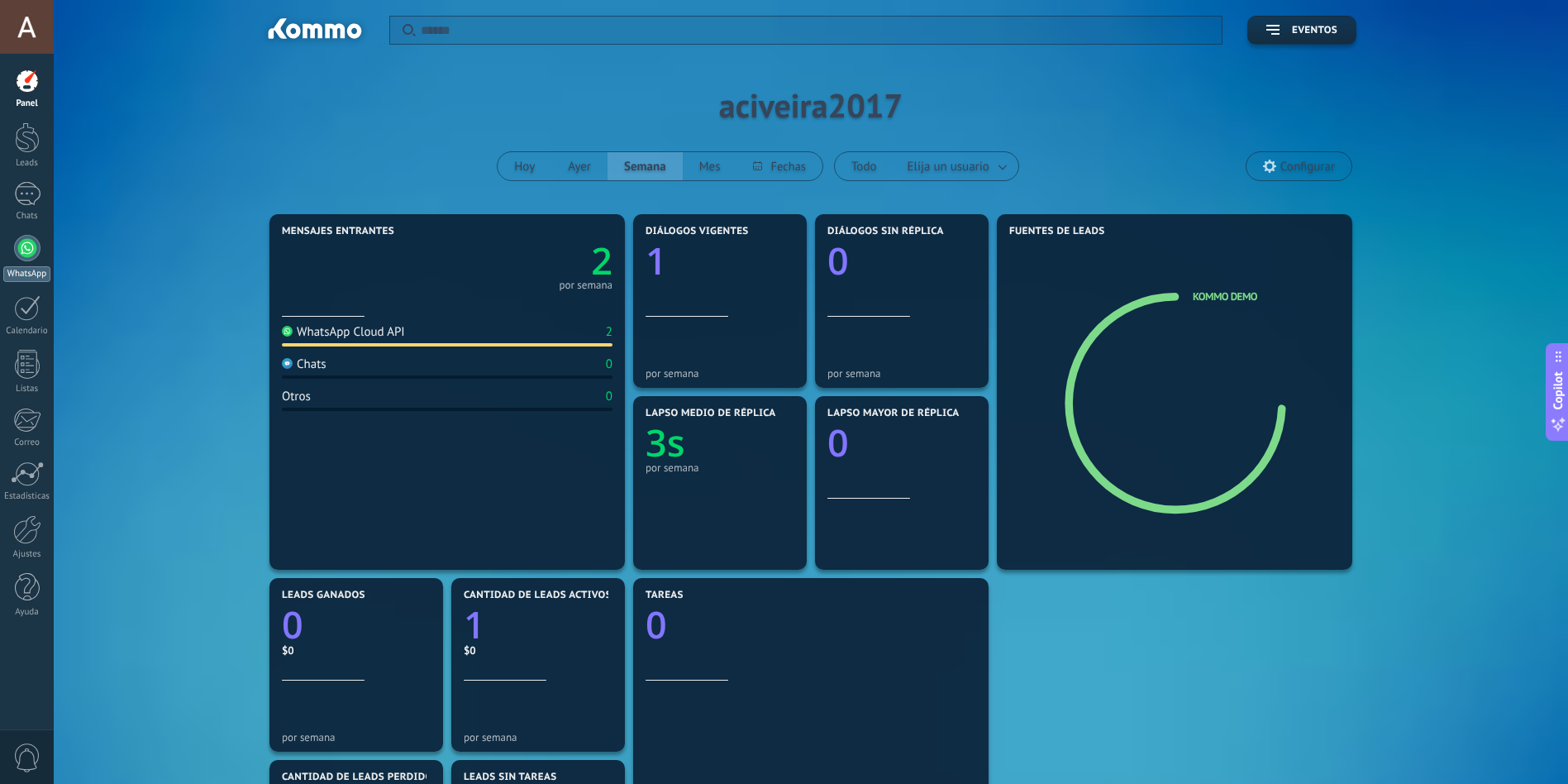
click at [17, 256] on div at bounding box center [27, 248] width 26 height 26
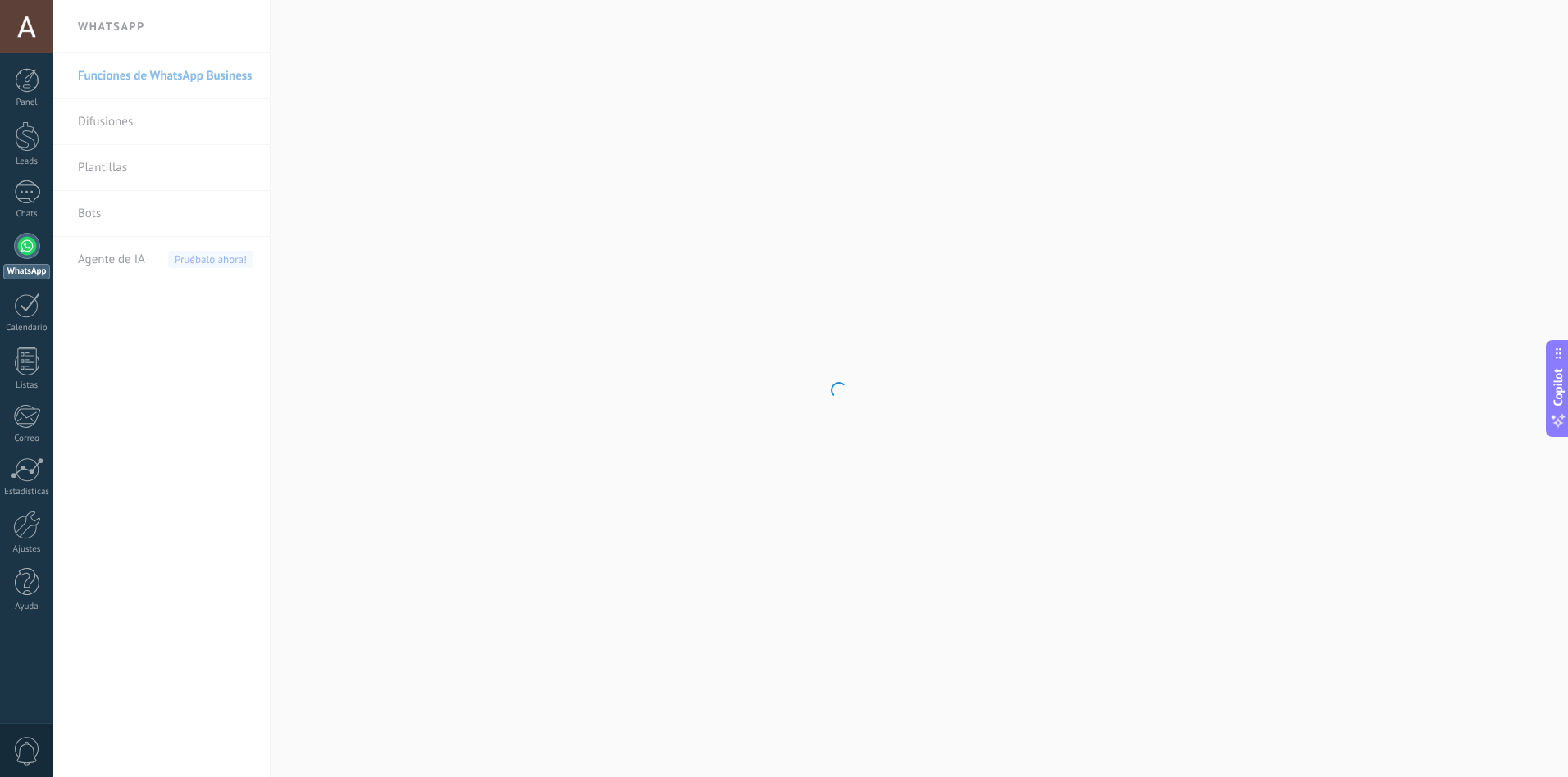
click at [20, 252] on div at bounding box center [27, 246] width 26 height 26
click at [83, 208] on link "Bots" at bounding box center [165, 214] width 175 height 46
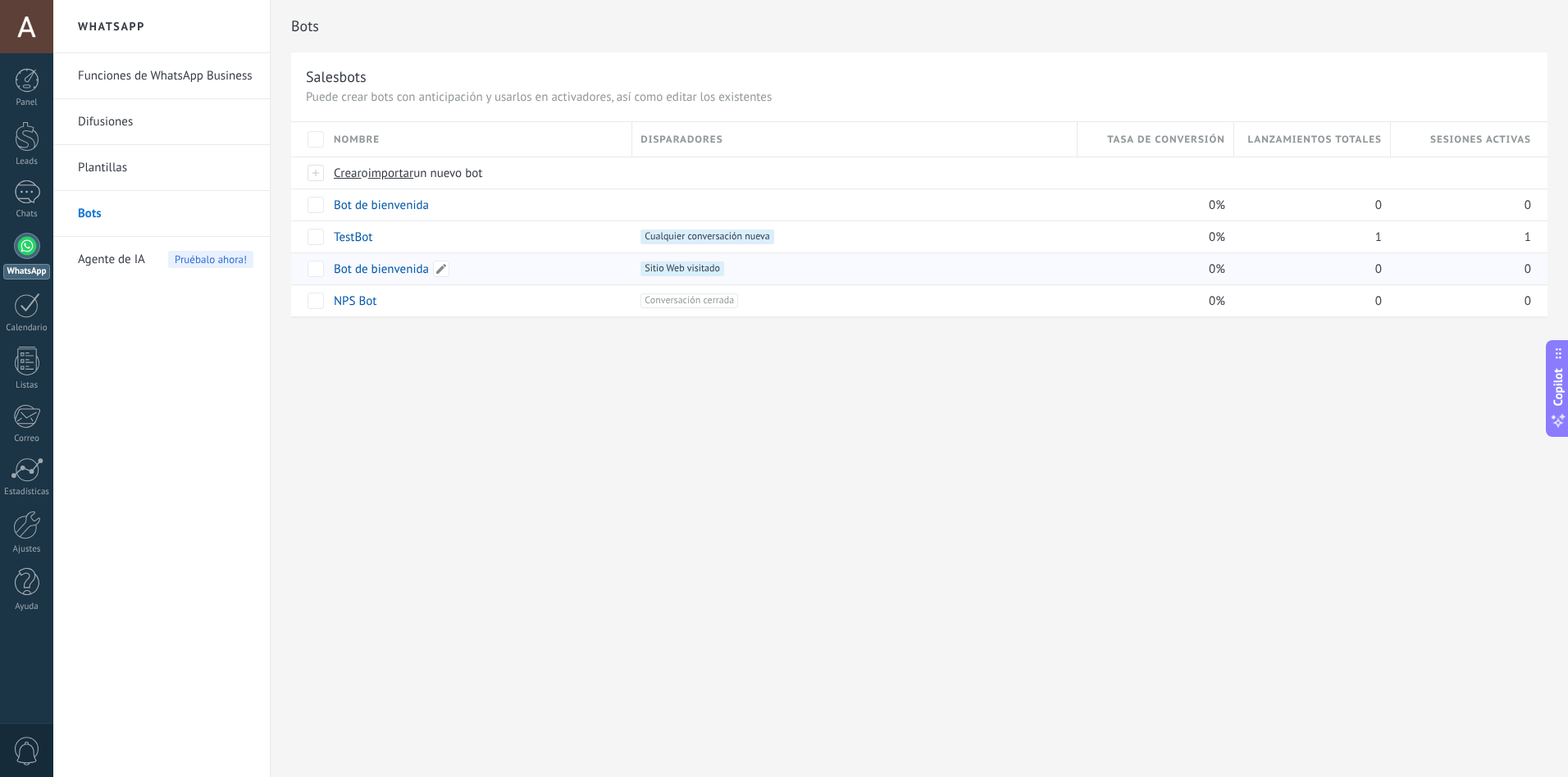
click at [404, 274] on link "Bot de bienvenida" at bounding box center [382, 269] width 95 height 16
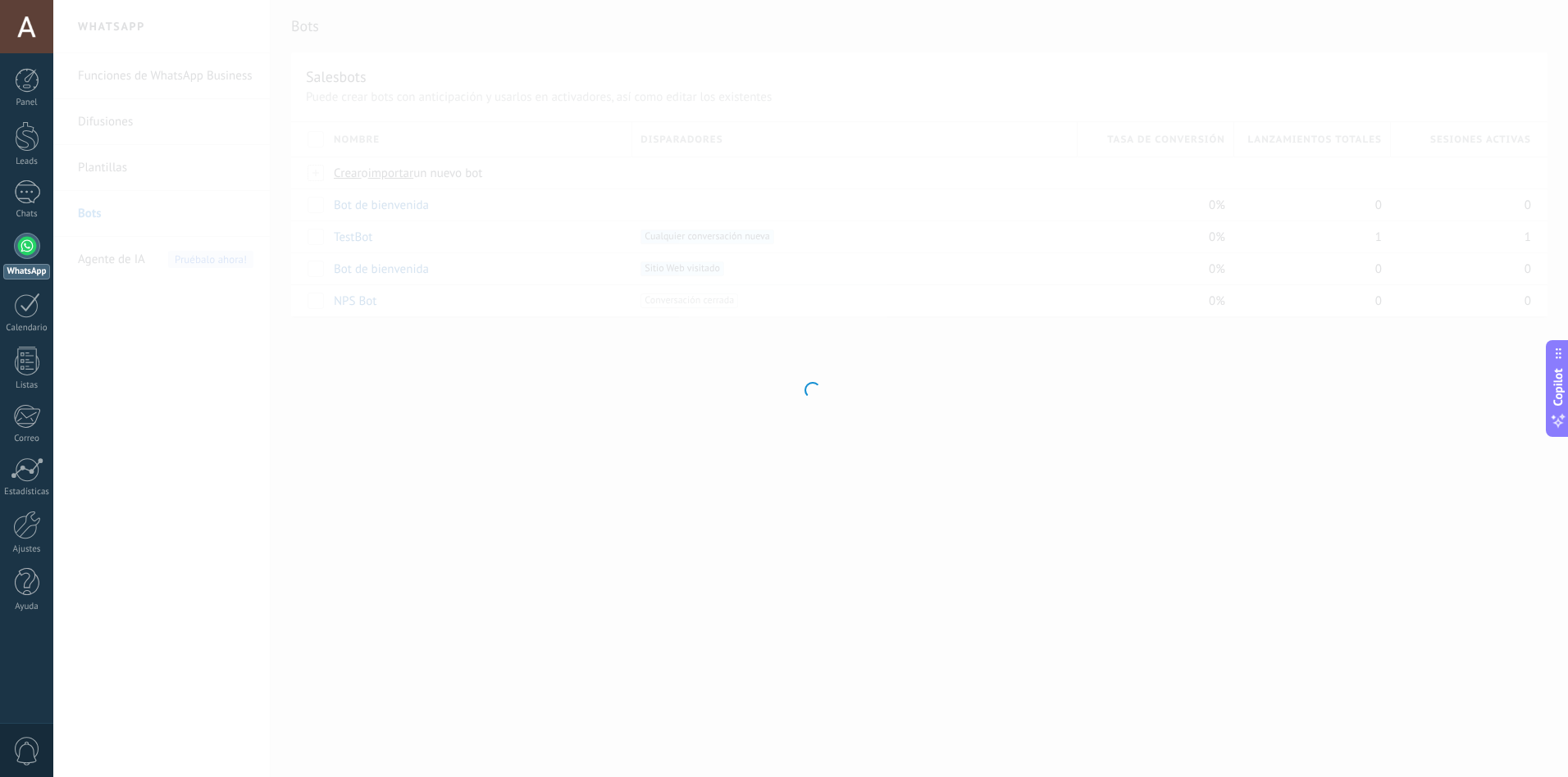
type input "**********"
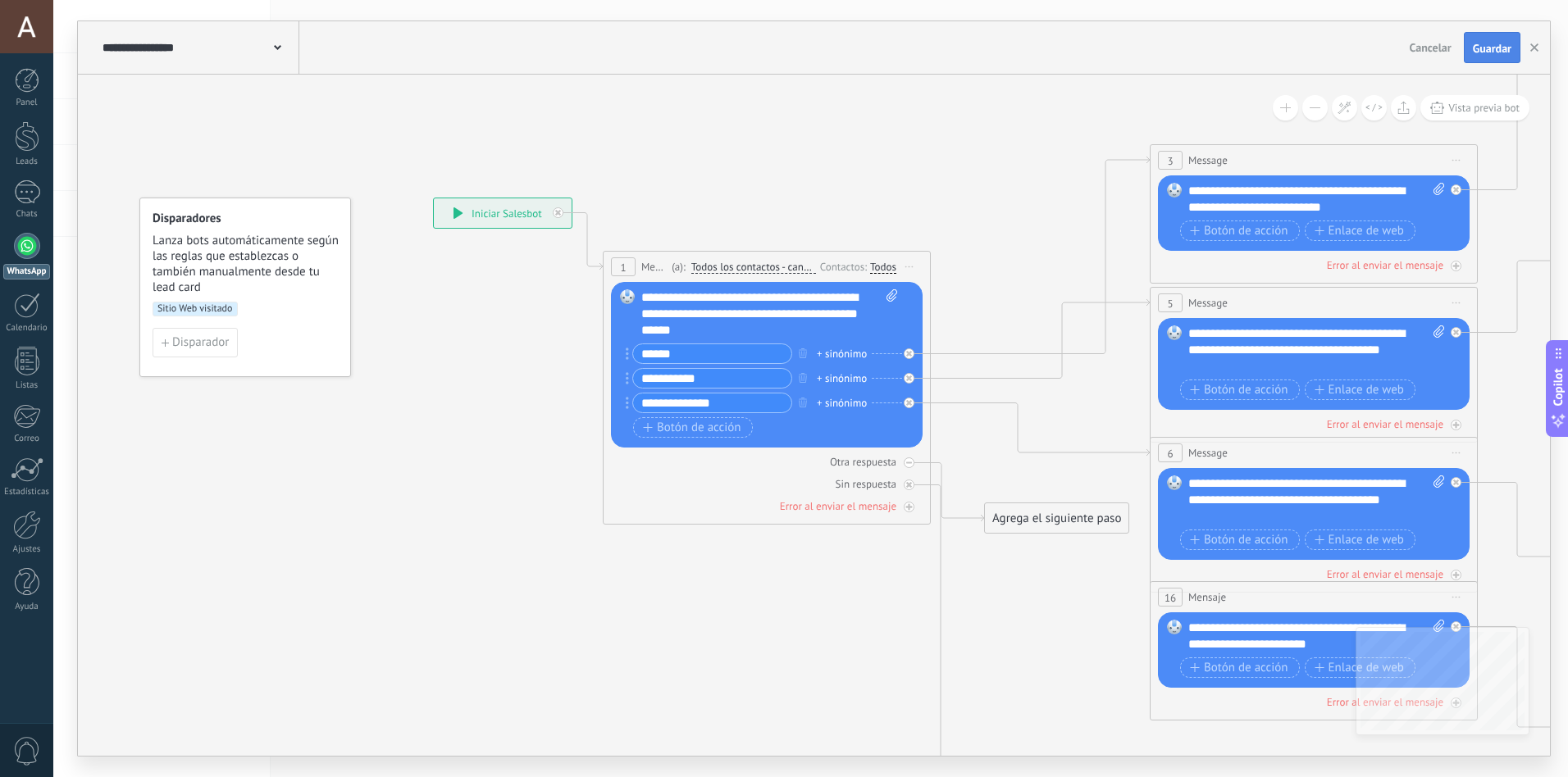
click at [1491, 43] on span "Guardar" at bounding box center [1491, 49] width 38 height 11
click at [1533, 46] on icon "button" at bounding box center [1534, 48] width 8 height 8
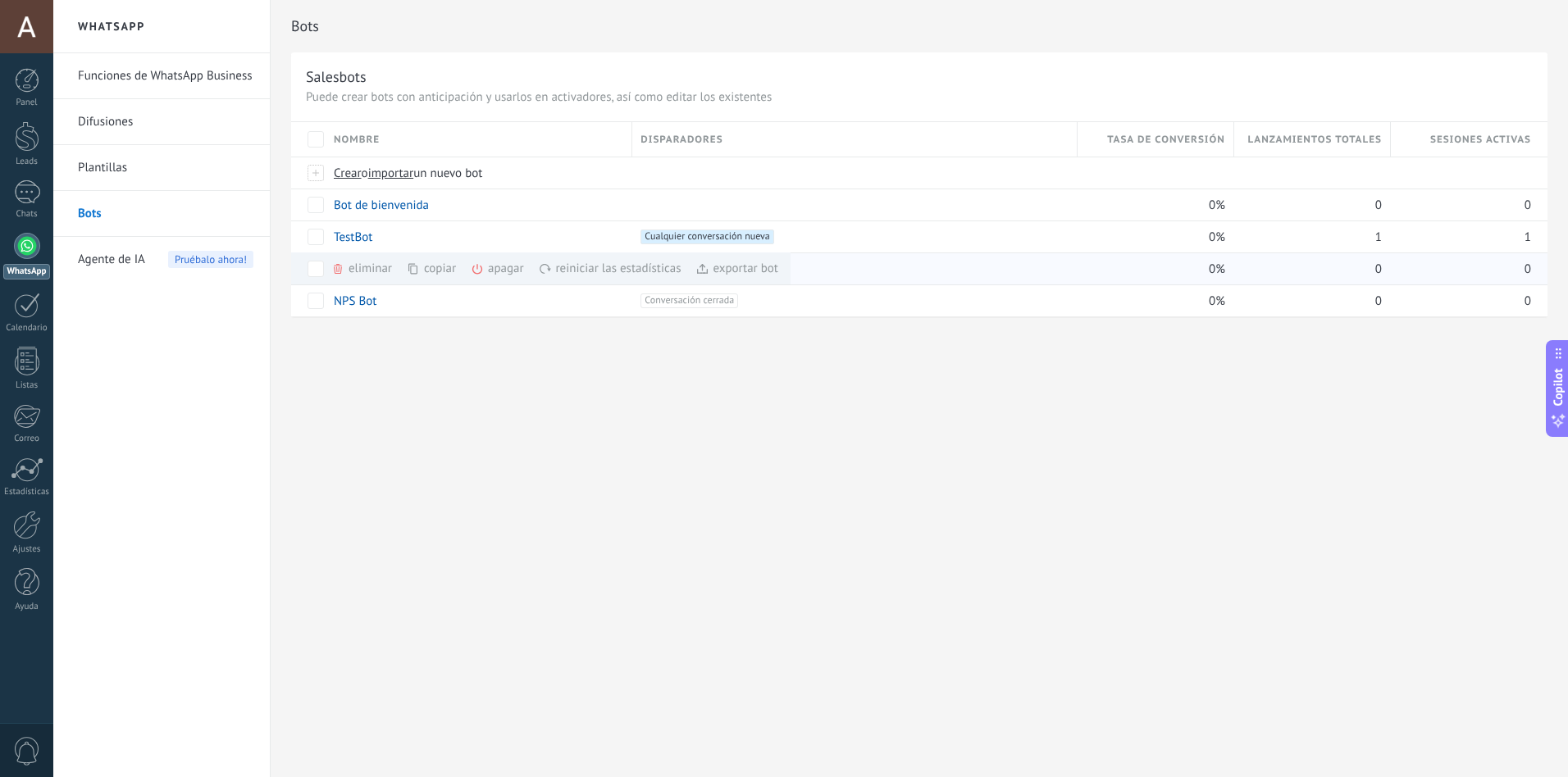
click at [735, 269] on div "exportar bot màs" at bounding box center [736, 269] width 83 height 32
click at [1085, 541] on div "Bots Salesbots Puede crear bots con anticipación y usarlos en activadores, así …" at bounding box center [919, 388] width 1297 height 777
click at [559, 274] on div "reiniciar las estadísticas màs" at bounding box center [637, 269] width 199 height 32
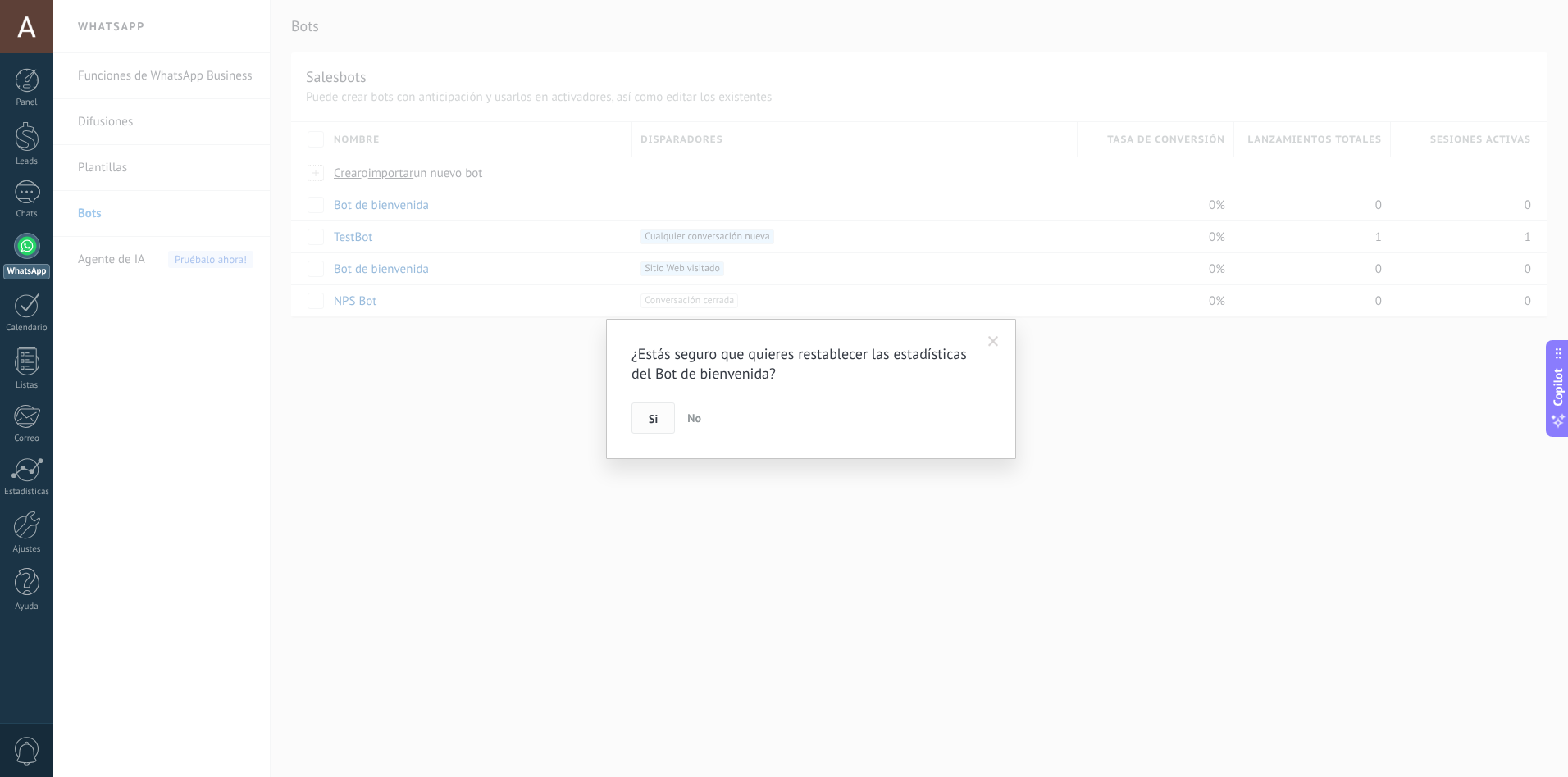
click at [654, 421] on span "Si" at bounding box center [653, 419] width 9 height 11
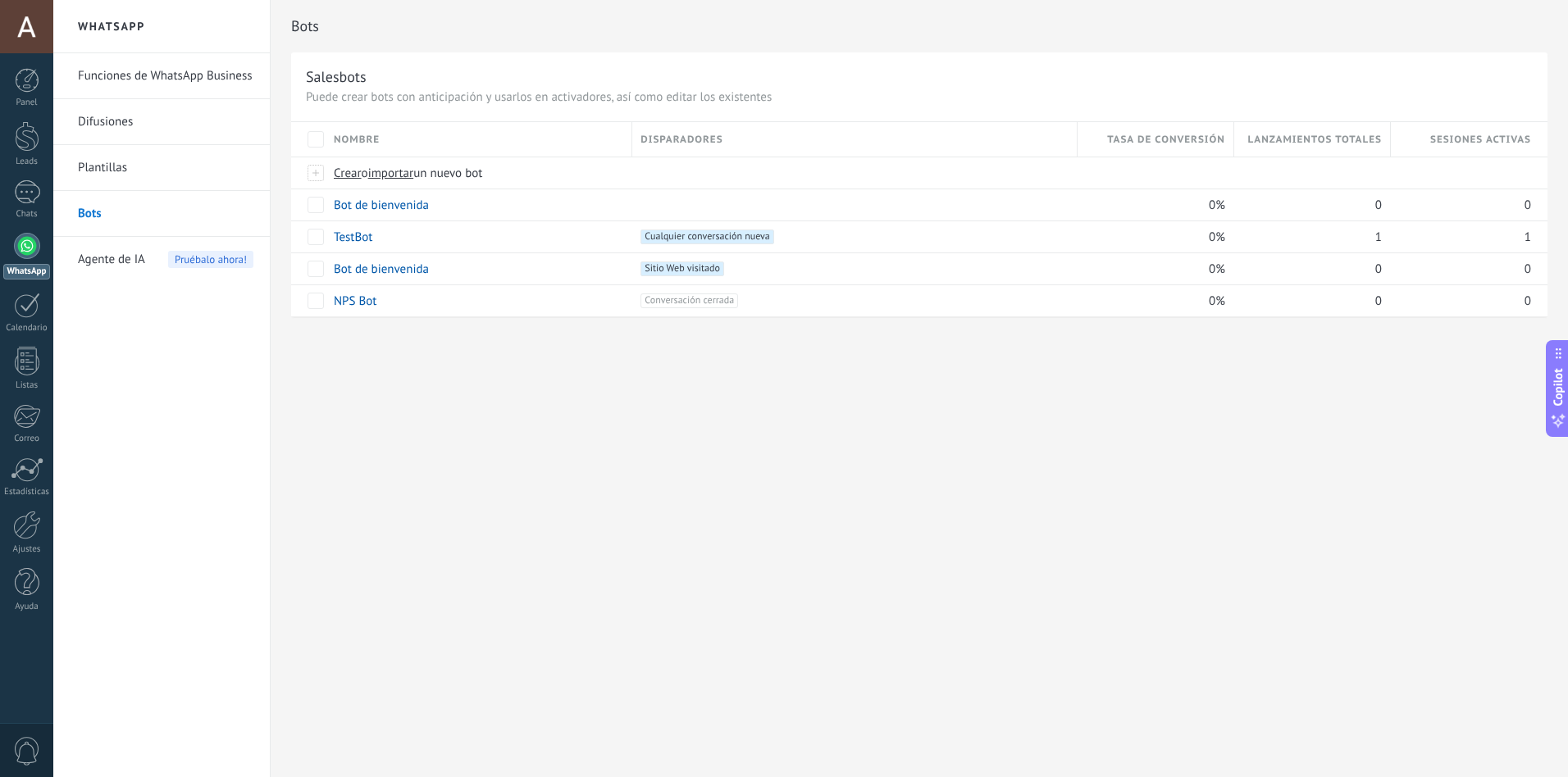
click at [112, 72] on link "Funciones de WhatsApp Business" at bounding box center [165, 76] width 175 height 46
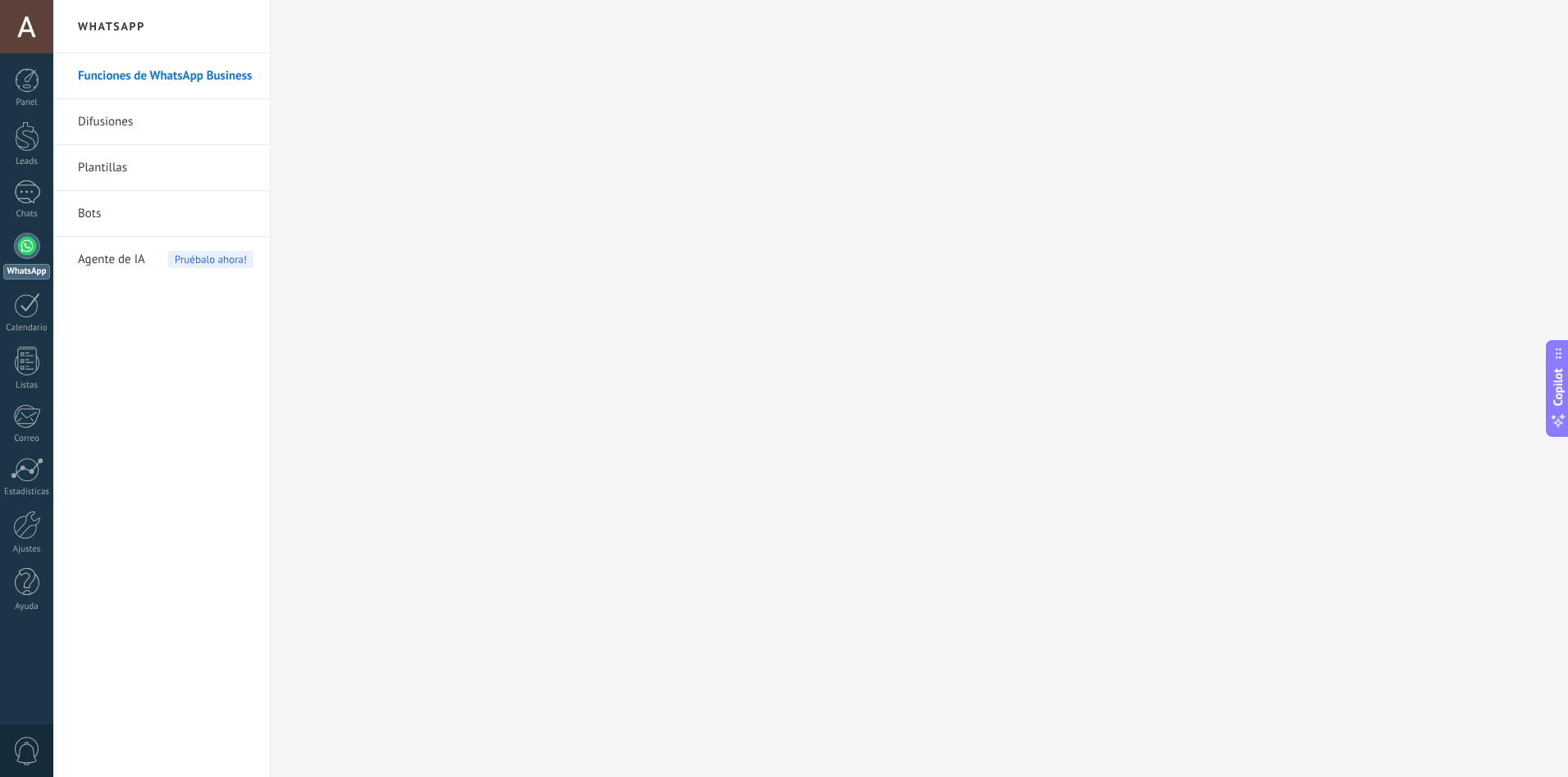
click at [90, 214] on link "Bots" at bounding box center [165, 214] width 175 height 46
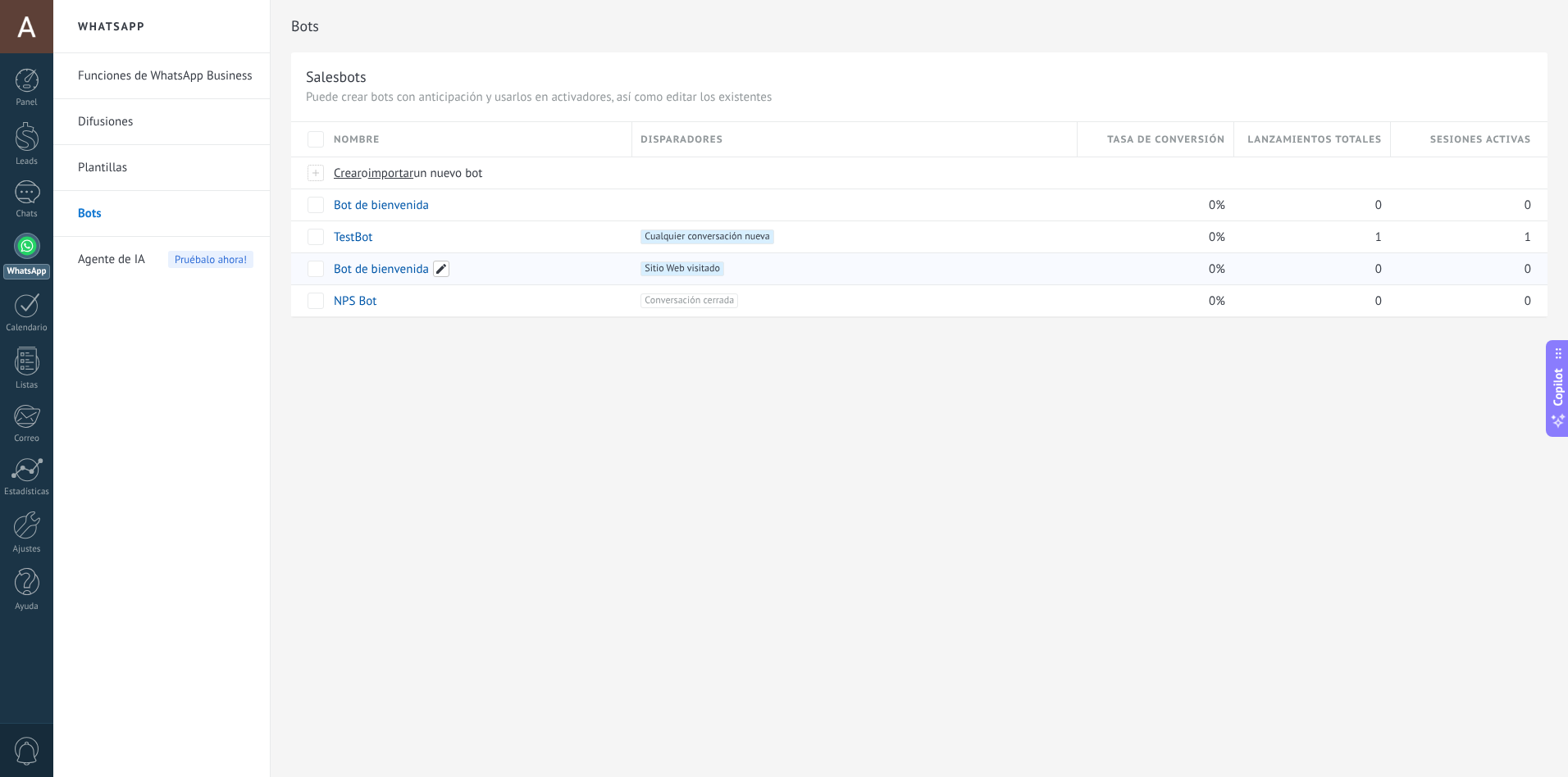
click at [444, 270] on span at bounding box center [441, 269] width 17 height 17
type input "**********"
click at [378, 310] on span "Guardar" at bounding box center [371, 307] width 38 height 11
click at [409, 269] on link "Bot de bienvenida ILED" at bounding box center [396, 269] width 123 height 16
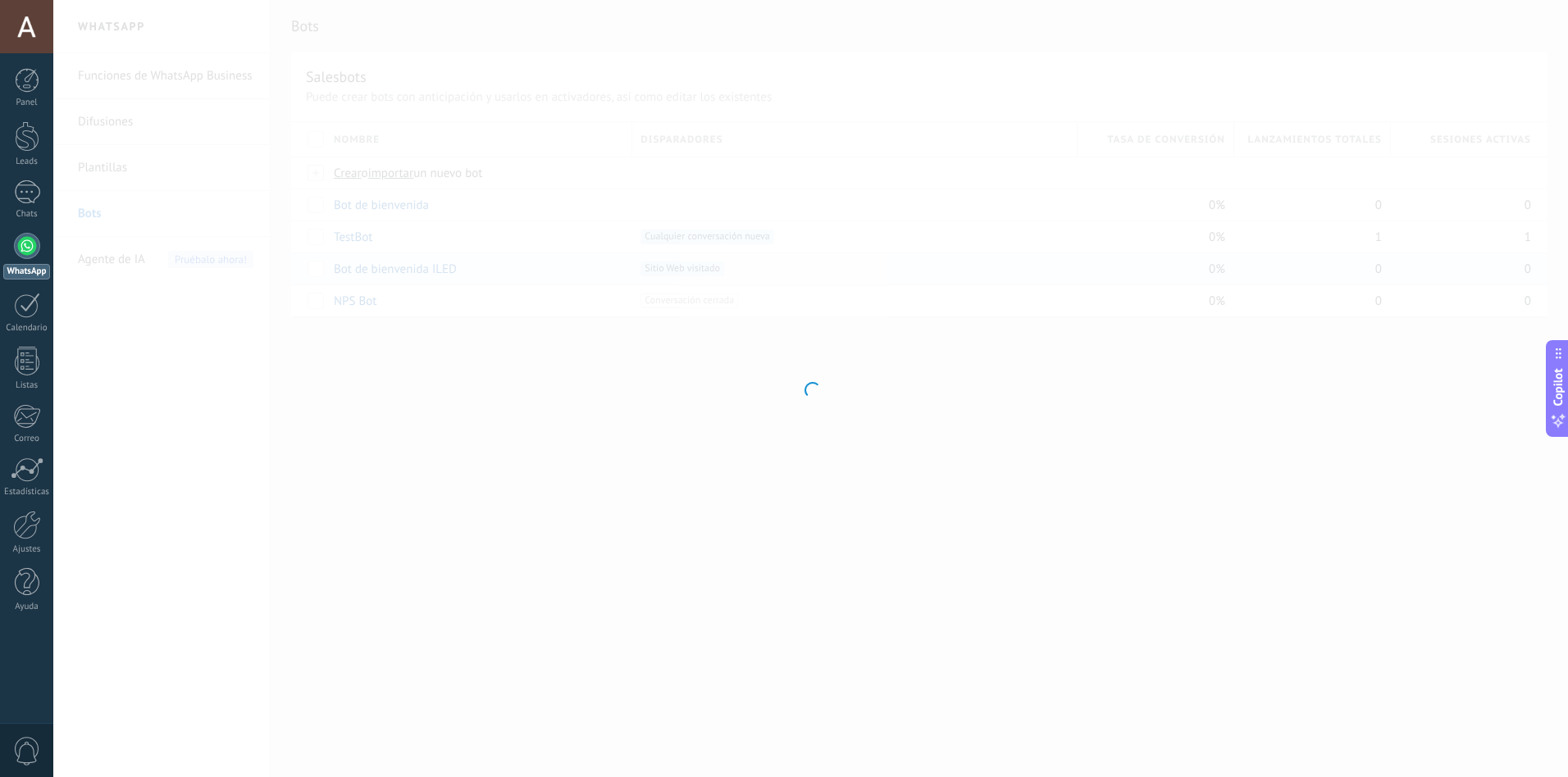
type input "**********"
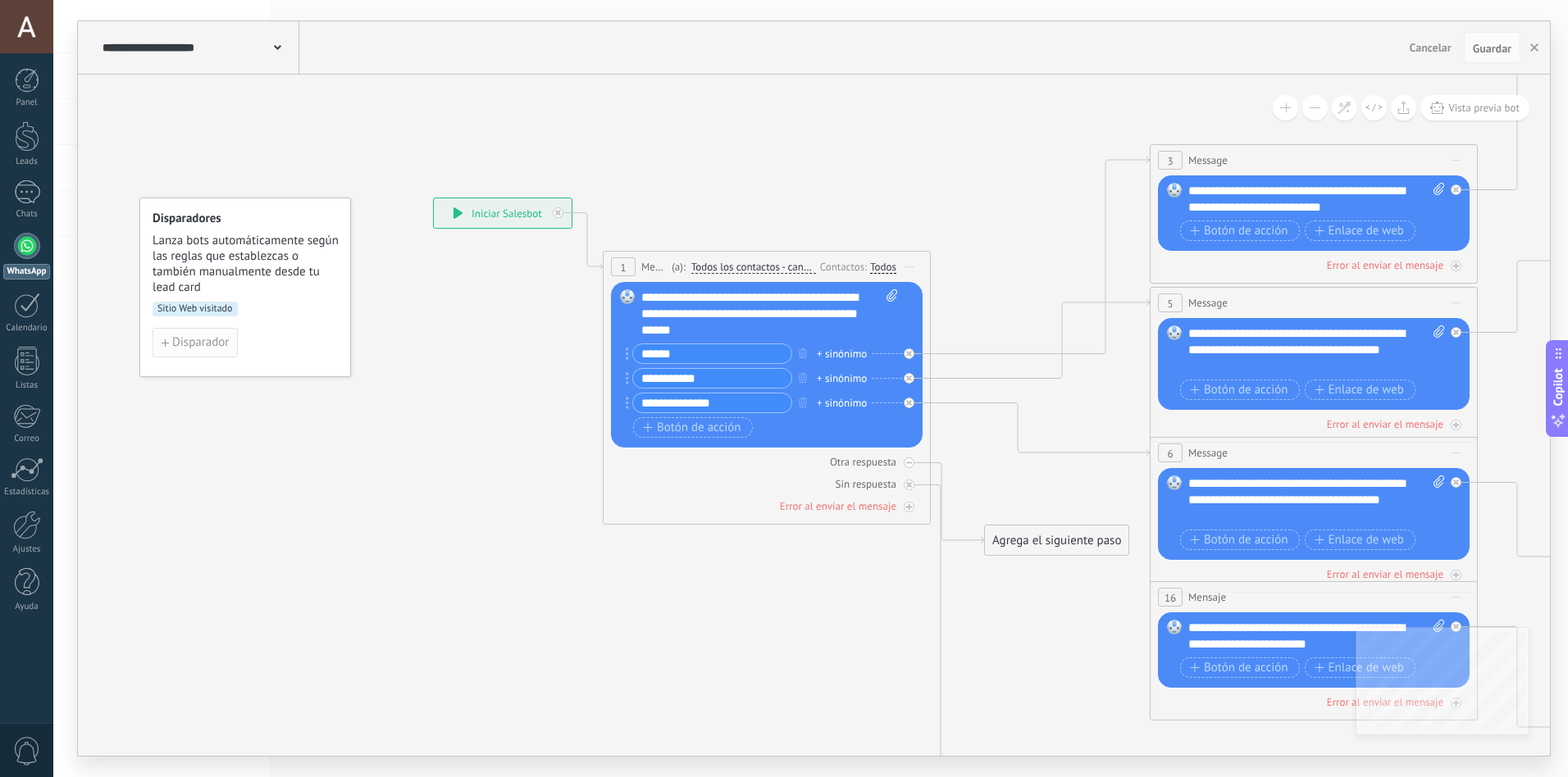
click at [183, 344] on span "Disparador" at bounding box center [201, 342] width 57 height 11
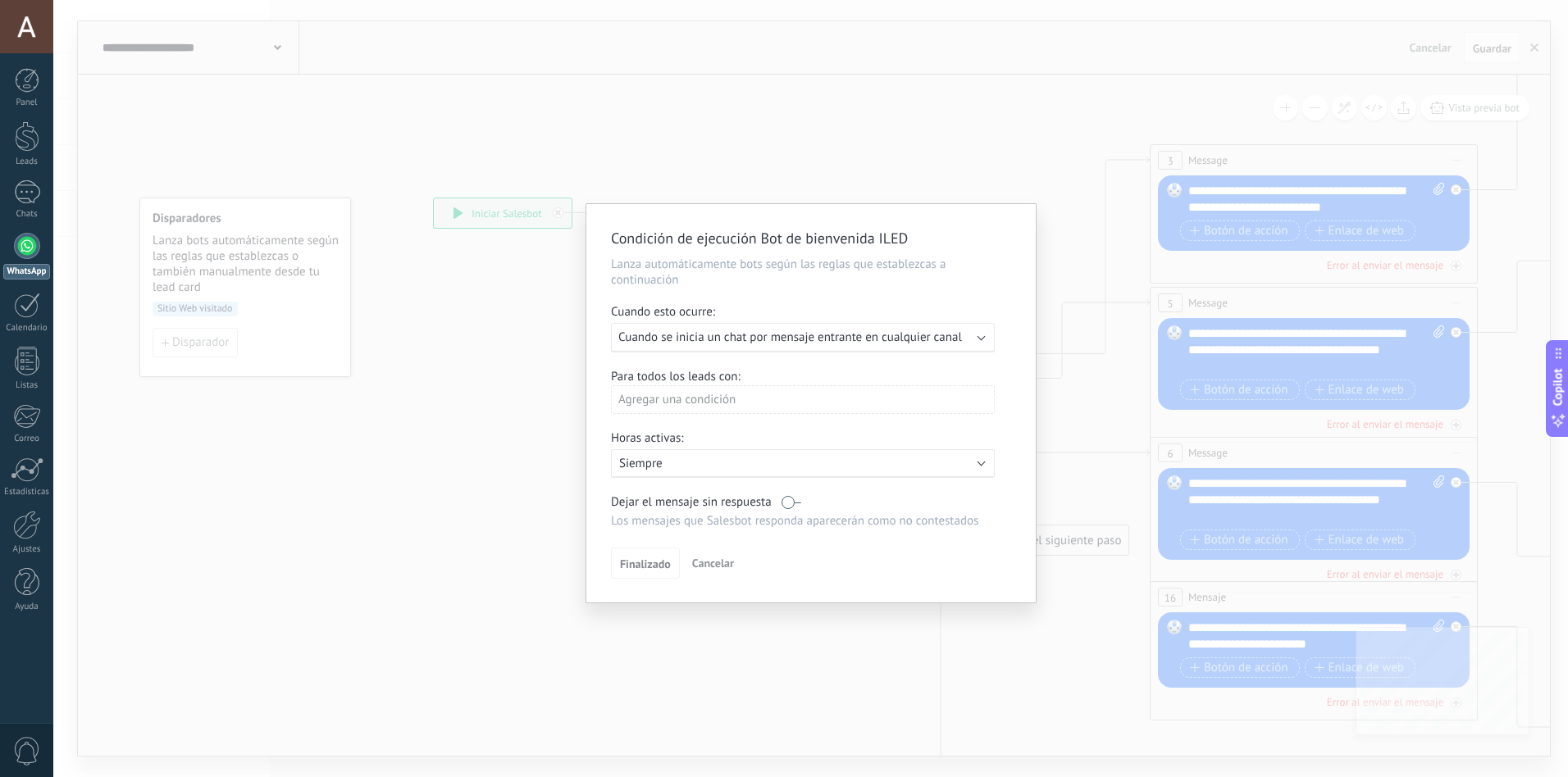
click at [776, 340] on span "Cuando se inicia un chat por mensaje entrante en cualquier canal" at bounding box center [791, 337] width 343 height 16
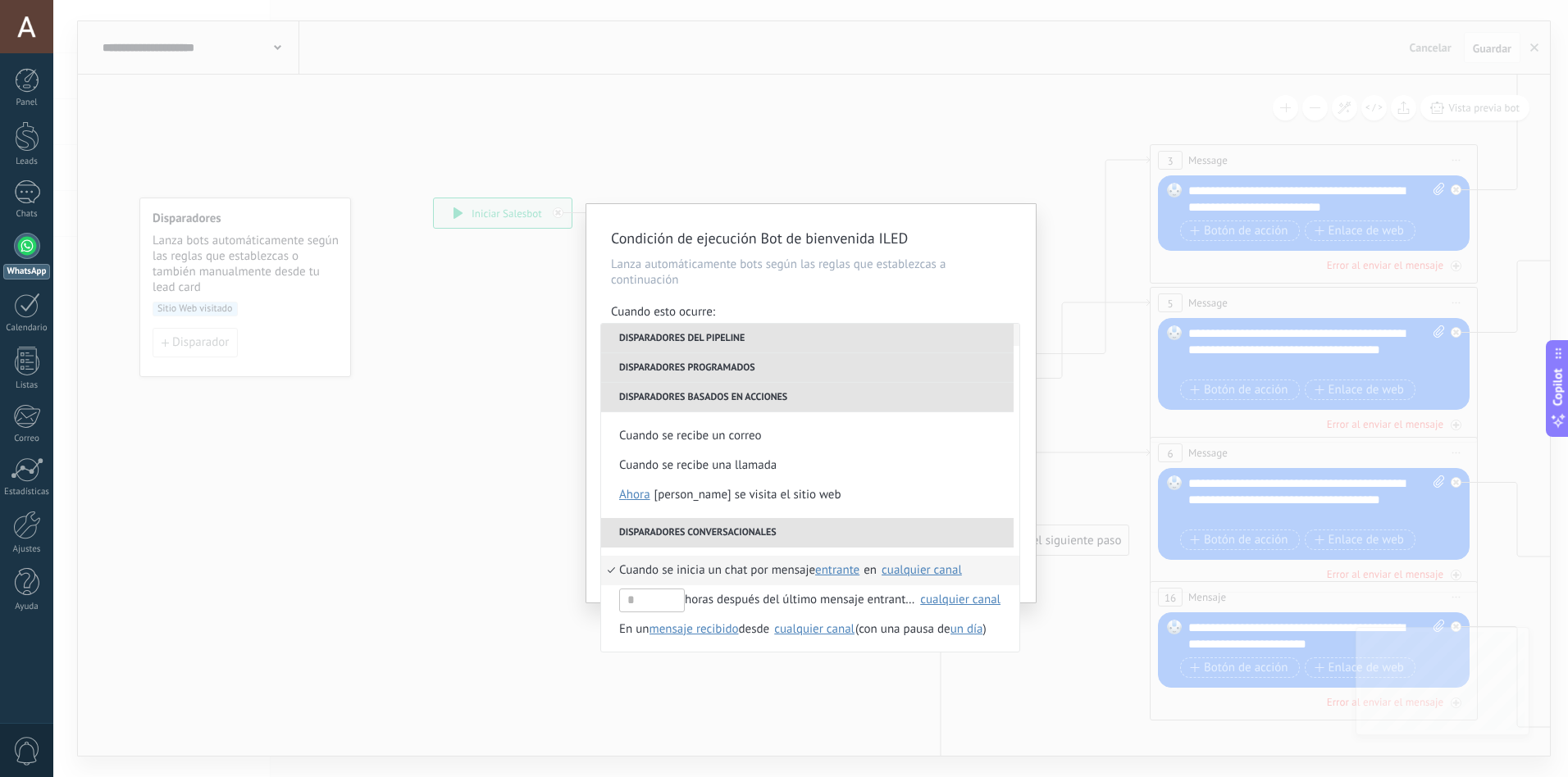
scroll to position [328, 0]
click at [750, 489] on div "Сuando se visita el sitio web" at bounding box center [748, 494] width 187 height 30
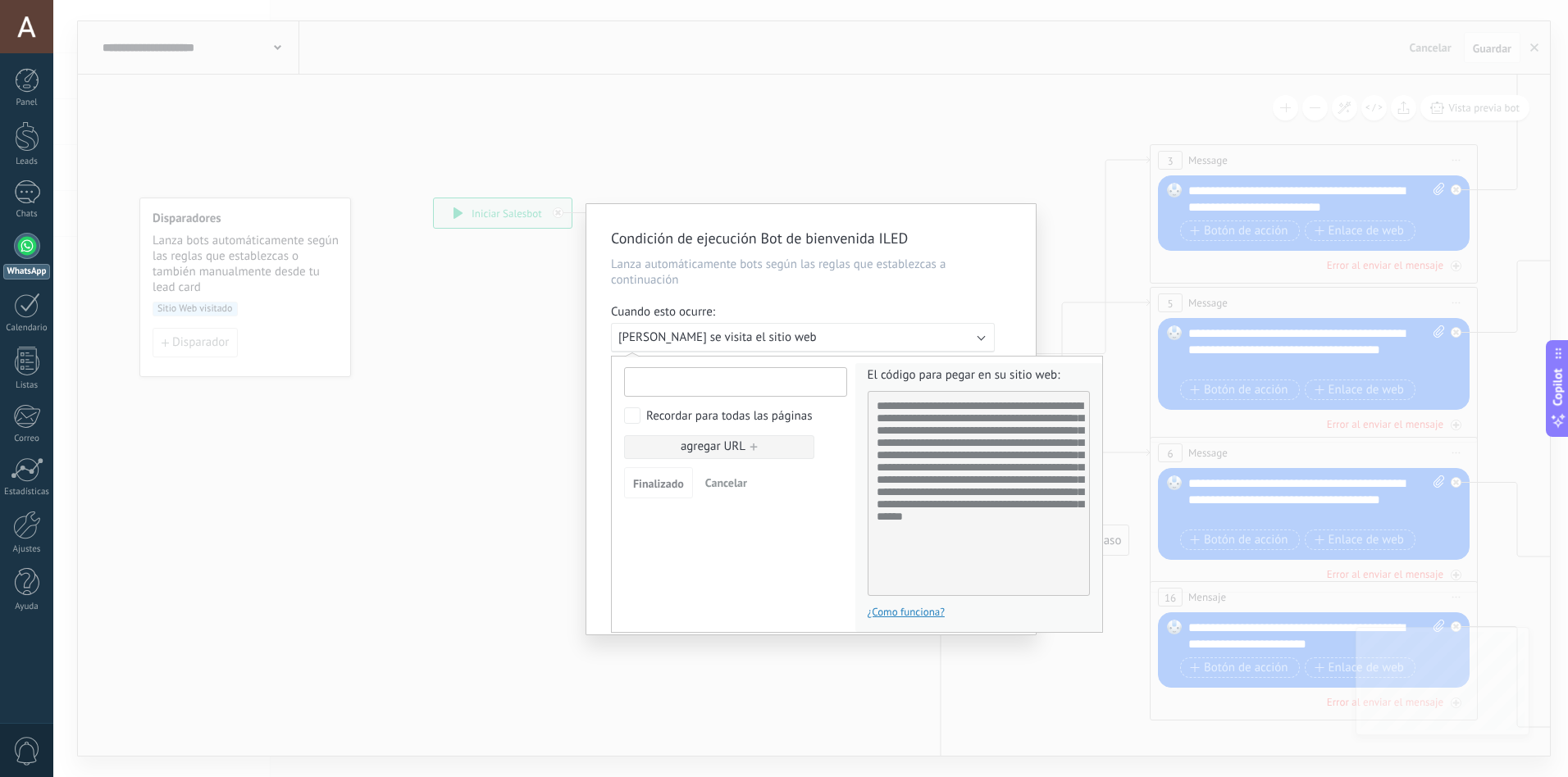
click at [675, 382] on input "text" at bounding box center [735, 382] width 223 height 30
paste input "**********"
type input "**********"
click at [680, 447] on span "agregar URL" at bounding box center [712, 447] width 64 height 21
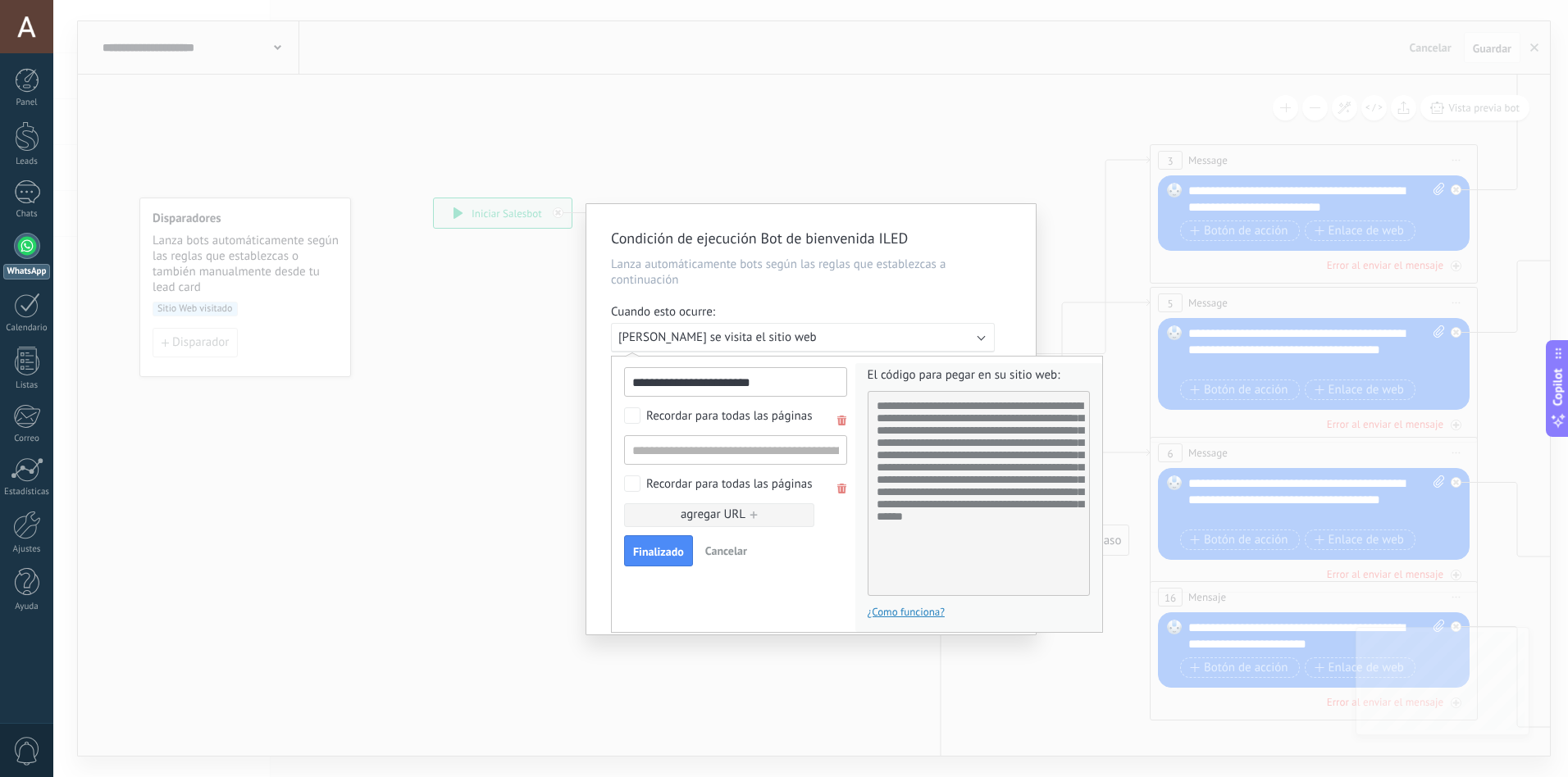
click at [840, 487] on span at bounding box center [842, 488] width 10 height 10
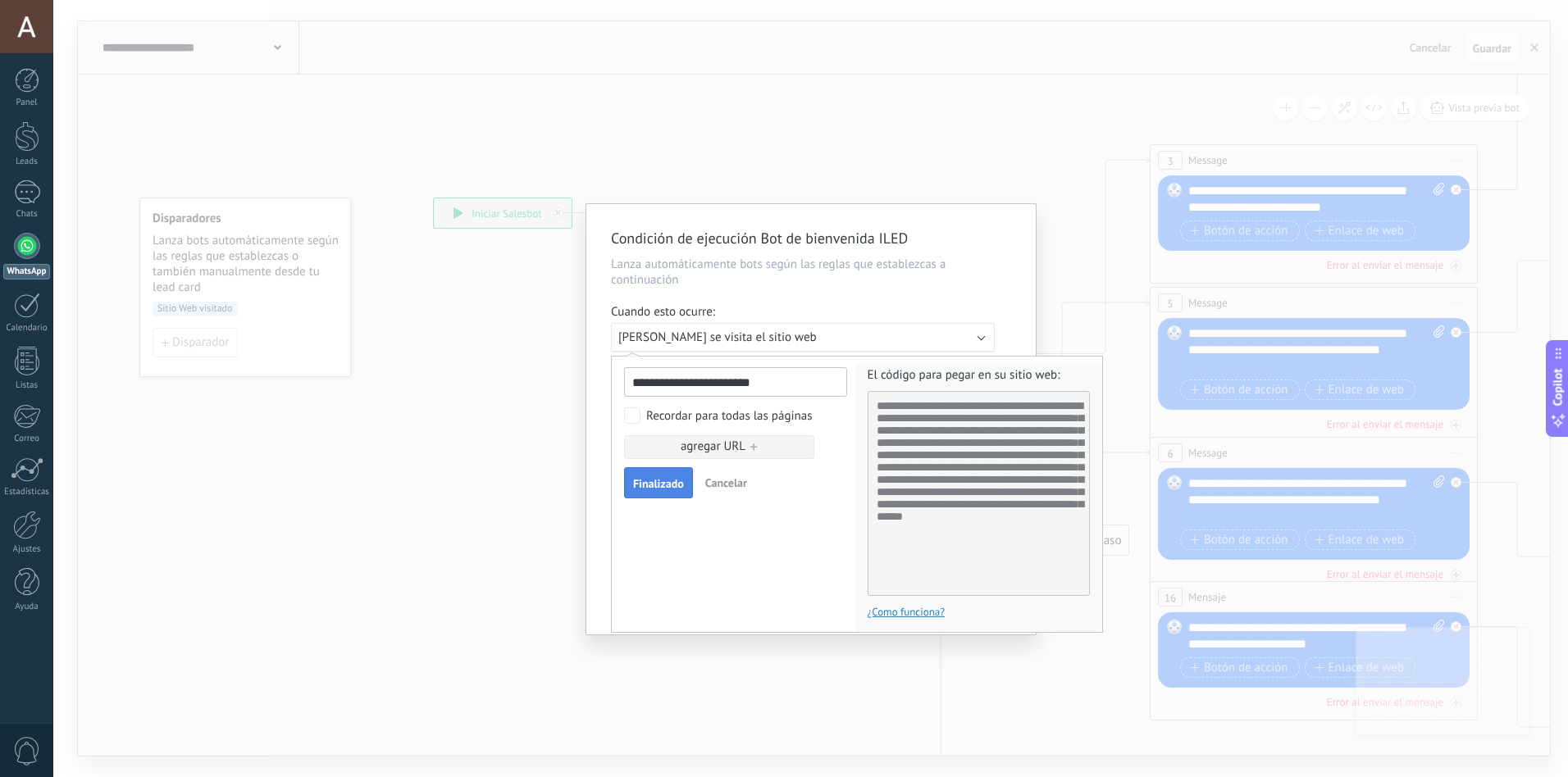
click at [660, 482] on span "Finalizado" at bounding box center [658, 483] width 50 height 11
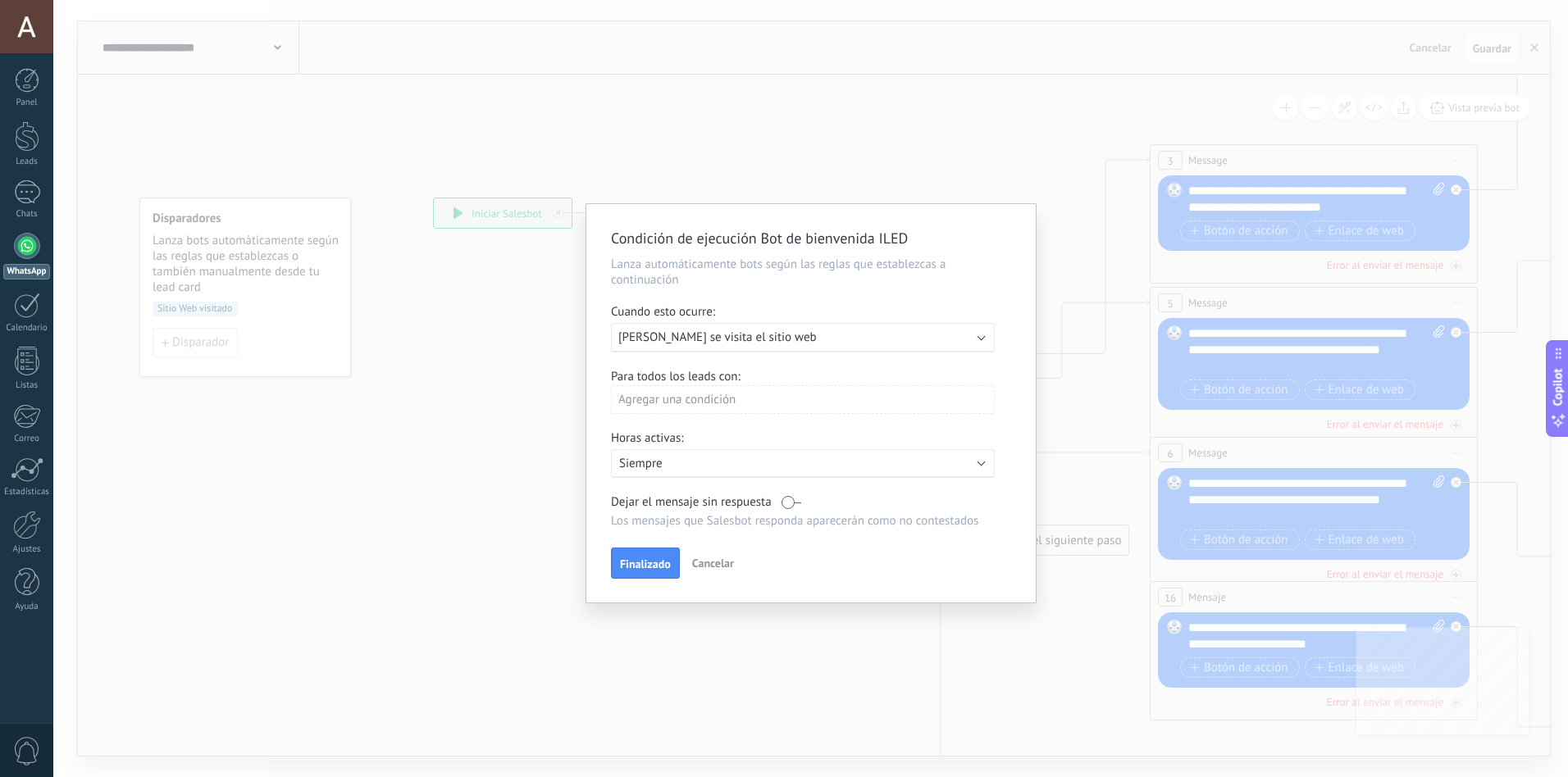
click at [708, 334] on span "Сuando se visita el sitio web" at bounding box center [718, 337] width 199 height 16
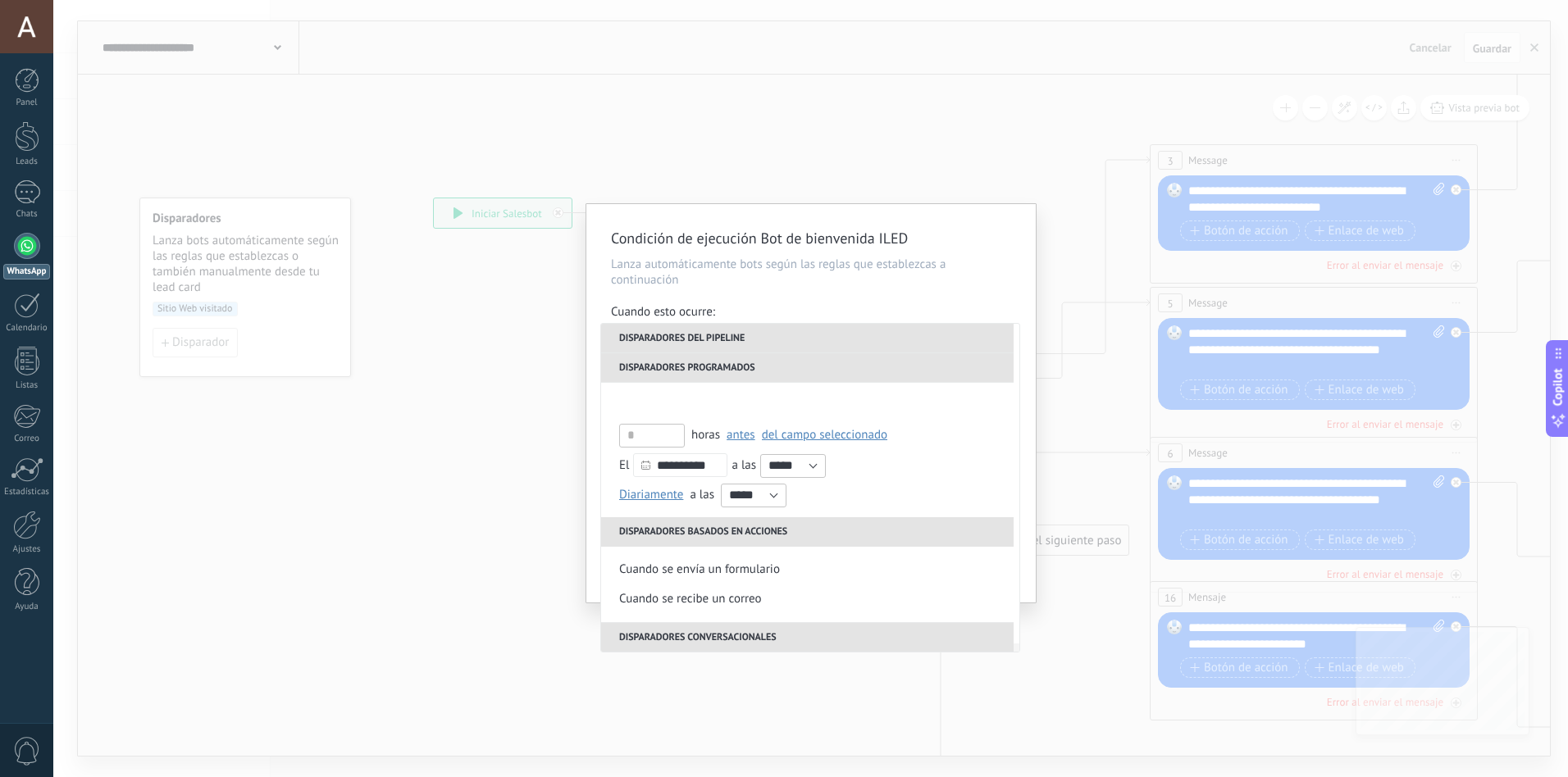
scroll to position [387, 0]
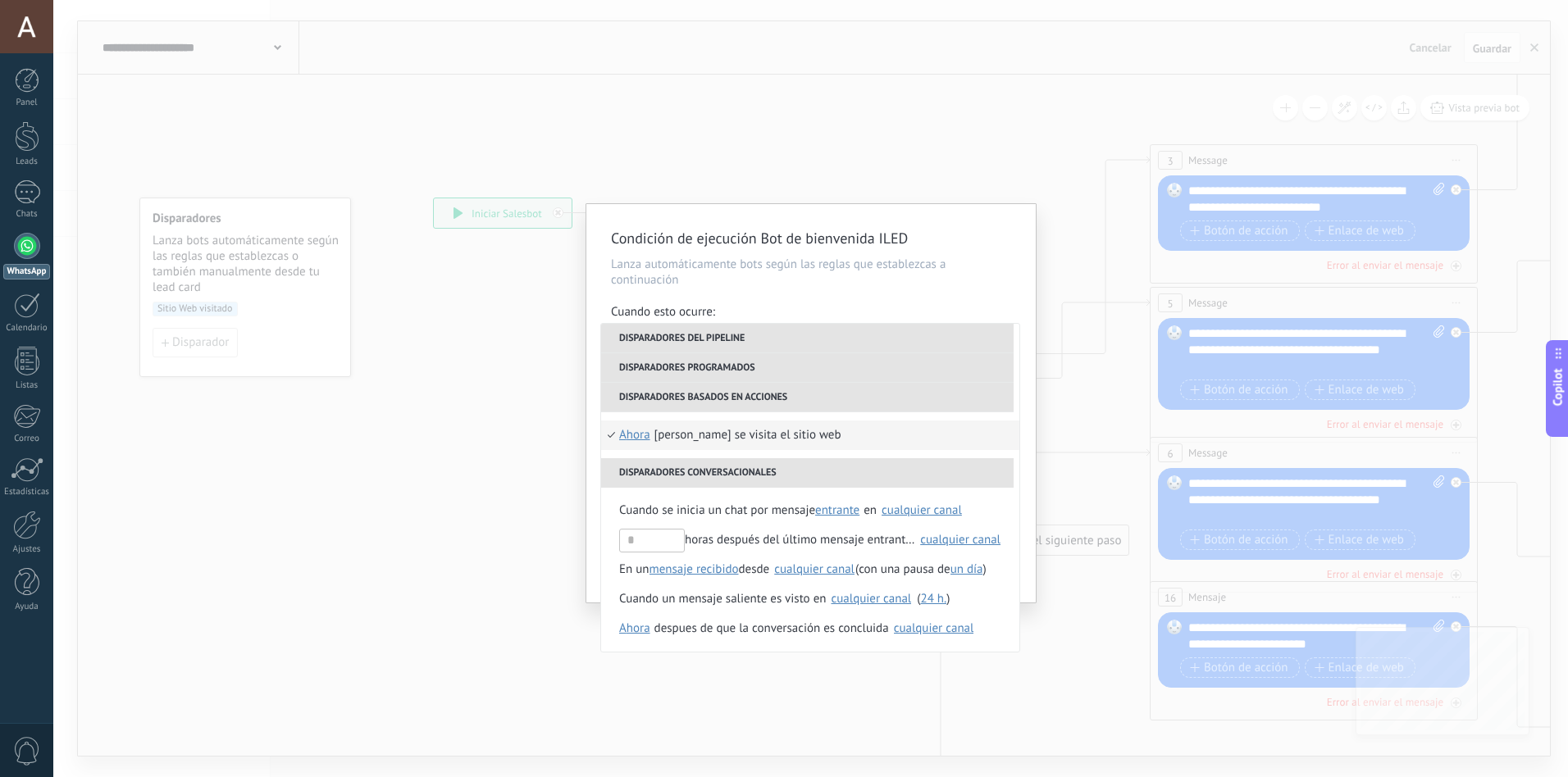
click at [741, 434] on div "Сuando se visita el sitio web" at bounding box center [748, 436] width 187 height 30
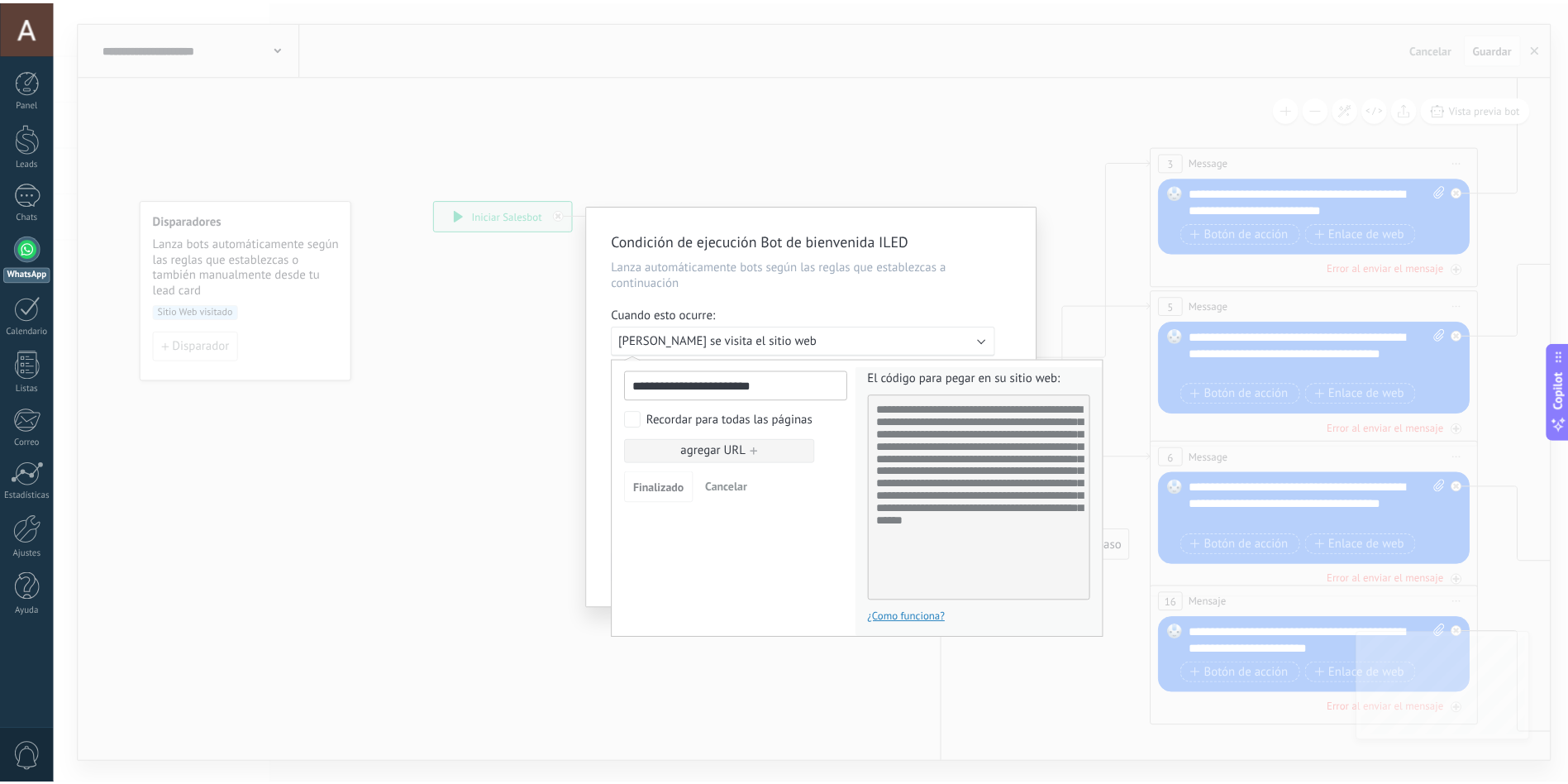
scroll to position [20, 0]
drag, startPoint x: 885, startPoint y: 409, endPoint x: 1058, endPoint y: 599, distance: 257.0
click at [1058, 599] on textarea "**********" at bounding box center [987, 498] width 225 height 207
click at [658, 490] on span "Finalizado" at bounding box center [663, 488] width 51 height 11
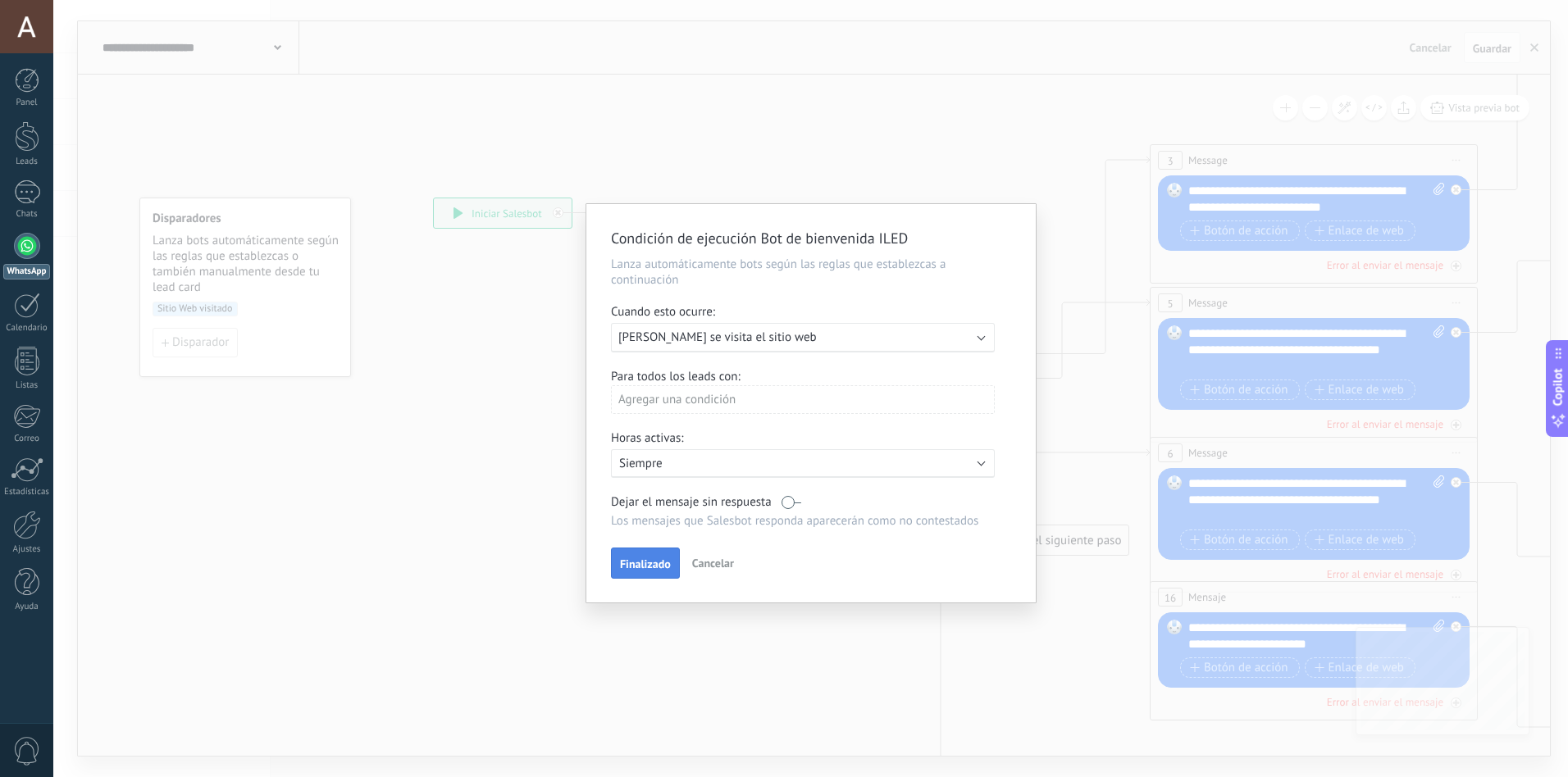
click at [648, 558] on span "Finalizado" at bounding box center [645, 563] width 50 height 11
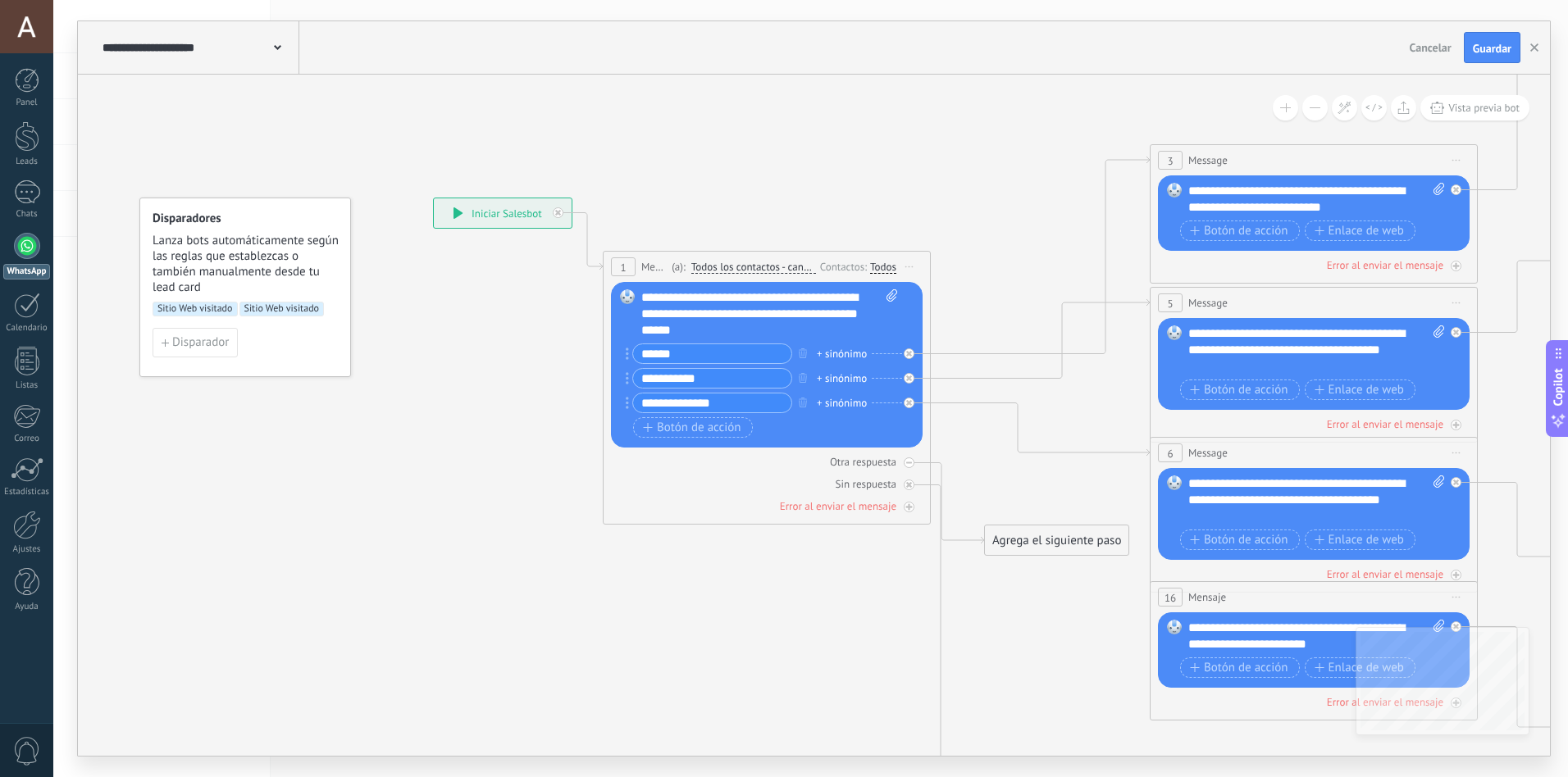
click at [260, 310] on span "Sitio Web visitado" at bounding box center [282, 309] width 85 height 15
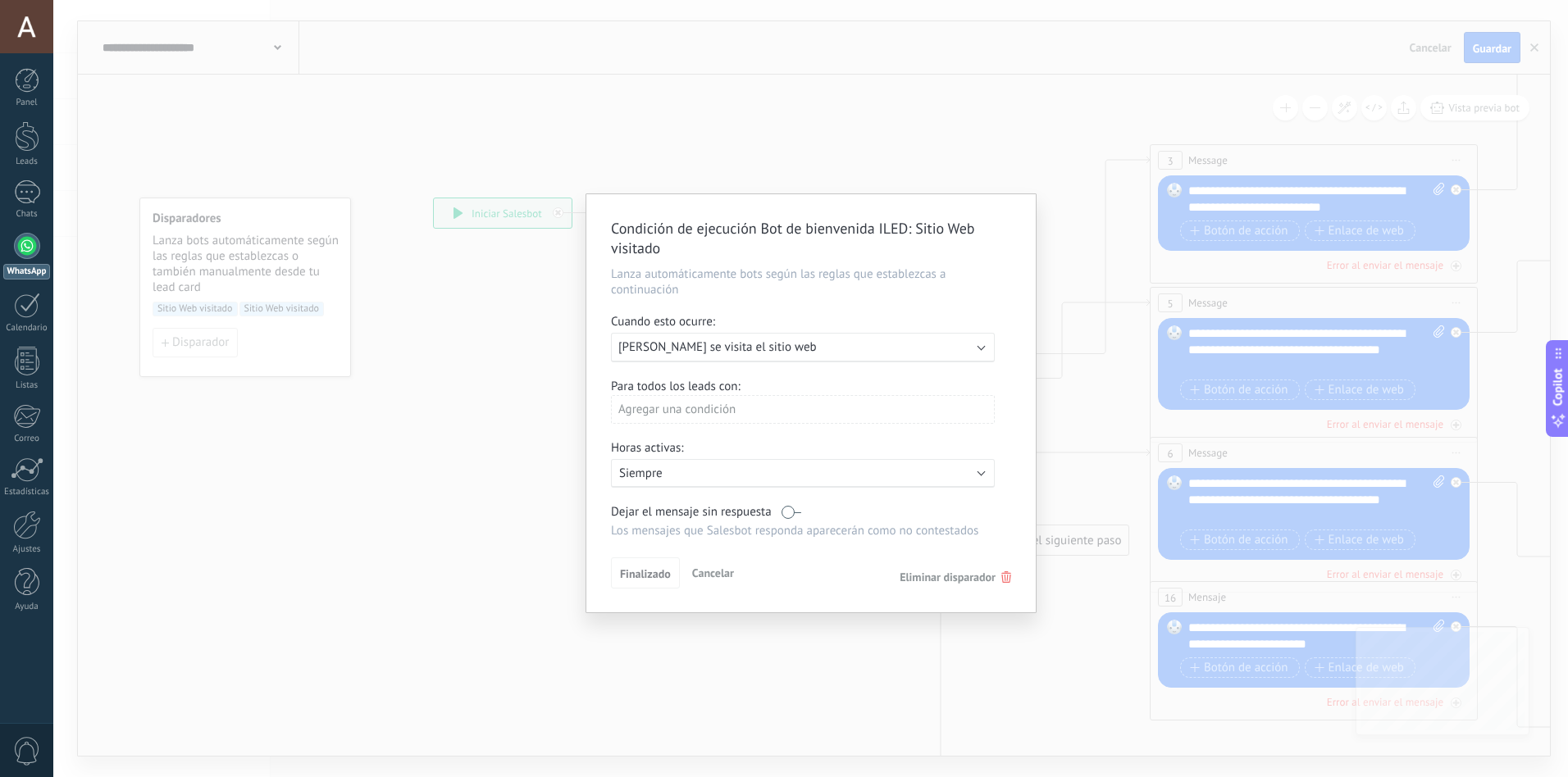
click at [971, 578] on span "Eliminar disparador" at bounding box center [947, 577] width 96 height 15
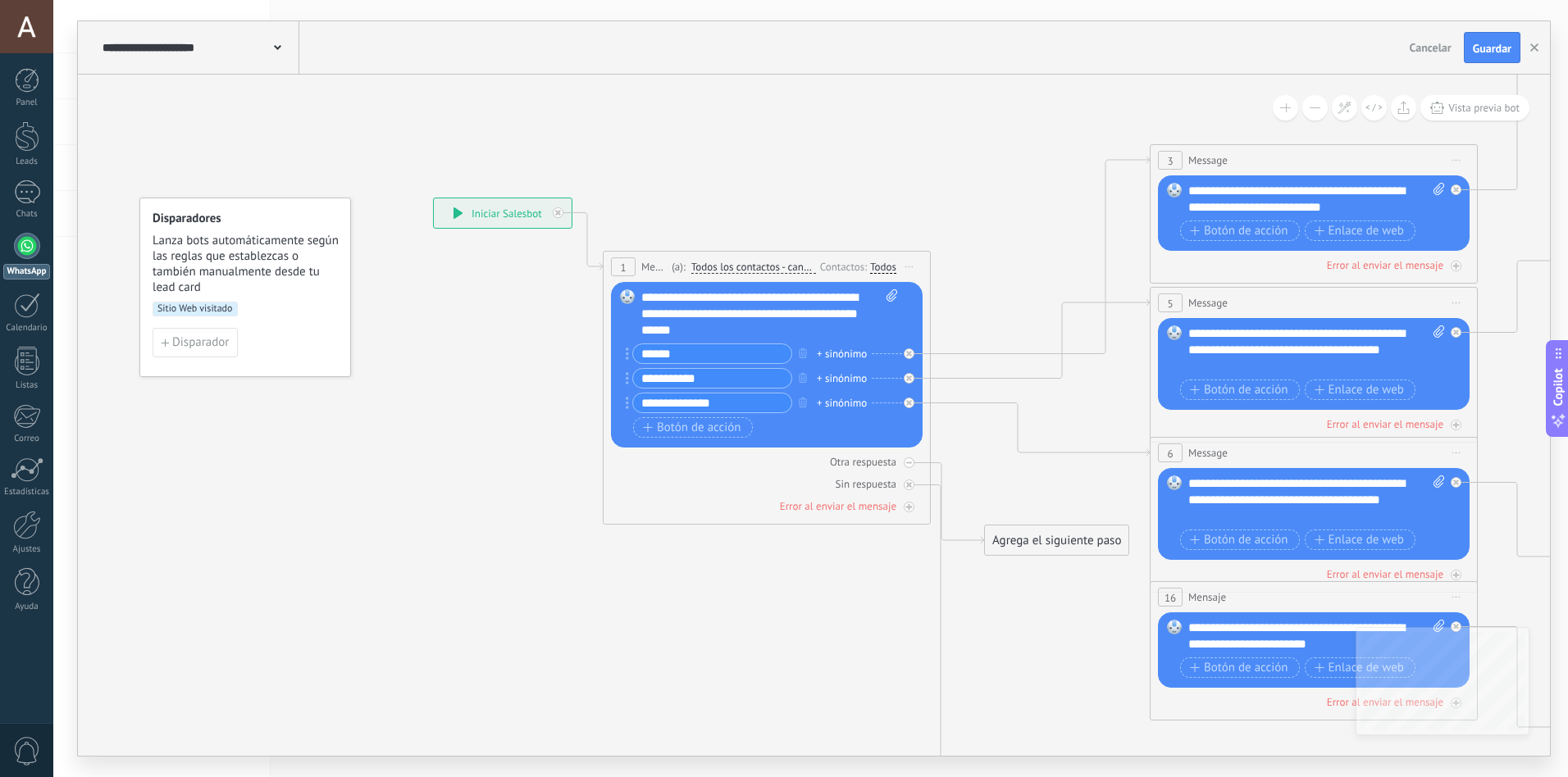
click at [217, 303] on span "Sitio Web visitado" at bounding box center [194, 309] width 85 height 15
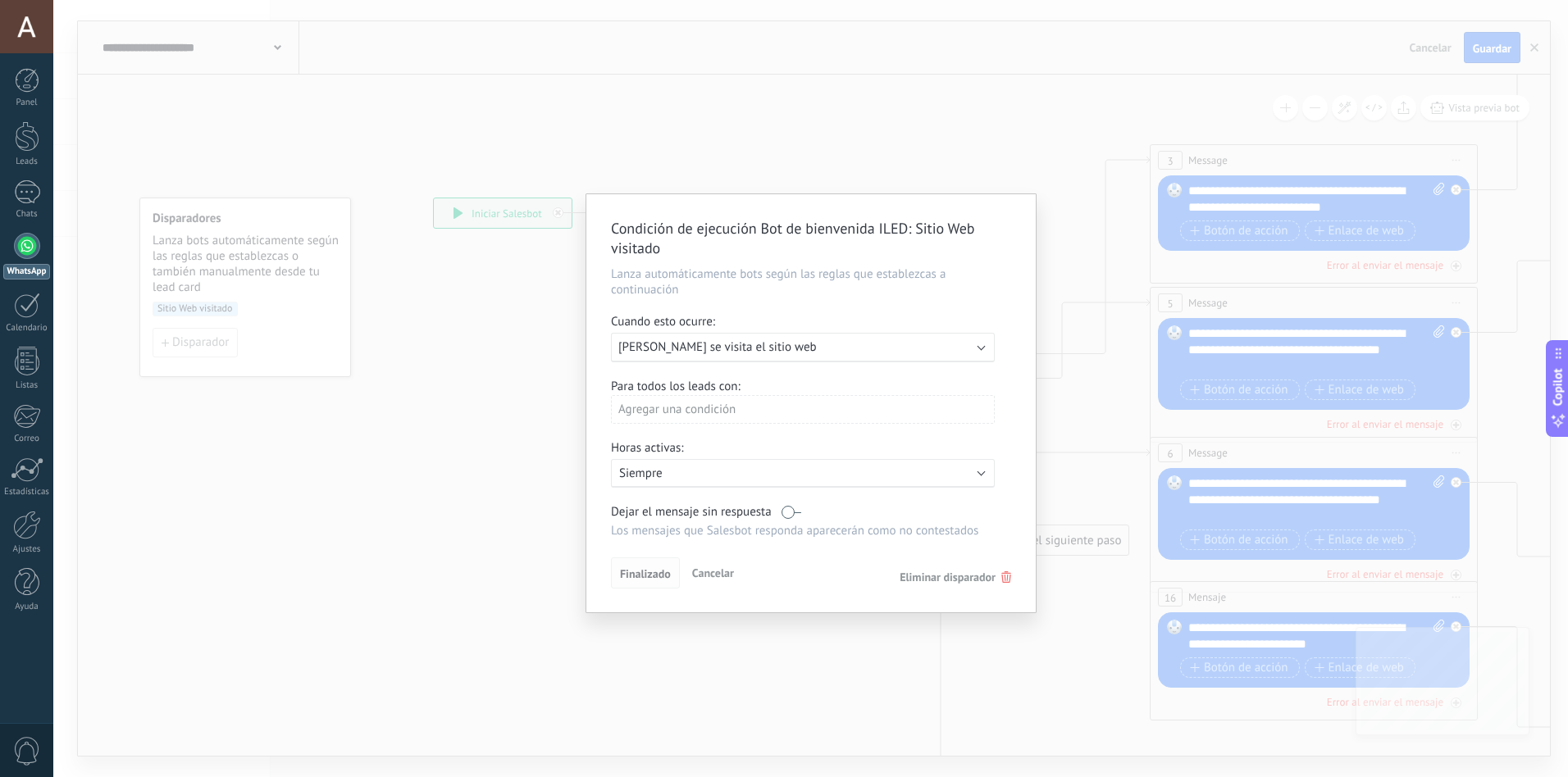
click at [641, 572] on span "Finalizado" at bounding box center [645, 574] width 50 height 11
click at [721, 564] on button "Cancelar" at bounding box center [713, 573] width 55 height 24
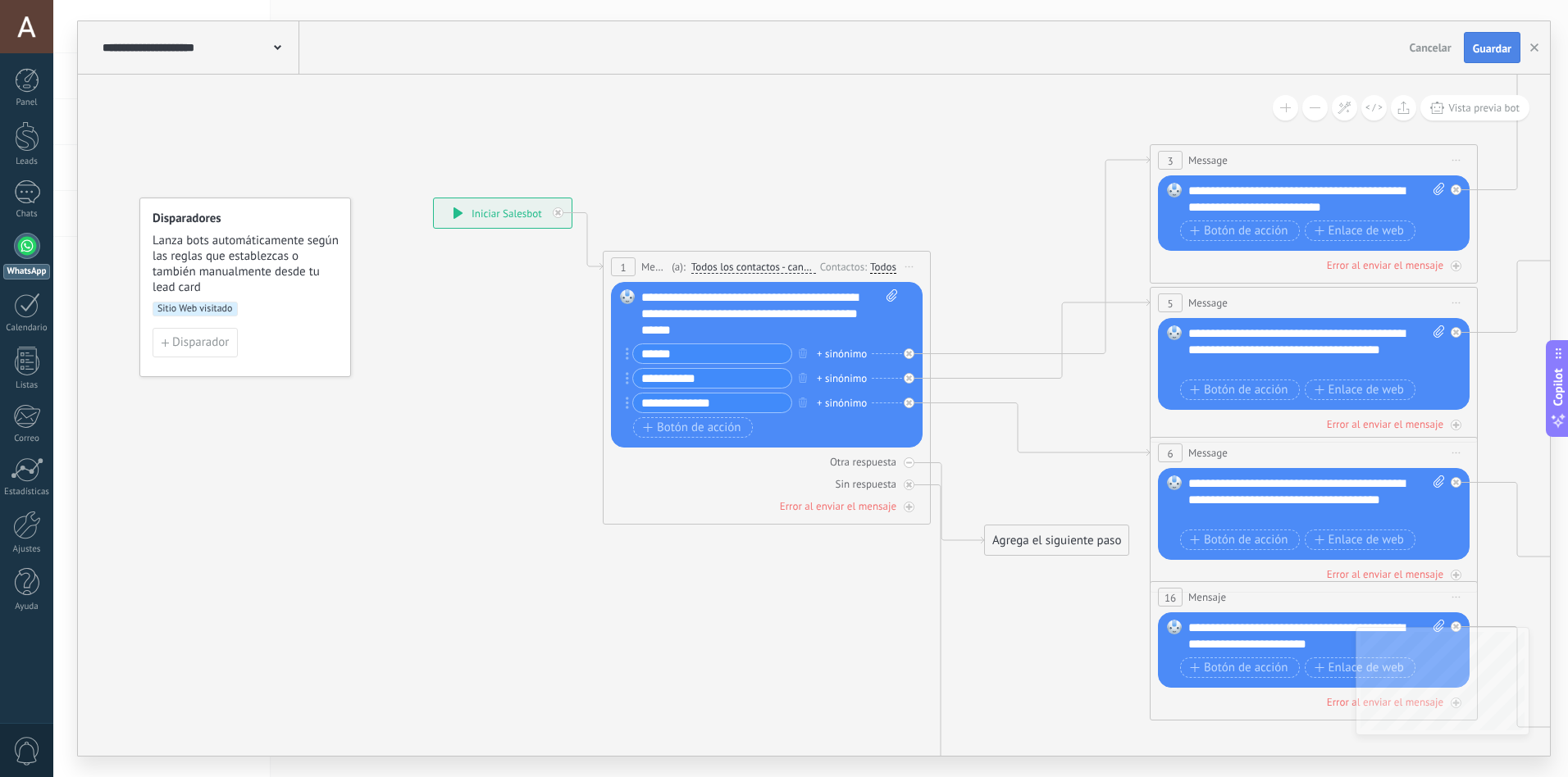
click at [1486, 44] on span "Guardar" at bounding box center [1491, 49] width 38 height 11
click at [23, 250] on div at bounding box center [27, 246] width 26 height 26
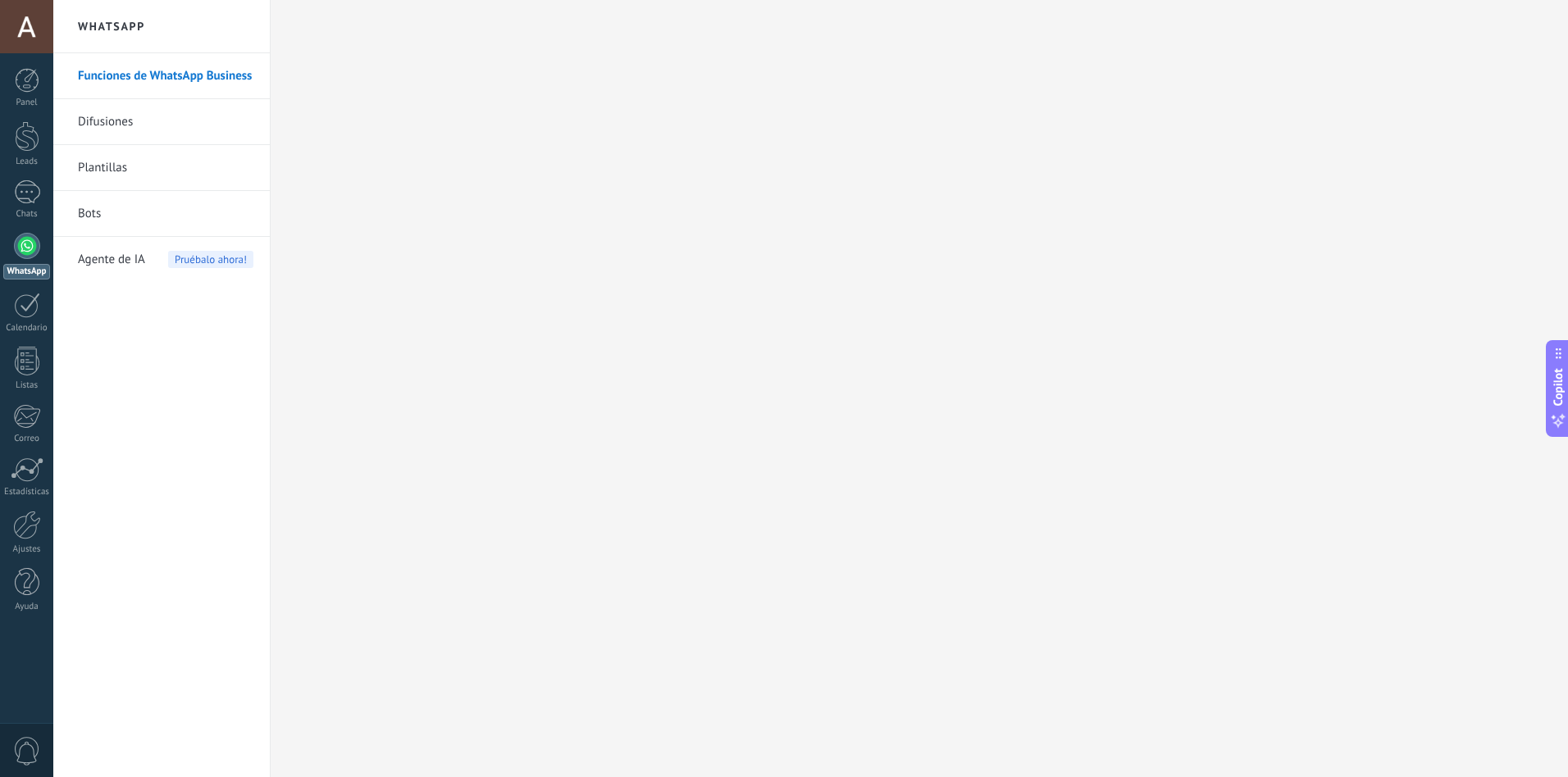
click at [91, 215] on link "Bots" at bounding box center [165, 214] width 175 height 46
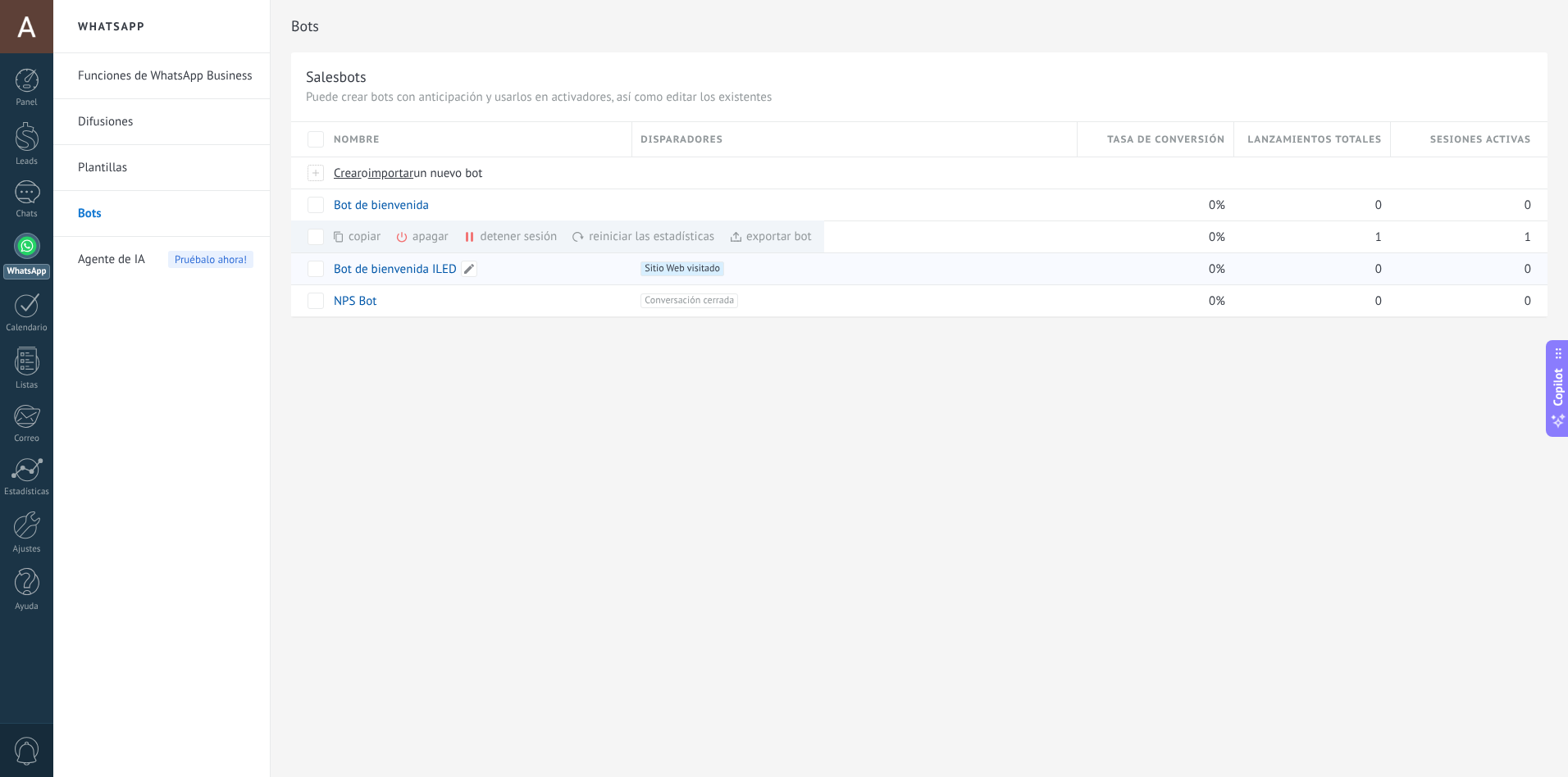
click at [377, 266] on link "Bot de bienvenida ILED" at bounding box center [396, 269] width 123 height 16
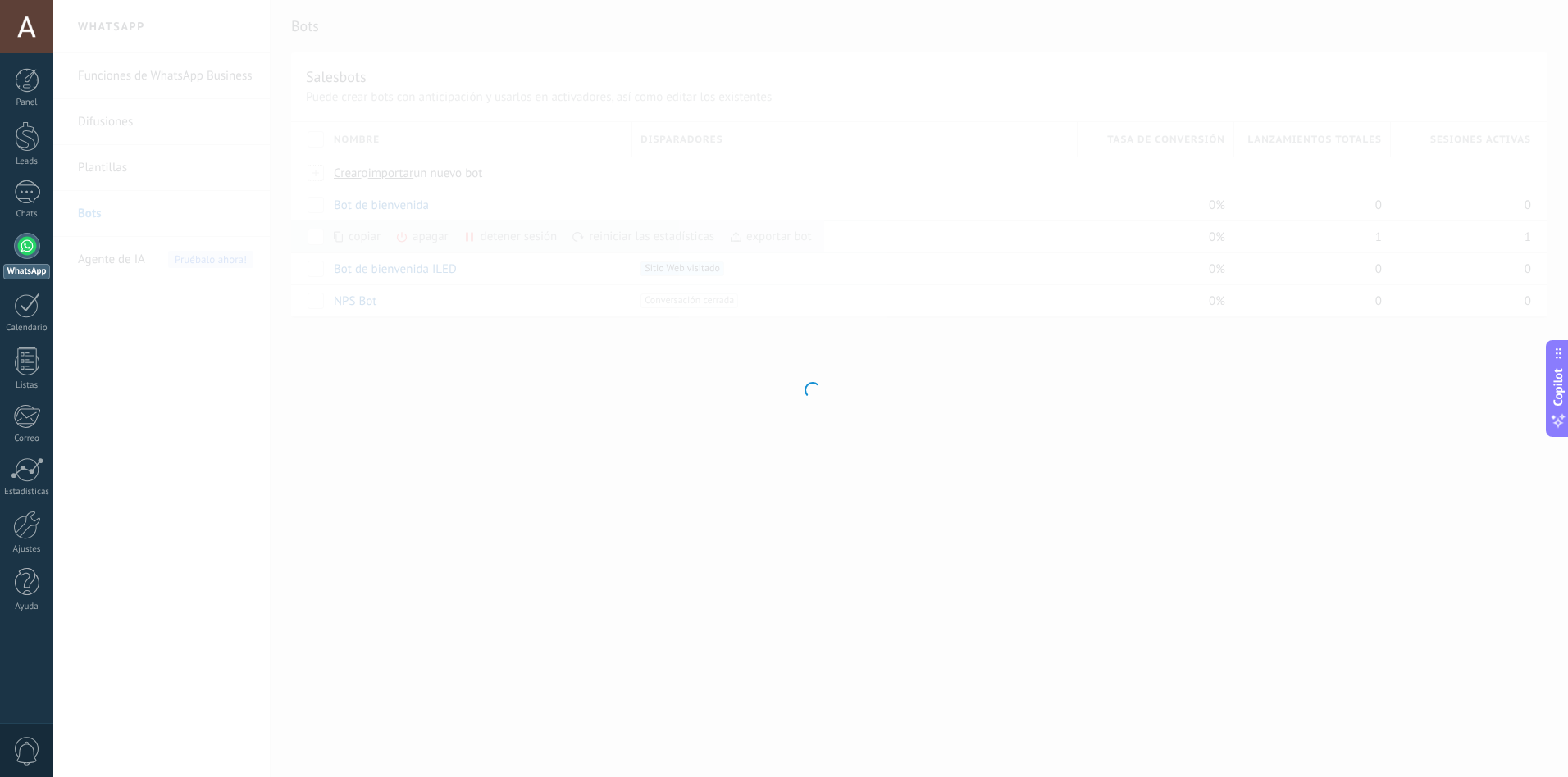
type input "**********"
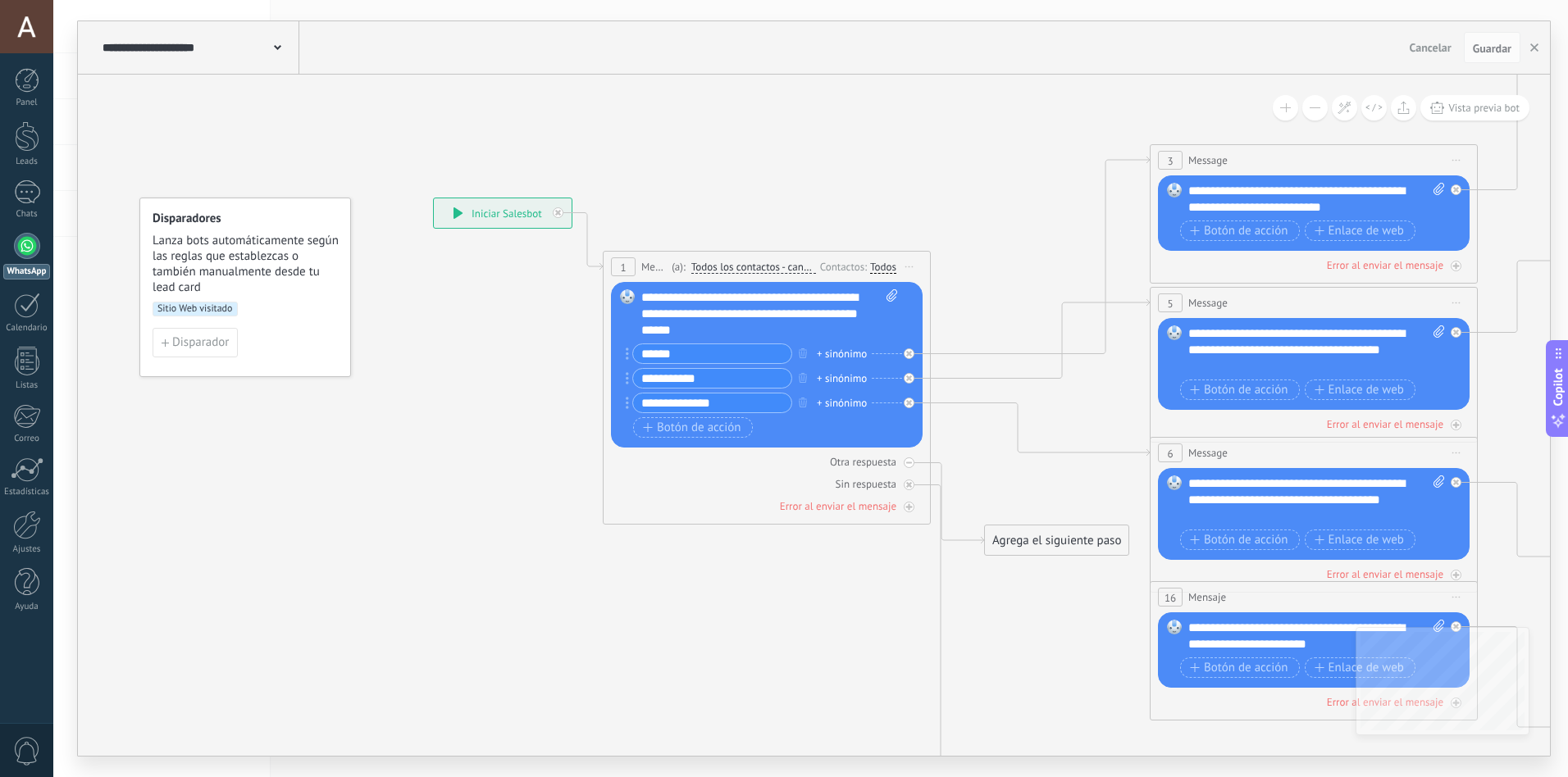
click at [194, 37] on div "**********" at bounding box center [198, 48] width 201 height 52
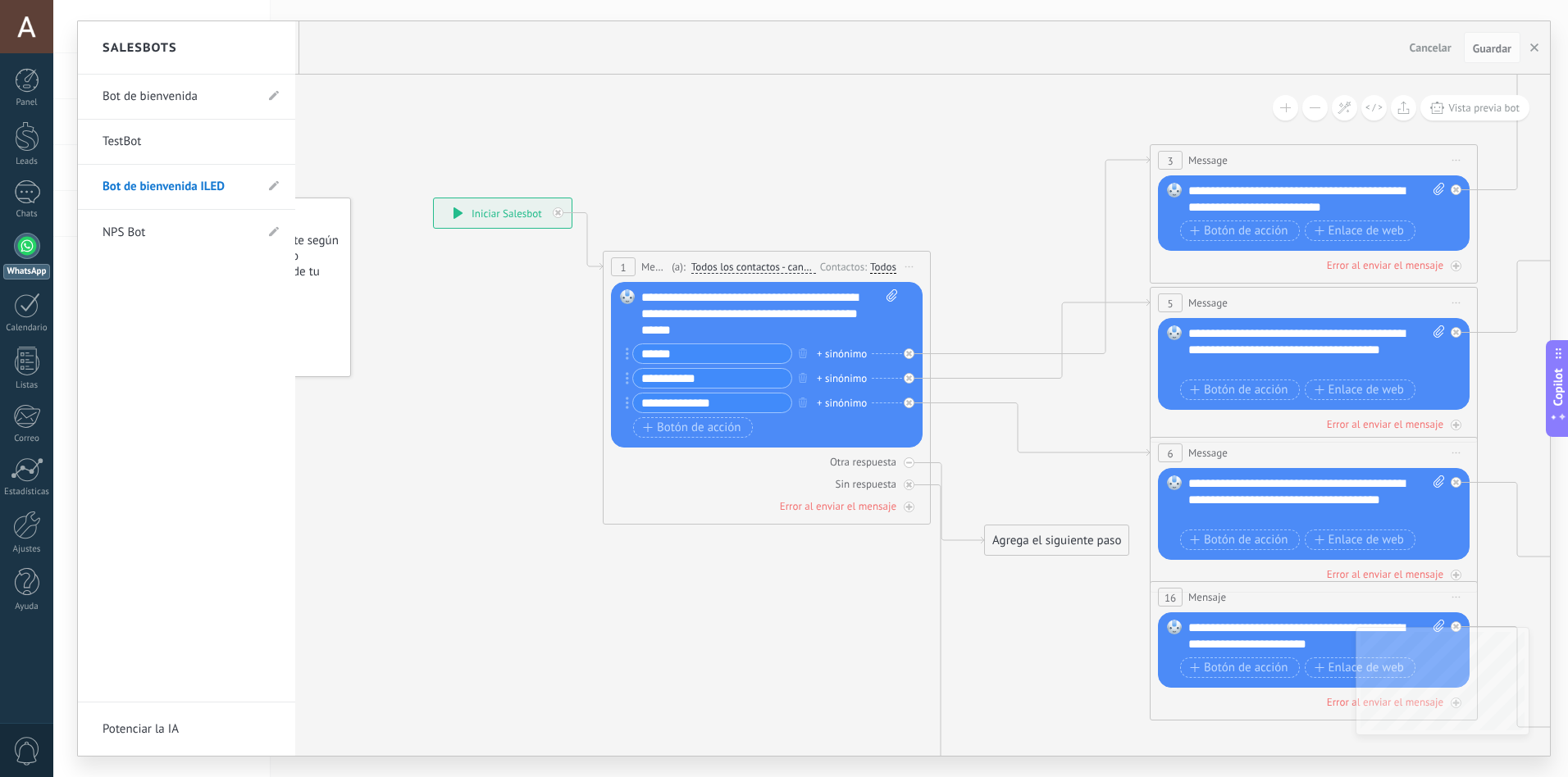
click at [492, 127] on div at bounding box center [813, 388] width 1472 height 734
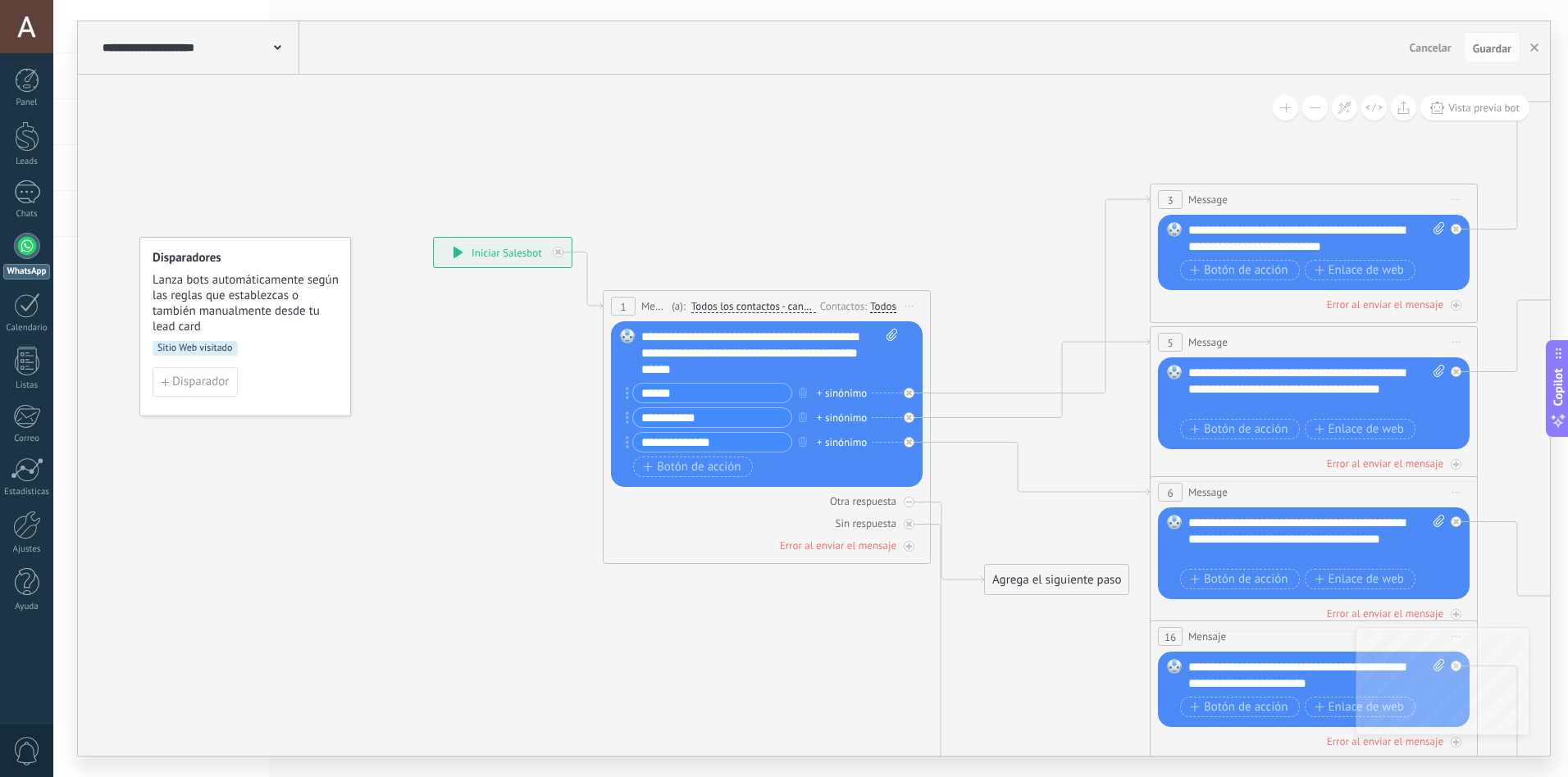
click at [22, 240] on div at bounding box center [27, 246] width 26 height 26
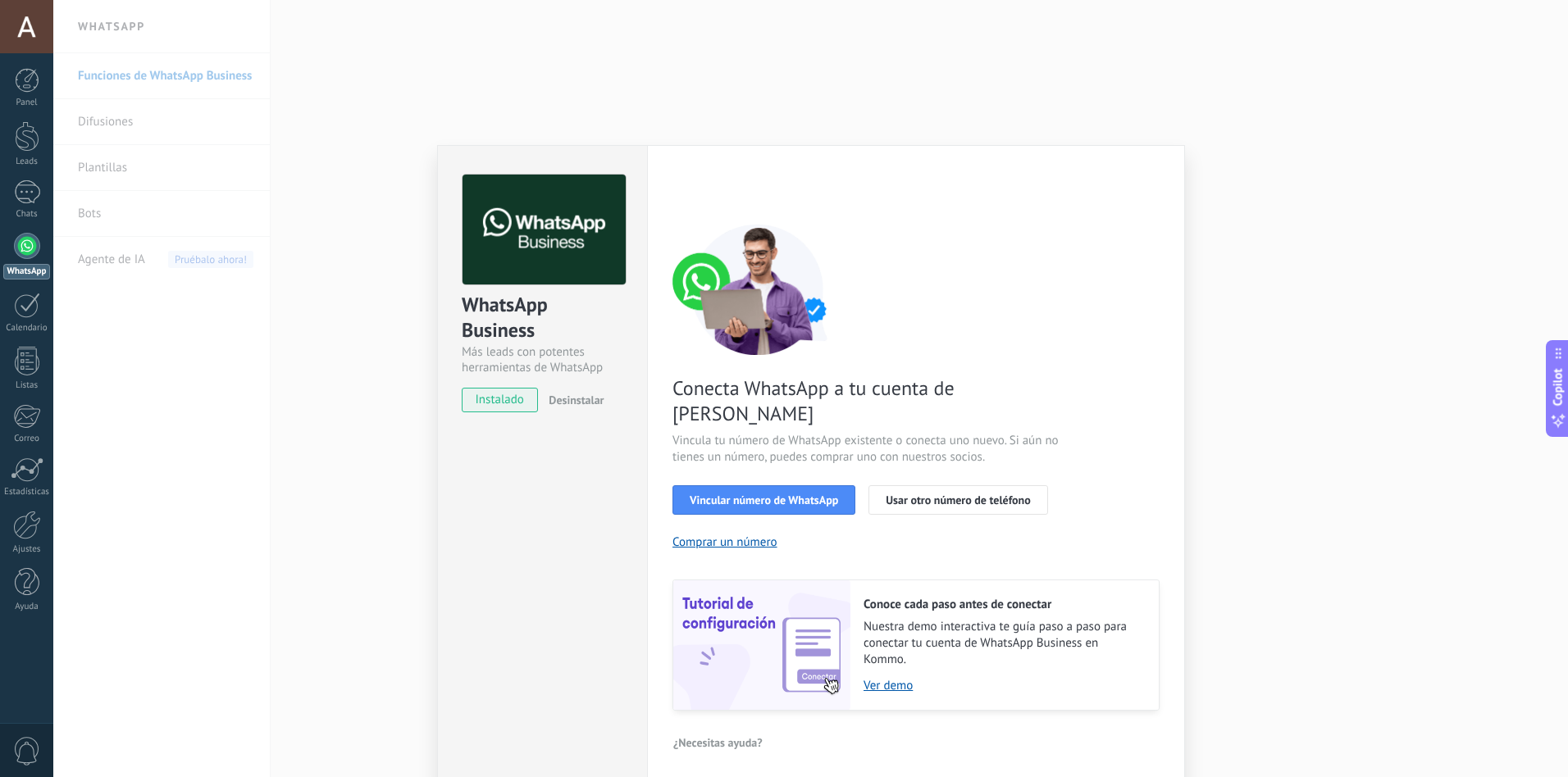
click at [103, 121] on div "WhatsApp Business Más leads con potentes herramientas de WhatsApp instalado Des…" at bounding box center [810, 388] width 1515 height 777
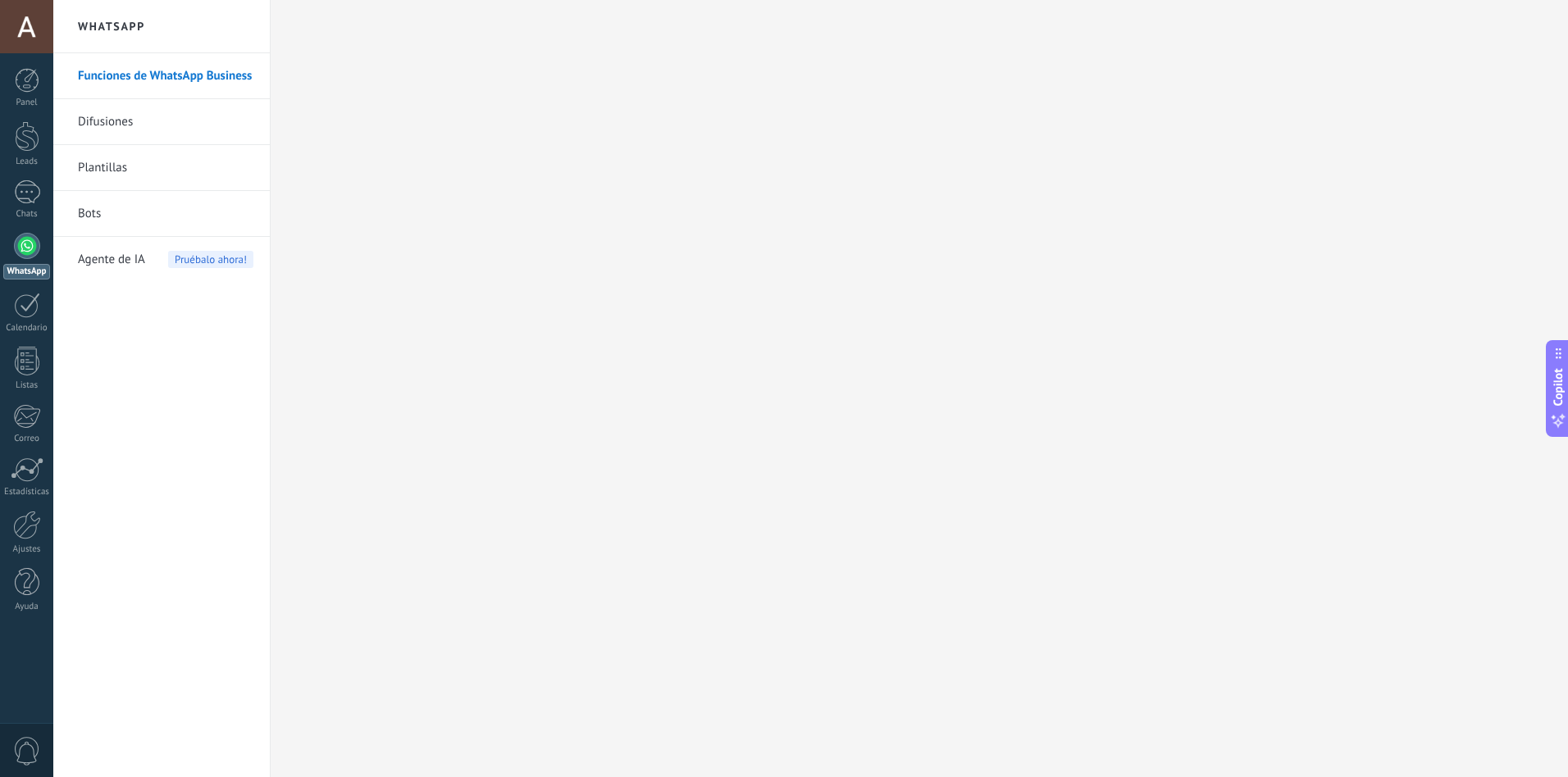
click at [92, 120] on link "Difusiones" at bounding box center [165, 121] width 175 height 46
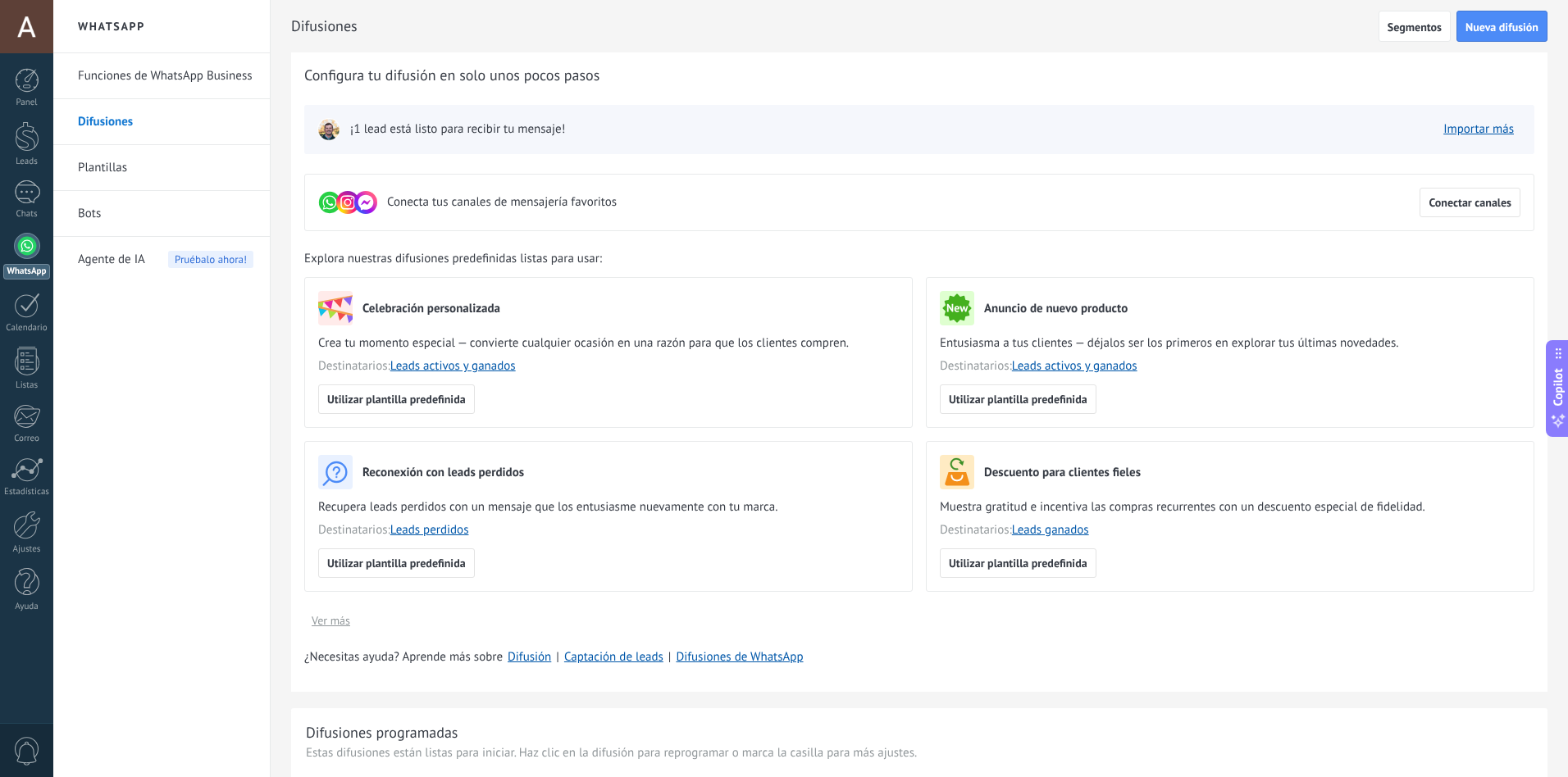
click at [108, 164] on link "Plantillas" at bounding box center [165, 168] width 175 height 46
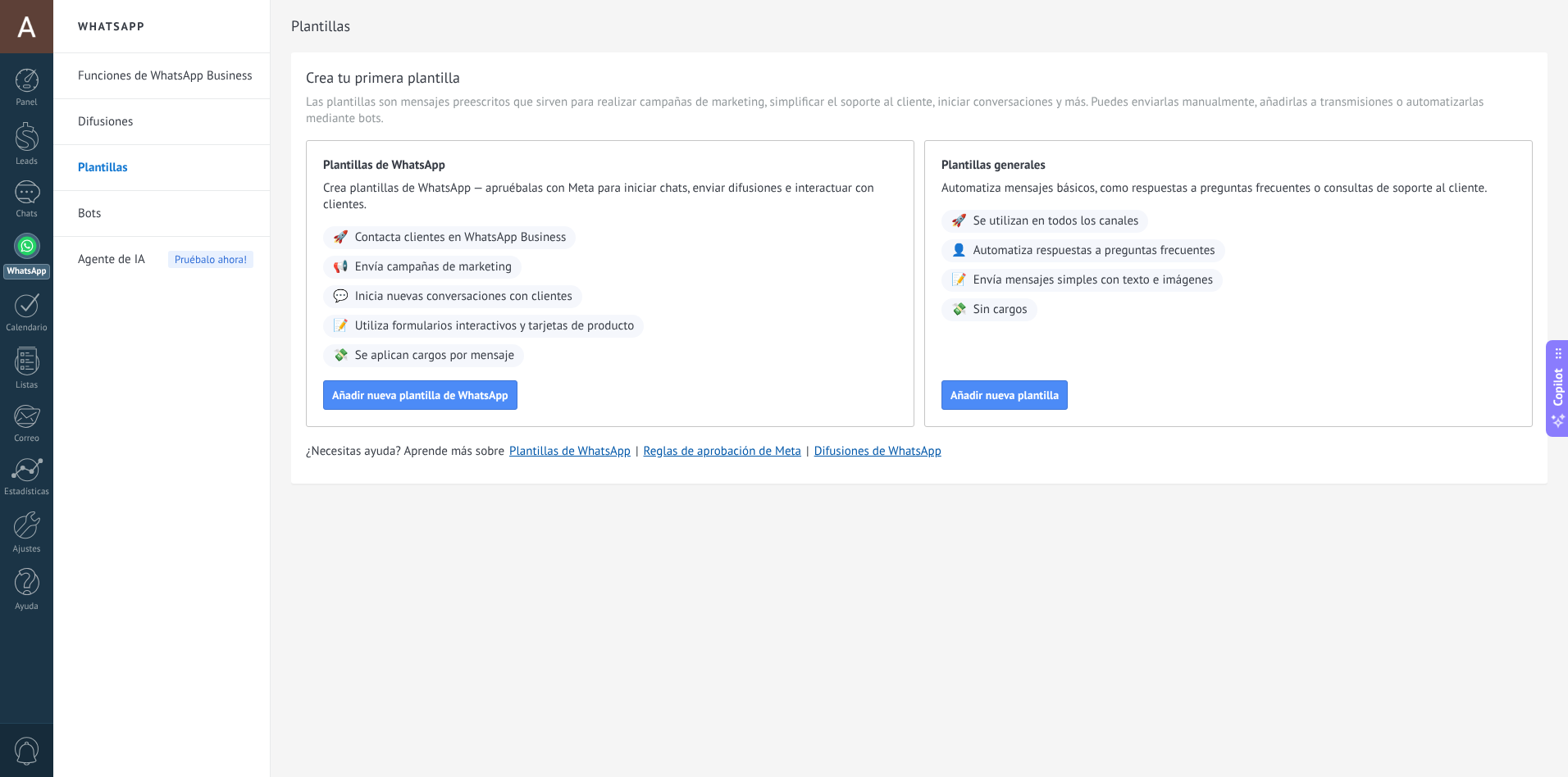
click at [95, 214] on link "Bots" at bounding box center [165, 214] width 175 height 46
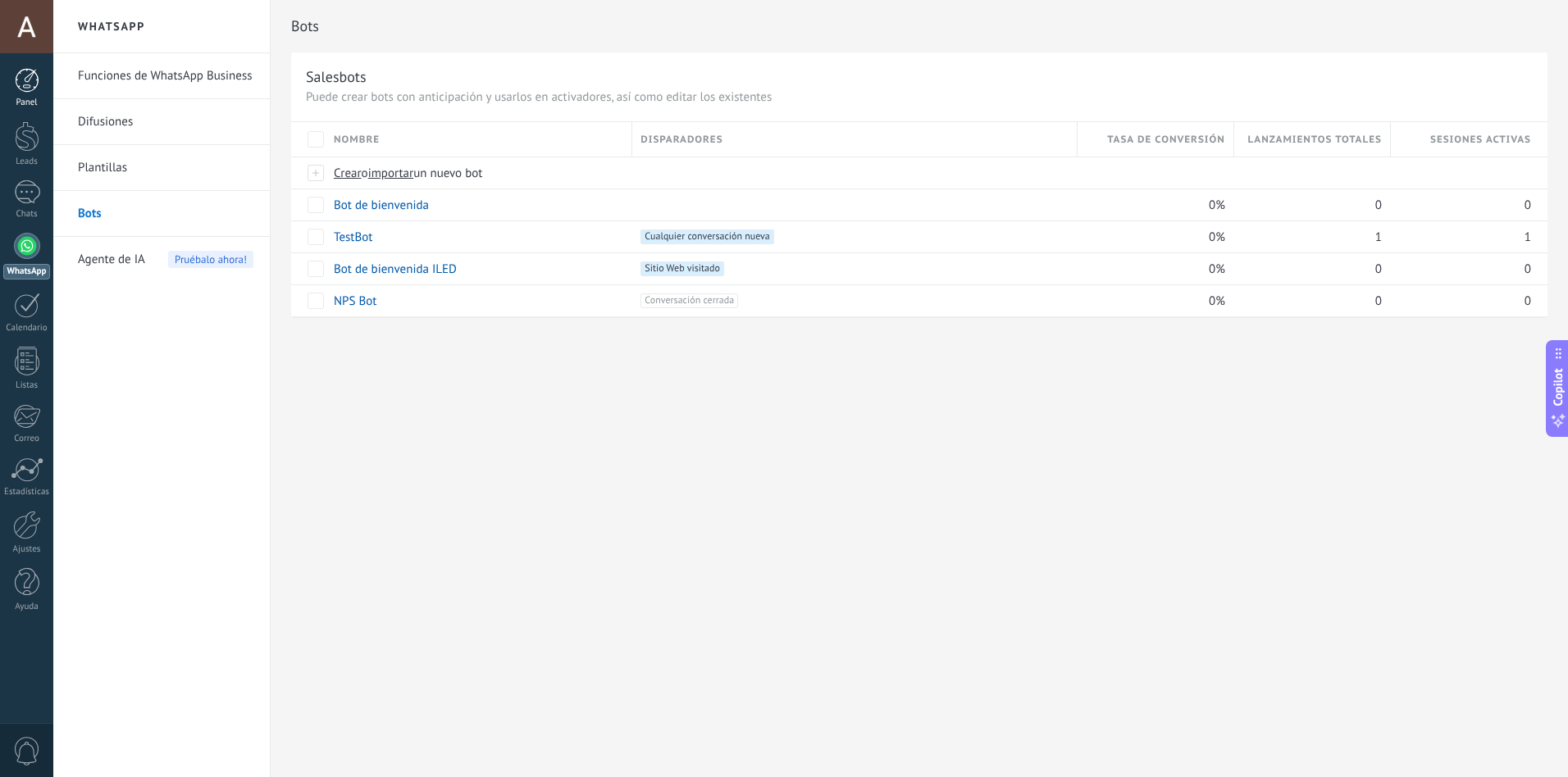
click at [37, 79] on div at bounding box center [27, 80] width 24 height 24
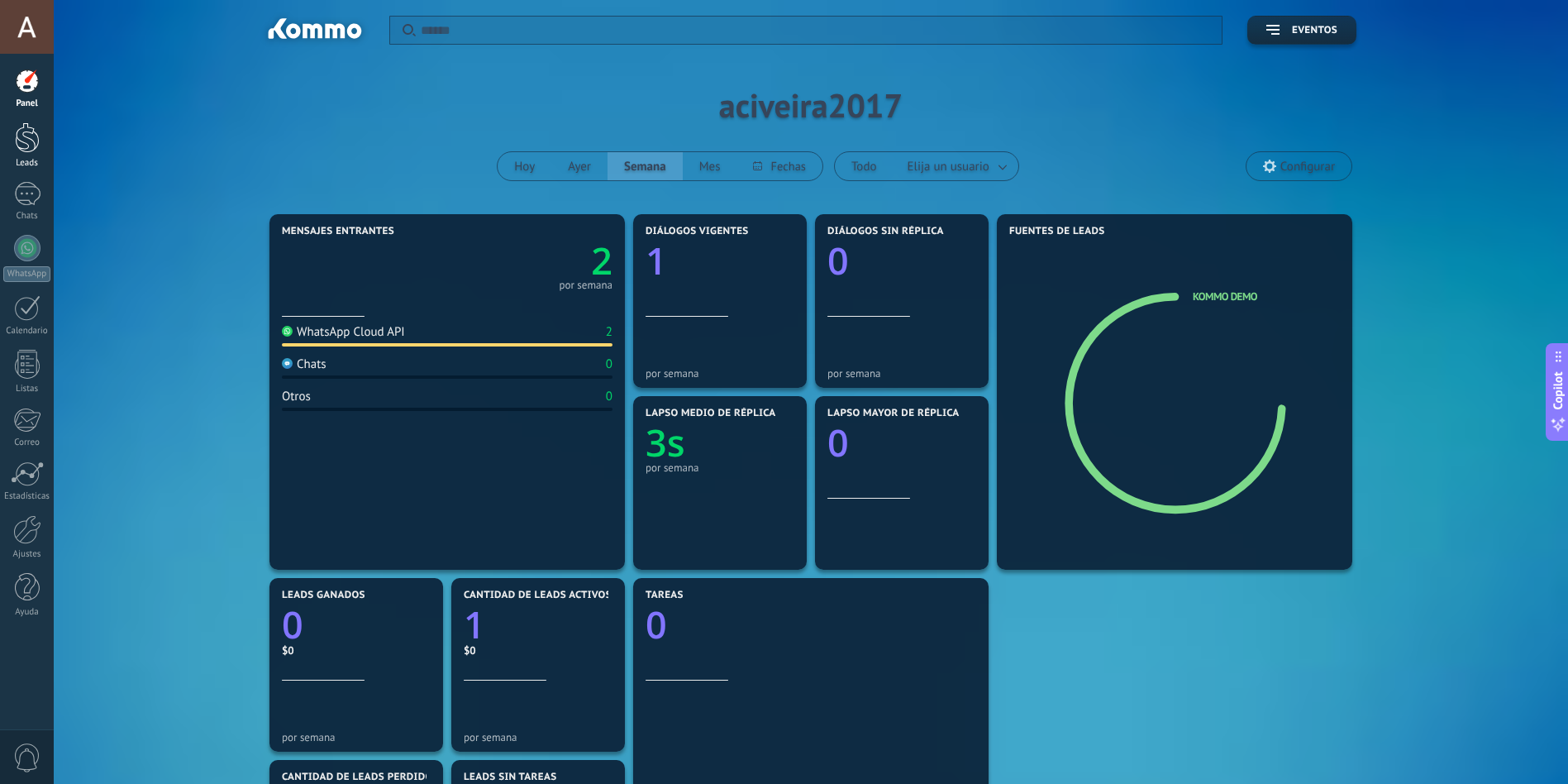
click at [27, 132] on div at bounding box center [27, 137] width 24 height 31
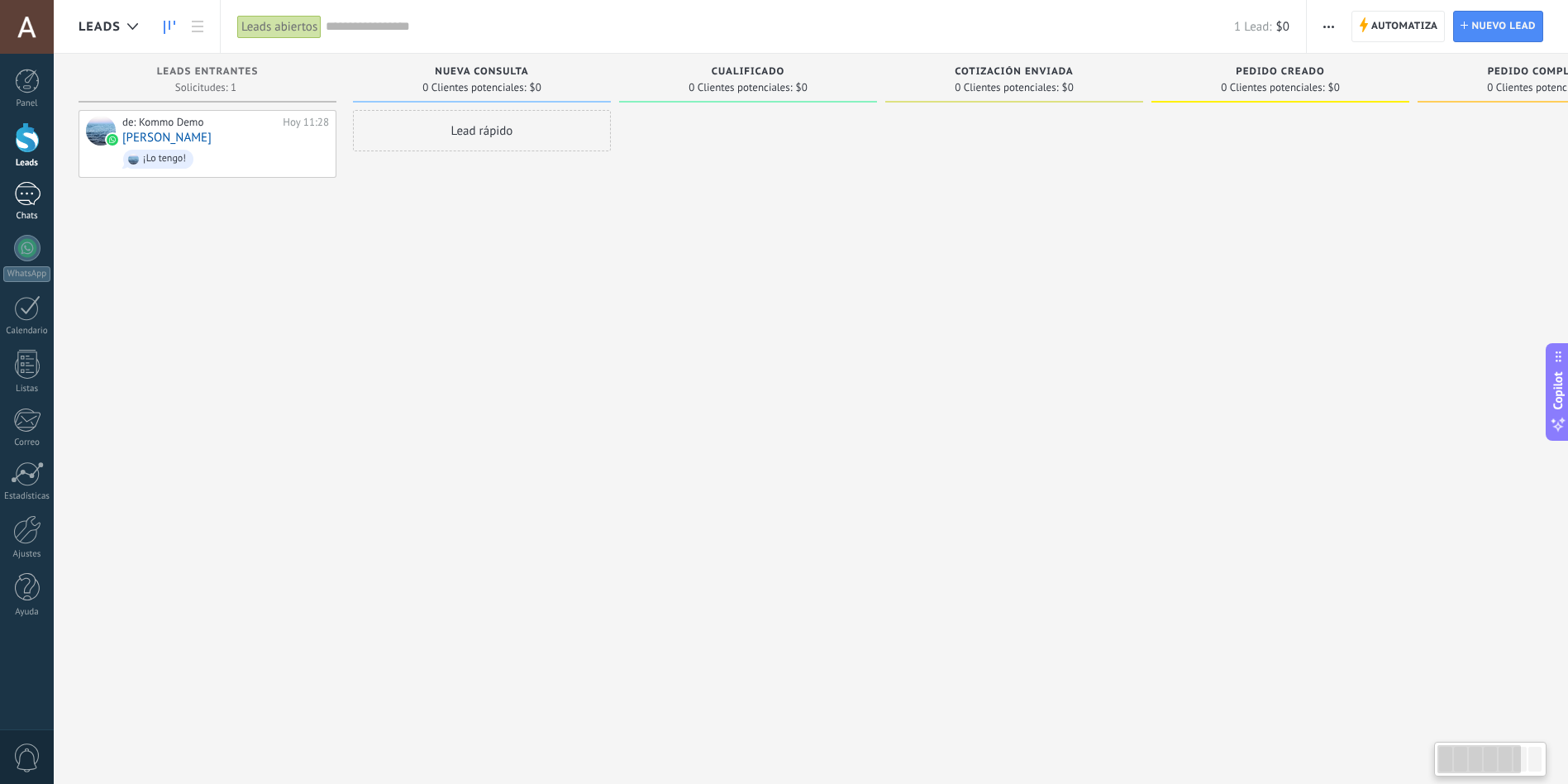
click at [28, 198] on div at bounding box center [27, 193] width 26 height 24
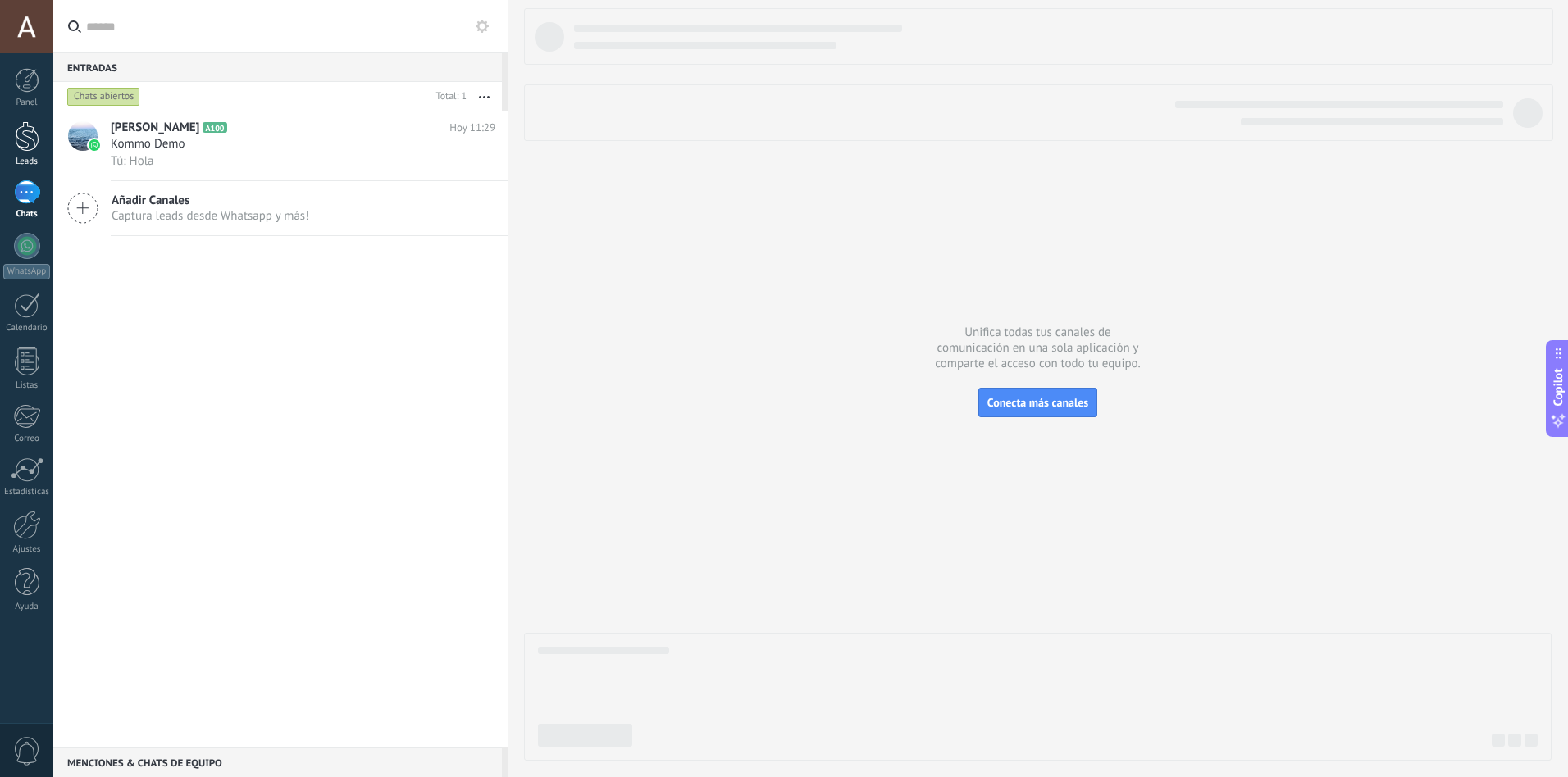
click at [31, 141] on div at bounding box center [27, 136] width 24 height 31
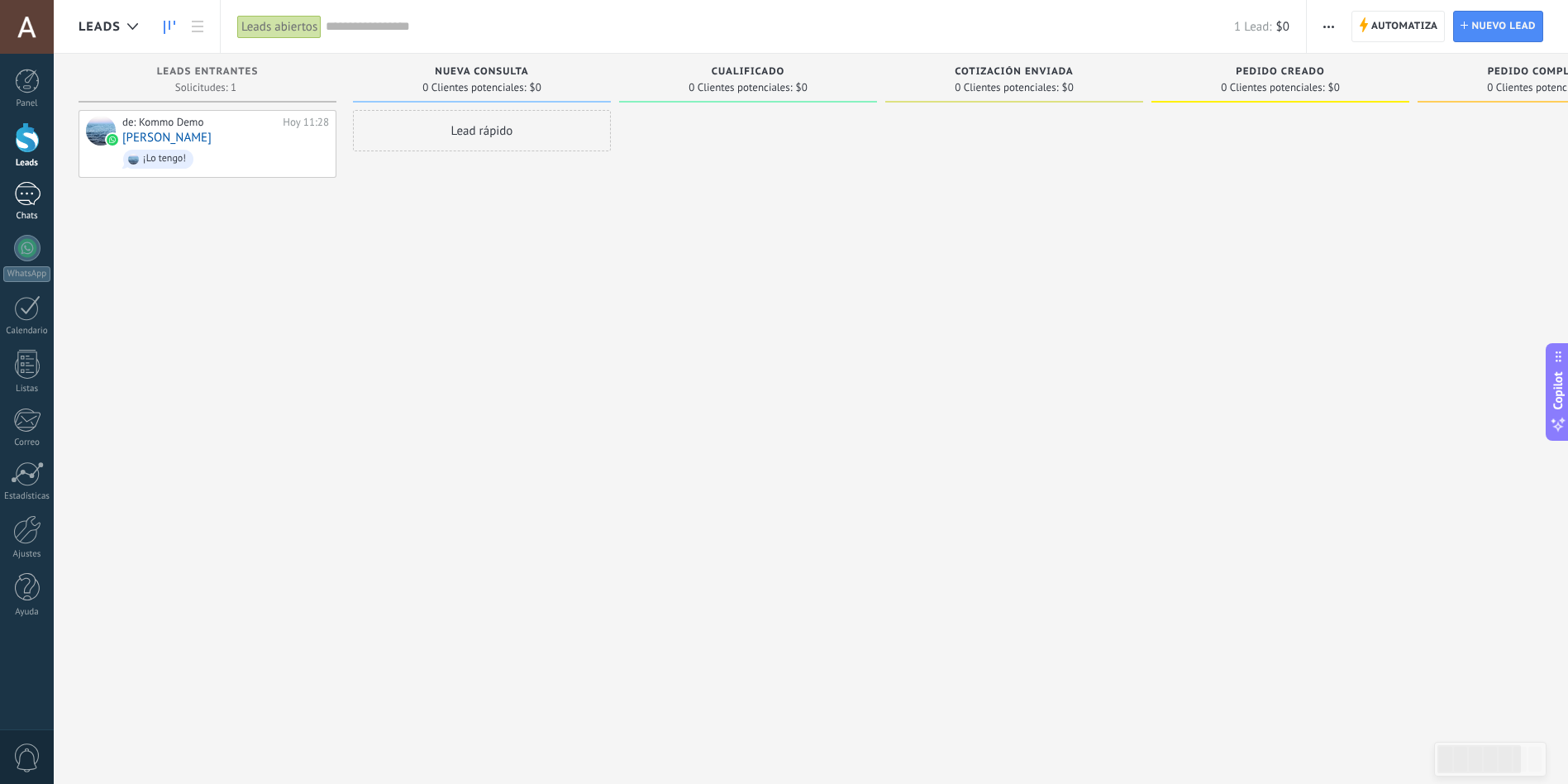
click at [22, 200] on div at bounding box center [27, 193] width 26 height 24
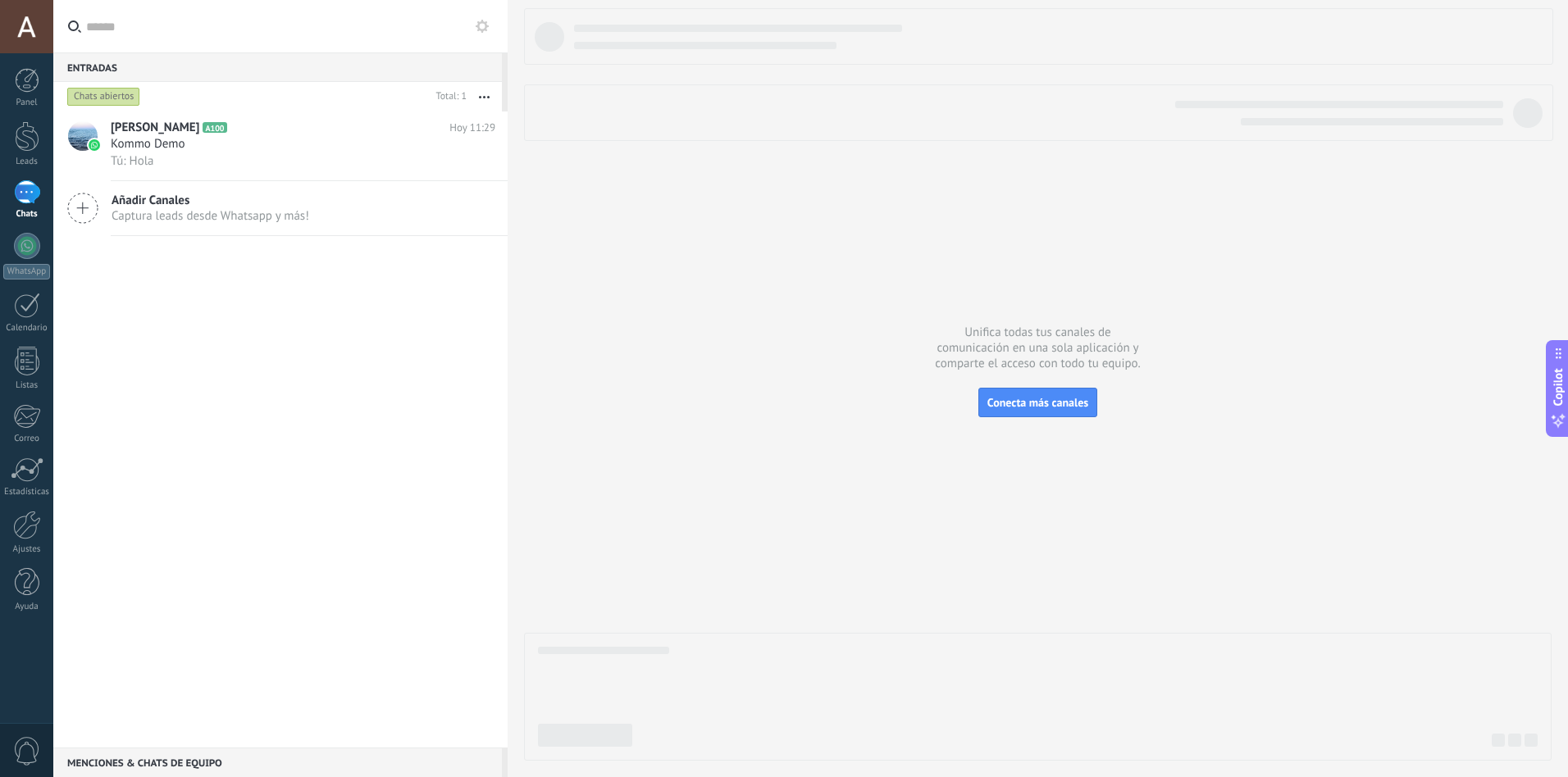
click at [491, 97] on button "button" at bounding box center [484, 97] width 35 height 30
click at [356, 361] on div "Adrian Civeira A100 Hoy 11:29 Kommo Demo Tú: Hola Añadir Canales Captura leads …" at bounding box center [280, 430] width 455 height 636
click at [161, 201] on span "Añadir Canales" at bounding box center [211, 201] width 198 height 16
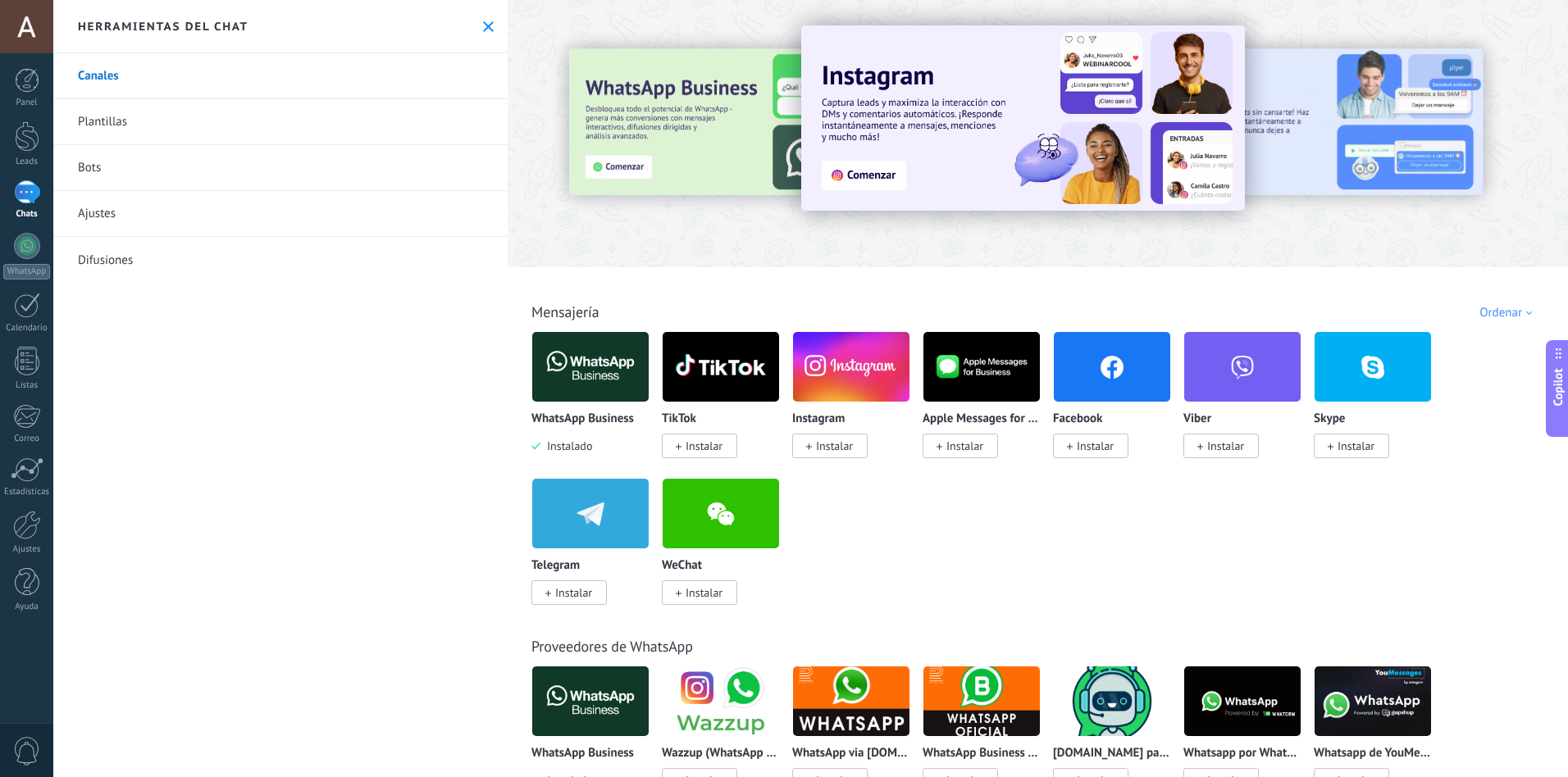
click at [71, 190] on link "Bots" at bounding box center [280, 168] width 455 height 46
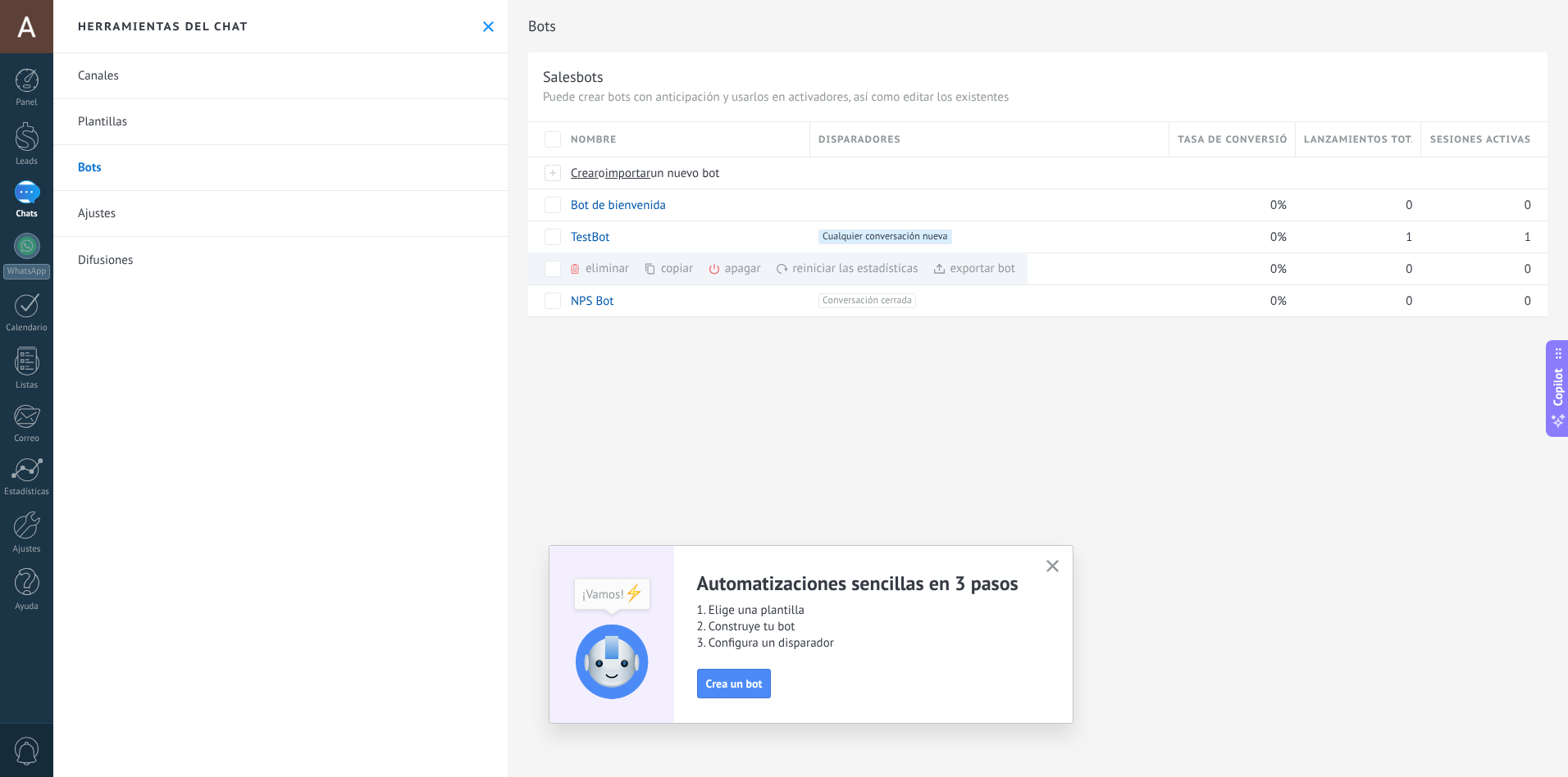
click at [734, 453] on div "Bots Salesbots Puede crear bots con anticipación y usarlos en activadores, así …" at bounding box center [1038, 388] width 1060 height 777
click at [1054, 564] on use "button" at bounding box center [1052, 565] width 12 height 12
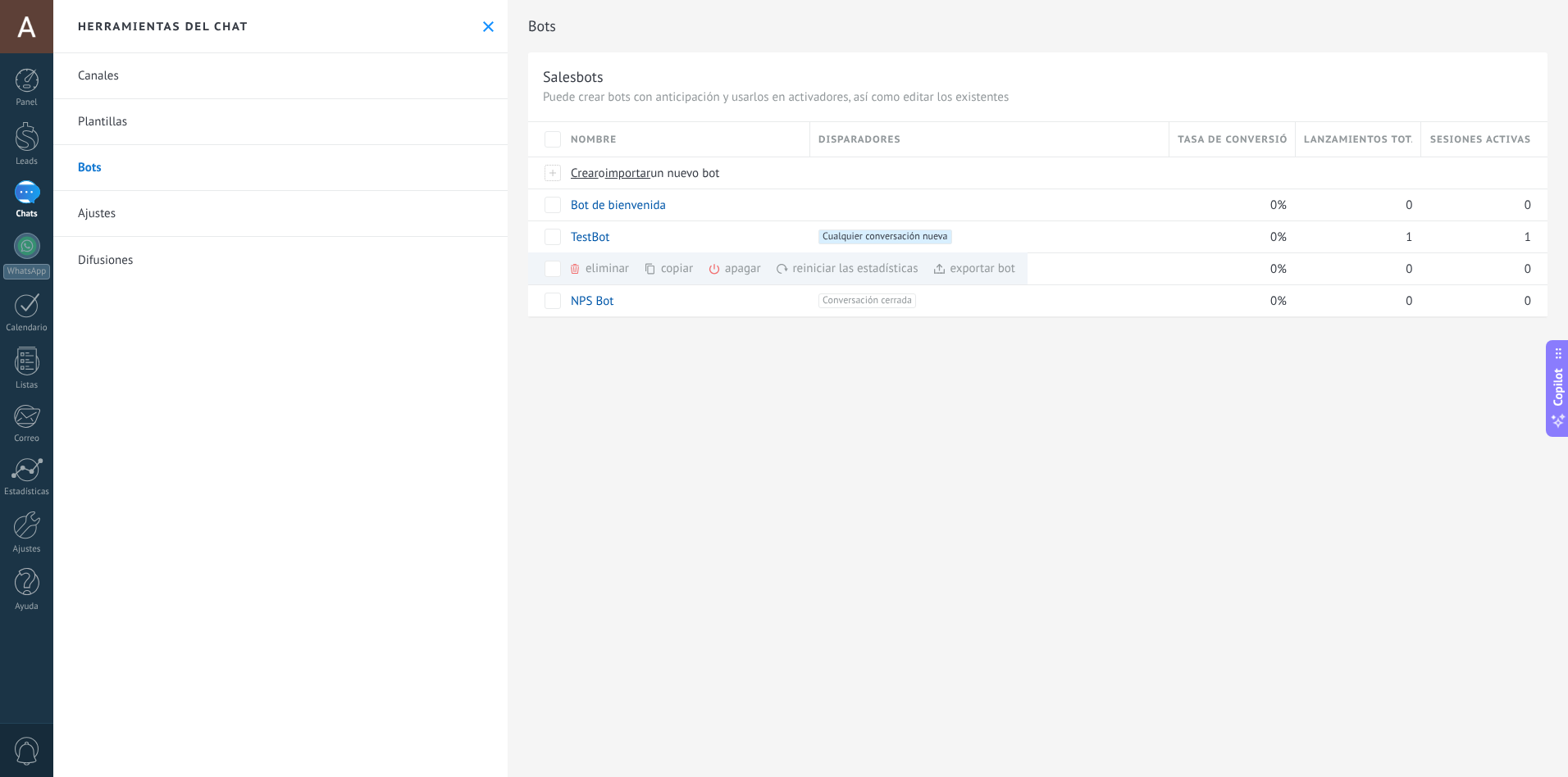
click at [945, 401] on div "Bots Salesbots Puede crear bots con anticipación y usarlos en activadores, así …" at bounding box center [1038, 388] width 1060 height 777
click at [624, 431] on div "Bots Salesbots Puede crear bots con anticipación y usarlos en activadores, así …" at bounding box center [1038, 388] width 1060 height 777
click at [27, 248] on div at bounding box center [27, 246] width 26 height 26
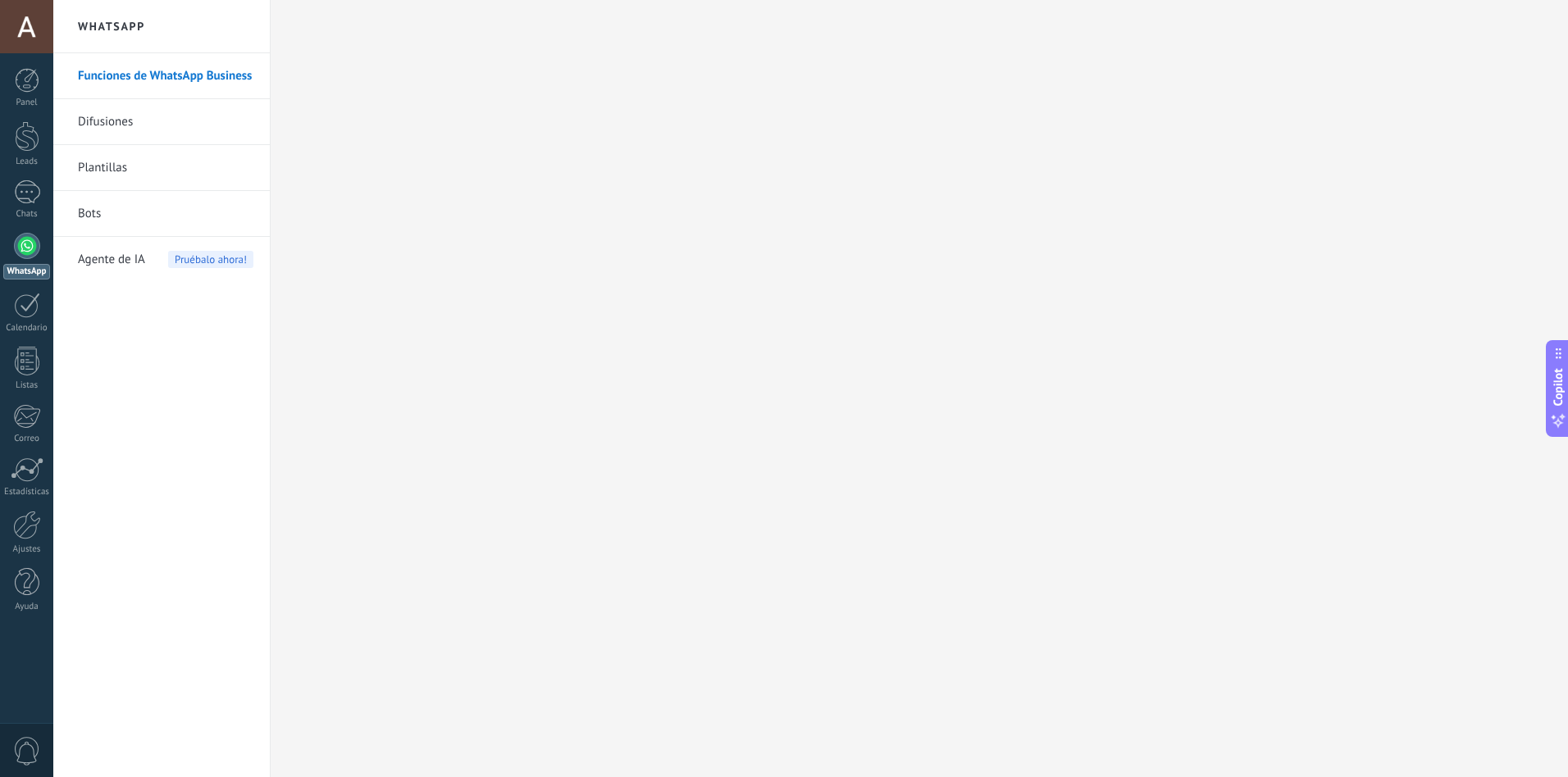
click at [32, 243] on div at bounding box center [27, 246] width 26 height 26
click at [95, 119] on link "Difusiones" at bounding box center [165, 121] width 175 height 46
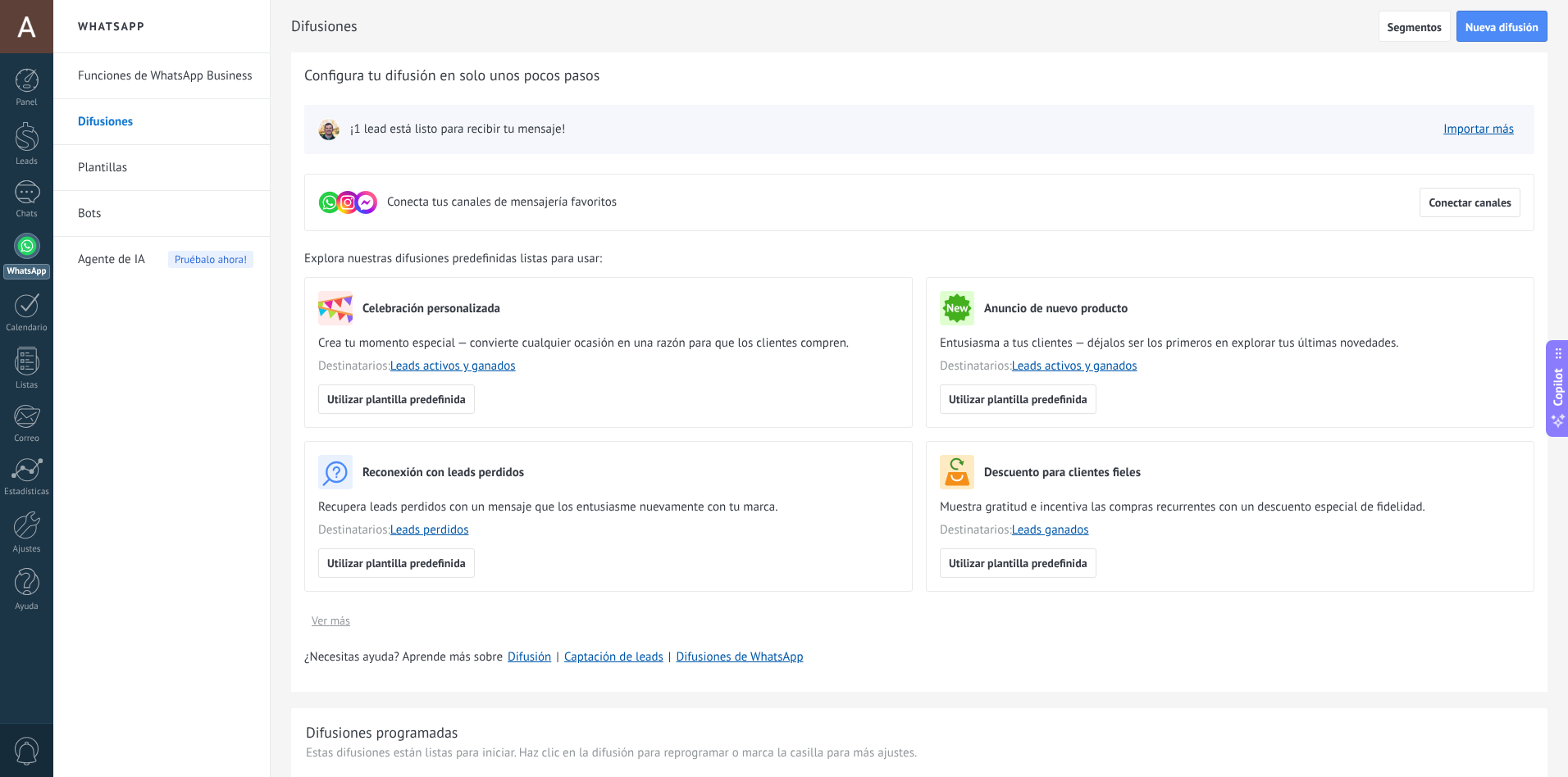
click at [85, 208] on link "Bots" at bounding box center [165, 214] width 175 height 46
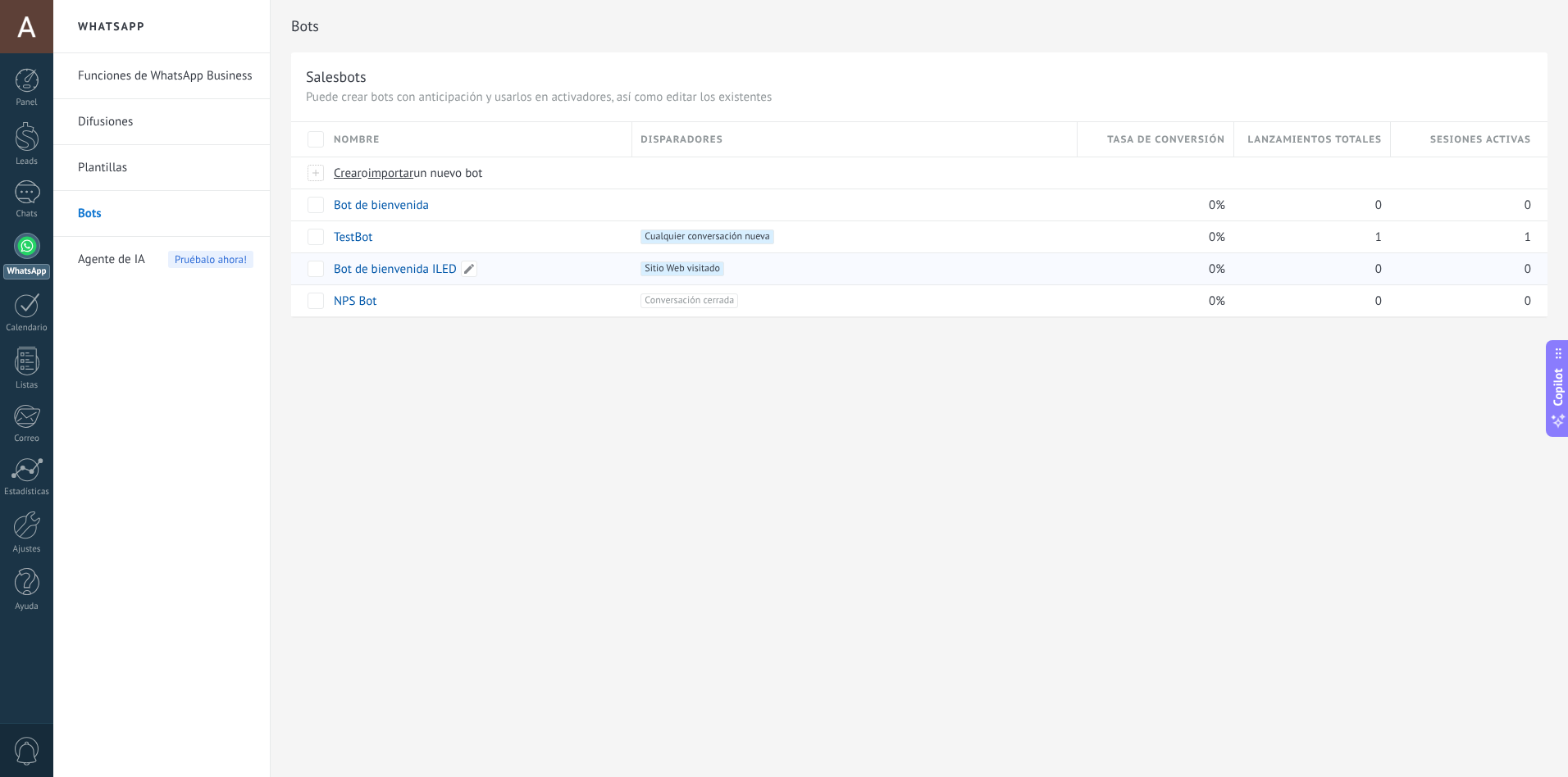
click at [380, 261] on link "Bot de bienvenida ILED" at bounding box center [396, 269] width 123 height 16
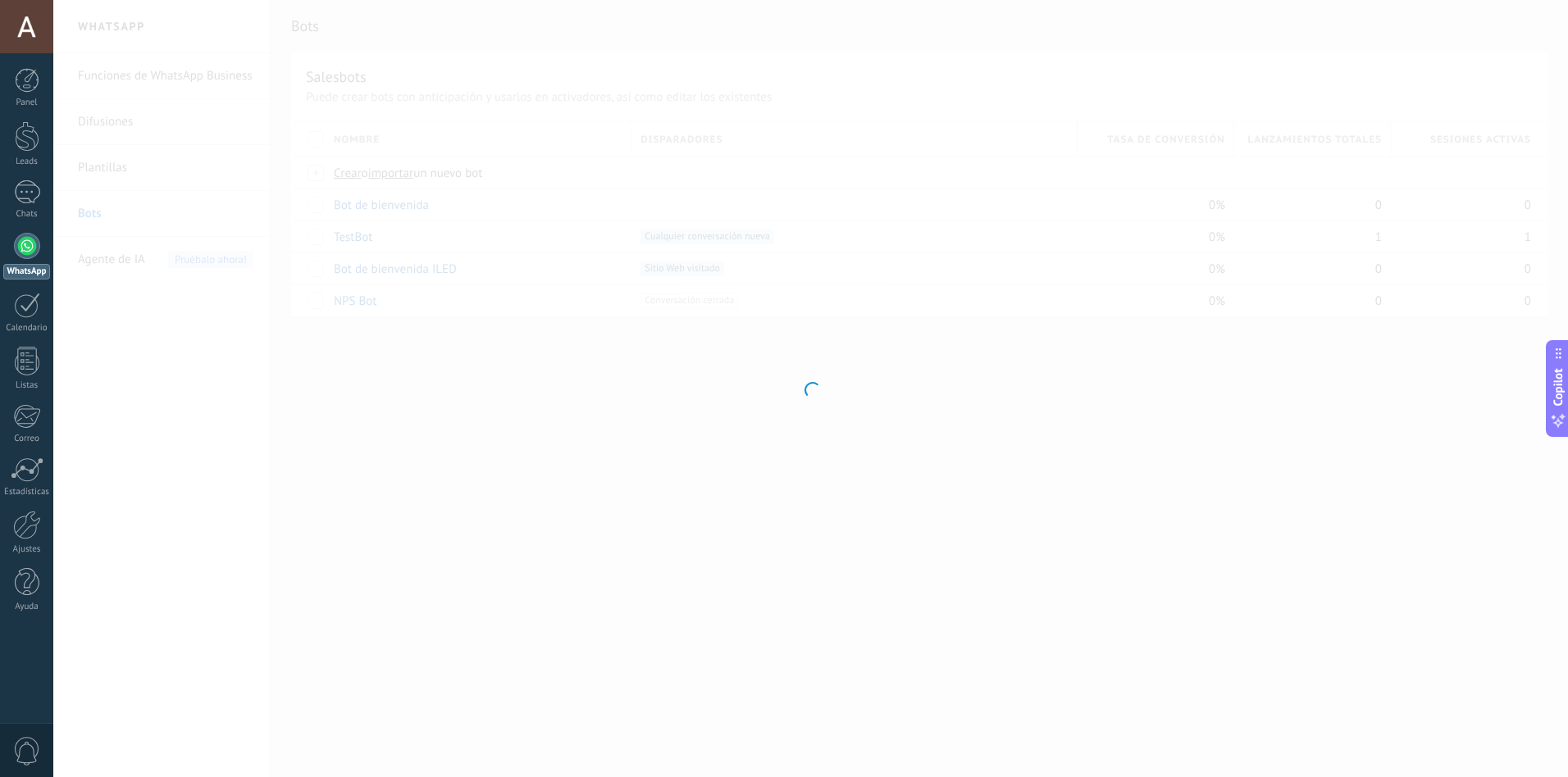
type input "**********"
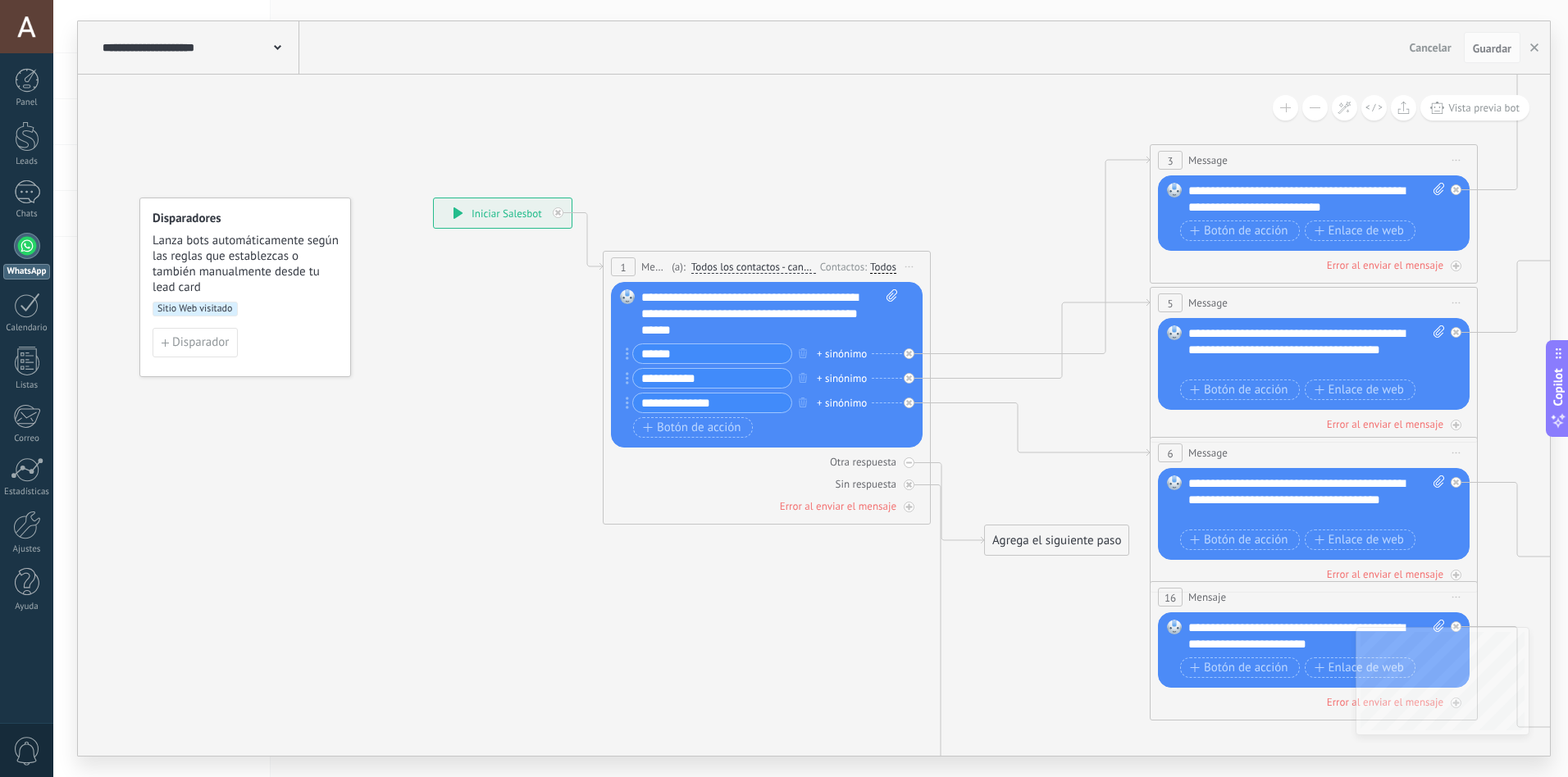
click at [213, 309] on span "Sitio Web visitado" at bounding box center [194, 309] width 85 height 15
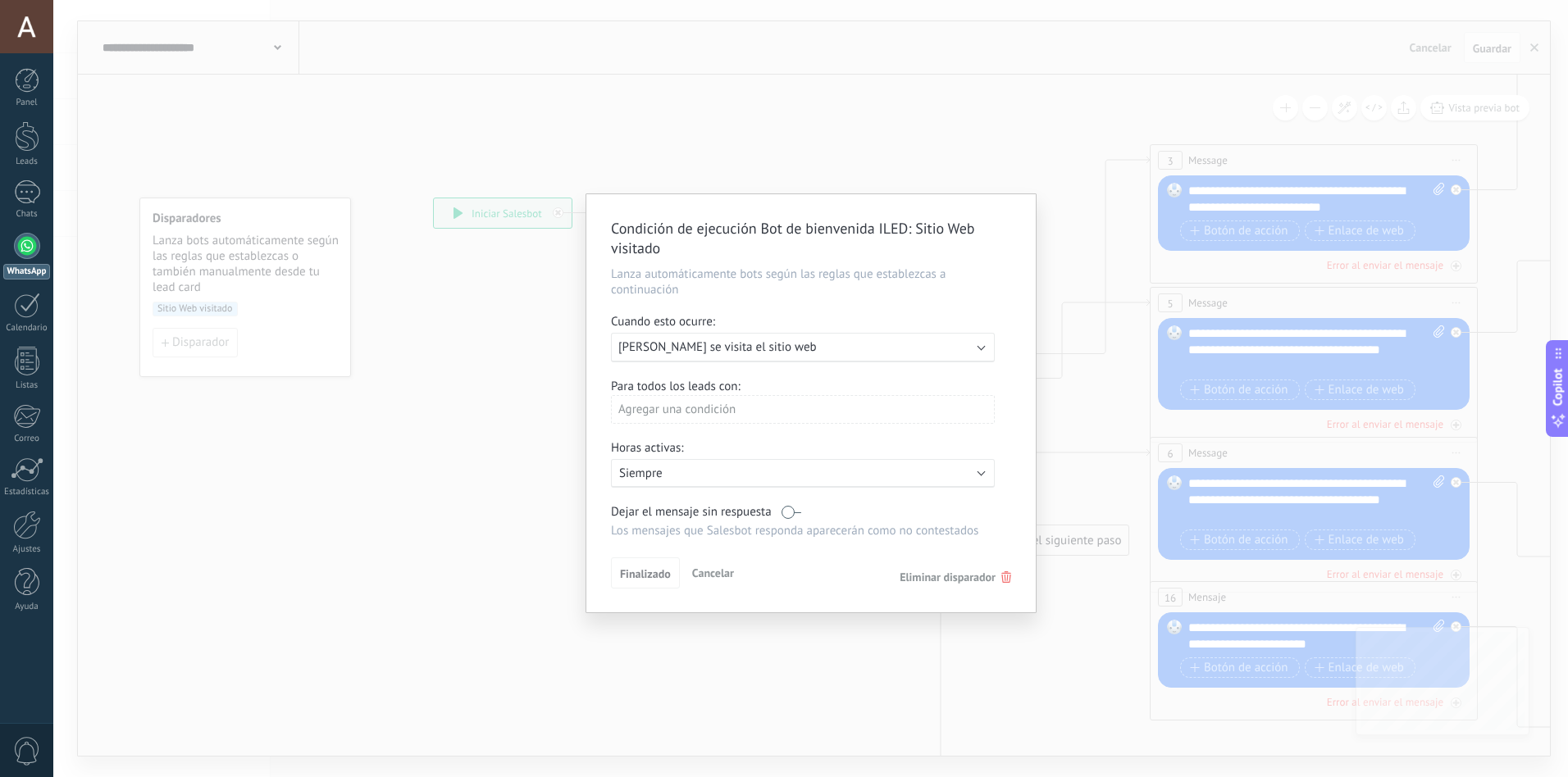
click at [708, 352] on span "Сuando se visita el sitio web" at bounding box center [718, 347] width 199 height 16
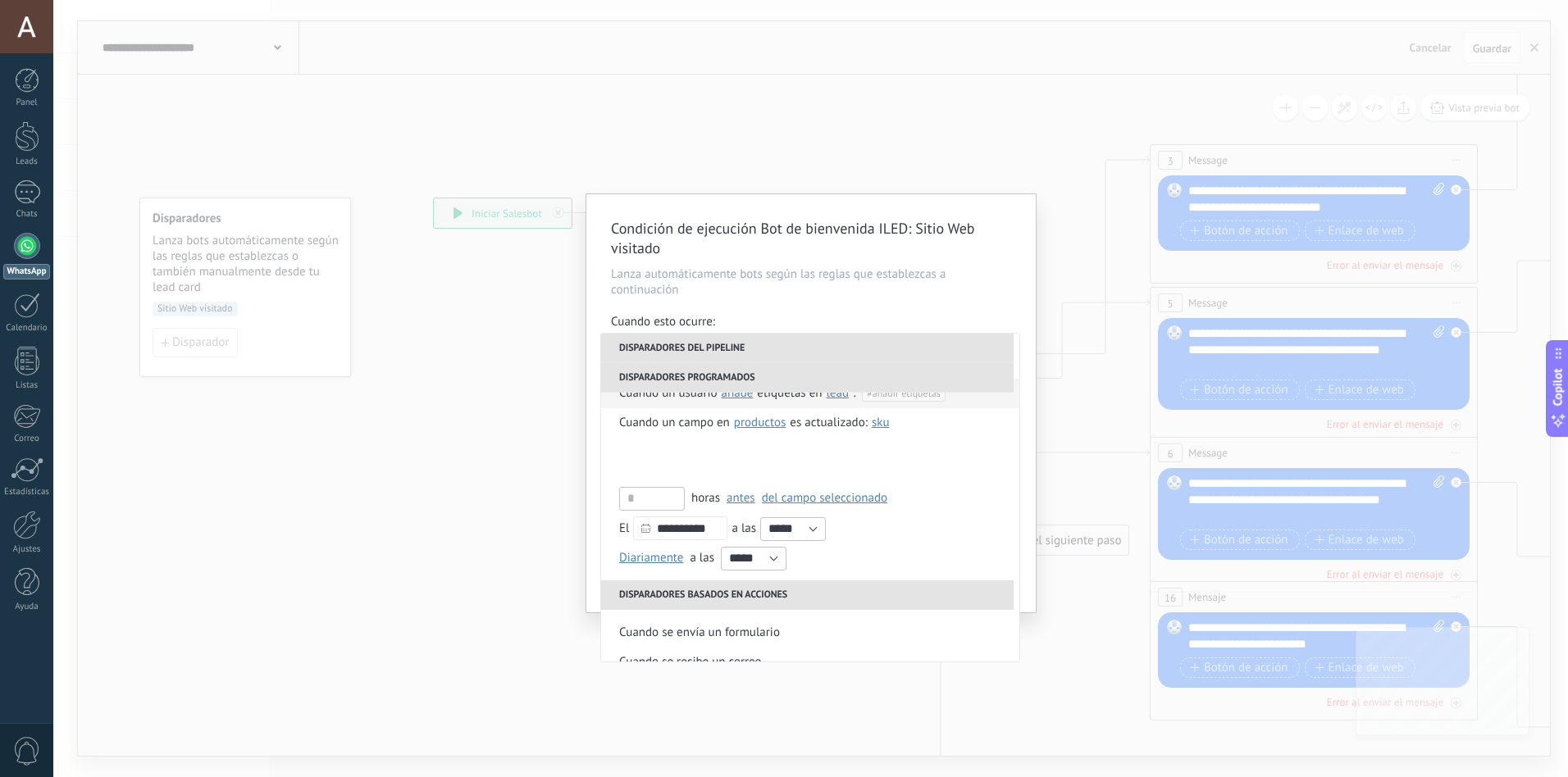
scroll to position [387, 0]
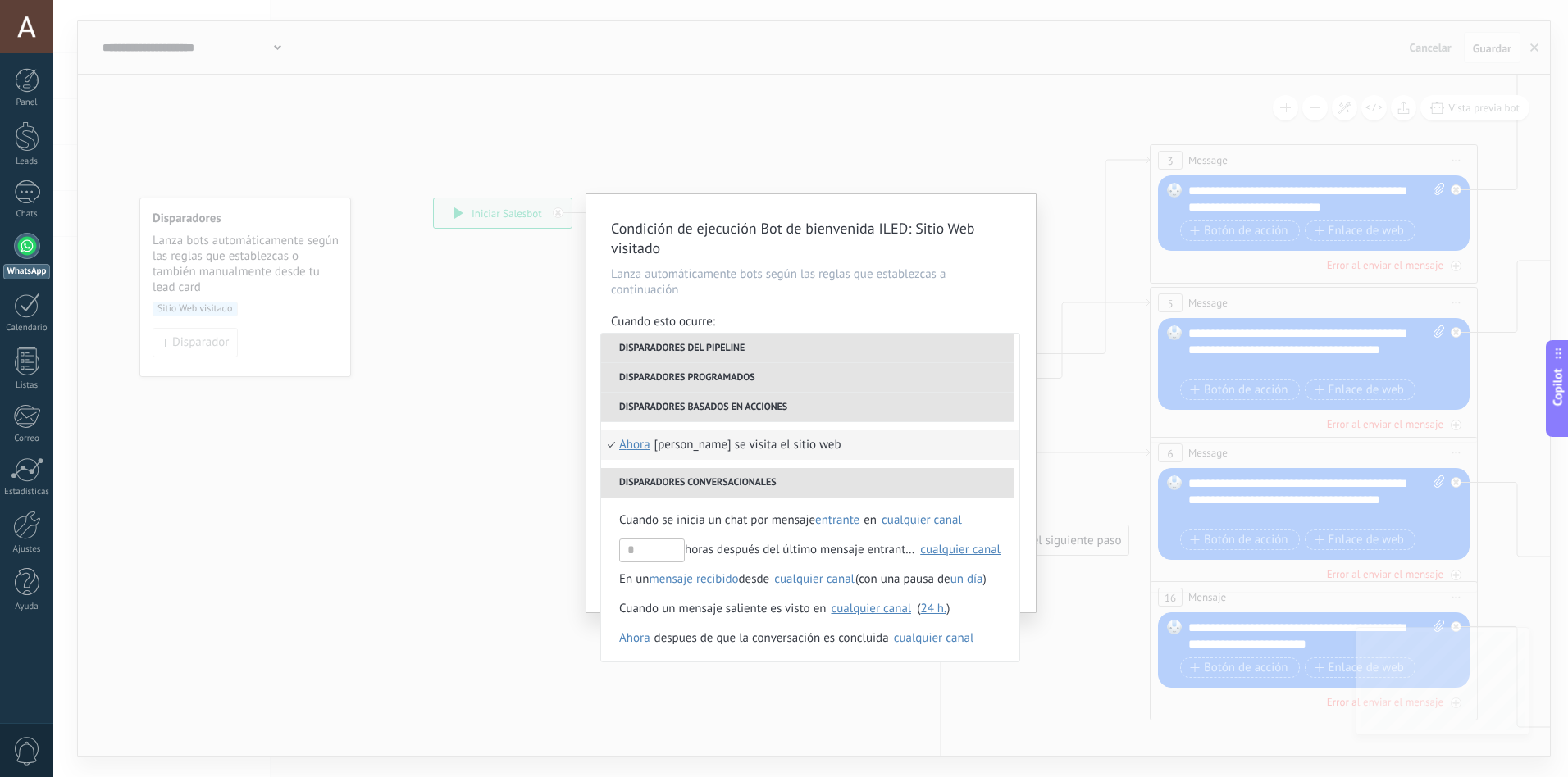
click at [744, 451] on div "Сuando se visita el sitio web" at bounding box center [748, 445] width 187 height 30
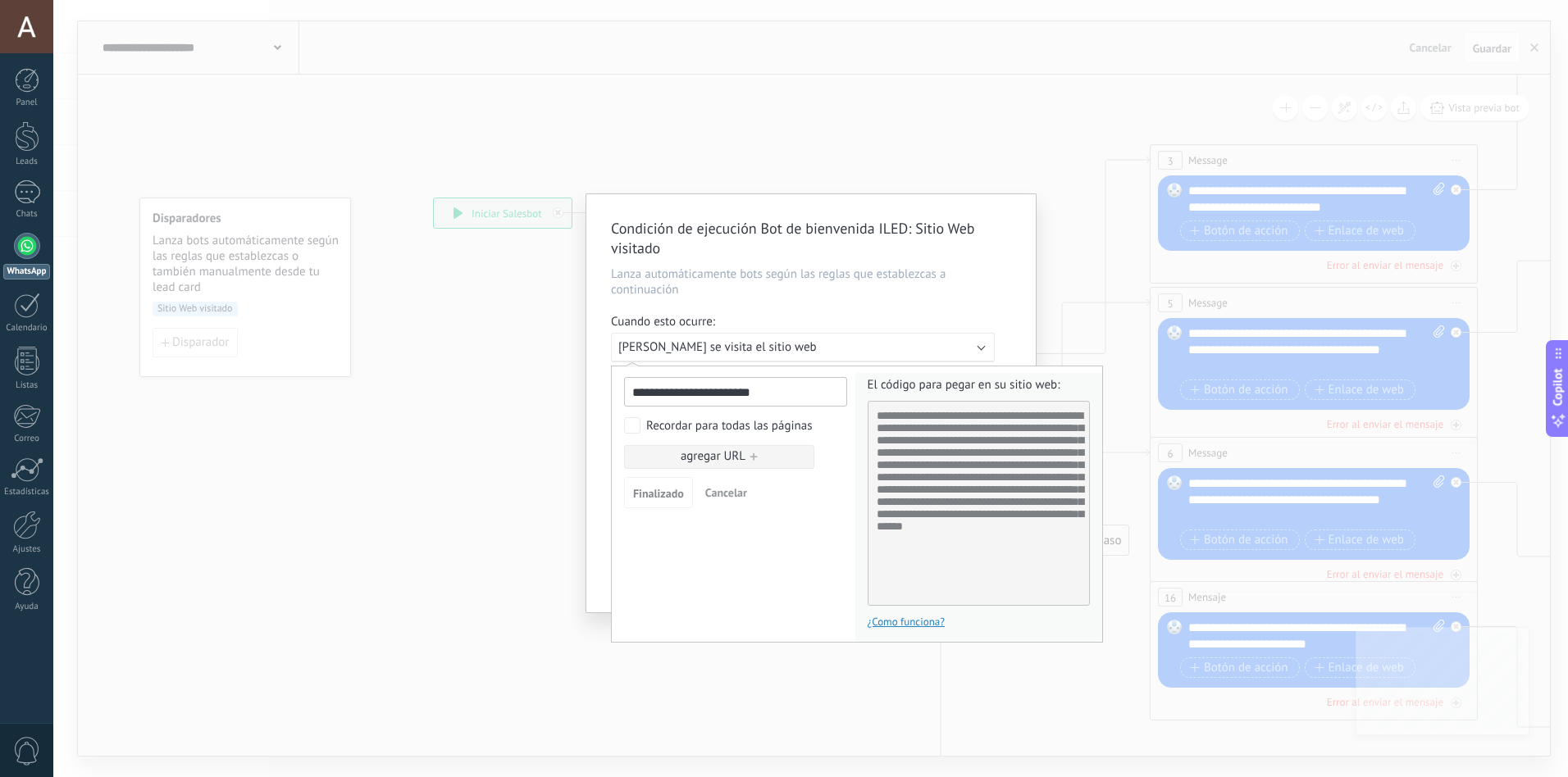
scroll to position [24, 0]
click at [923, 619] on link "¿Como funciona?" at bounding box center [906, 621] width 77 height 14
click at [998, 621] on div "¿Como funciona?" at bounding box center [979, 621] width 223 height 16
click at [896, 620] on link "¿Como funciona?" at bounding box center [906, 621] width 77 height 14
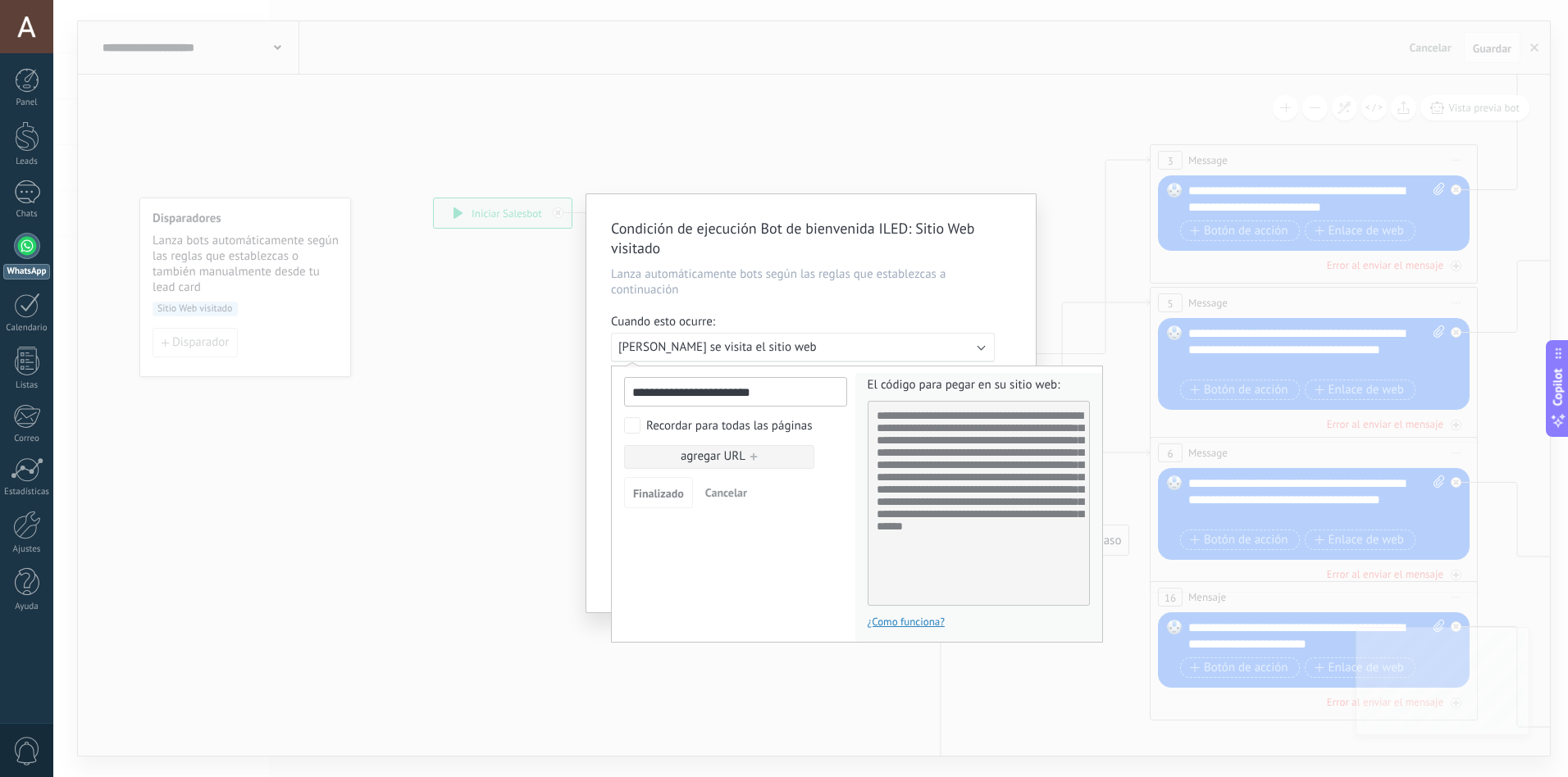
click at [462, 561] on div "Condición de ejecución Bot de bienvenida ILED : Sitio Web visitado Lanza automá…" at bounding box center [810, 388] width 1515 height 777
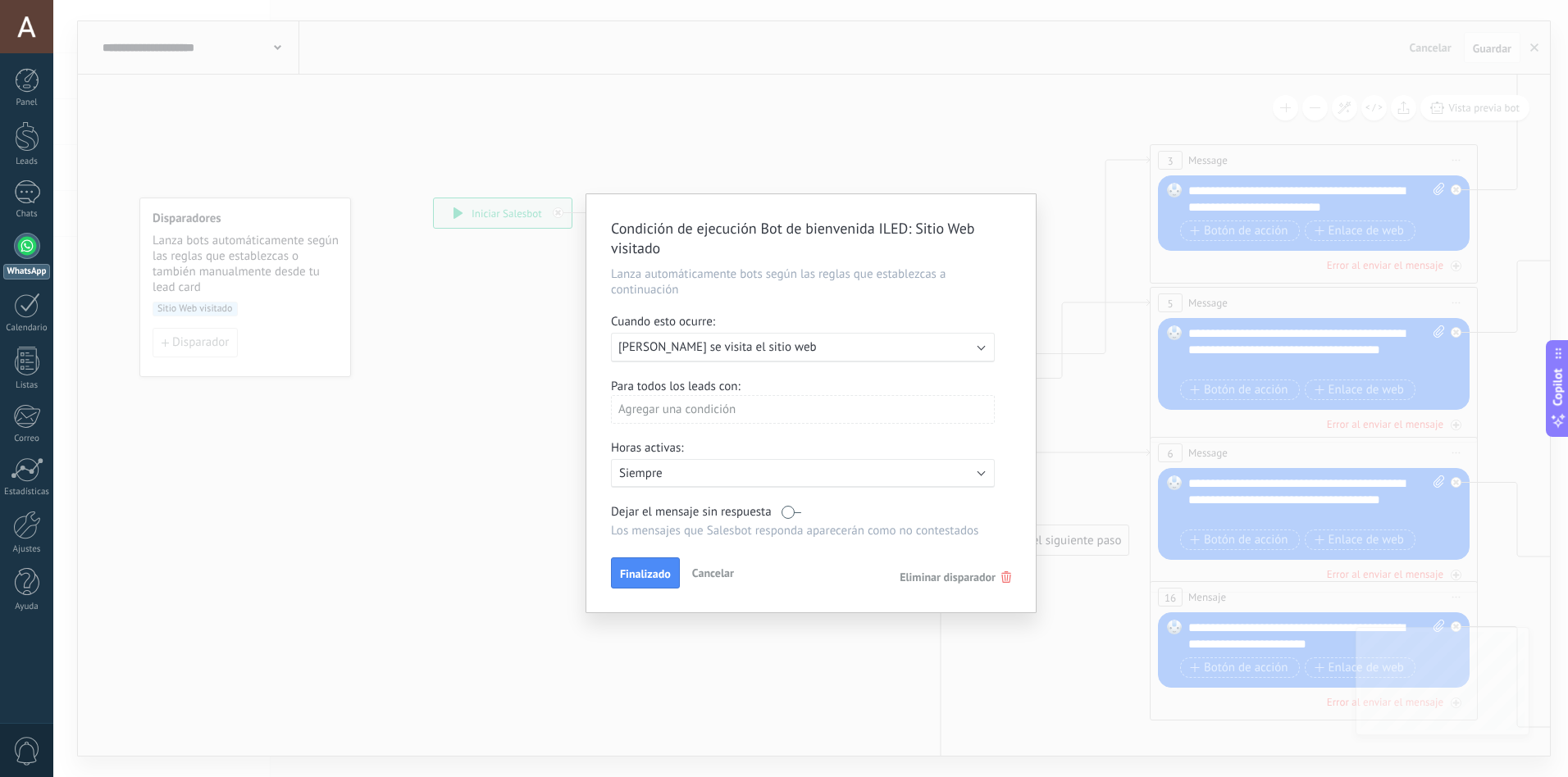
click at [789, 510] on label at bounding box center [791, 511] width 20 height 16
click at [787, 506] on label at bounding box center [791, 511] width 20 height 16
click at [629, 568] on span "Finalizado" at bounding box center [645, 574] width 50 height 11
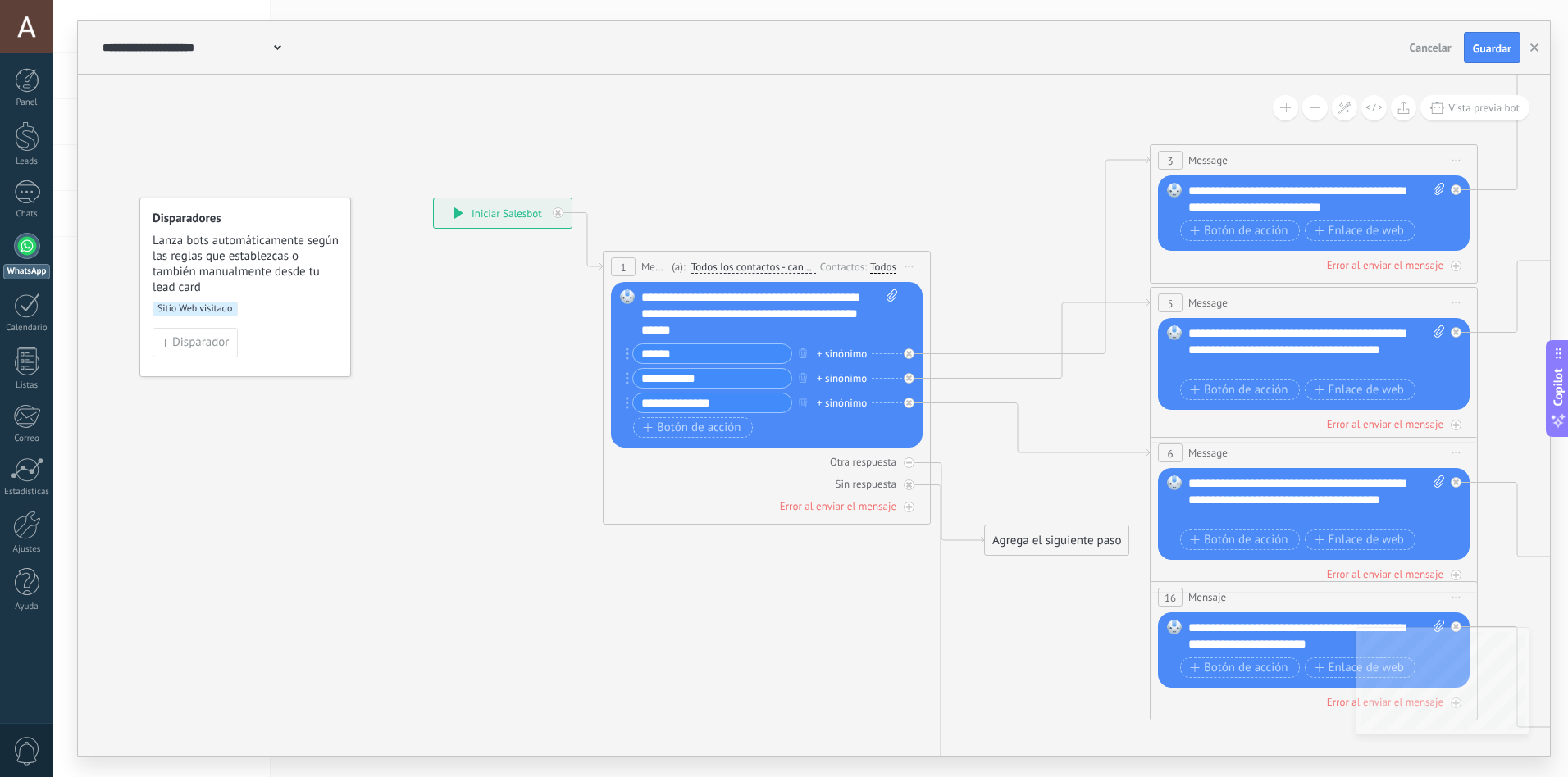
click at [471, 210] on div "**********" at bounding box center [503, 214] width 138 height 30
click at [1498, 37] on button "Guardar" at bounding box center [1492, 47] width 57 height 31
click at [1456, 108] on span "Vista previa bot" at bounding box center [1484, 107] width 71 height 14
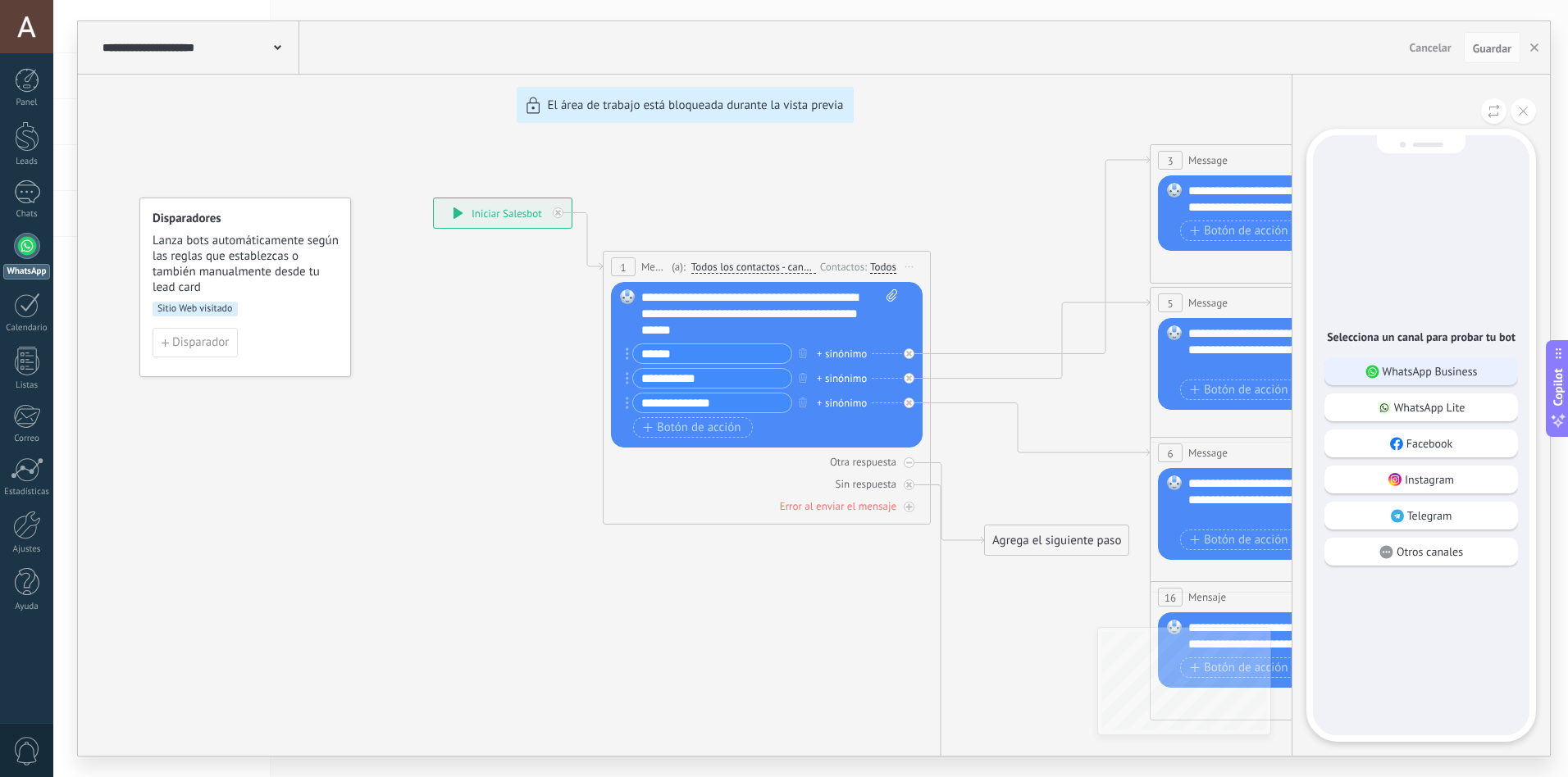
click at [1417, 375] on p "WhatsApp Business" at bounding box center [1431, 371] width 95 height 15
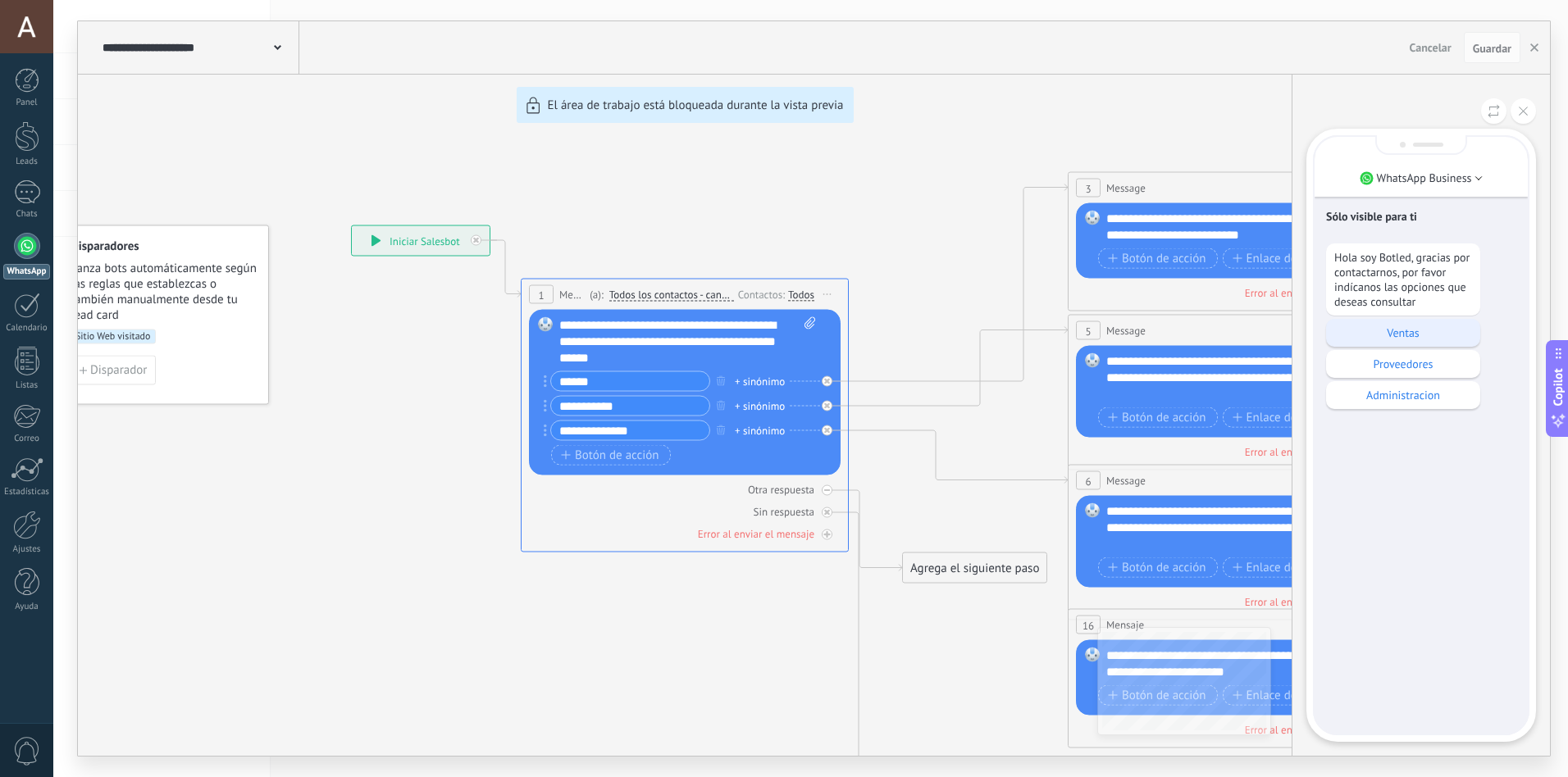
click at [1411, 337] on p "Ventas" at bounding box center [1404, 333] width 138 height 15
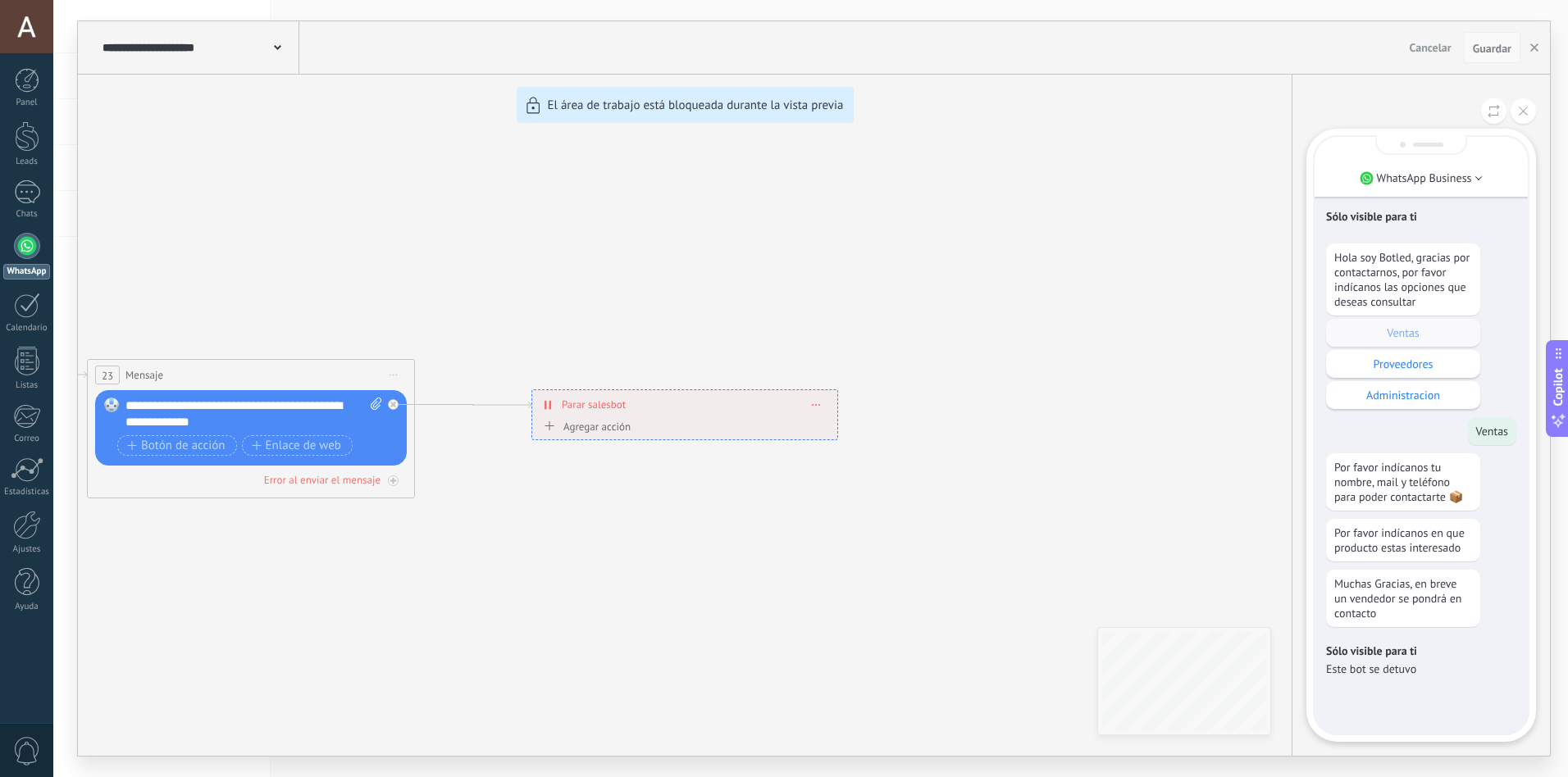
click at [1489, 50] on span "Guardar" at bounding box center [1491, 49] width 38 height 11
click at [1535, 50] on icon "button" at bounding box center [1534, 48] width 8 height 8
